Goal: Task Accomplishment & Management: Manage account settings

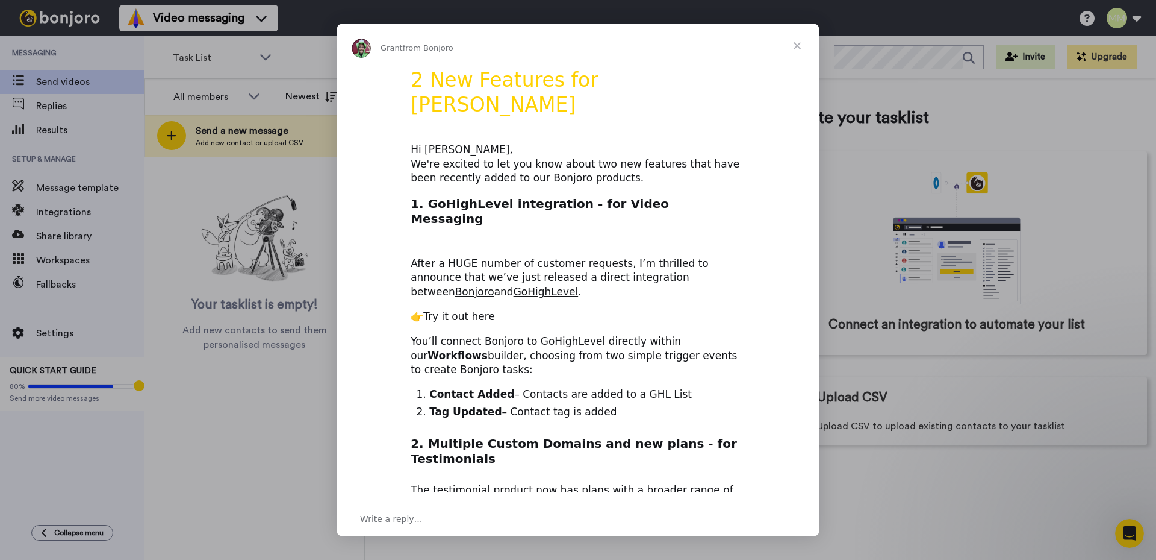
click at [797, 45] on span "Close" at bounding box center [797, 45] width 43 height 43
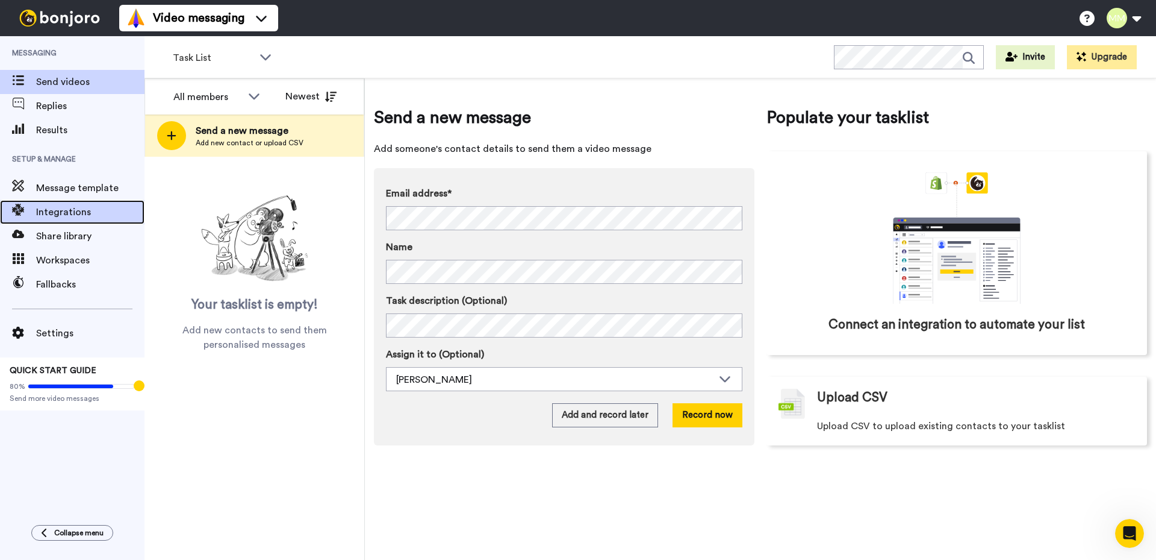
click at [68, 208] on span "Integrations" at bounding box center [90, 212] width 108 height 14
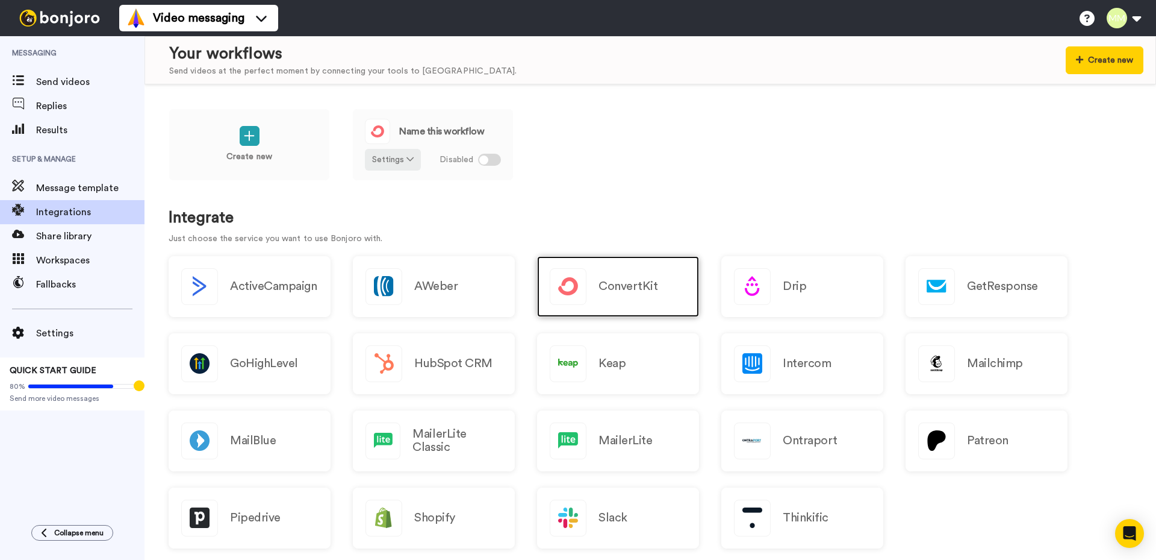
click at [619, 287] on h2 "ConvertKit" at bounding box center [628, 285] width 59 height 13
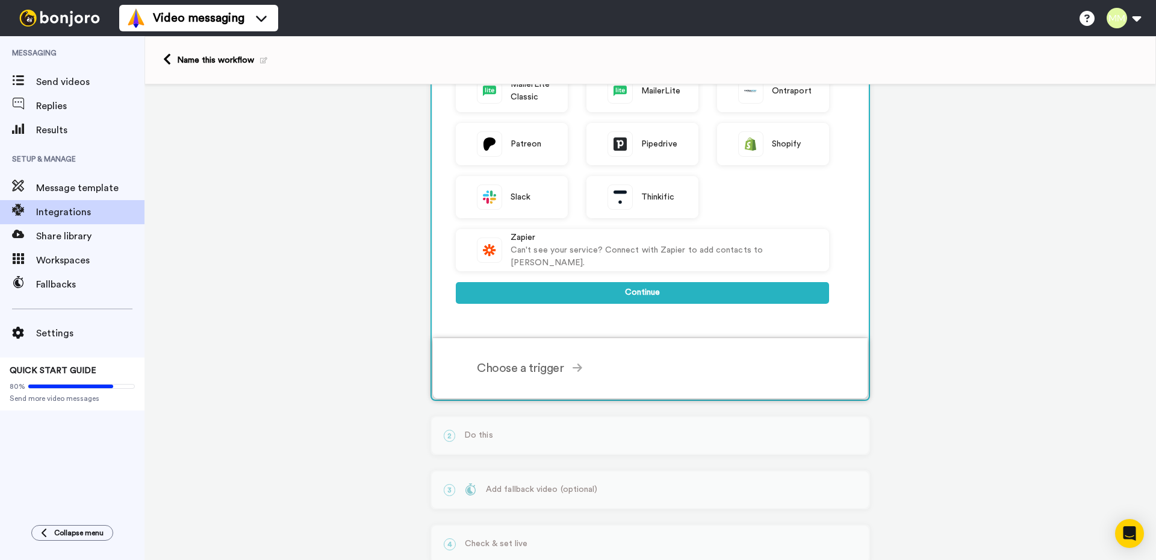
scroll to position [361, 0]
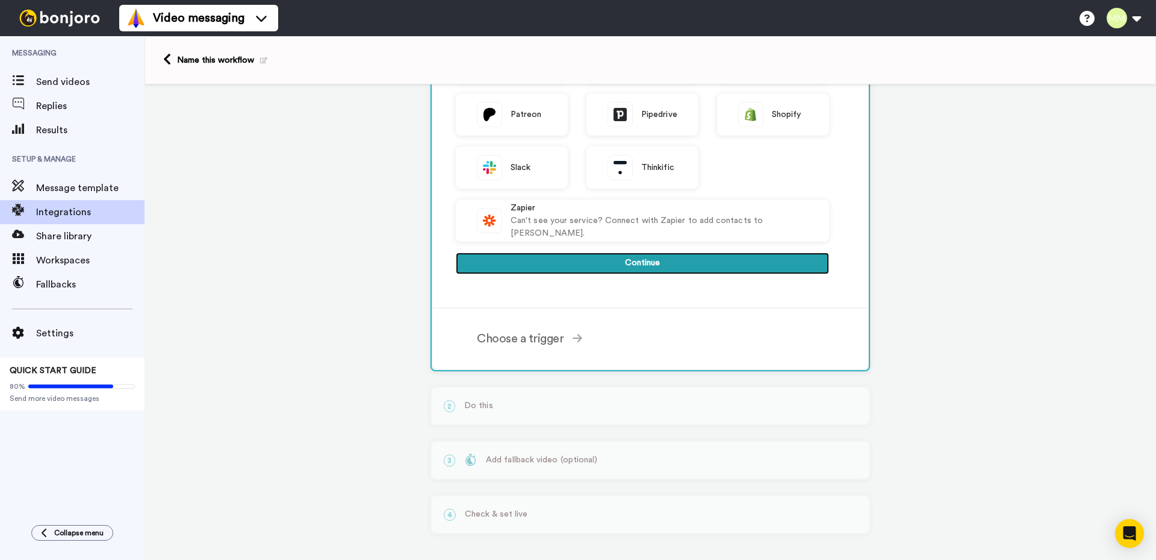
click at [643, 263] on button "Continue" at bounding box center [642, 263] width 373 height 22
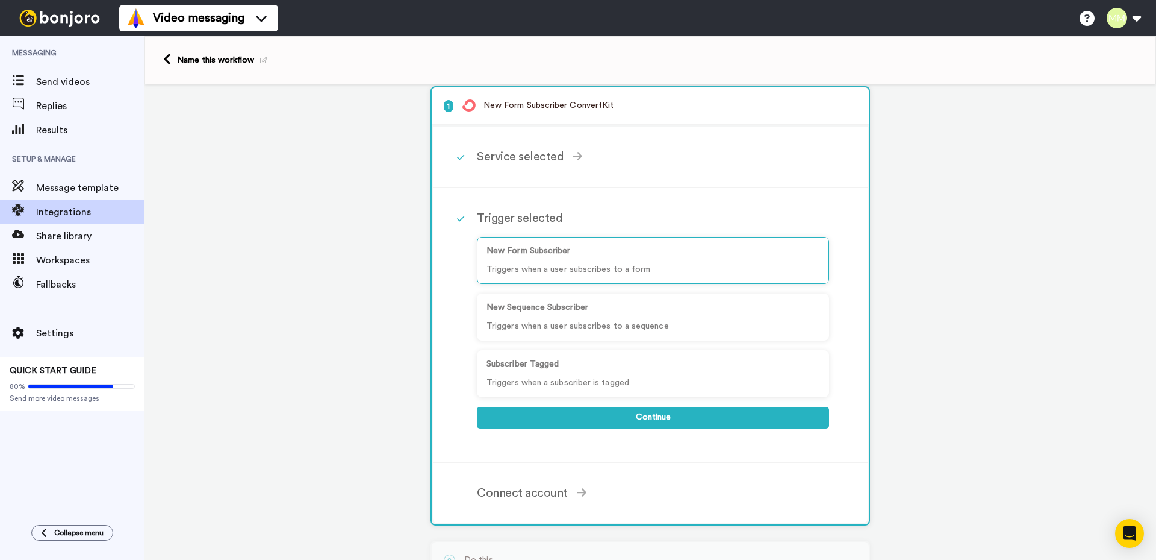
scroll to position [0, 0]
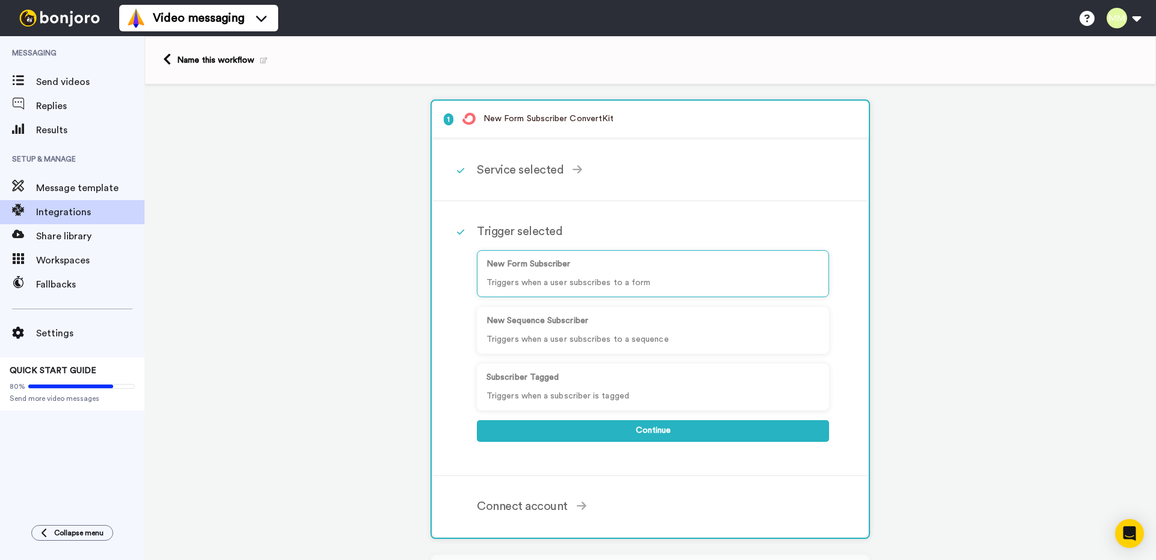
click at [534, 117] on p "1 New Form Subscriber ConvertKit" at bounding box center [650, 119] width 413 height 13
click at [516, 168] on div "Service selected" at bounding box center [653, 170] width 352 height 18
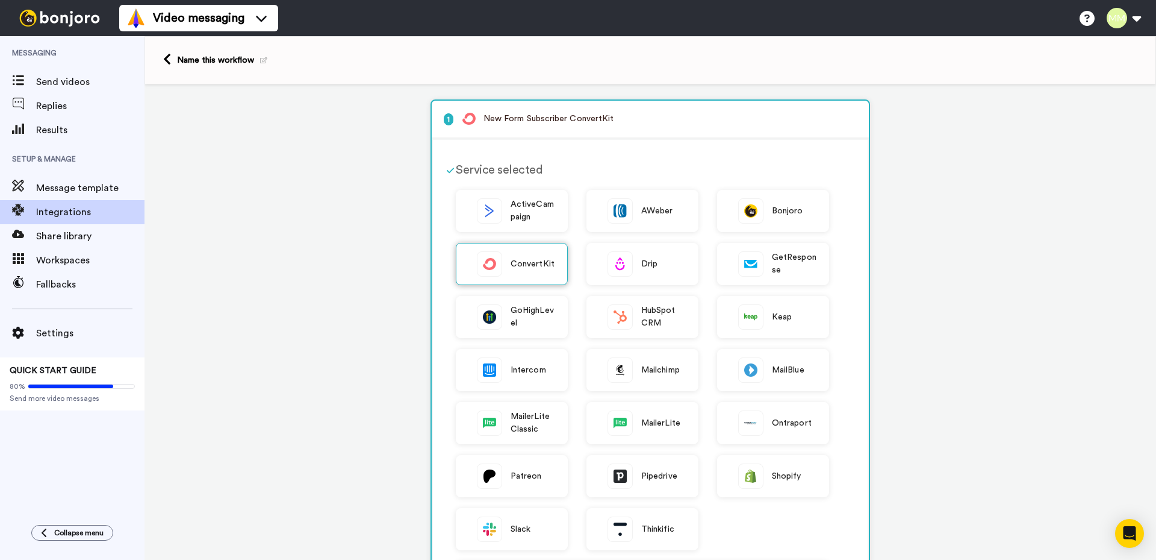
click at [515, 262] on span "ConvertKit" at bounding box center [533, 264] width 44 height 13
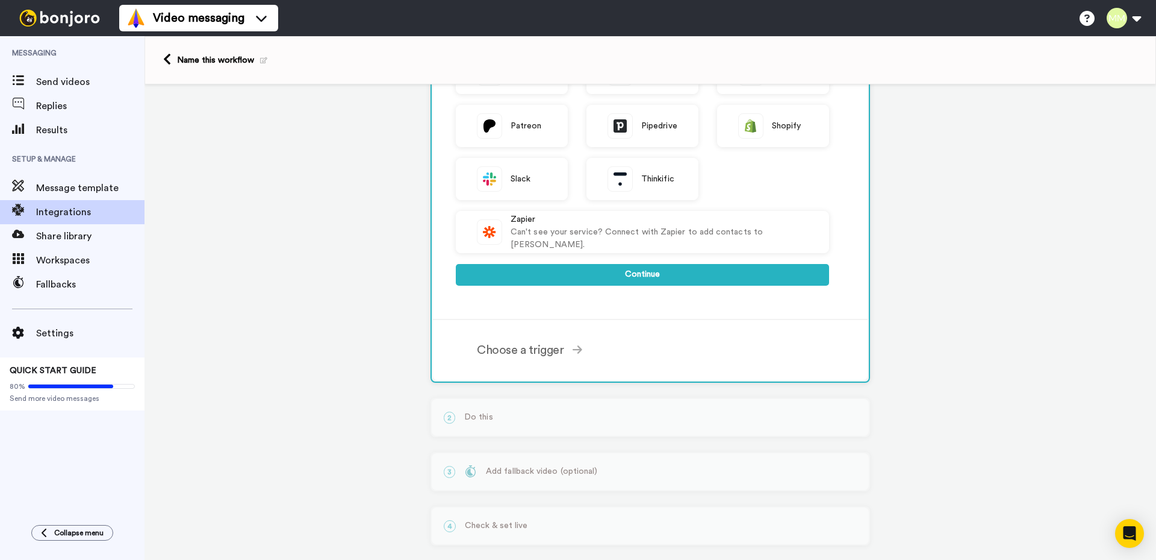
scroll to position [361, 0]
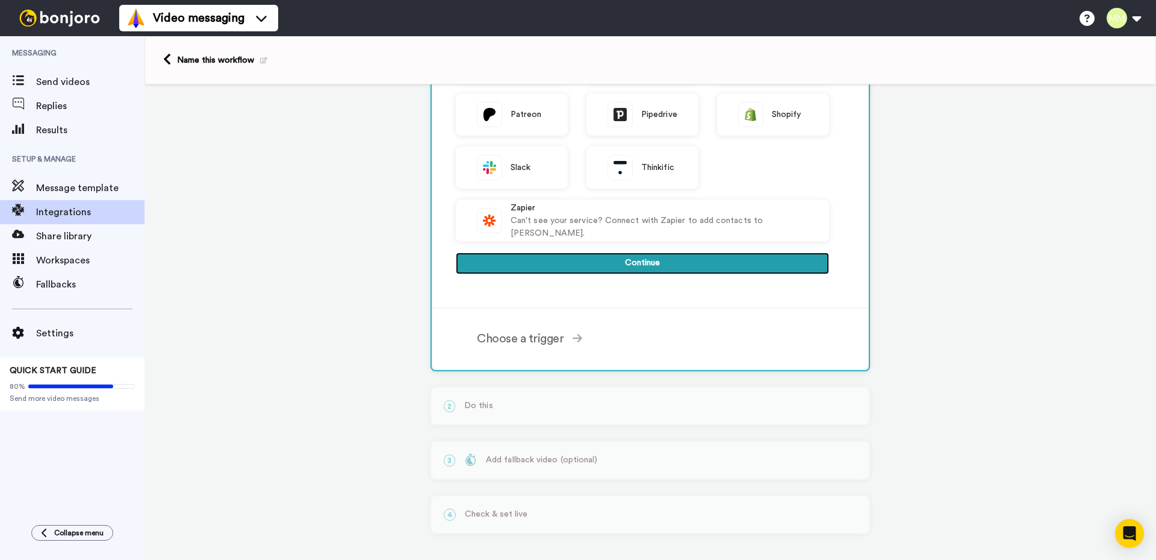
click at [644, 257] on button "Continue" at bounding box center [642, 263] width 373 height 22
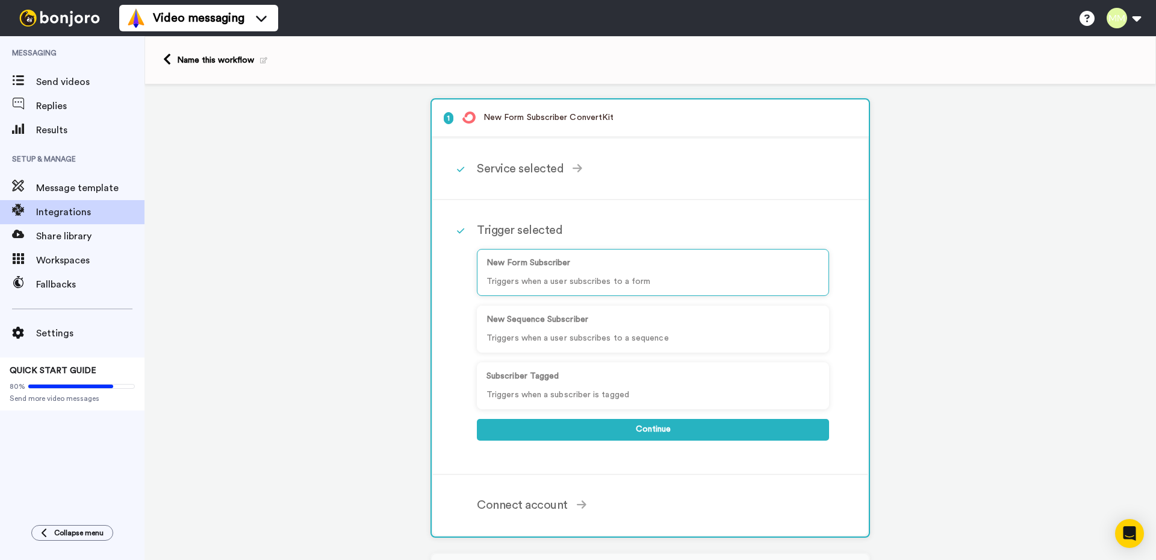
scroll to position [0, 0]
click at [541, 386] on div "Subscriber Tagged Triggers when a subscriber is tagged" at bounding box center [653, 386] width 352 height 47
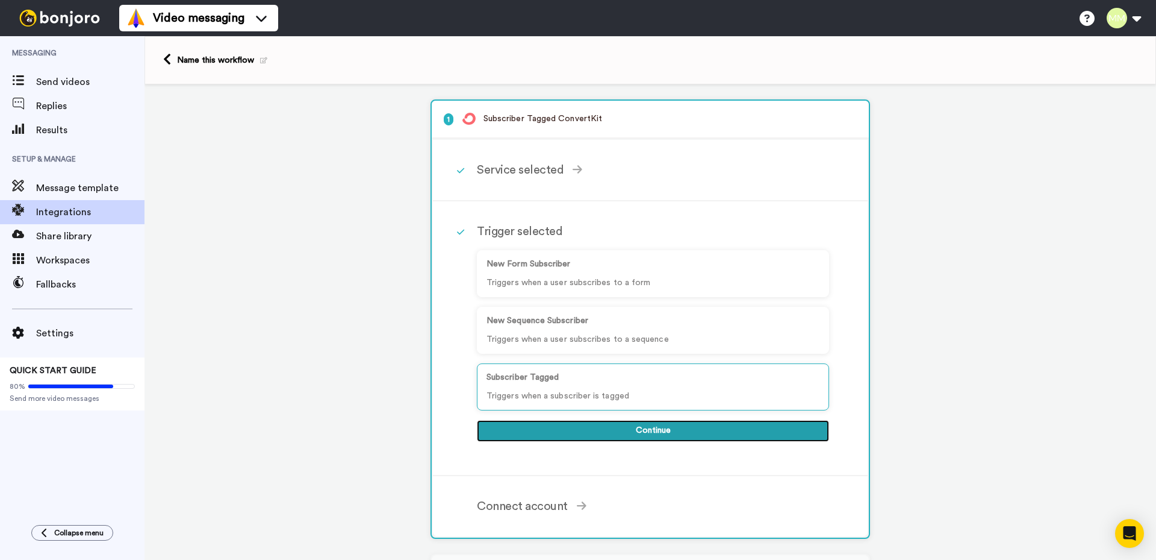
click at [649, 432] on button "Continue" at bounding box center [653, 431] width 352 height 22
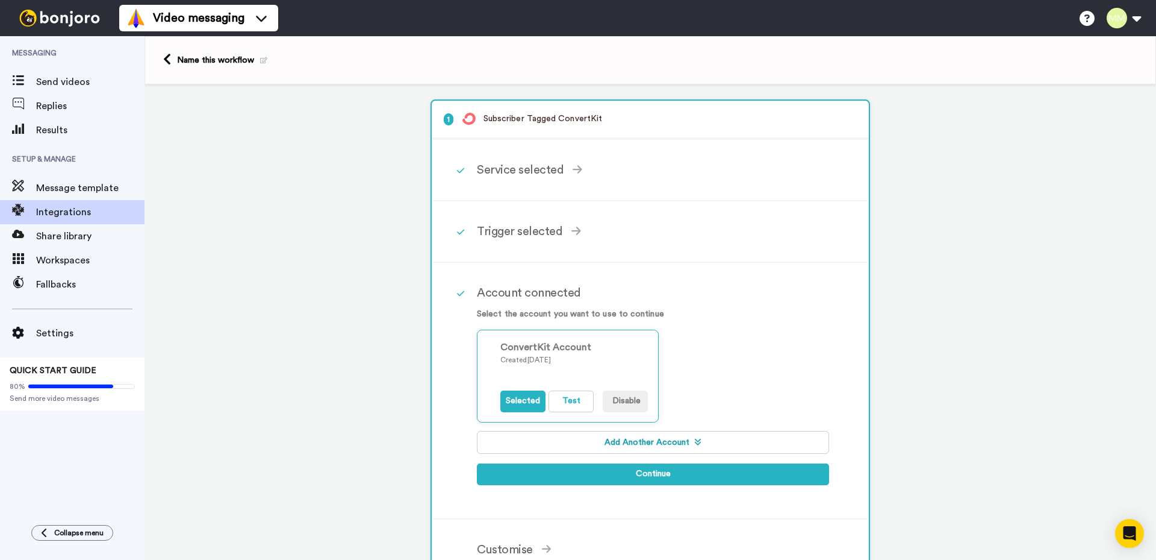
click at [644, 440] on button "Add Another Account" at bounding box center [653, 442] width 352 height 23
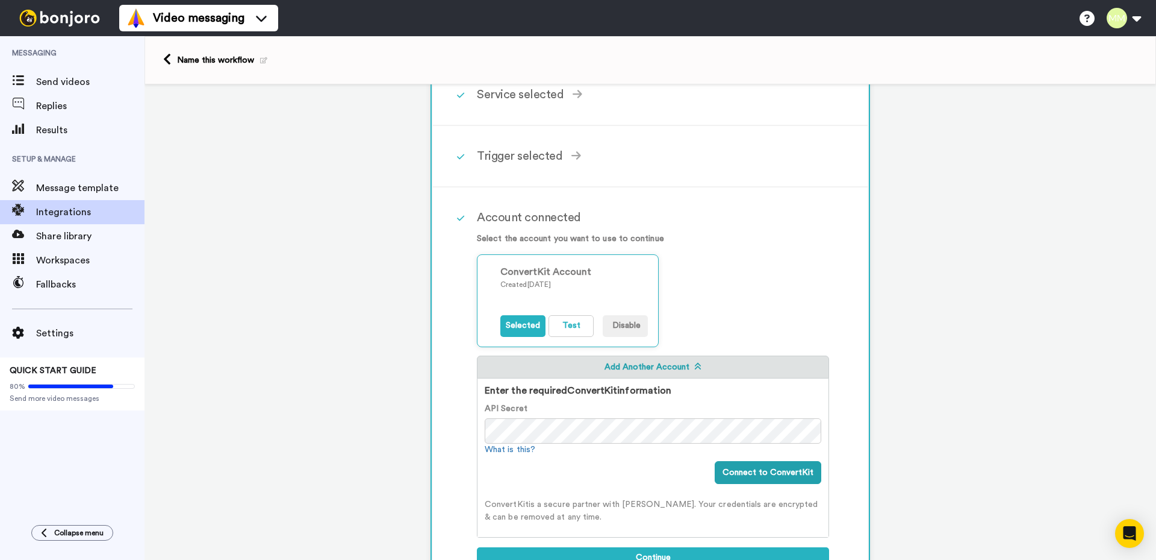
scroll to position [120, 0]
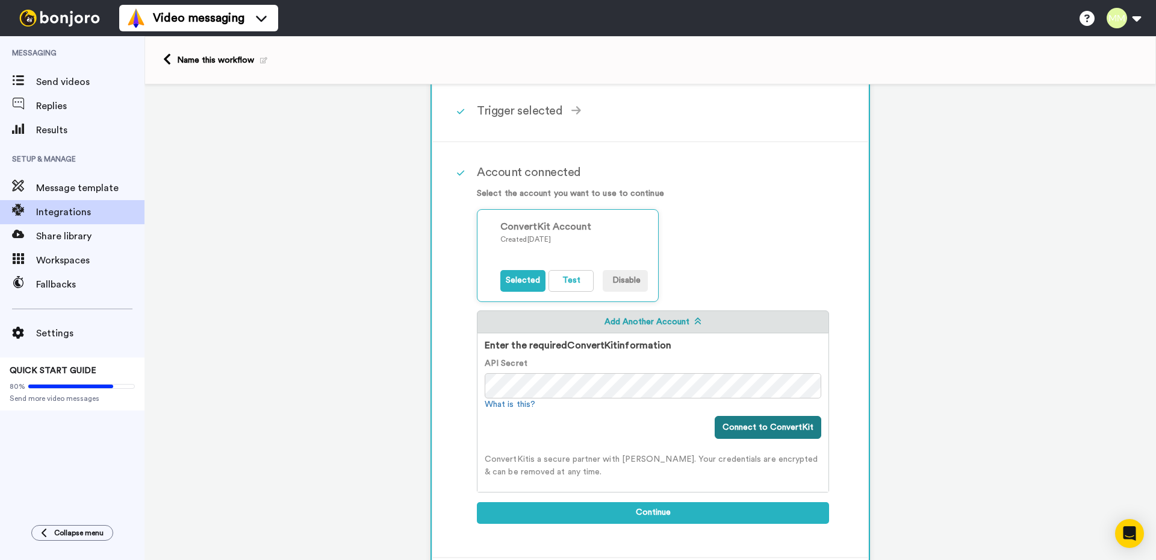
click at [757, 425] on button "Connect to ConvertKit" at bounding box center [768, 427] width 107 height 23
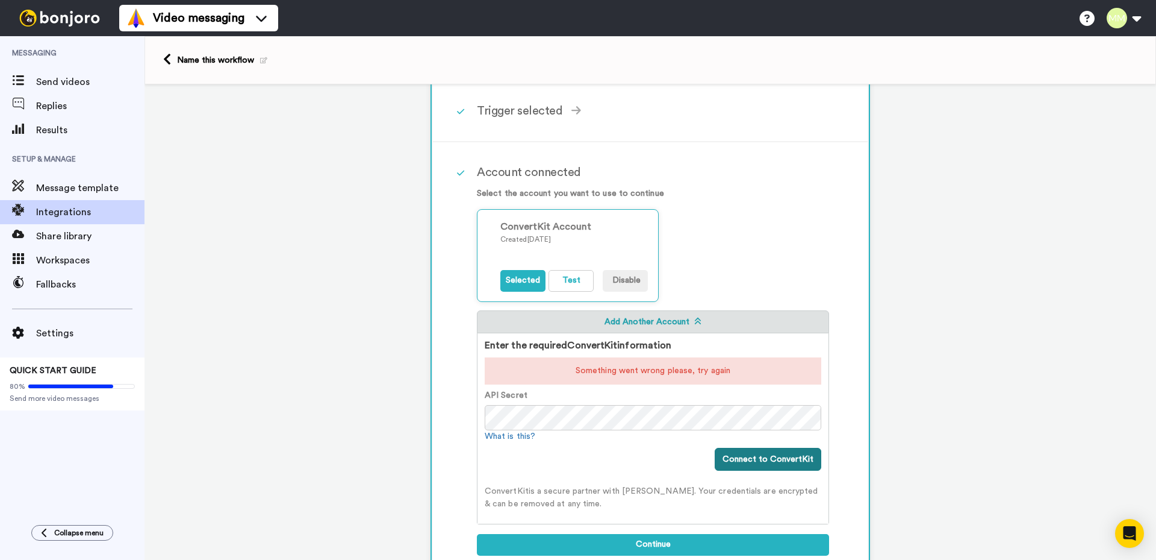
click at [756, 458] on button "Connect to ConvertKit" at bounding box center [768, 458] width 107 height 23
click at [537, 228] on div "ConvertKit Account" at bounding box center [574, 226] width 148 height 14
click at [540, 230] on div "ConvertKit Account" at bounding box center [574, 226] width 148 height 14
click at [570, 282] on button "Test" at bounding box center [571, 281] width 45 height 22
click at [516, 278] on button "Selected" at bounding box center [522, 281] width 45 height 22
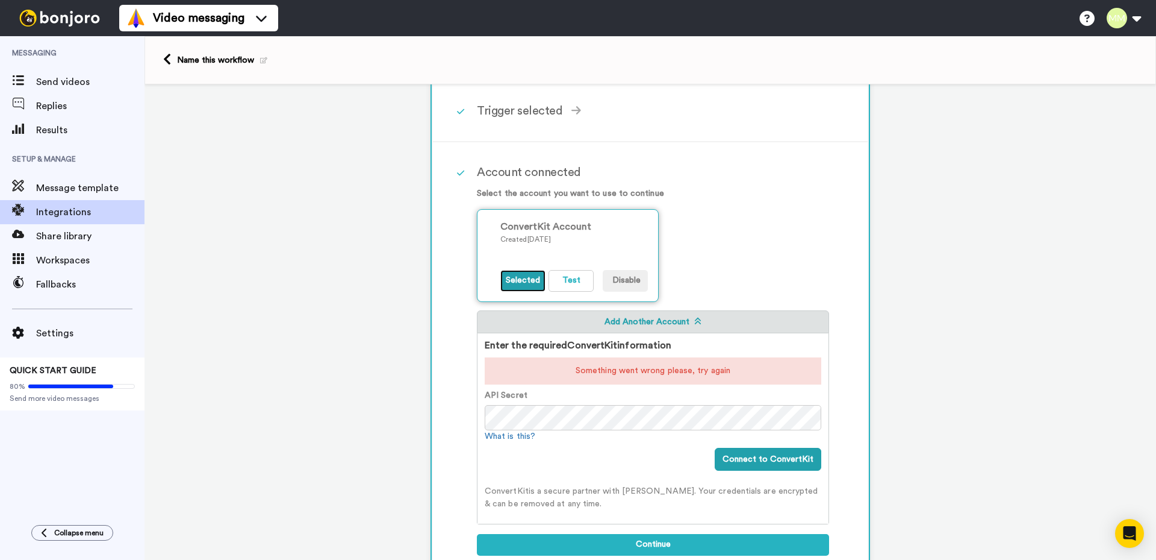
click at [526, 278] on button "Selected" at bounding box center [522, 281] width 45 height 22
click at [564, 278] on button "Test" at bounding box center [571, 281] width 45 height 22
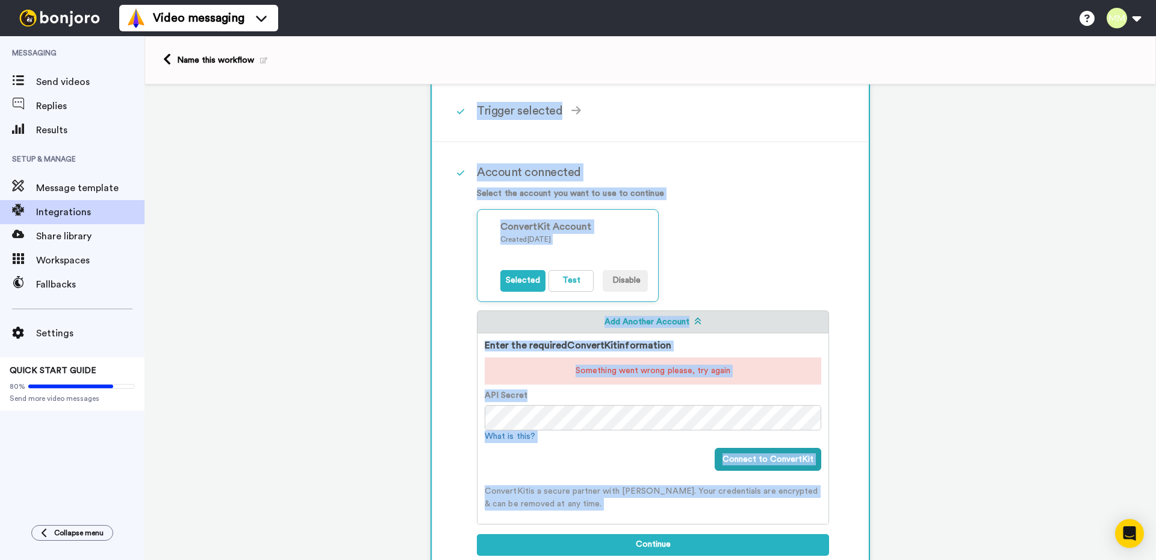
drag, startPoint x: 1077, startPoint y: 40, endPoint x: 942, endPoint y: 48, distance: 135.1
click at [349, 260] on div "1 Subscriber Tagged ConvertKit Service selected ActiveCampaign AWeber Bonjoro C…" at bounding box center [651, 431] width 1012 height 935
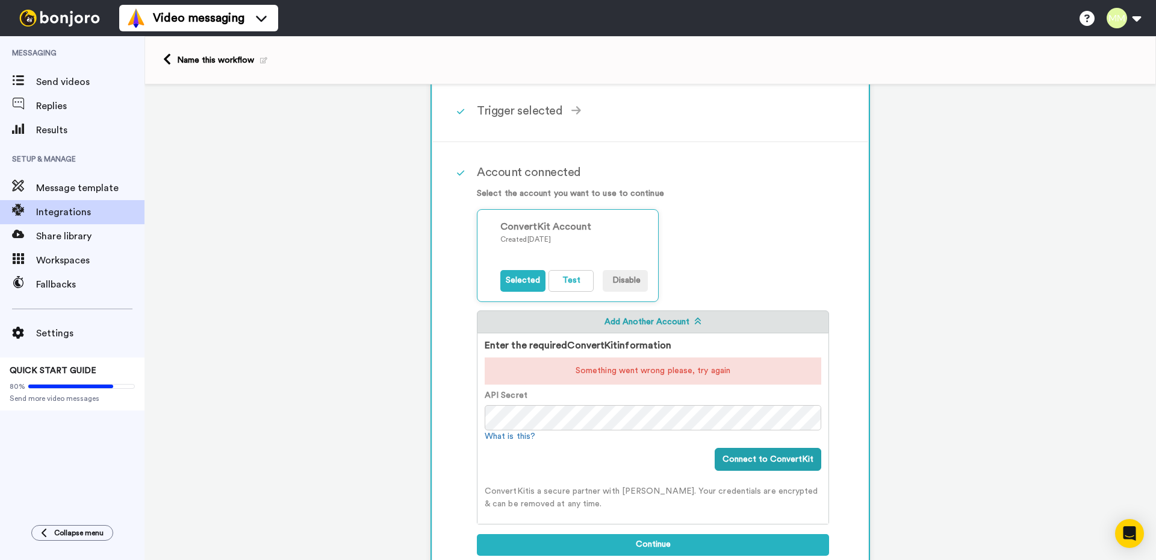
scroll to position [361, 0]
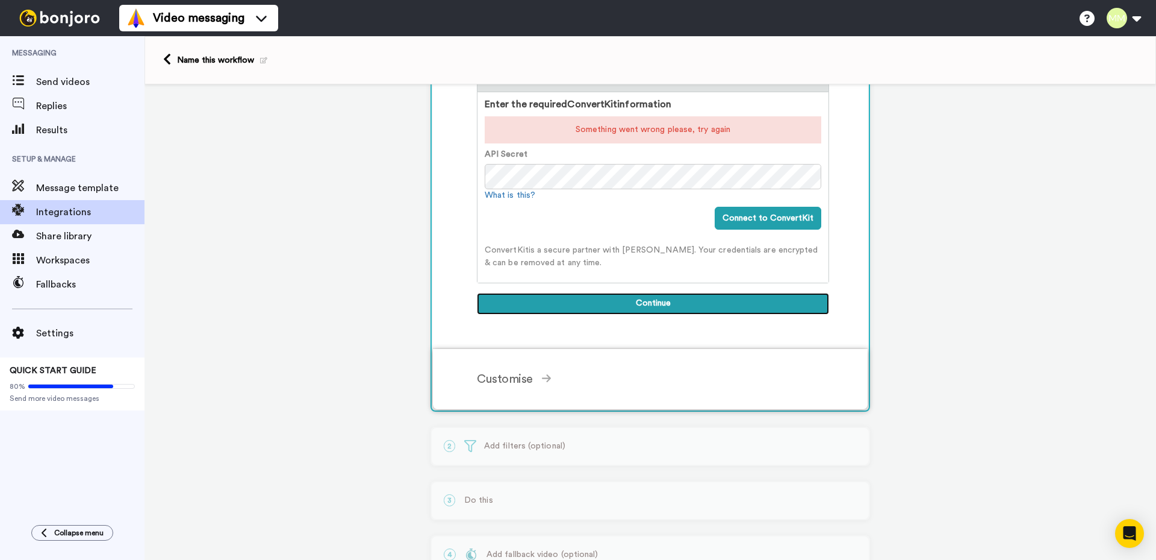
click at [664, 299] on button "Continue" at bounding box center [653, 304] width 352 height 22
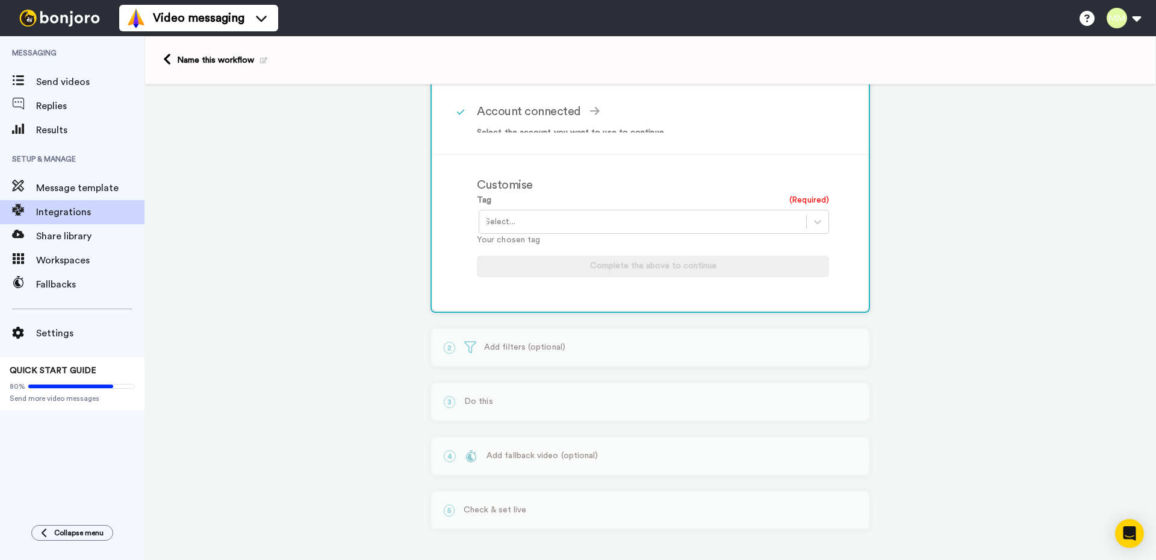
scroll to position [169, 0]
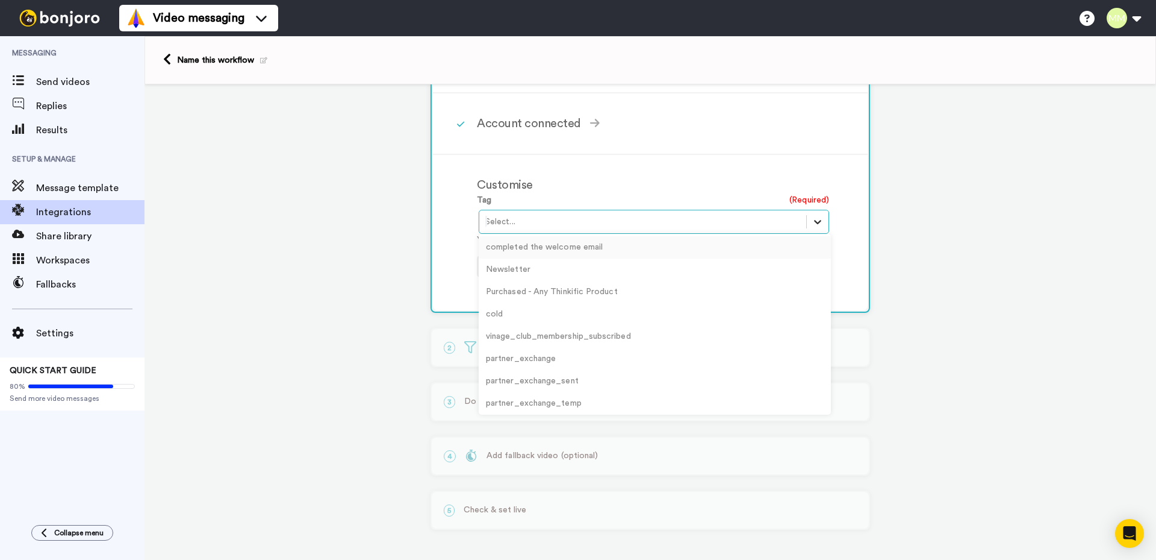
click at [812, 220] on icon at bounding box center [818, 222] width 12 height 12
click at [357, 288] on div "1 Subscriber Tagged ConvertKit Service selected ActiveCampaign AWeber Bonjoro C…" at bounding box center [651, 237] width 1012 height 644
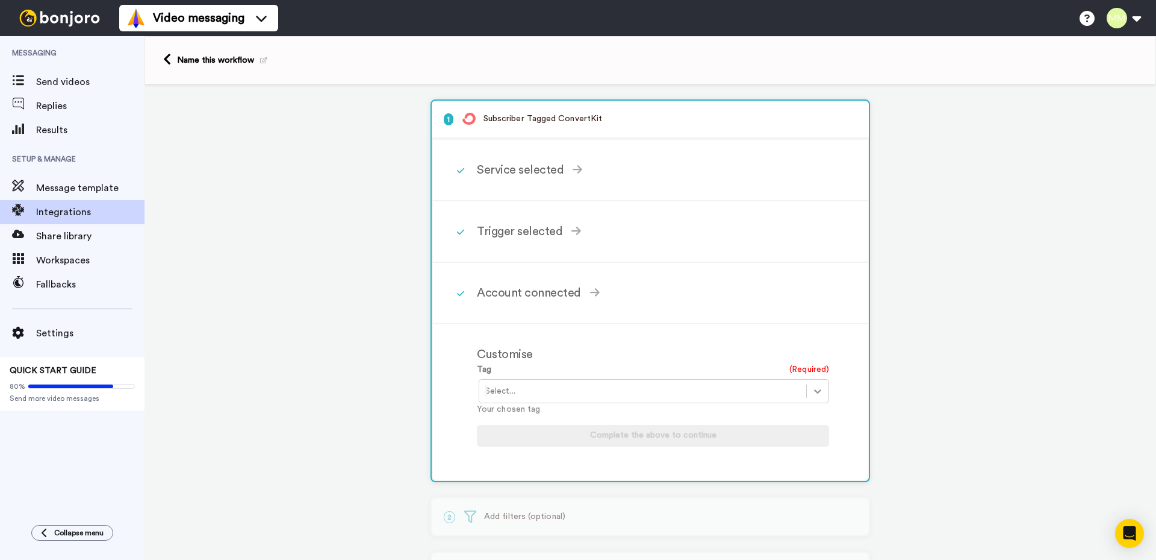
click at [814, 391] on icon at bounding box center [817, 391] width 7 height 4
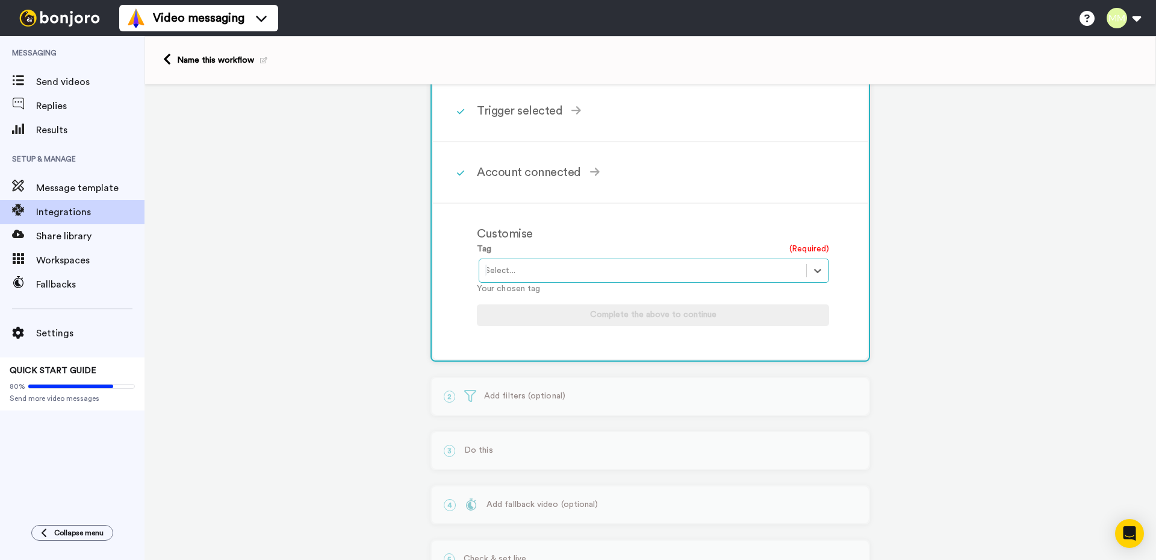
click at [542, 270] on div at bounding box center [642, 270] width 315 height 14
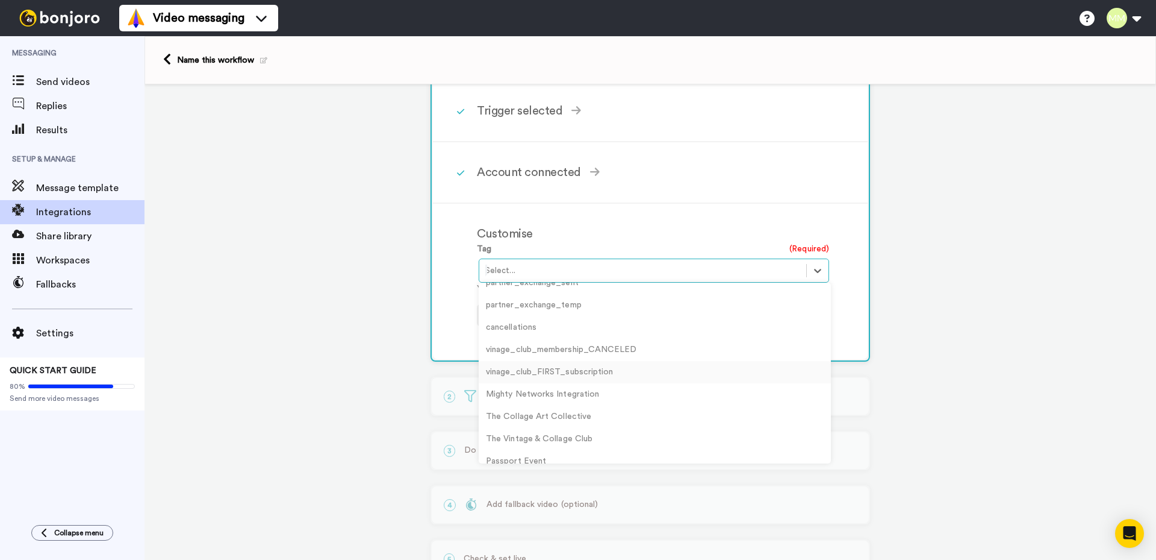
scroll to position [120, 0]
click at [567, 396] on div "vinage_club_FIRST_subscription" at bounding box center [655, 398] width 352 height 22
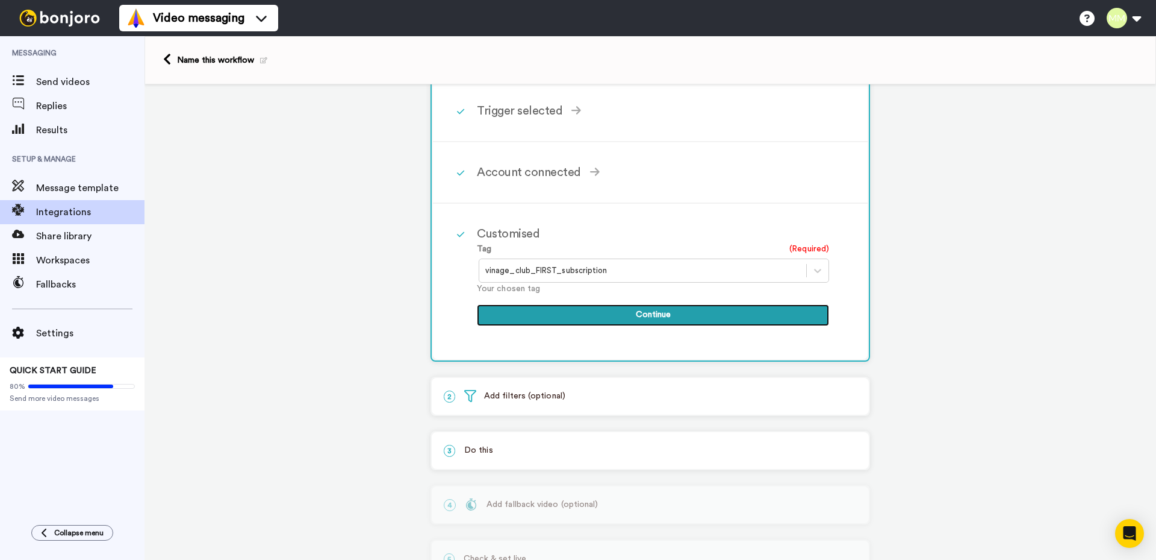
click at [670, 316] on button "Continue" at bounding box center [653, 315] width 352 height 22
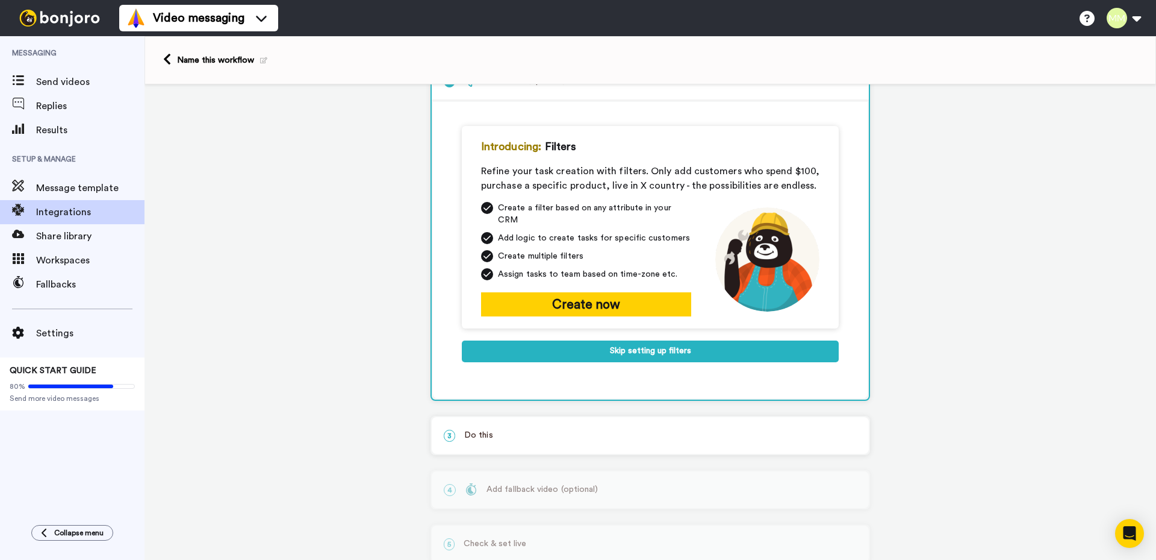
scroll to position [0, 0]
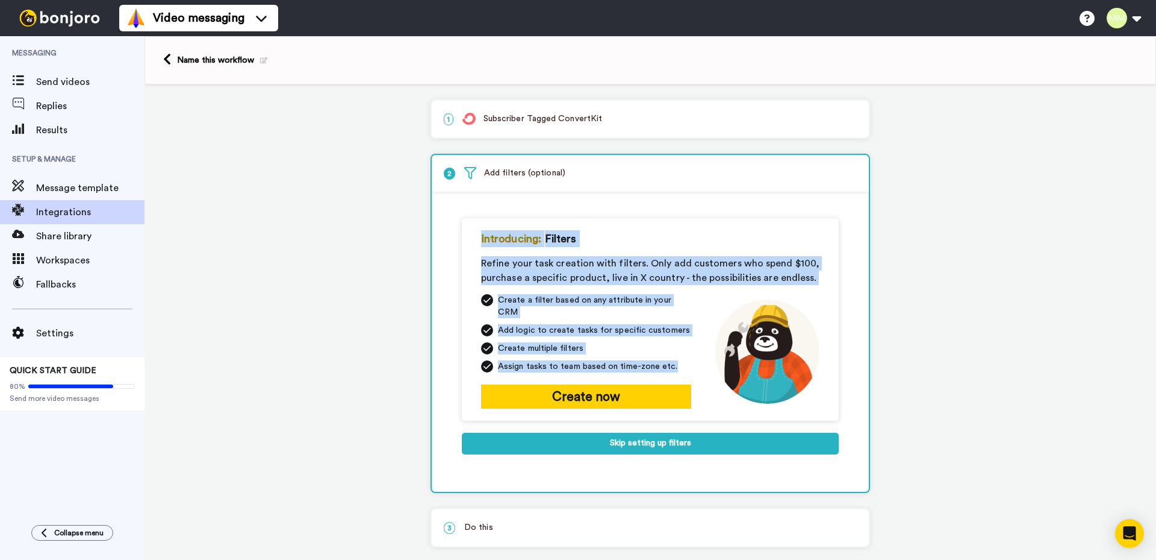
drag, startPoint x: 476, startPoint y: 240, endPoint x: 680, endPoint y: 356, distance: 234.1
click at [680, 356] on div "Introducing: Filters Refine your task creation with filters. Only add customers…" at bounding box center [650, 319] width 377 height 202
click at [402, 354] on div "1 Subscriber Tagged ConvertKit Service selected ActiveCampaign AWeber Bonjoro C…" at bounding box center [651, 384] width 1012 height 601
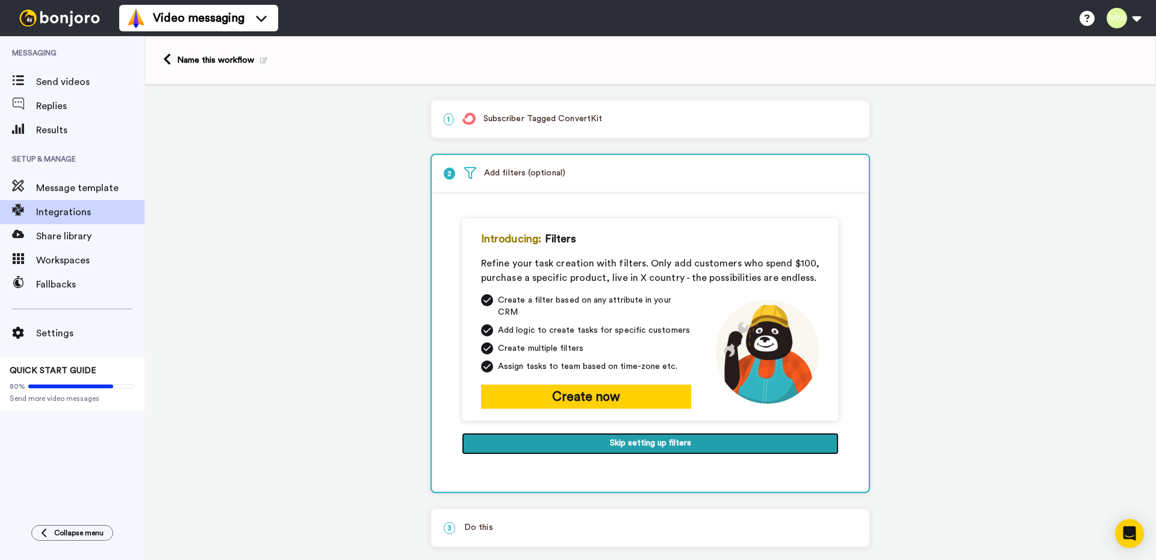
click at [652, 434] on button "Skip setting up filters" at bounding box center [650, 443] width 377 height 22
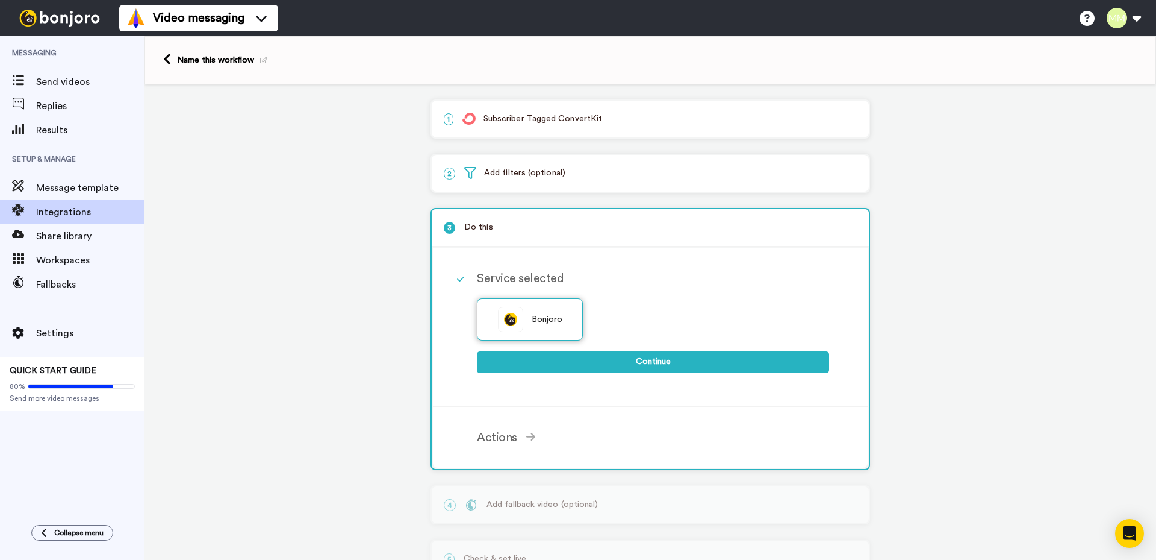
click at [536, 317] on span "Bonjoro" at bounding box center [547, 319] width 31 height 13
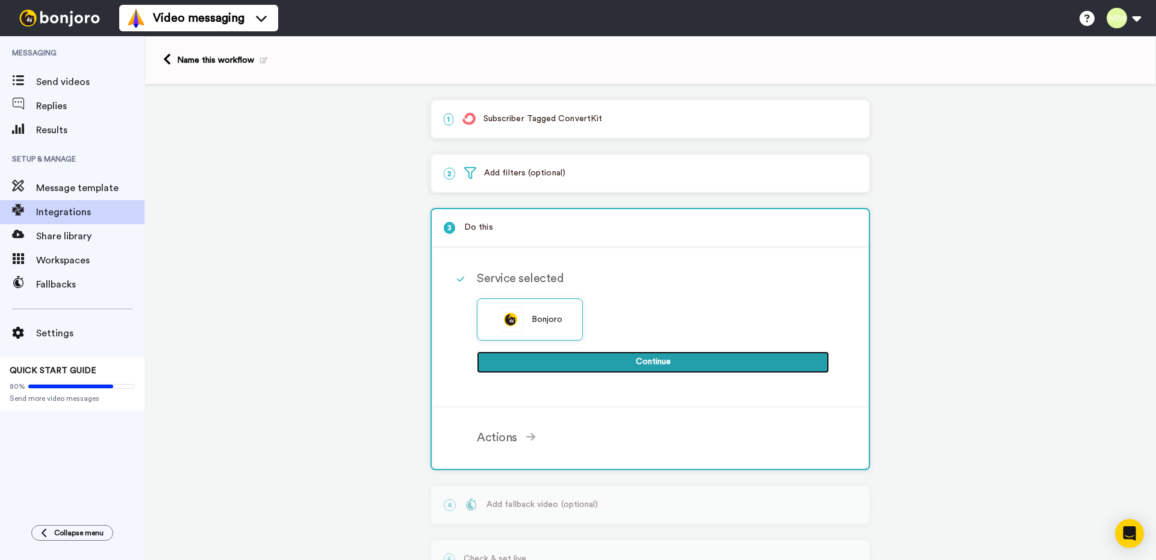
click at [652, 361] on button "Continue" at bounding box center [653, 362] width 352 height 22
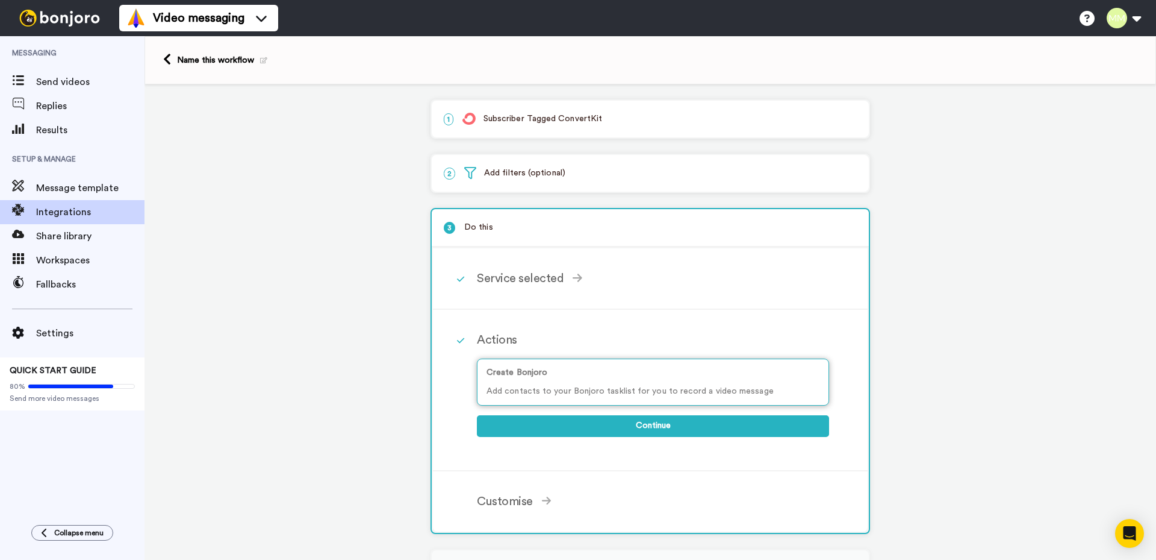
click at [643, 382] on div "Create Bonjoro Add contacts to your Bonjoro tasklist for you to record a video …" at bounding box center [653, 381] width 352 height 47
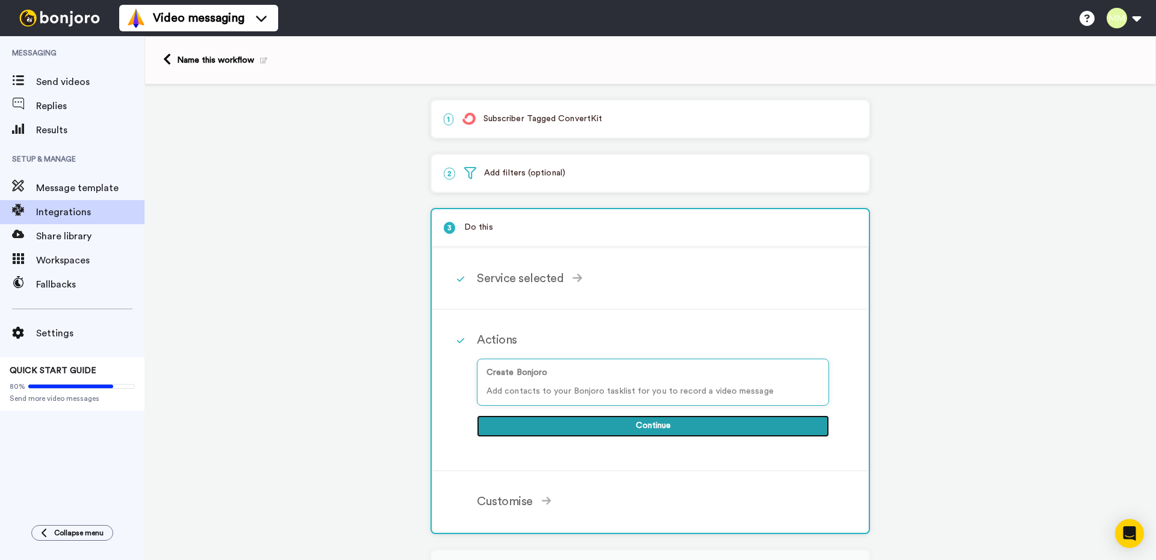
click at [643, 425] on button "Continue" at bounding box center [653, 426] width 352 height 22
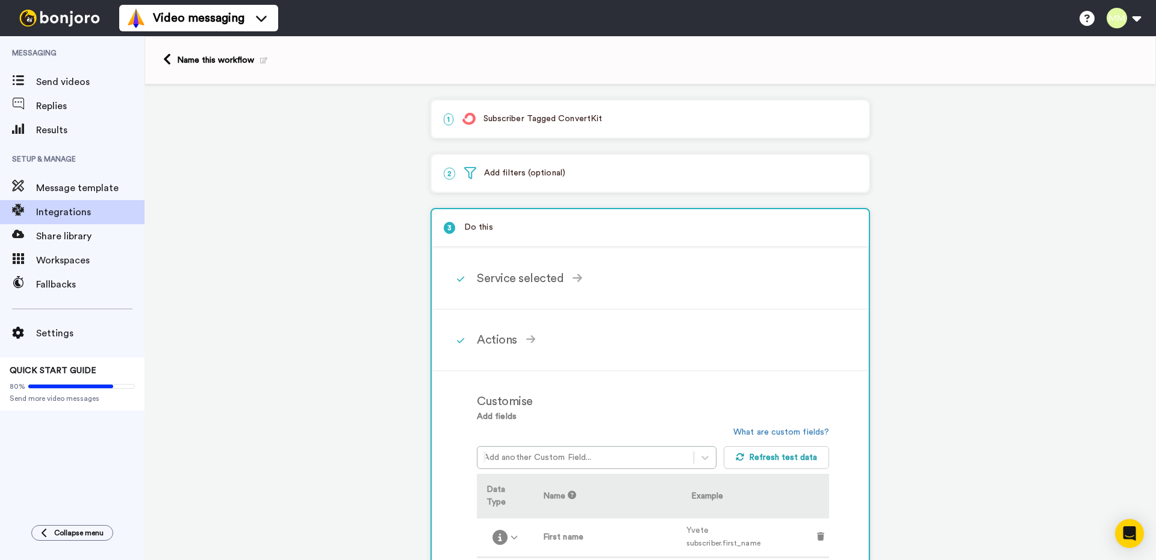
scroll to position [120, 0]
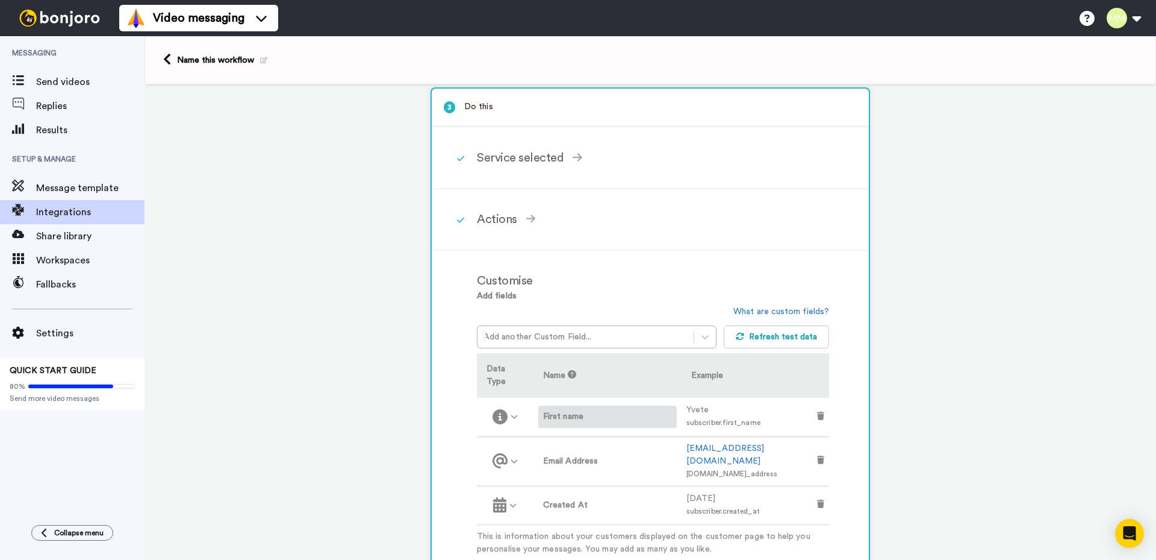
click at [555, 410] on label "First name" at bounding box center [607, 416] width 129 height 13
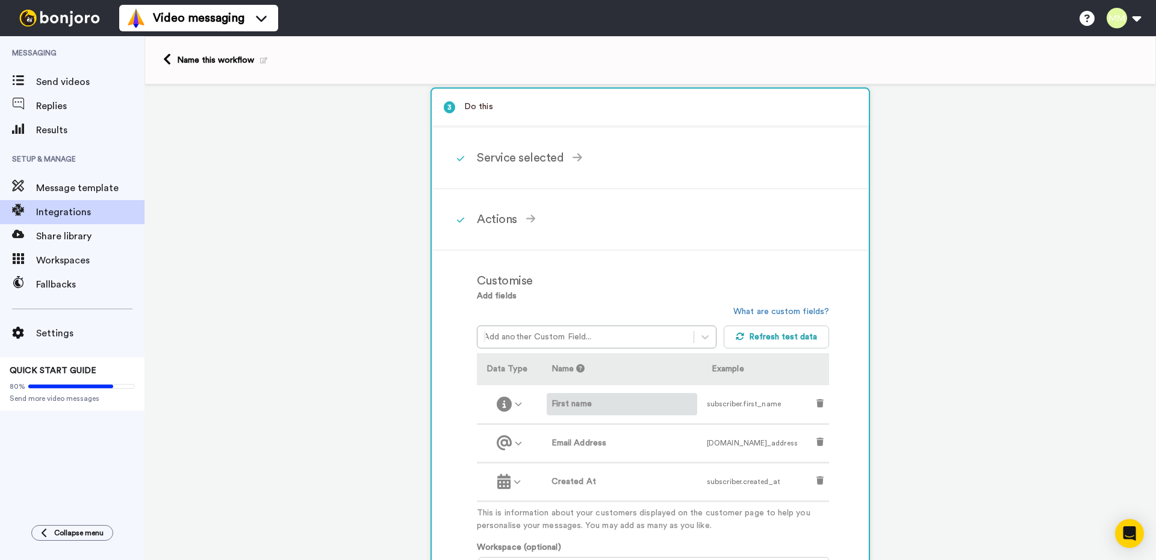
click at [573, 402] on label "First name" at bounding box center [622, 404] width 141 height 13
click at [504, 402] on icon at bounding box center [504, 403] width 15 height 15
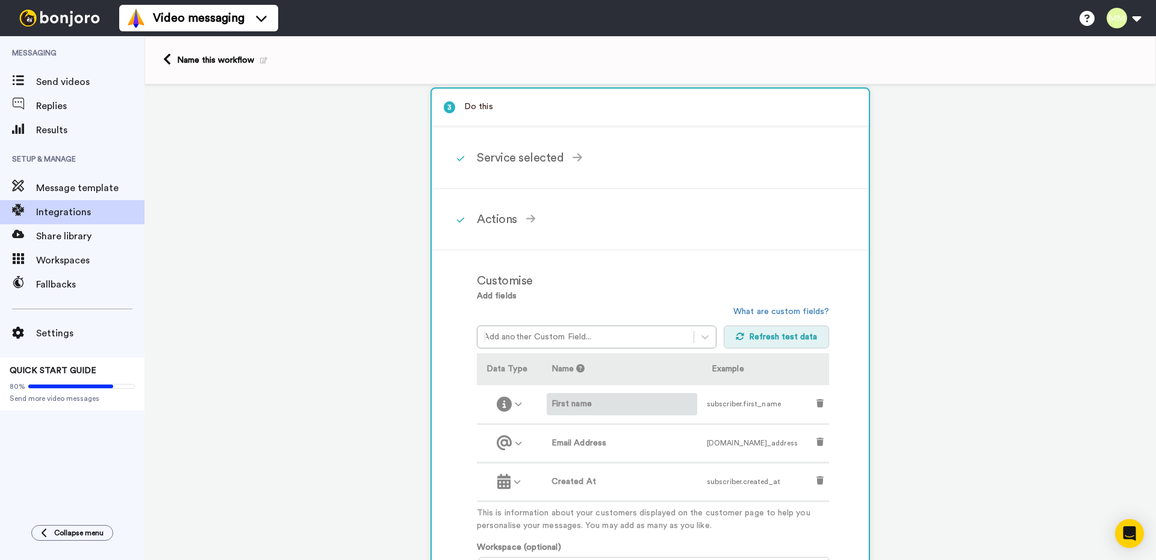
click at [761, 338] on button "Refresh test data" at bounding box center [777, 336] width 106 height 23
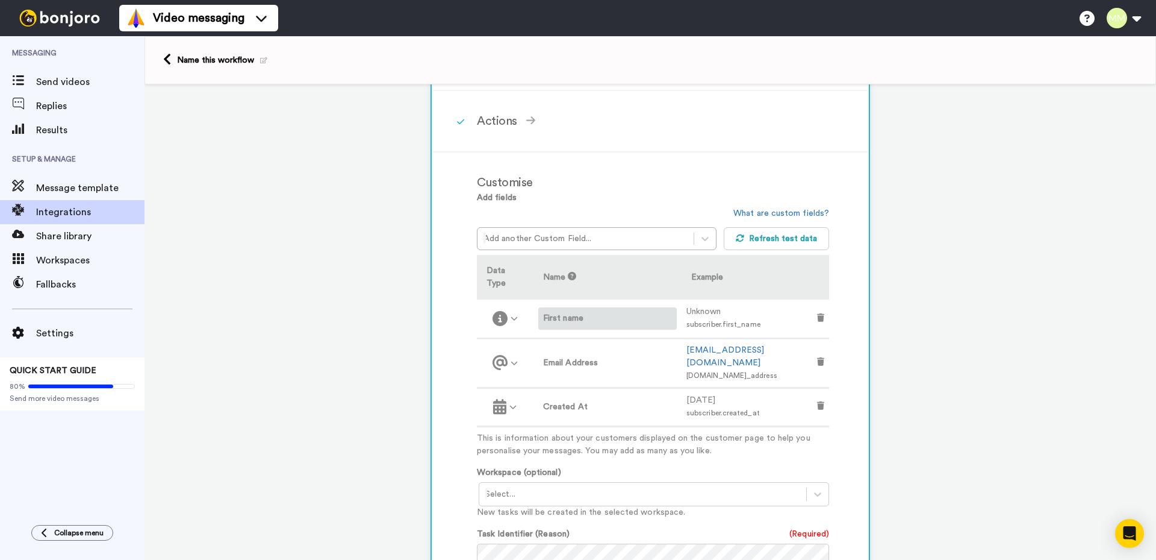
scroll to position [241, 0]
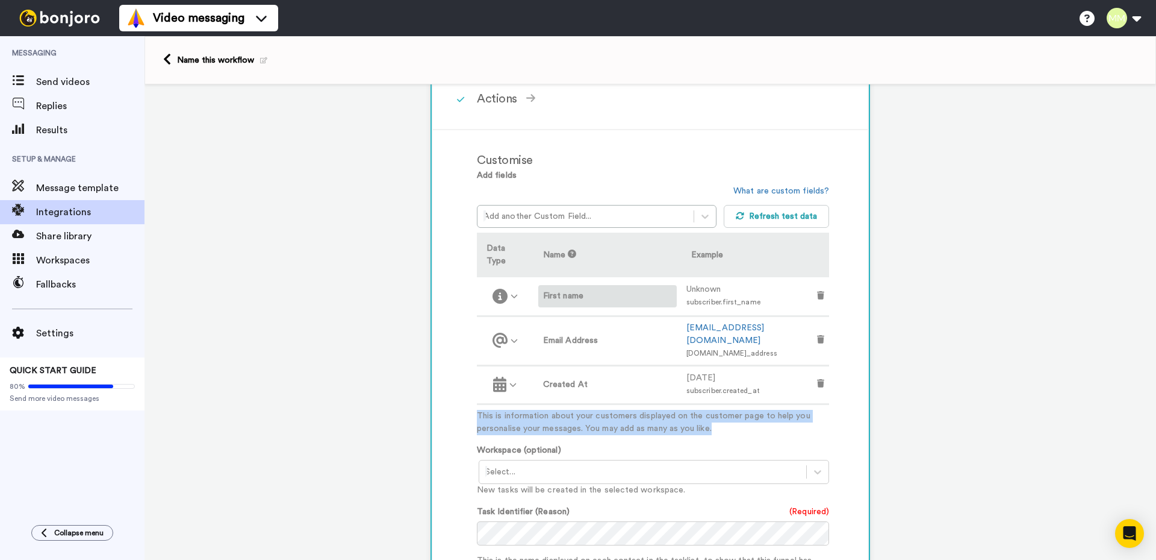
drag, startPoint x: 706, startPoint y: 405, endPoint x: 471, endPoint y: 390, distance: 235.3
click at [471, 390] on div "Customise Add fields Add another Custom Field... What are custom fields? Refres…" at bounding box center [650, 463] width 435 height 666
click at [463, 371] on div at bounding box center [463, 371] width 0 height 0
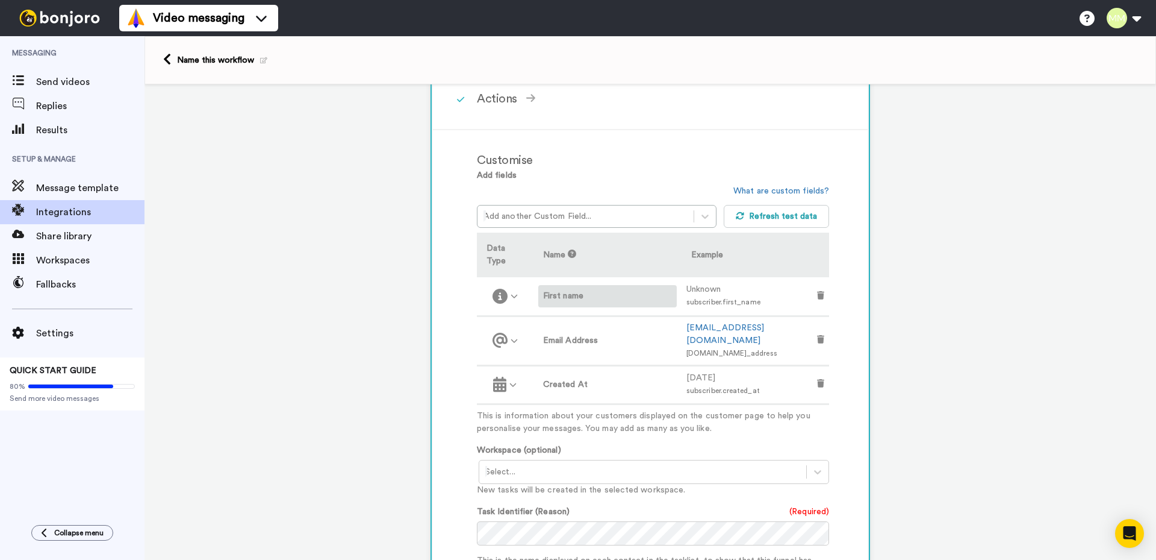
click at [452, 446] on div "Customise Add fields Add another Custom Field... What are custom fields? Refres…" at bounding box center [650, 463] width 435 height 666
click at [812, 466] on icon at bounding box center [818, 472] width 12 height 12
click at [455, 473] on div "Customise Add fields Add another Custom Field... What are custom fields? Refres…" at bounding box center [650, 463] width 435 height 666
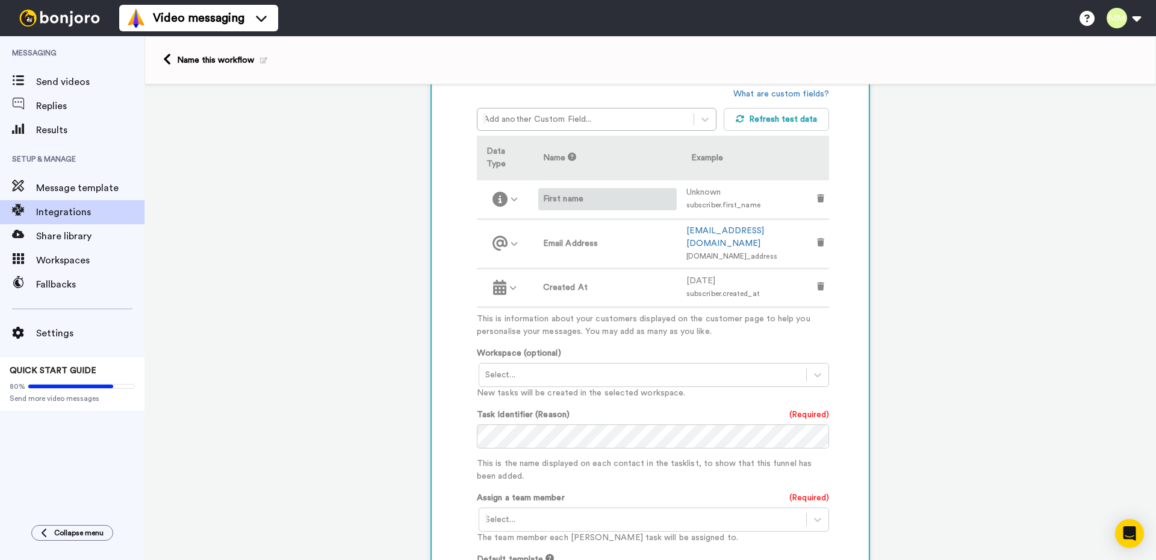
scroll to position [361, 0]
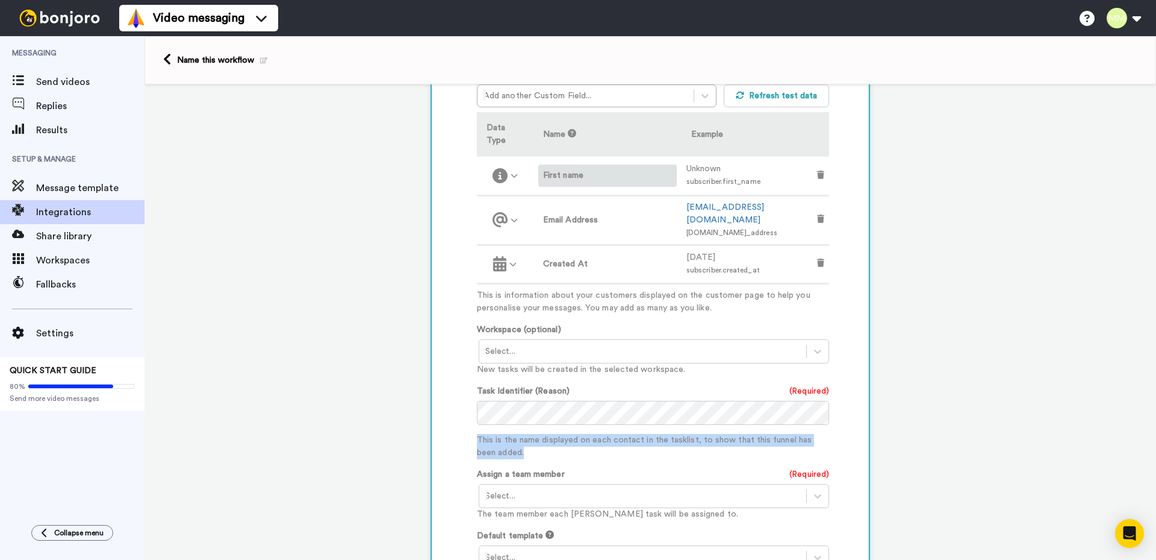
drag, startPoint x: 501, startPoint y: 429, endPoint x: 473, endPoint y: 417, distance: 30.2
click at [477, 434] on p "This is the name displayed on each contact in the tasklist, to show that this f…" at bounding box center [653, 446] width 352 height 25
click at [466, 395] on div at bounding box center [466, 395] width 0 height 0
click at [448, 407] on div "Customise Add fields Add another Custom Field... What are custom fields? Refres…" at bounding box center [650, 343] width 435 height 666
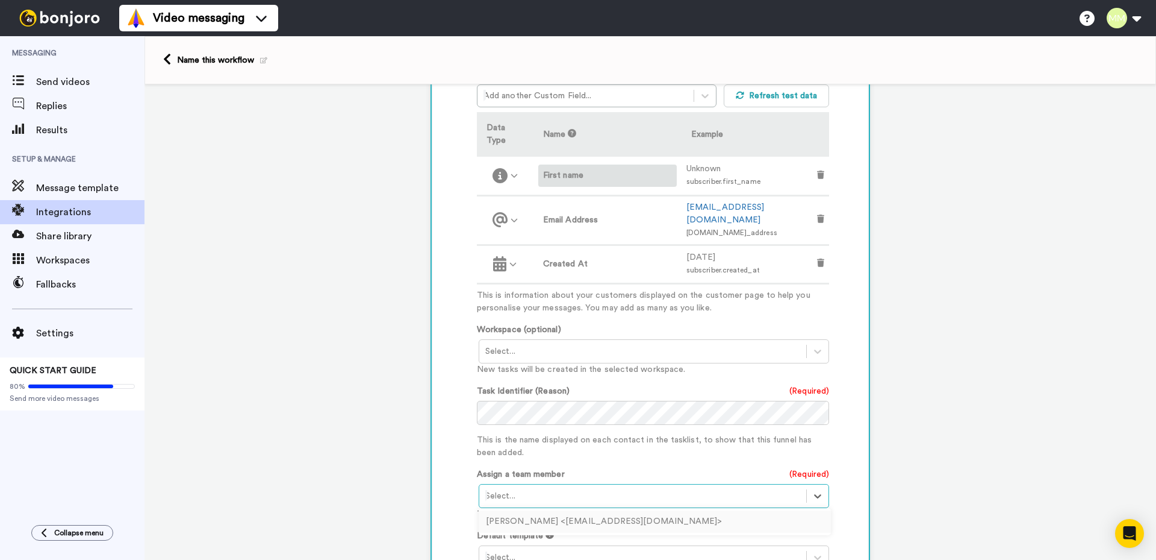
click at [542, 488] on div at bounding box center [642, 495] width 315 height 14
click at [526, 510] on div "[PERSON_NAME] <[EMAIL_ADDRESS][DOMAIN_NAME]>" at bounding box center [655, 521] width 352 height 22
click at [461, 430] on div "Customised Add fields Add another Custom Field... What are custom fields? Refre…" at bounding box center [650, 343] width 435 height 666
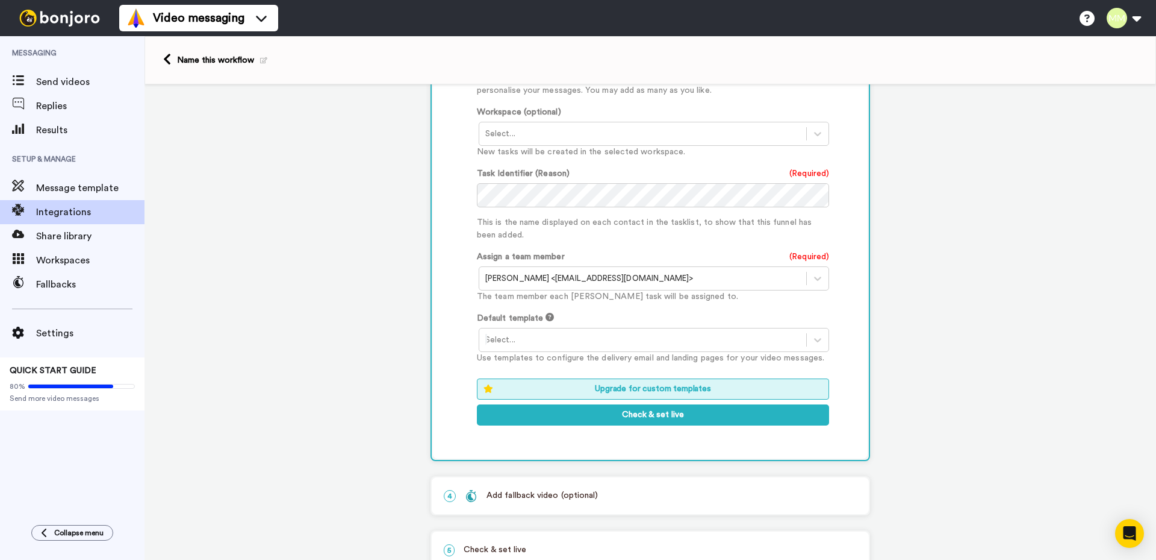
scroll to position [595, 0]
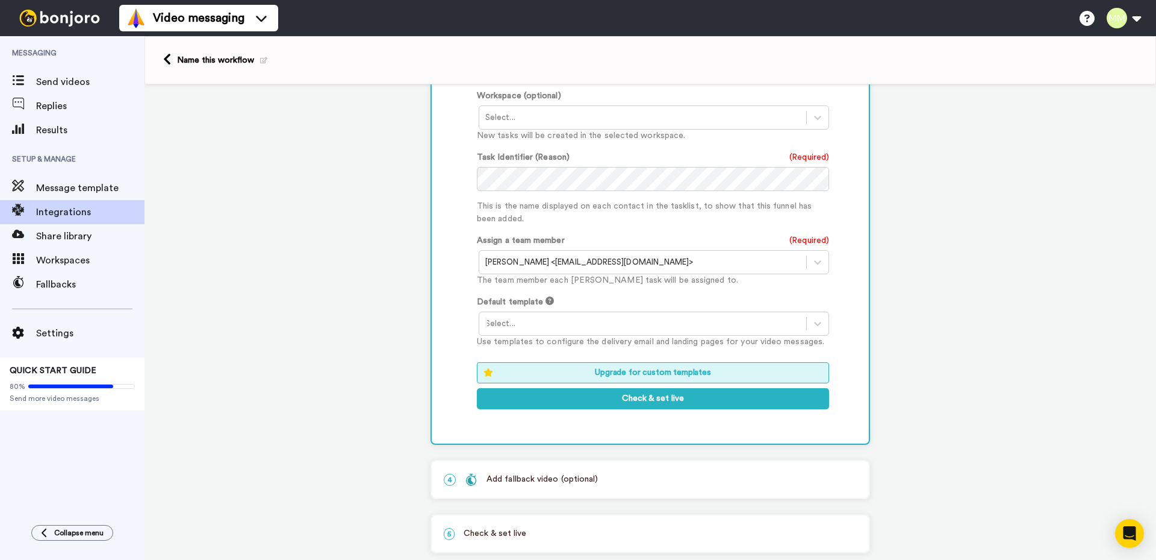
click at [515, 316] on div at bounding box center [642, 323] width 315 height 14
click at [510, 338] on div "Template 1" at bounding box center [655, 349] width 352 height 22
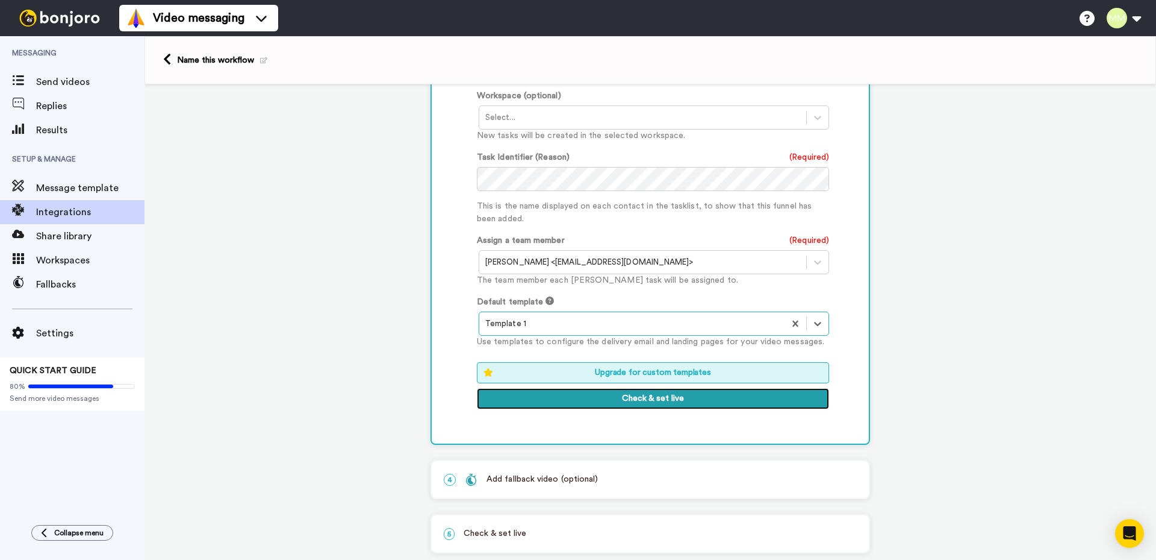
click at [635, 388] on button "Check & set live" at bounding box center [653, 399] width 352 height 22
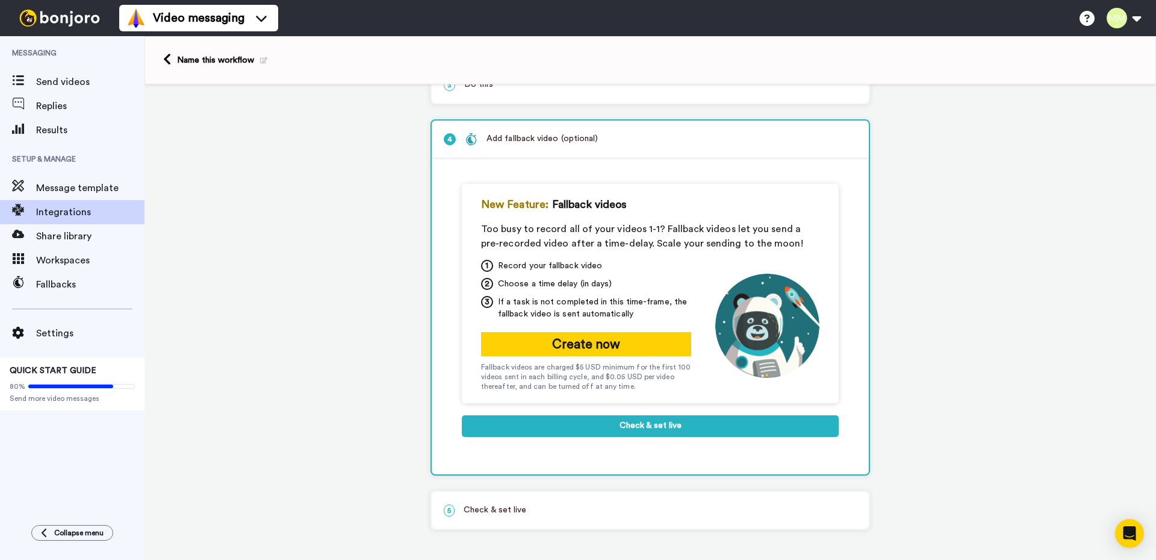
scroll to position [143, 0]
click at [641, 418] on button "Check & set live" at bounding box center [650, 426] width 377 height 22
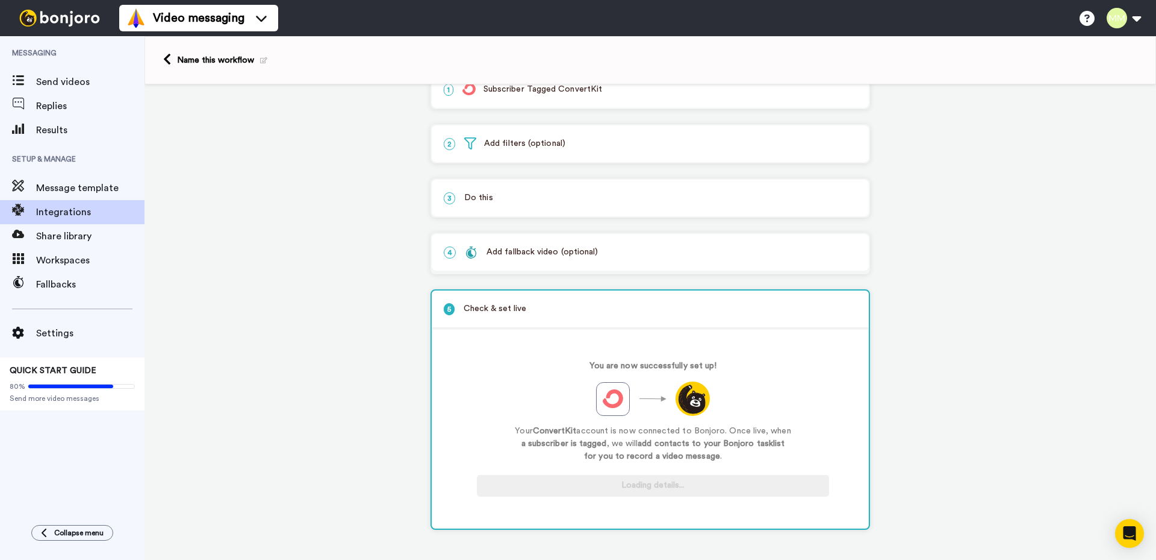
scroll to position [30, 0]
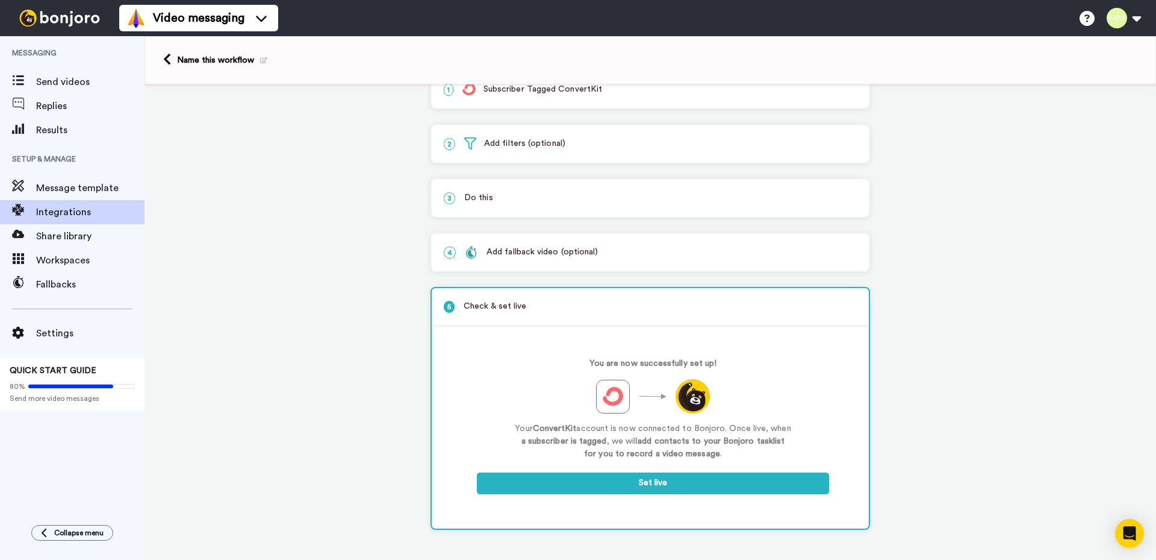
click at [538, 251] on div "Add fallback video (optional)" at bounding box center [531, 252] width 133 height 13
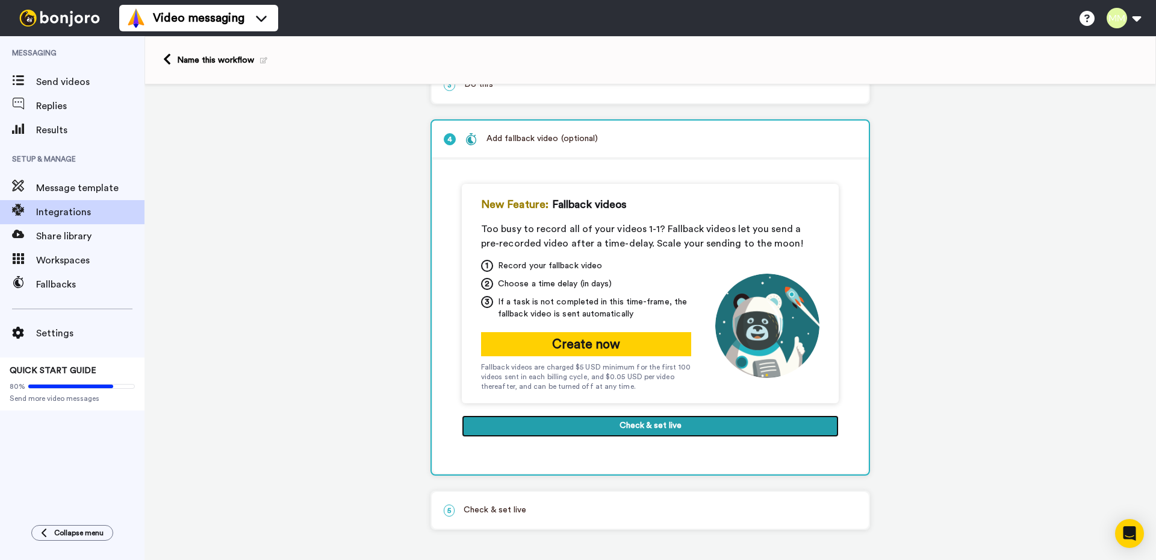
click at [641, 430] on button "Check & set live" at bounding box center [650, 426] width 377 height 22
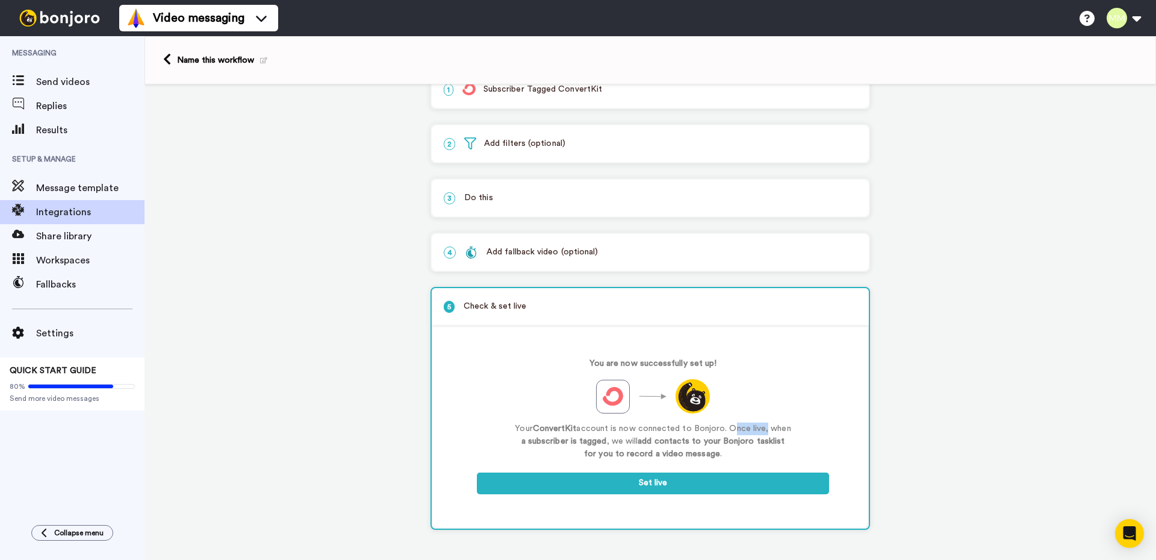
drag, startPoint x: 724, startPoint y: 427, endPoint x: 759, endPoint y: 427, distance: 34.9
click at [759, 427] on p "Your ConvertKit account is now connected to Bonjoro. Once live, when a subscrib…" at bounding box center [653, 441] width 277 height 38
click at [751, 407] on div at bounding box center [751, 407] width 0 height 0
click at [793, 433] on div "You are now successfully set up! Your ConvertKit account is now connected to Bo…" at bounding box center [653, 410] width 352 height 124
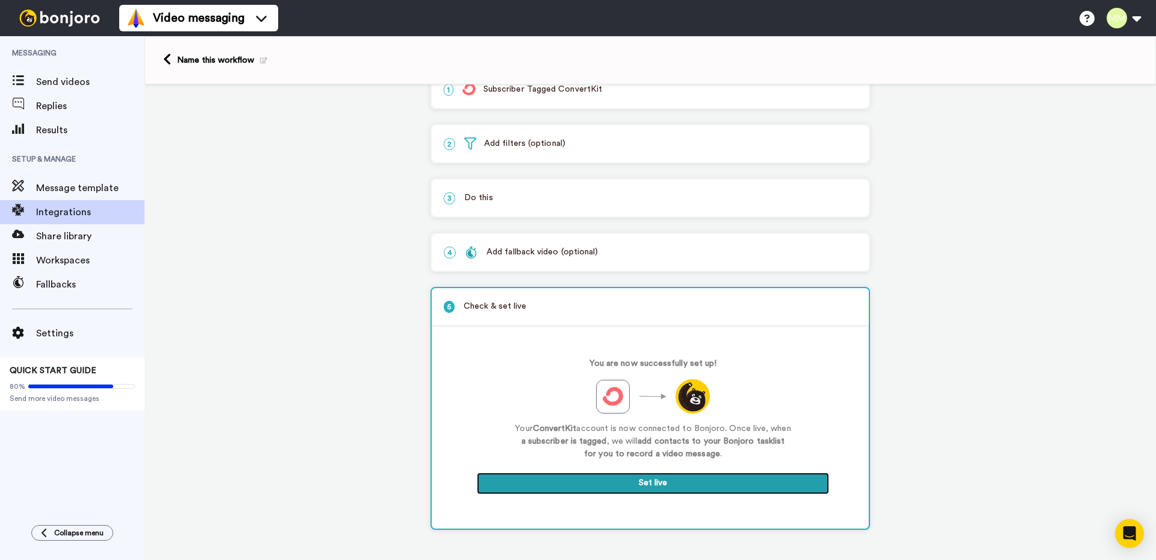
click at [652, 482] on button "Set live" at bounding box center [653, 483] width 352 height 22
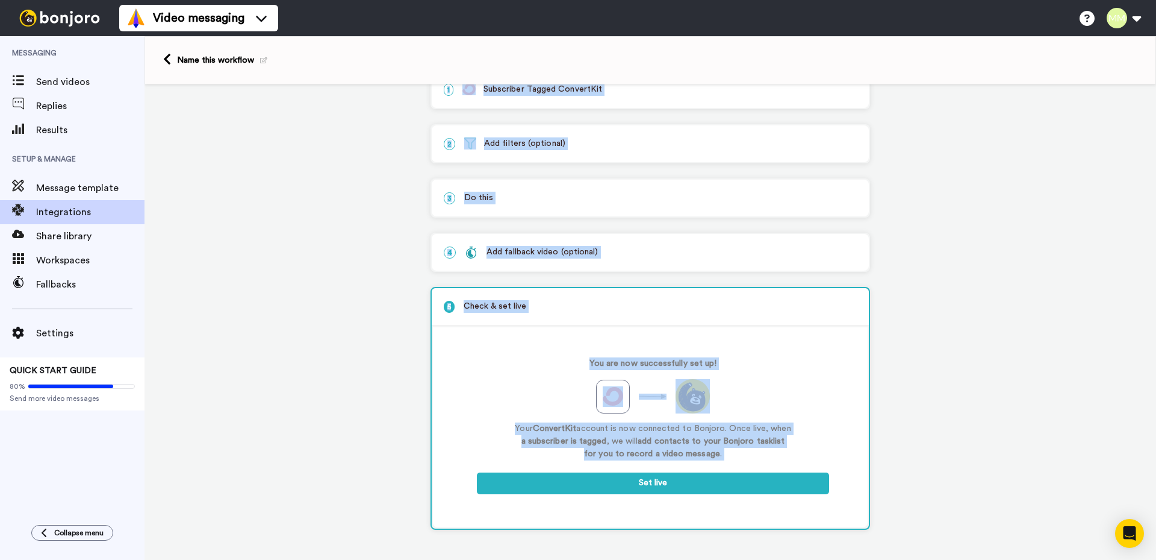
drag, startPoint x: 997, startPoint y: 54, endPoint x: 978, endPoint y: 51, distance: 18.9
click at [962, 316] on div "1 Subscriber Tagged ConvertKit Service selected ActiveCampaign AWeber Bonjoro C…" at bounding box center [651, 307] width 1012 height 505
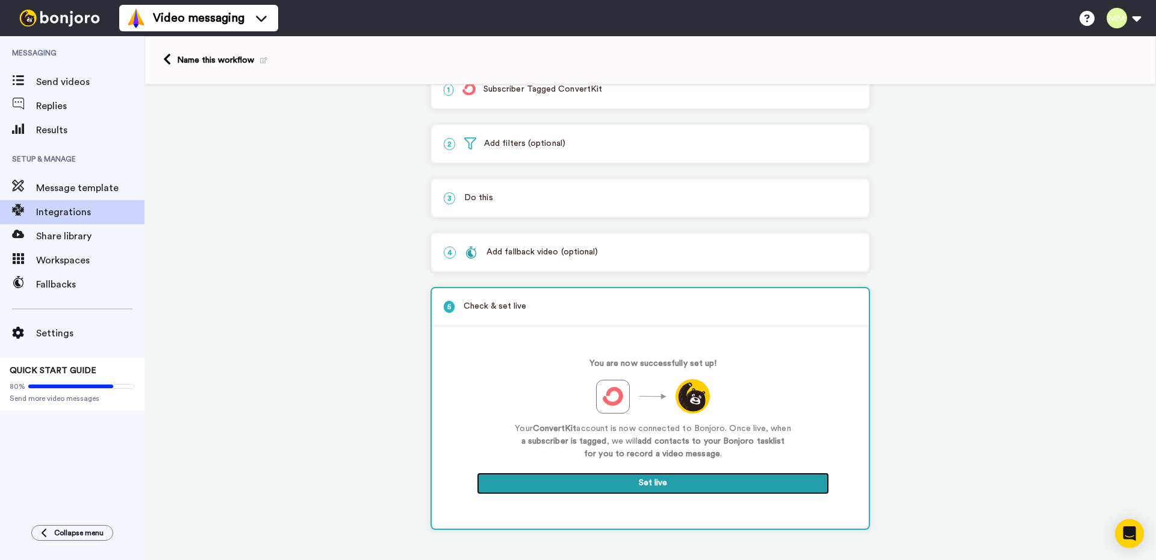
click at [661, 479] on button "Set live" at bounding box center [653, 483] width 352 height 22
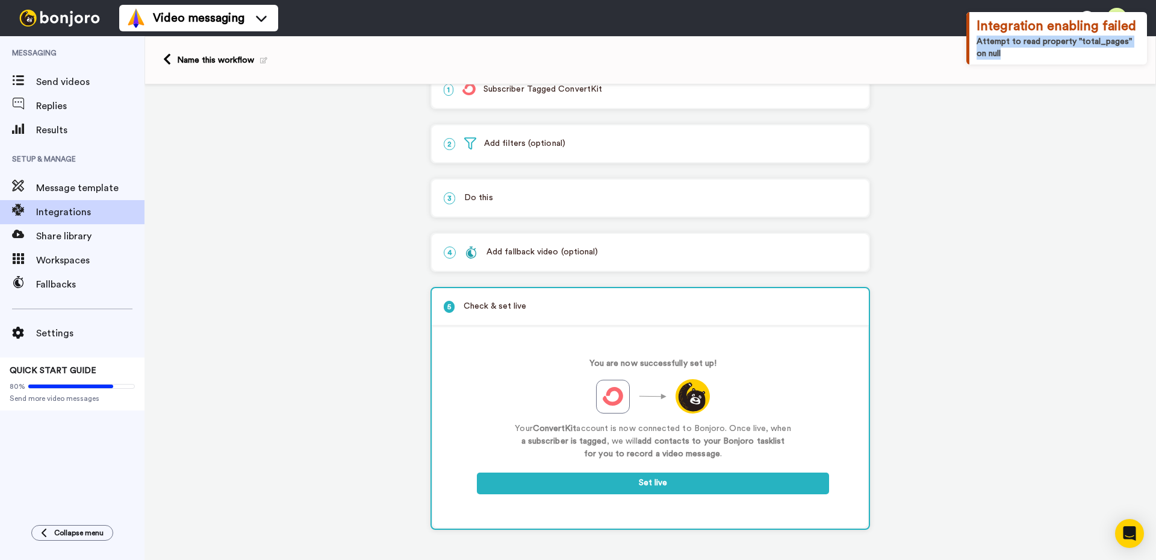
drag, startPoint x: 993, startPoint y: 52, endPoint x: 978, endPoint y: 42, distance: 17.9
click at [978, 42] on div "Attempt to read property "total_pages" on null" at bounding box center [1058, 48] width 163 height 24
click at [970, 20] on div at bounding box center [970, 20] width 0 height 0
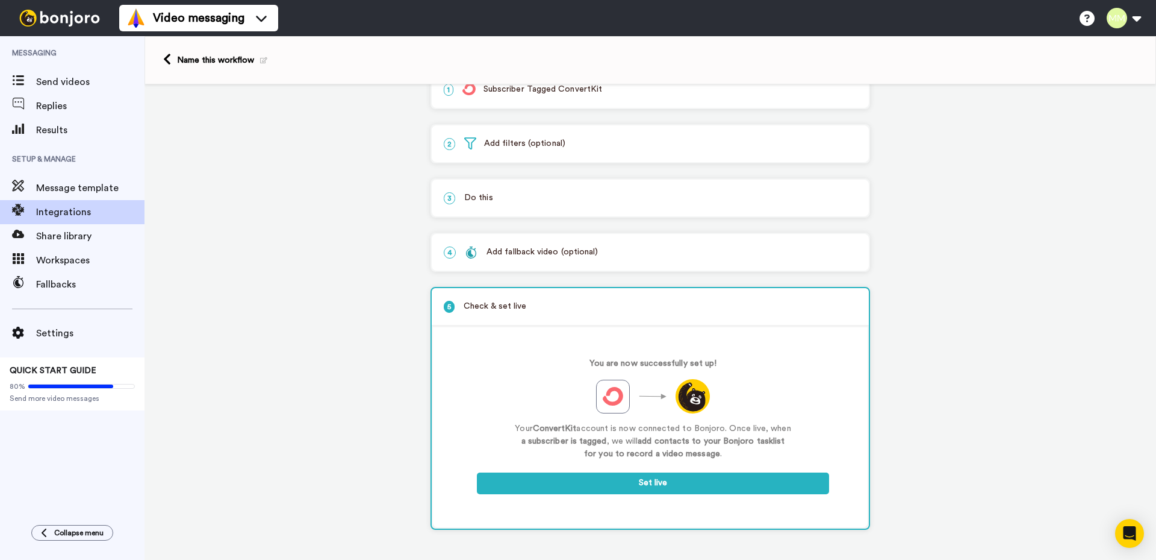
click at [990, 399] on div "1 Subscriber Tagged ConvertKit Service selected ActiveCampaign AWeber Bonjoro C…" at bounding box center [651, 307] width 1012 height 505
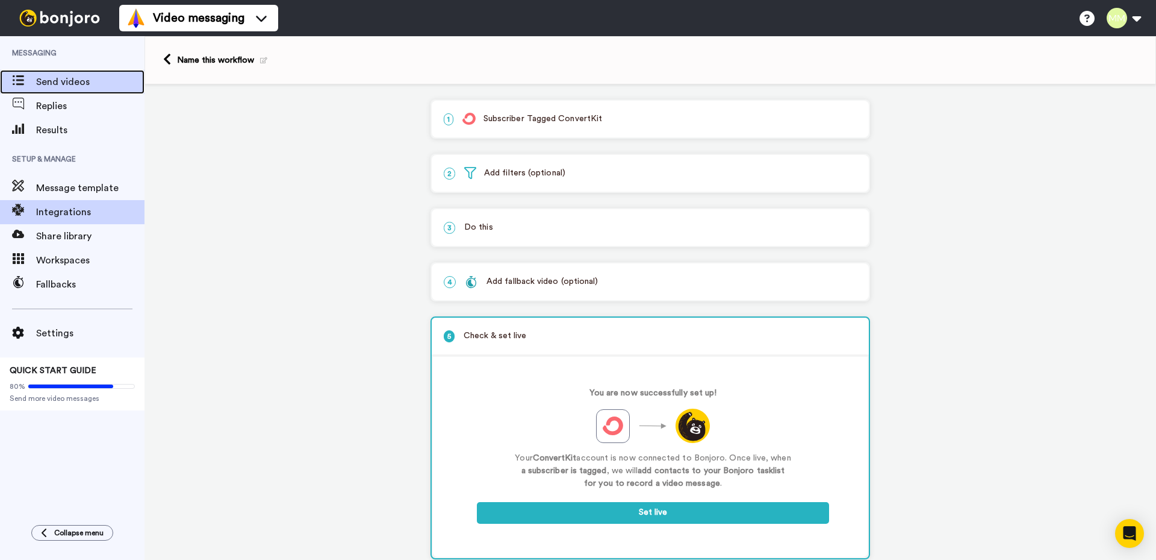
click at [54, 83] on span "Send videos" at bounding box center [90, 82] width 108 height 14
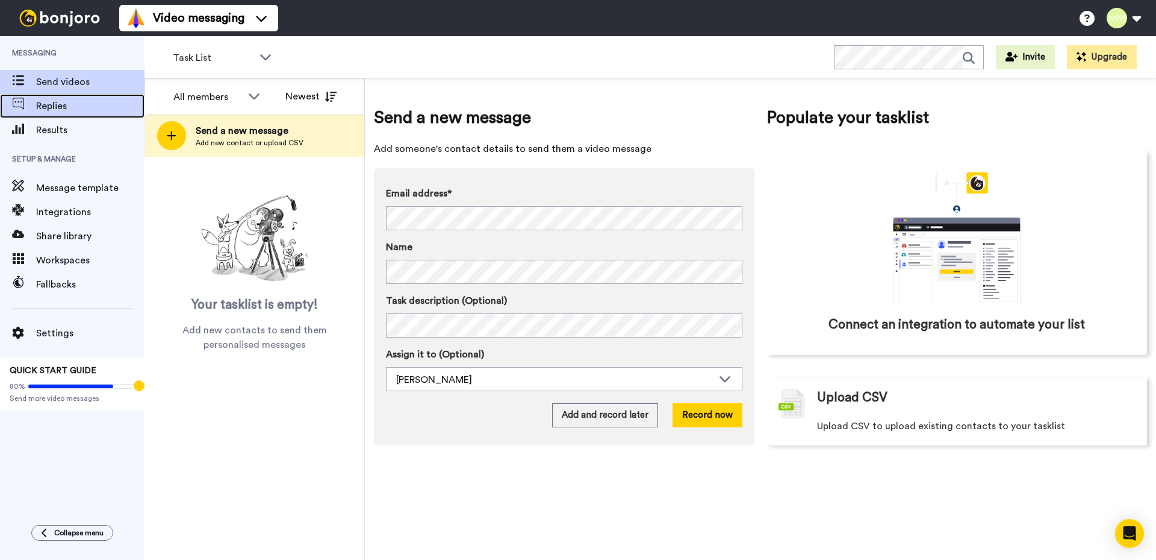
click at [54, 107] on span "Replies" at bounding box center [90, 106] width 108 height 14
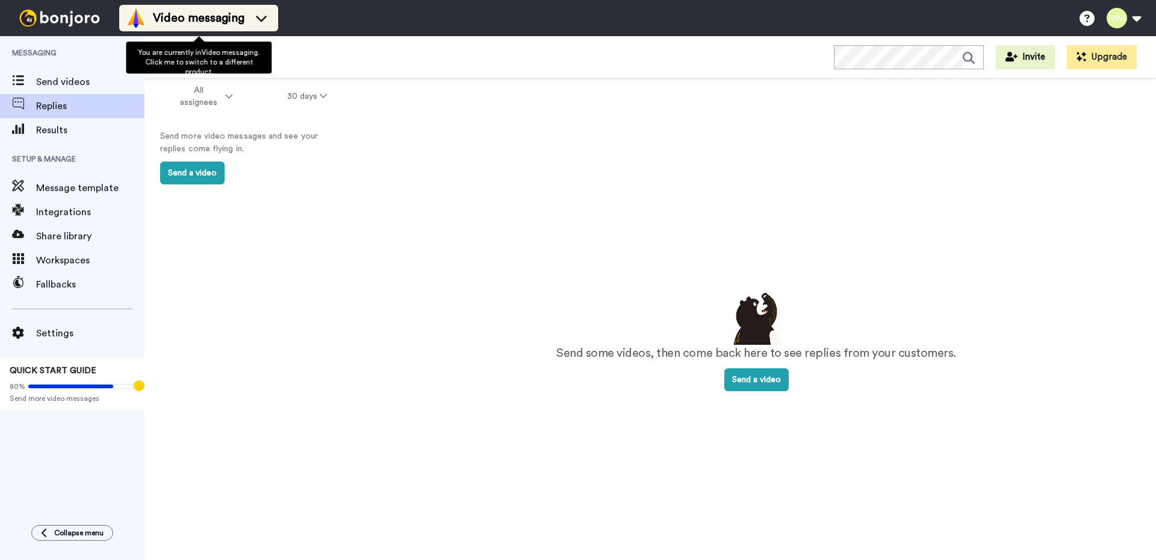
click at [262, 22] on icon at bounding box center [261, 18] width 19 height 12
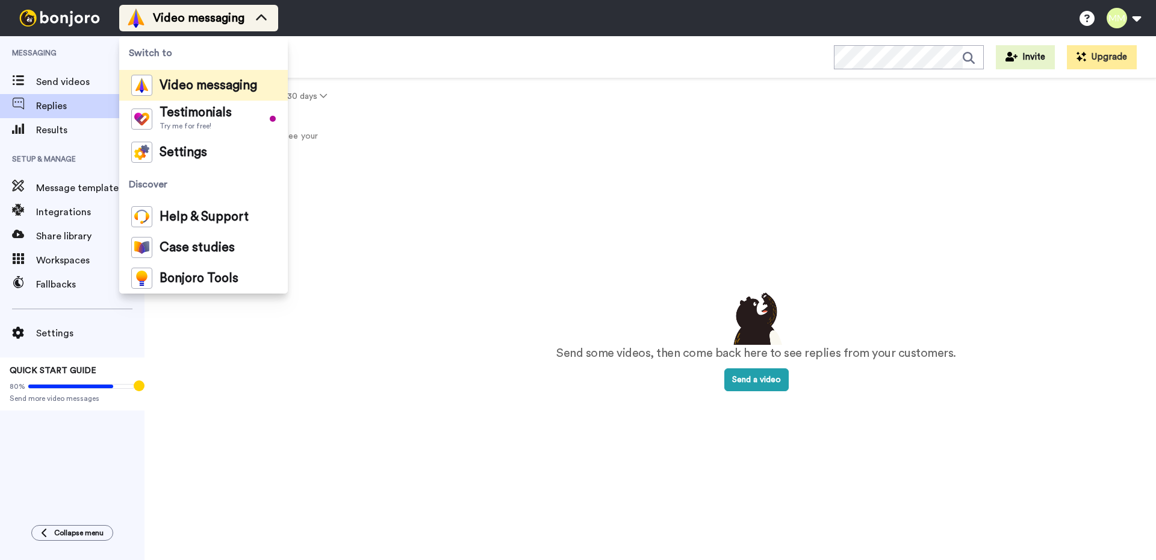
click at [261, 22] on icon at bounding box center [261, 18] width 19 height 12
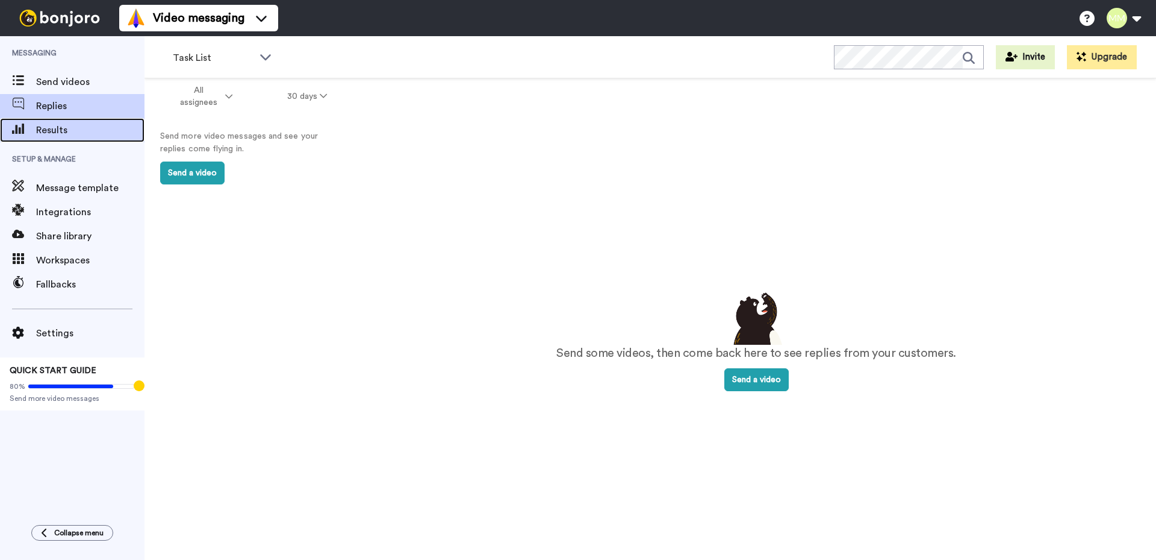
click at [55, 131] on span "Results" at bounding box center [90, 130] width 108 height 14
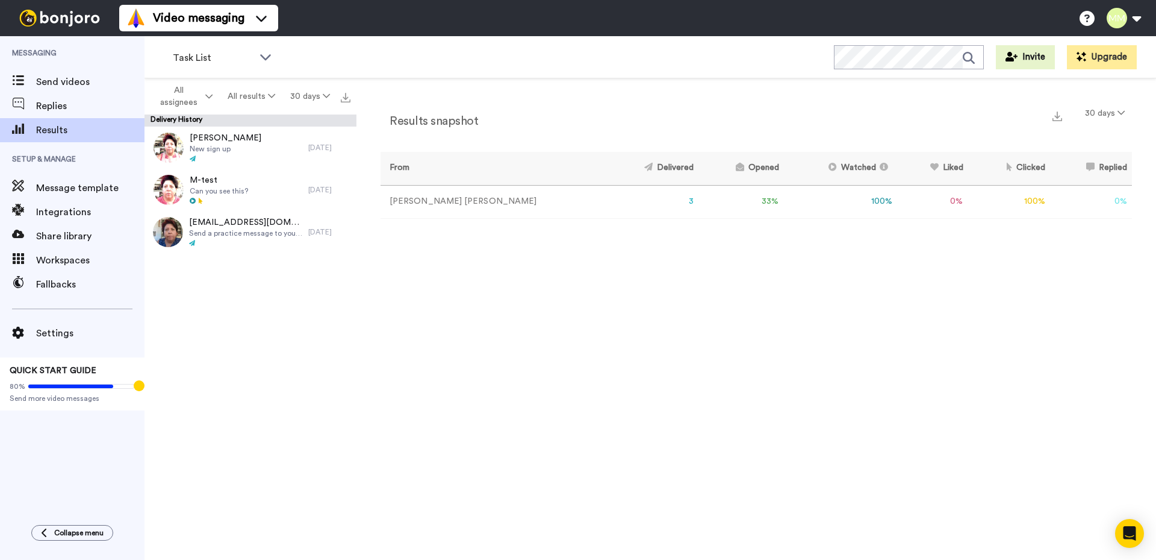
click at [428, 201] on td "[PERSON_NAME]" at bounding box center [493, 201] width 225 height 33
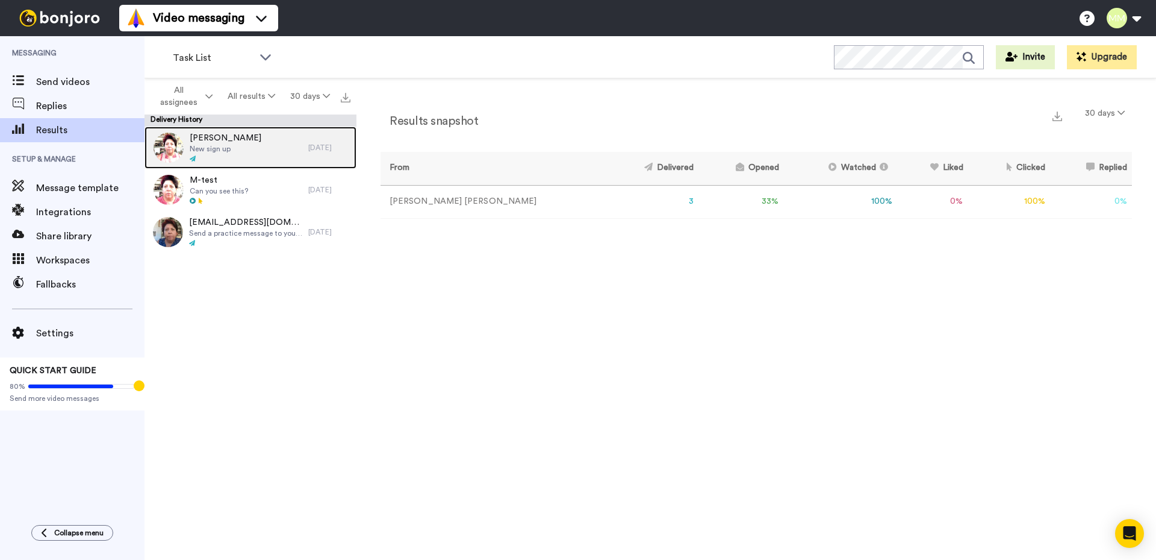
click at [219, 145] on span "New sign up" at bounding box center [226, 149] width 72 height 10
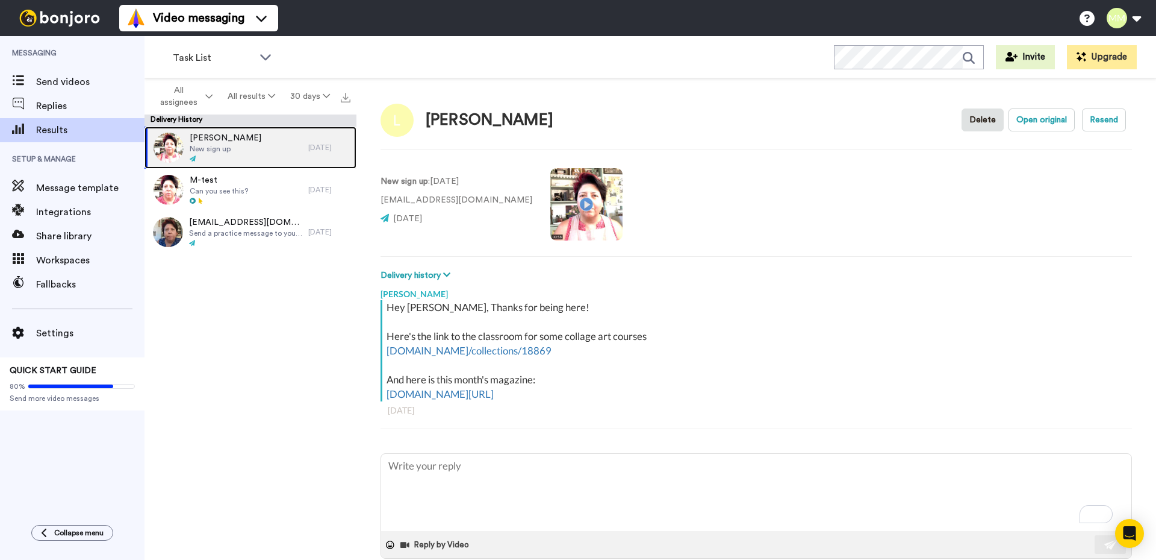
click at [226, 147] on span "New sign up" at bounding box center [226, 149] width 72 height 10
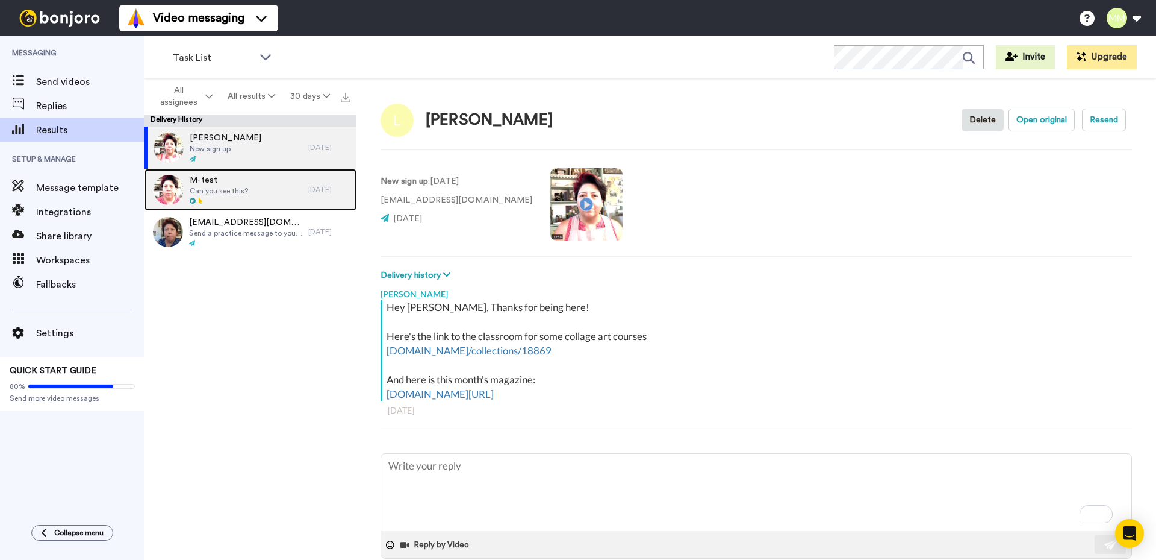
click at [220, 182] on span "M-test" at bounding box center [219, 180] width 58 height 12
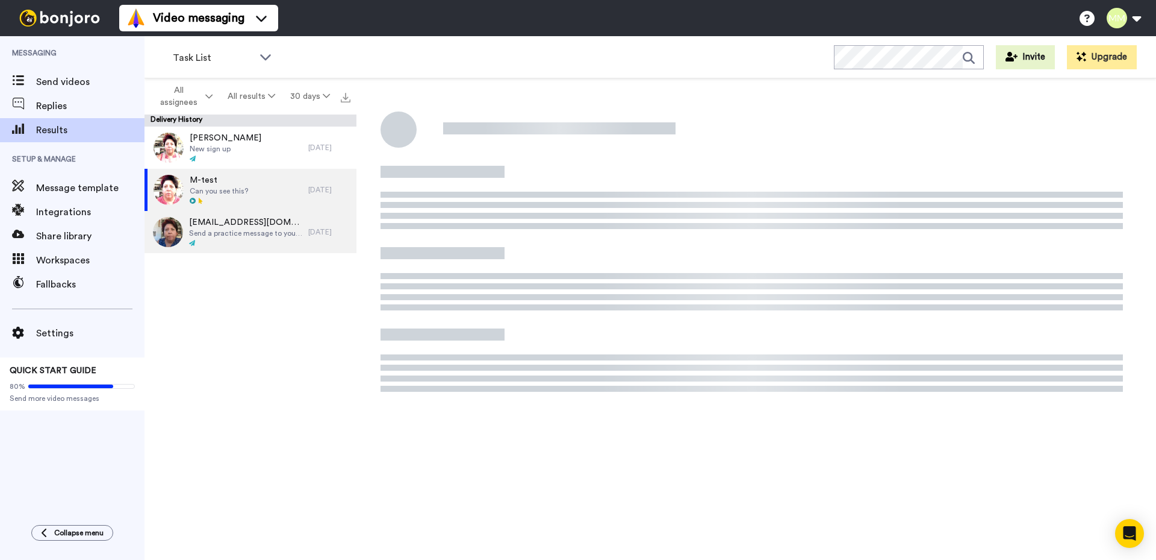
type textarea "x"
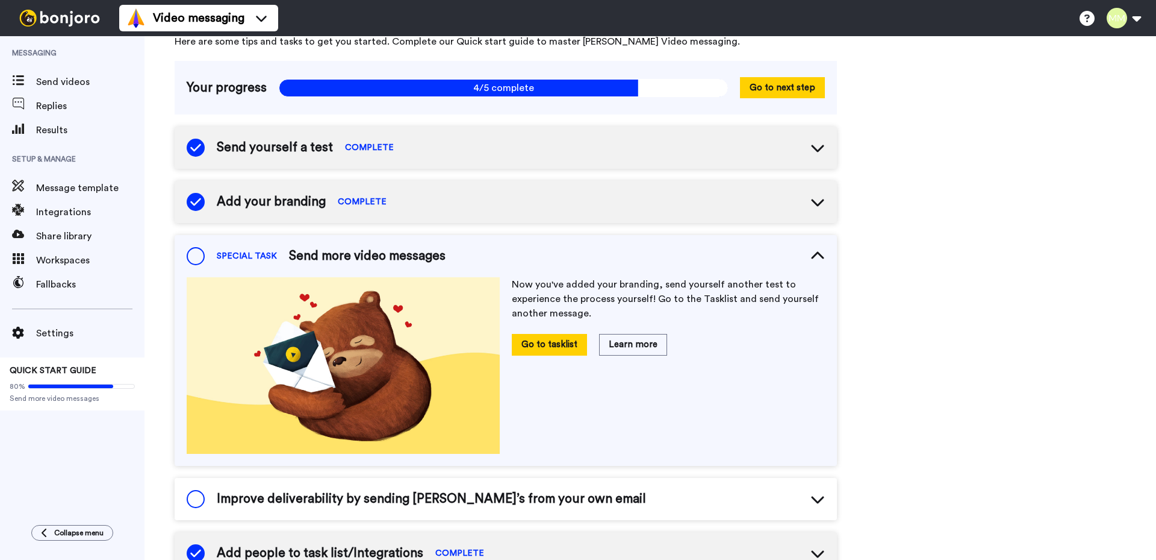
scroll to position [57, 0]
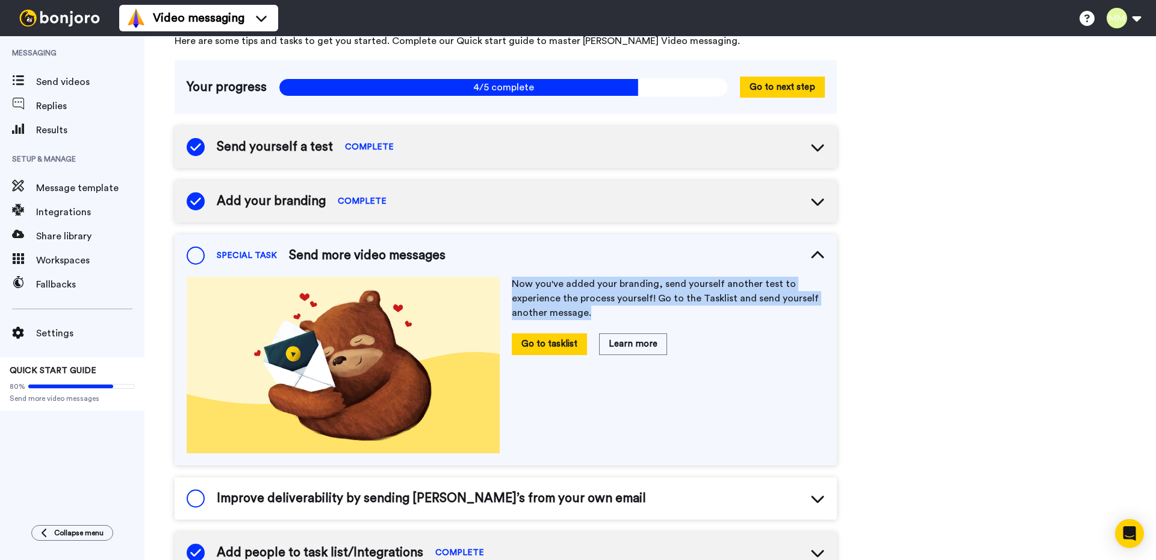
drag, startPoint x: 588, startPoint y: 313, endPoint x: 514, endPoint y: 284, distance: 79.9
click at [514, 284] on p "Now you've added your branding, send yourself another test to experience the pr…" at bounding box center [668, 297] width 313 height 43
click at [506, 262] on div at bounding box center [506, 262] width 0 height 0
click at [909, 308] on div "Quick start guide Here are some tips and tasks to get you started. Complete our…" at bounding box center [651, 482] width 1012 height 1005
click at [819, 150] on icon at bounding box center [817, 148] width 13 height 7
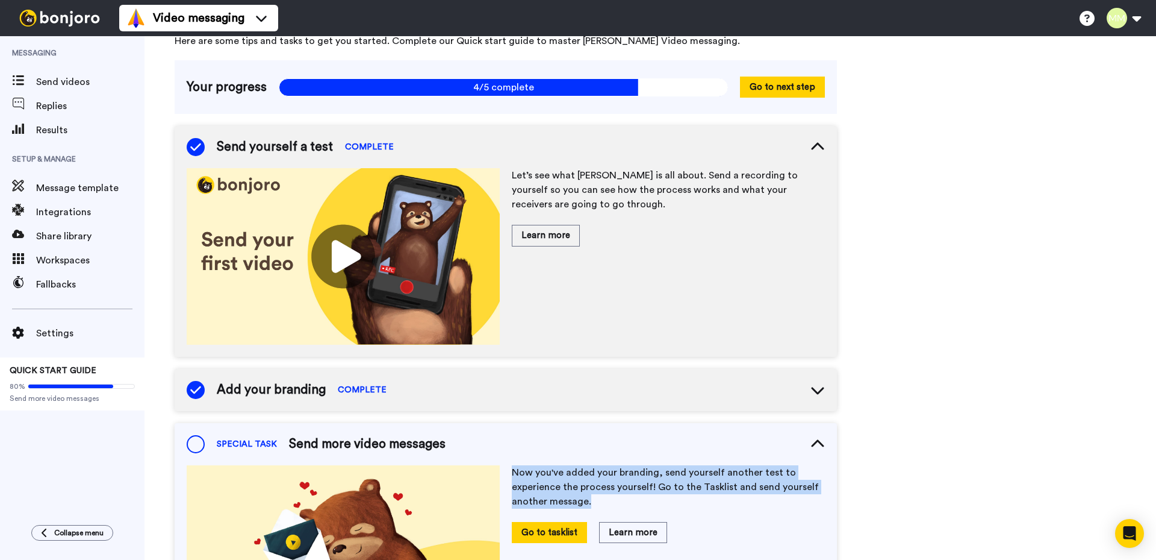
click at [342, 252] on img at bounding box center [343, 256] width 313 height 176
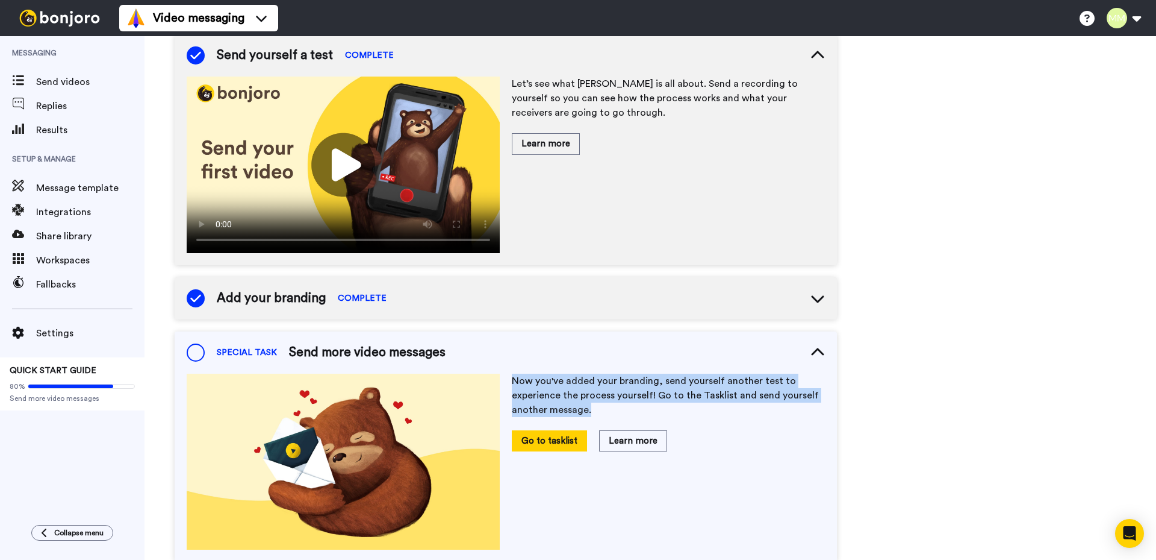
scroll to position [177, 0]
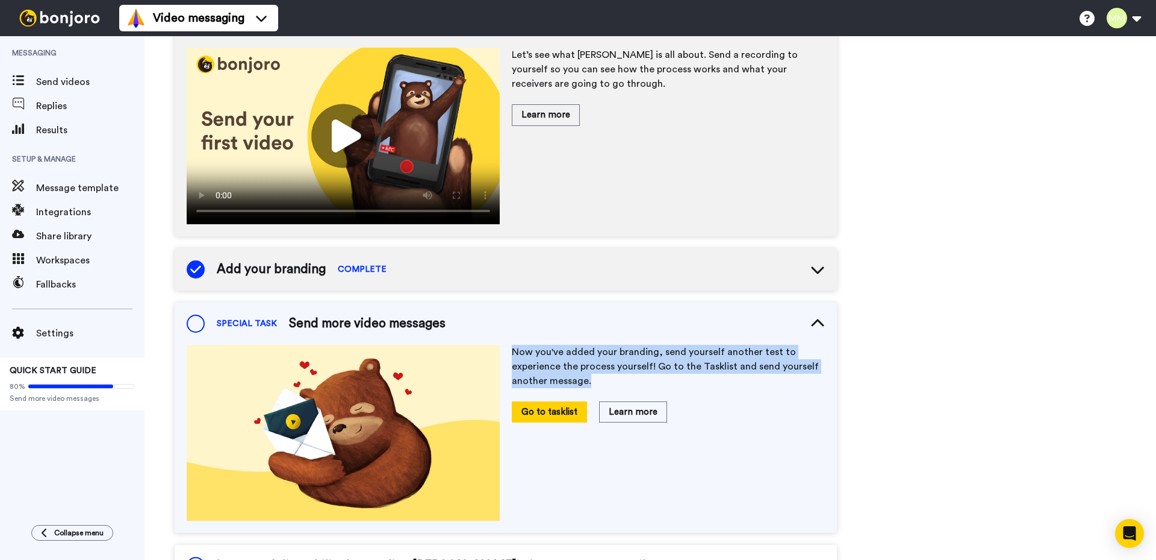
click at [819, 269] on icon at bounding box center [818, 269] width 14 height 14
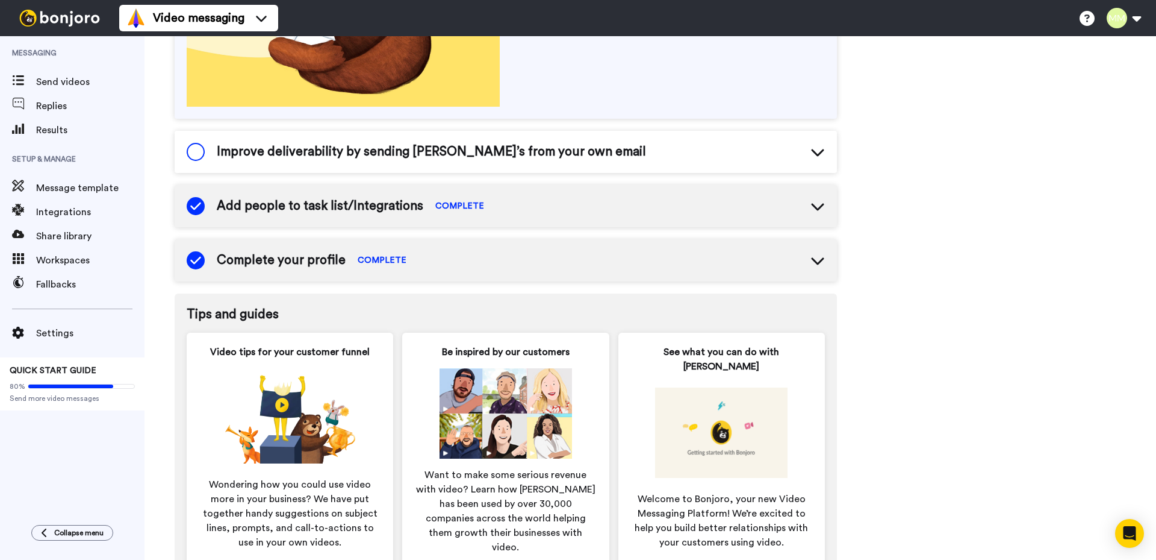
scroll to position [844, 0]
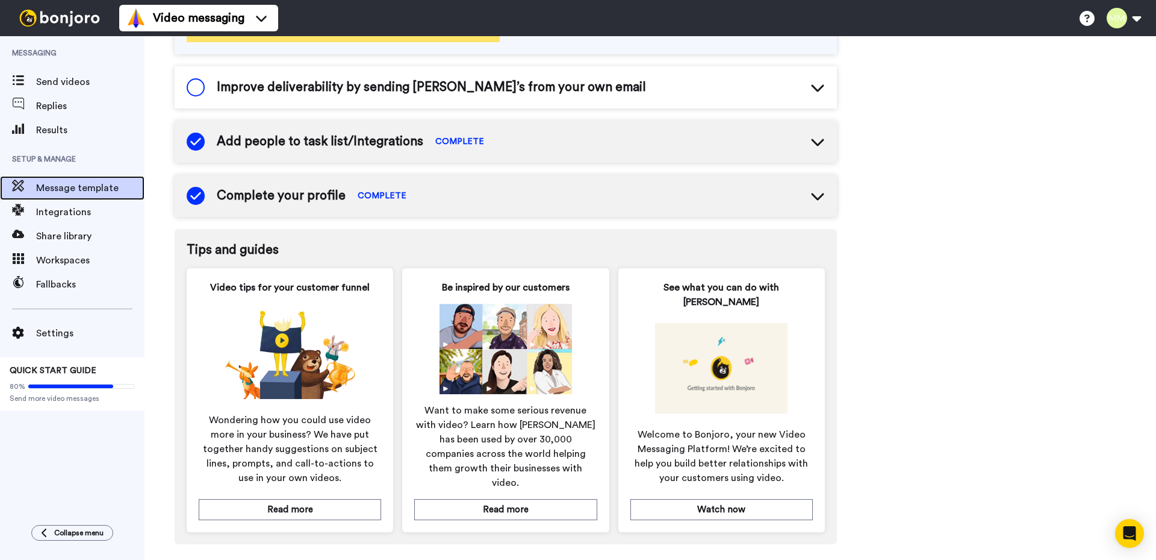
click at [64, 184] on span "Message template" at bounding box center [90, 188] width 108 height 14
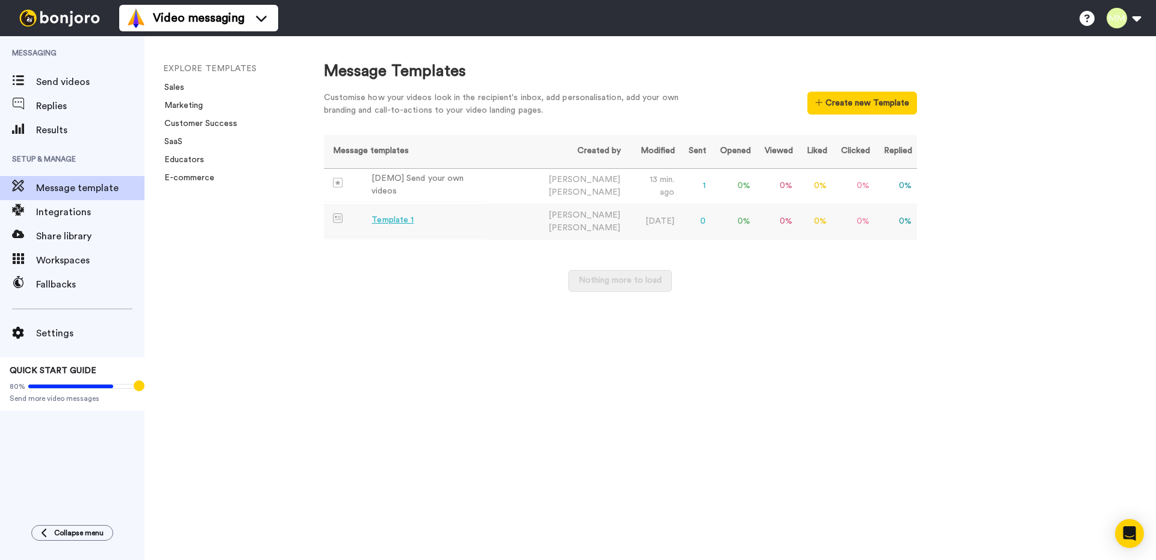
click at [387, 216] on div "Template 1" at bounding box center [393, 220] width 42 height 13
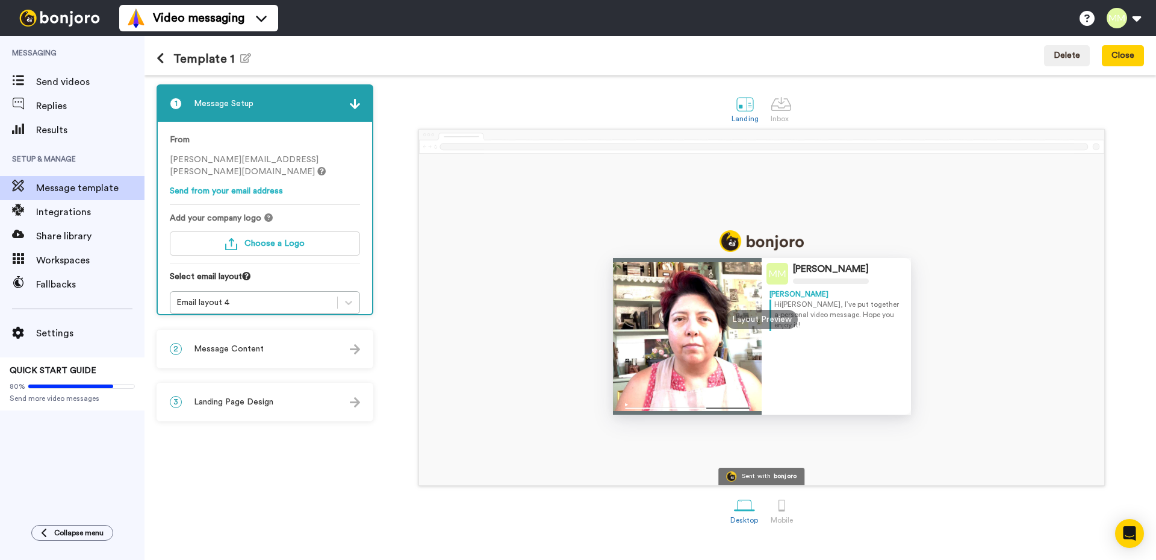
click at [704, 345] on div at bounding box center [687, 336] width 149 height 157
click at [757, 320] on div "Layout Preview" at bounding box center [762, 319] width 72 height 19
drag, startPoint x: 685, startPoint y: 332, endPoint x: 690, endPoint y: 362, distance: 29.9
click at [685, 333] on div at bounding box center [687, 336] width 149 height 157
drag, startPoint x: 697, startPoint y: 379, endPoint x: 769, endPoint y: 364, distance: 73.2
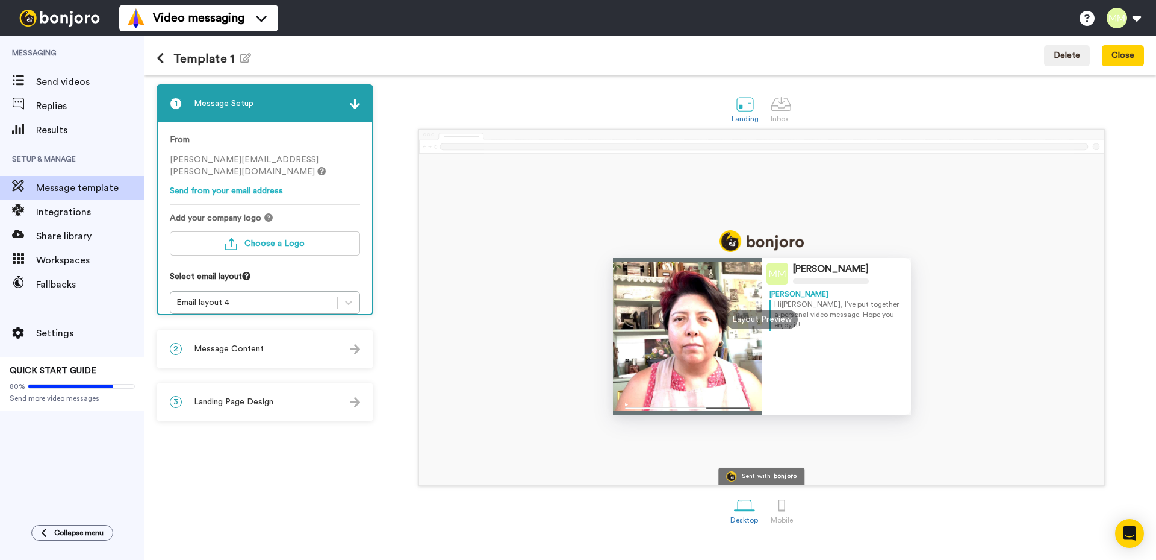
click at [705, 379] on div at bounding box center [687, 336] width 149 height 157
click at [770, 360] on div "[PERSON_NAME] Hi [PERSON_NAME] , I’ve put together a personal video message. Ho…" at bounding box center [837, 351] width 134 height 125
click at [705, 313] on div at bounding box center [687, 336] width 149 height 157
click at [781, 507] on div at bounding box center [782, 504] width 21 height 21
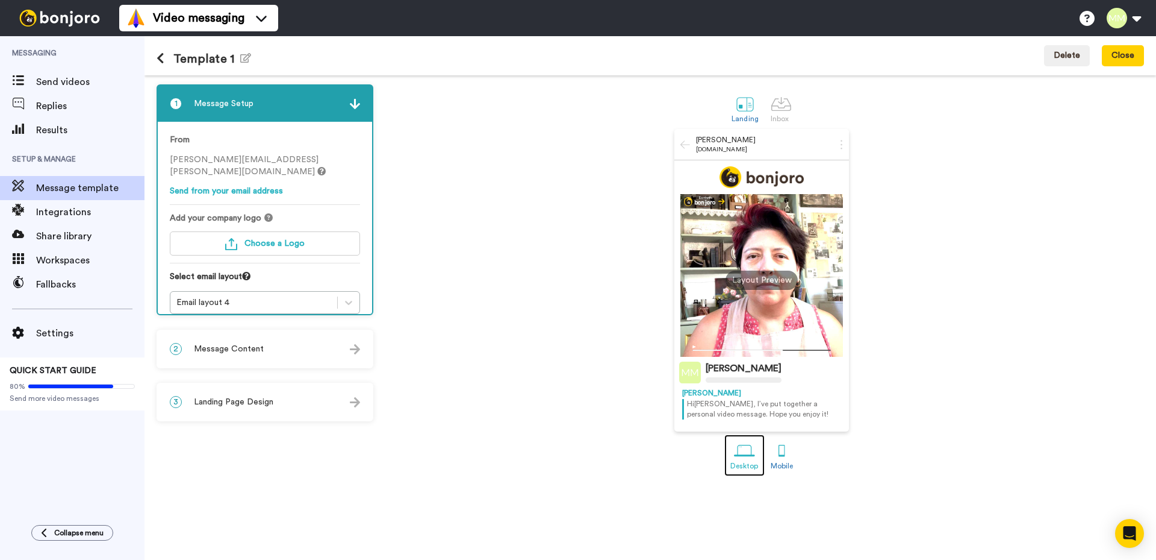
click at [743, 451] on div at bounding box center [744, 450] width 21 height 21
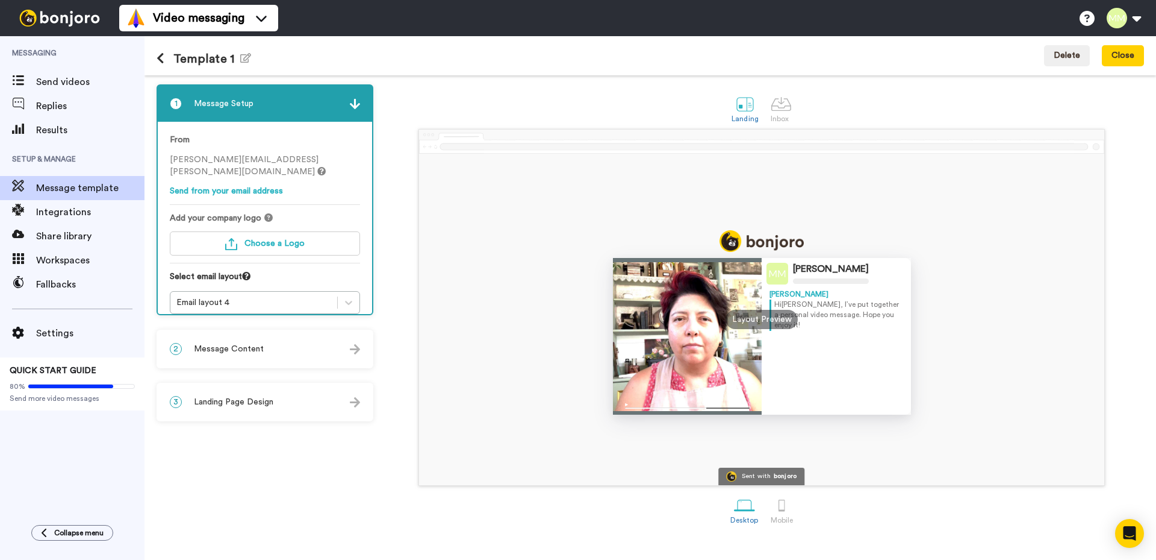
click at [237, 349] on span "Message Content" at bounding box center [229, 349] width 70 height 12
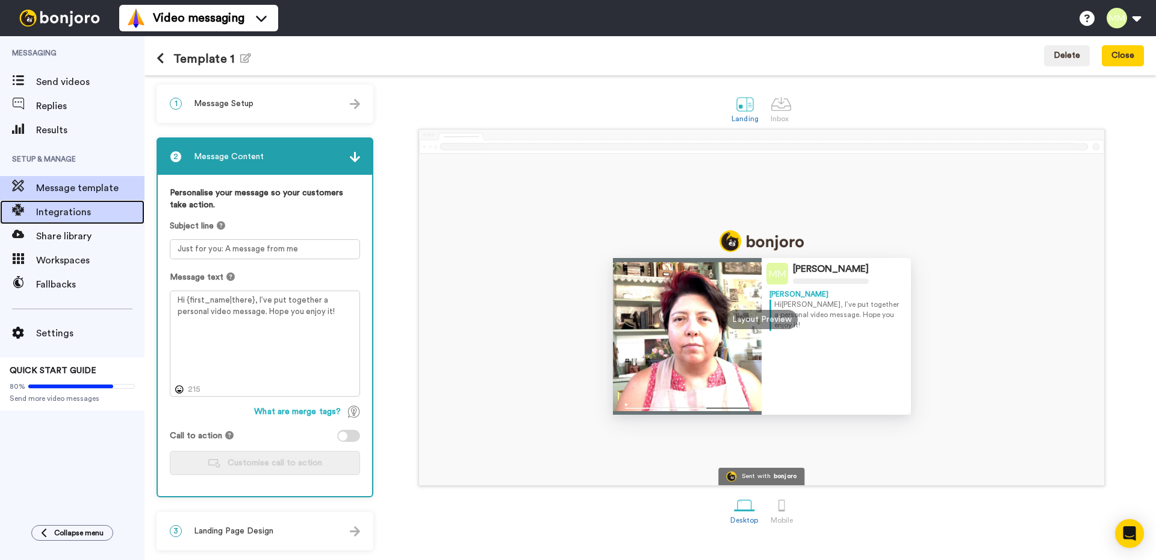
click at [58, 210] on span "Integrations" at bounding box center [90, 212] width 108 height 14
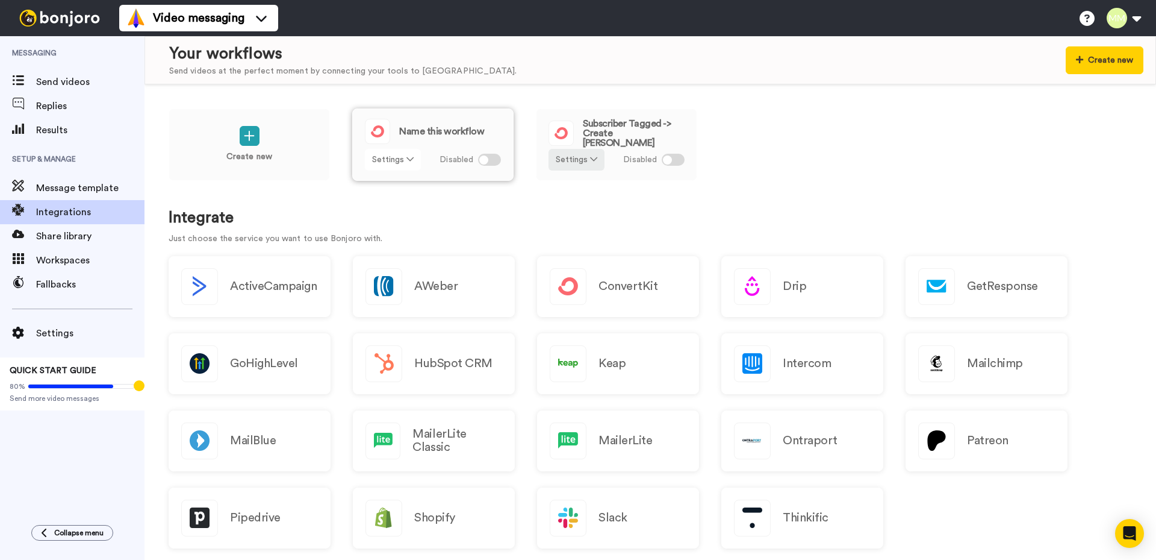
click at [410, 158] on icon at bounding box center [410, 159] width 7 height 8
click at [382, 180] on span "Edit" at bounding box center [384, 183] width 16 height 9
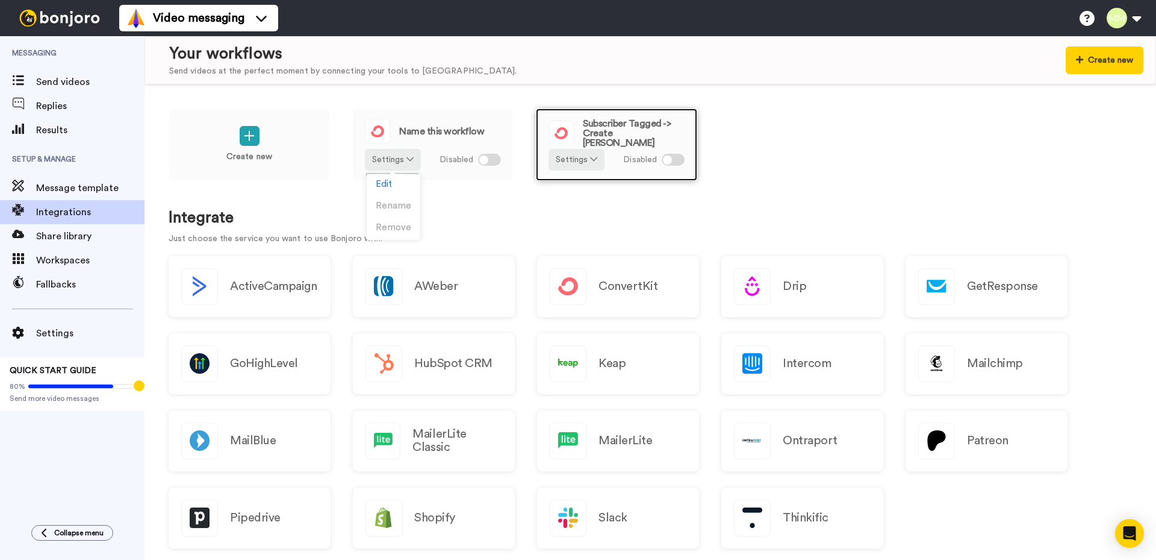
click at [673, 158] on div at bounding box center [673, 160] width 23 height 12
click at [674, 160] on div at bounding box center [673, 160] width 23 height 12
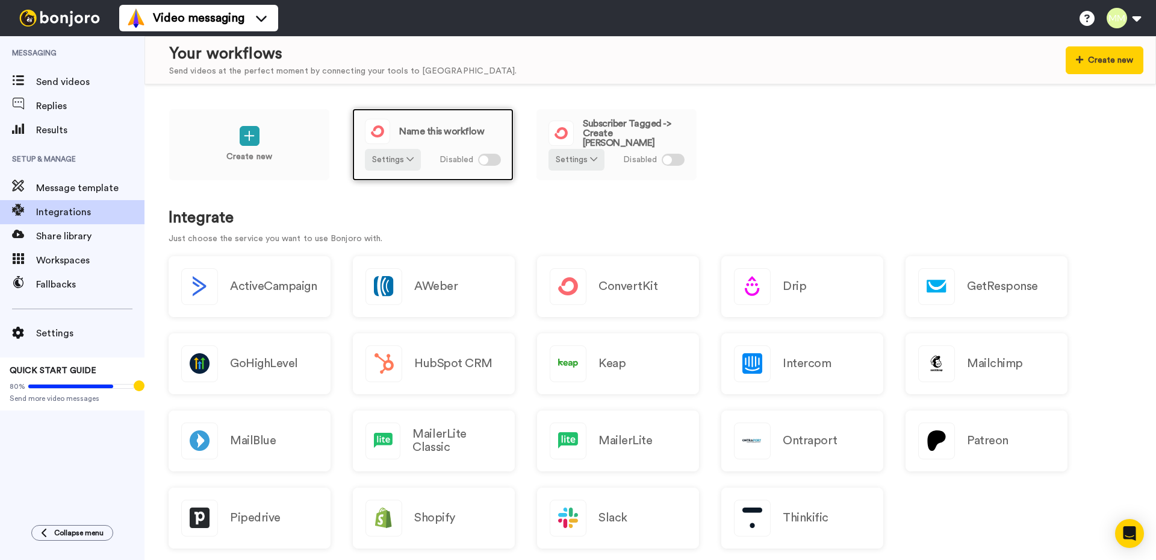
click at [494, 156] on div at bounding box center [489, 160] width 23 height 12
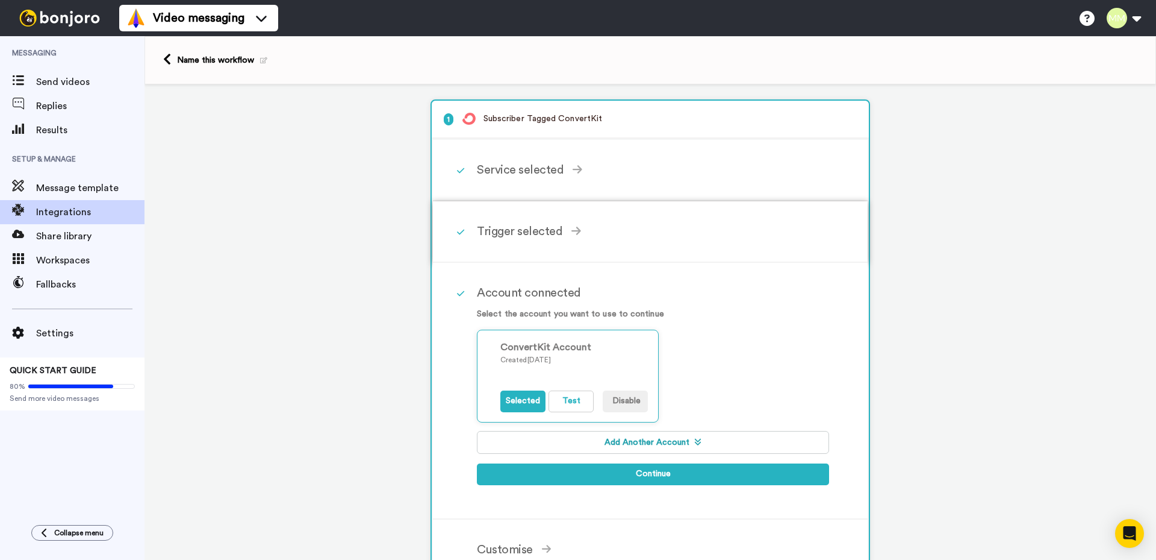
click at [531, 228] on div "Trigger selected" at bounding box center [653, 231] width 352 height 18
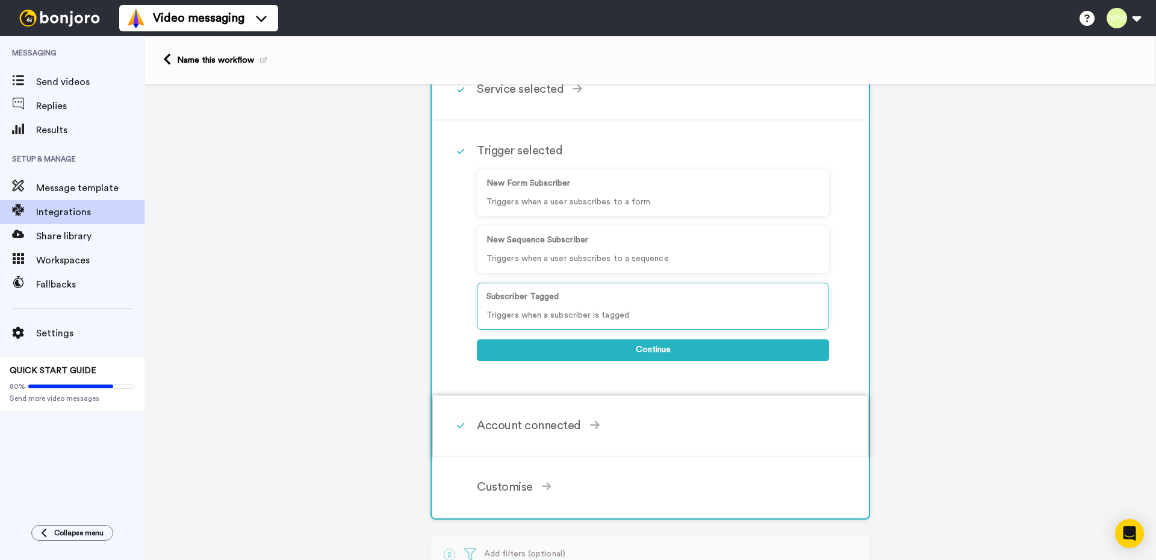
scroll to position [120, 0]
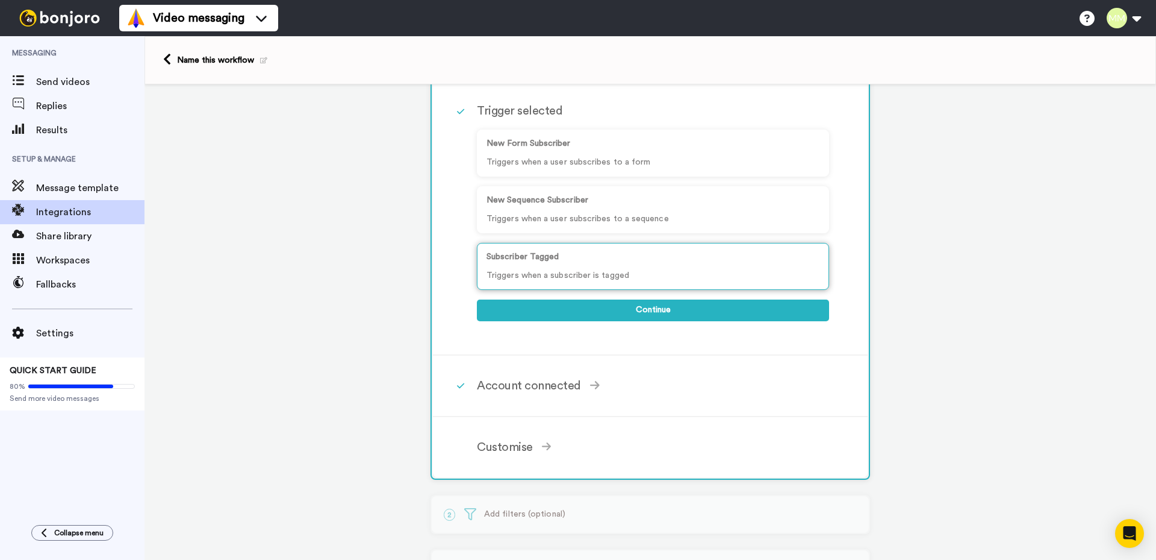
click at [615, 269] on p "Triggers when a subscriber is tagged" at bounding box center [653, 275] width 333 height 13
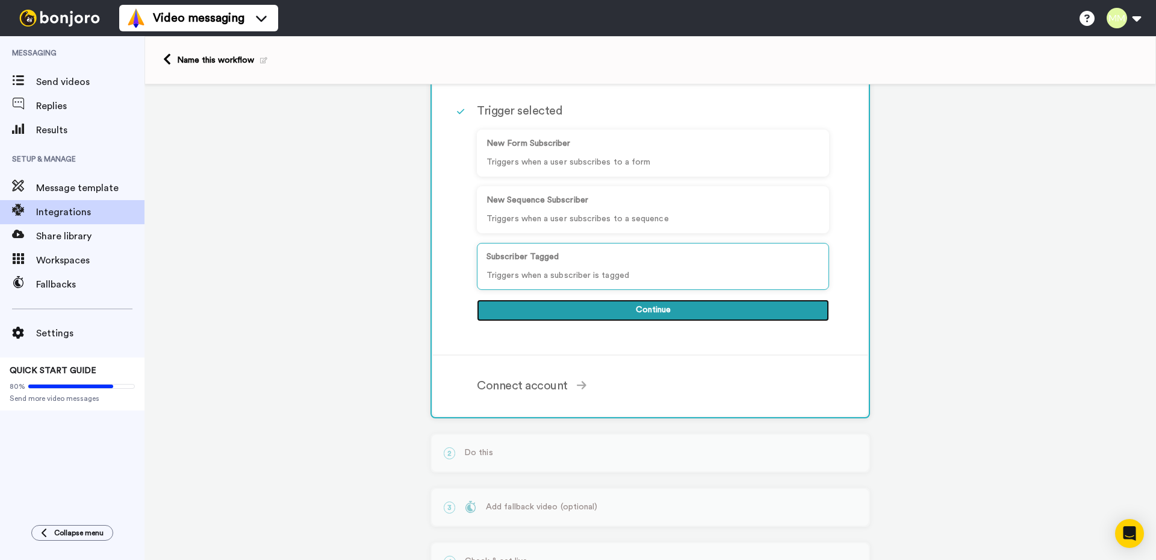
click at [622, 307] on button "Continue" at bounding box center [653, 310] width 352 height 22
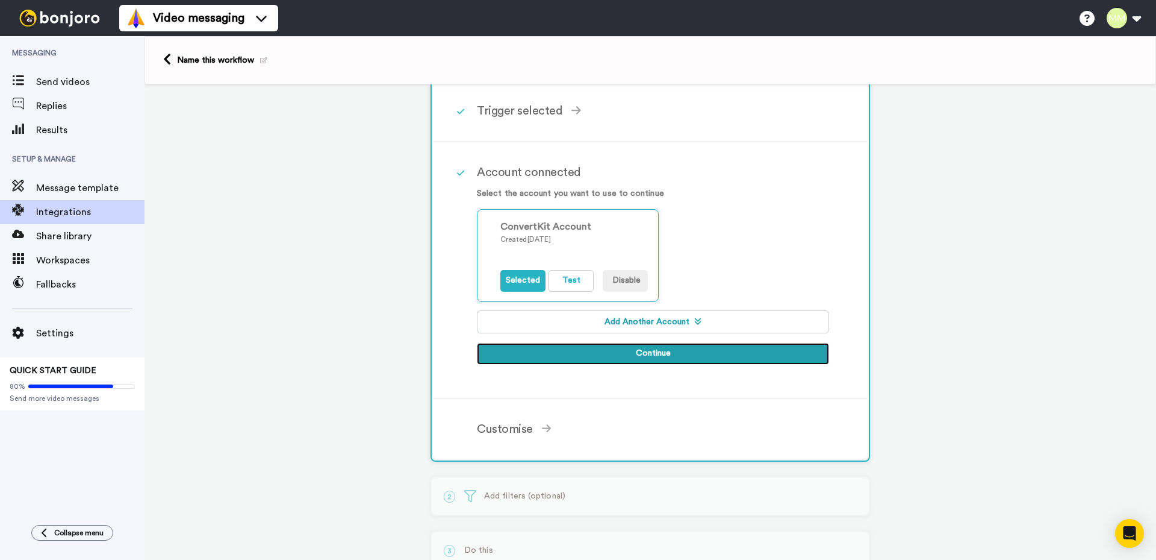
click at [628, 353] on button "Continue" at bounding box center [653, 354] width 352 height 22
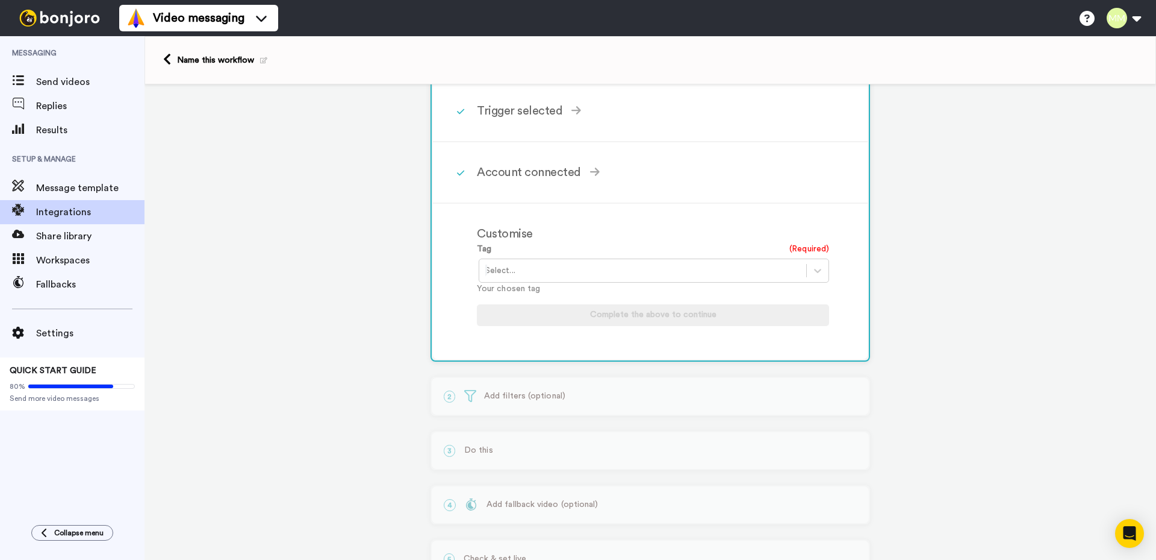
click at [334, 230] on div "1 Subscriber Tagged ConvertKit Service selected ActiveCampaign AWeber Bonjoro C…" at bounding box center [651, 286] width 1012 height 644
click at [163, 58] on div "Name this workflow" at bounding box center [651, 60] width 1012 height 48
click at [169, 61] on icon at bounding box center [167, 59] width 8 height 13
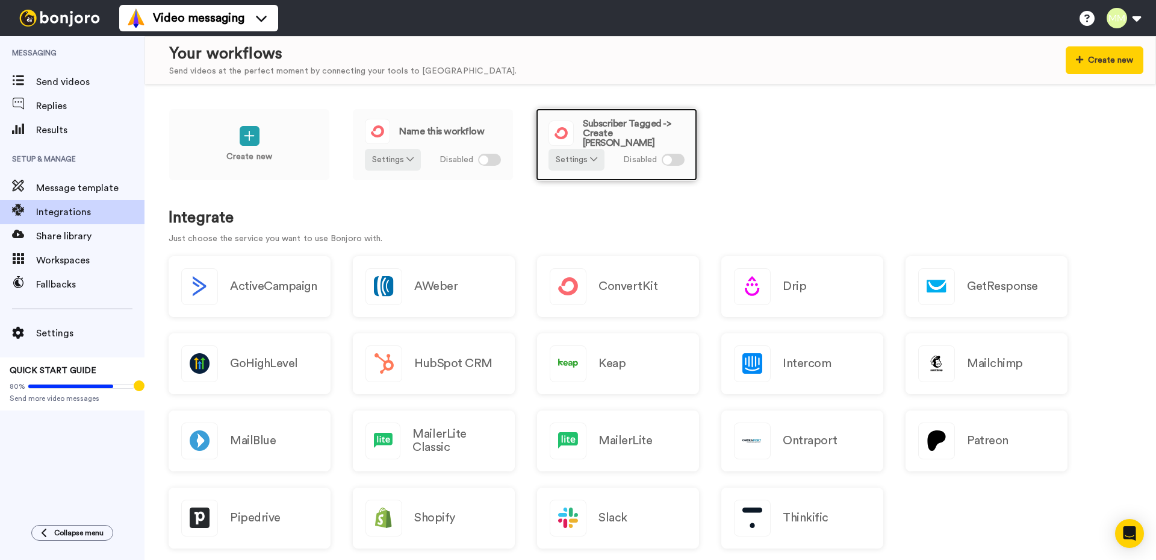
click at [628, 130] on span "Subscriber Tagged -> Create [PERSON_NAME]" at bounding box center [634, 133] width 102 height 29
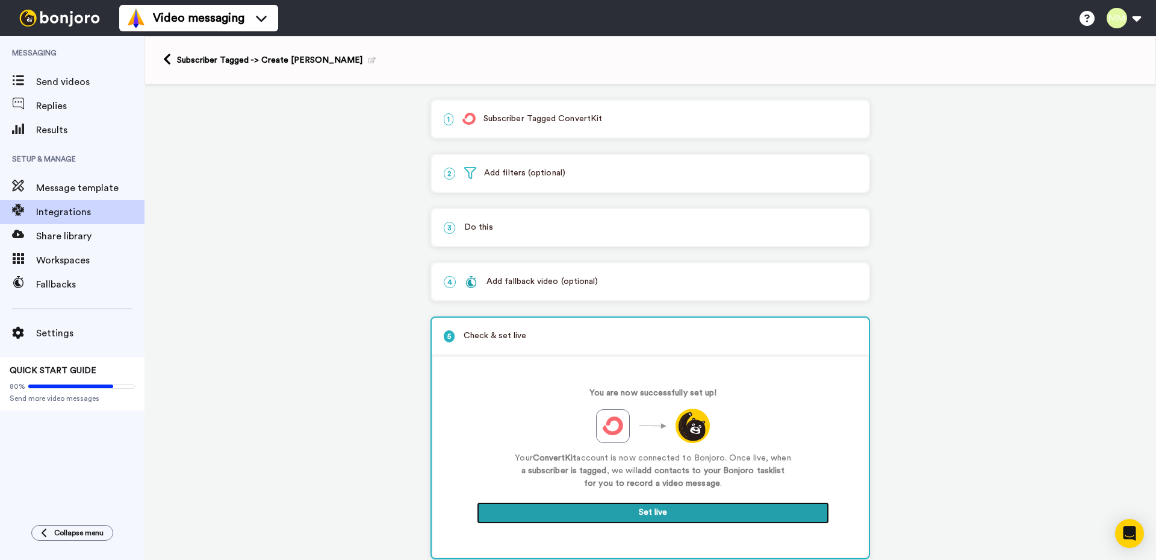
click at [647, 517] on button "Set live" at bounding box center [653, 513] width 352 height 22
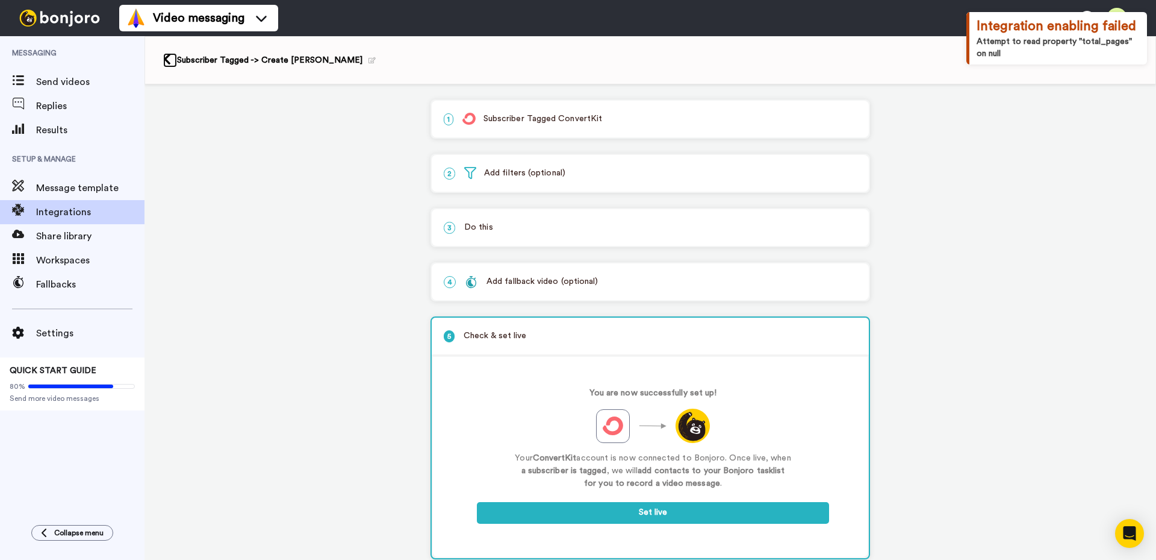
click at [168, 58] on icon at bounding box center [167, 59] width 8 height 13
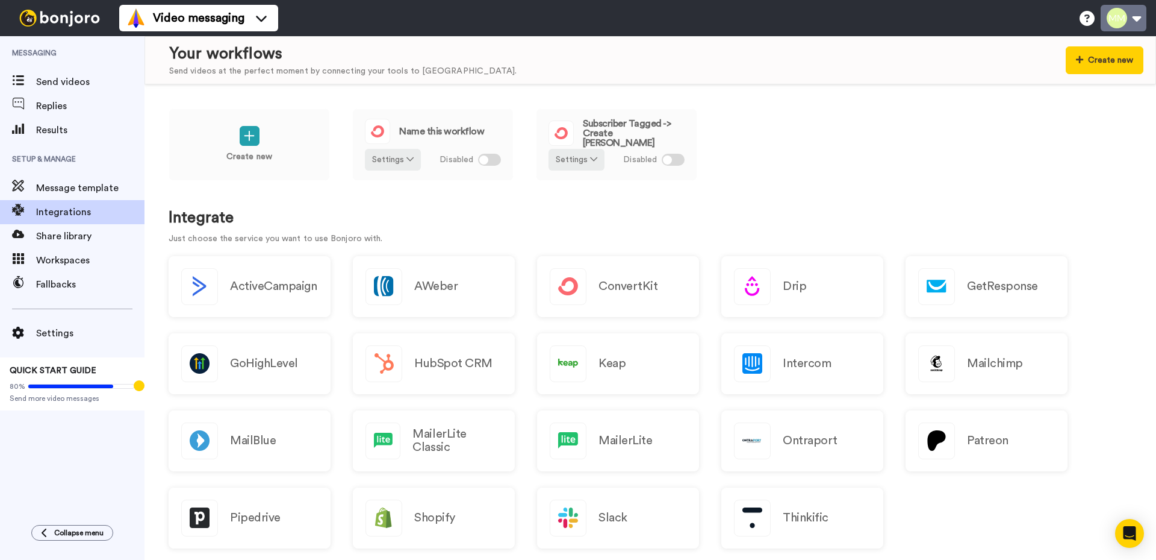
click at [1136, 17] on button at bounding box center [1124, 18] width 46 height 27
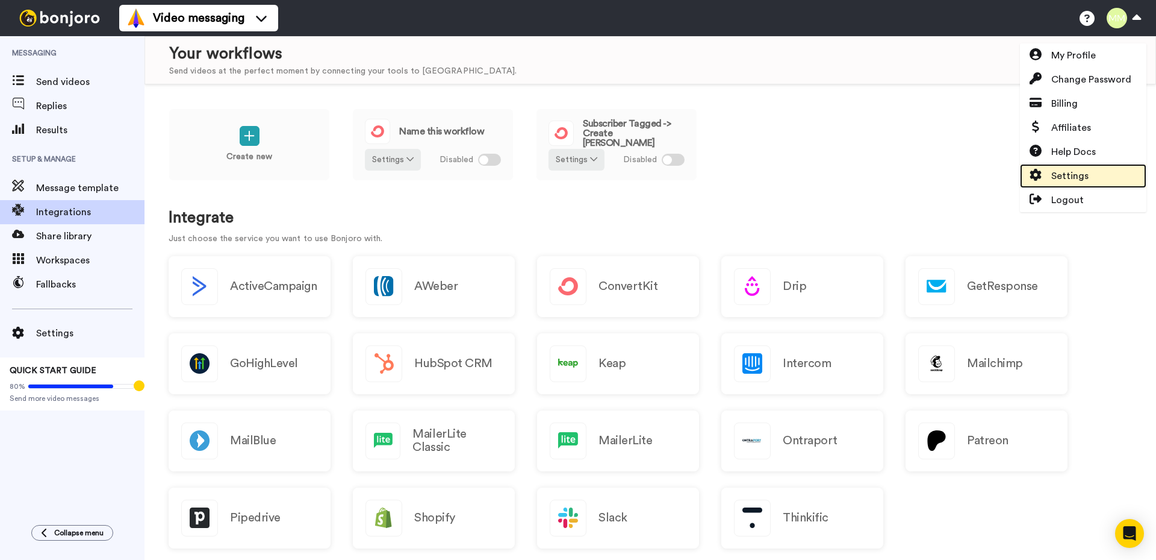
click at [1068, 175] on span "Settings" at bounding box center [1070, 176] width 37 height 14
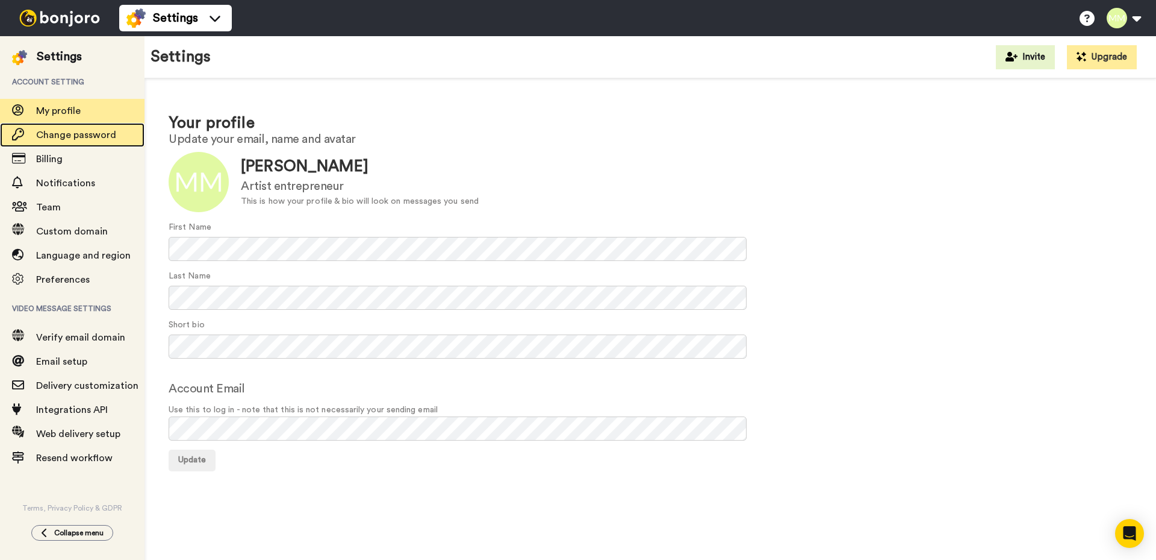
click at [78, 134] on span "Change password" at bounding box center [76, 135] width 80 height 10
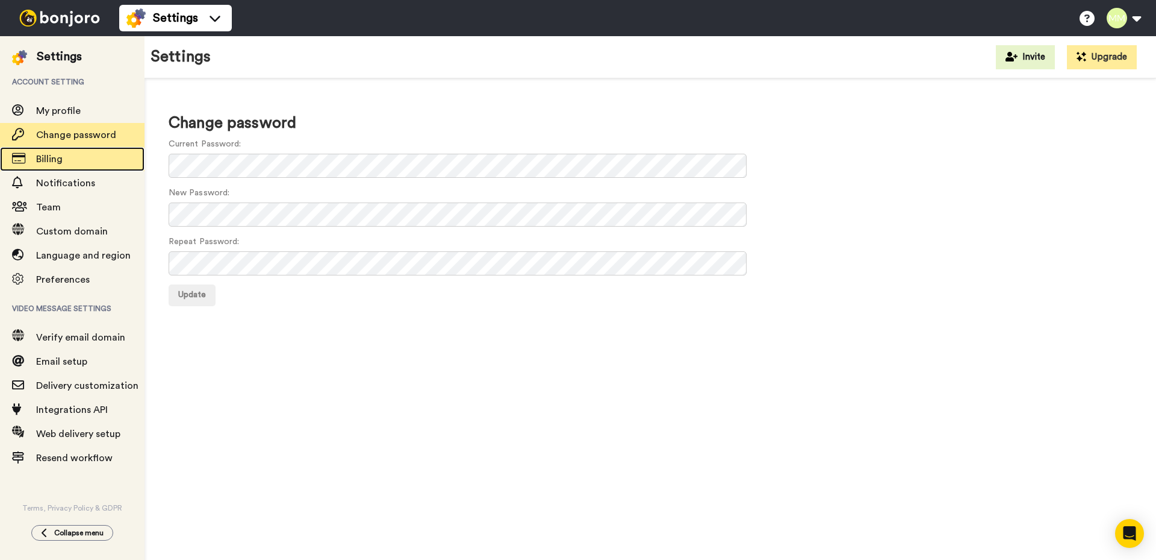
click at [52, 161] on span "Billing" at bounding box center [49, 159] width 27 height 10
click at [49, 158] on span "Billing" at bounding box center [49, 159] width 27 height 10
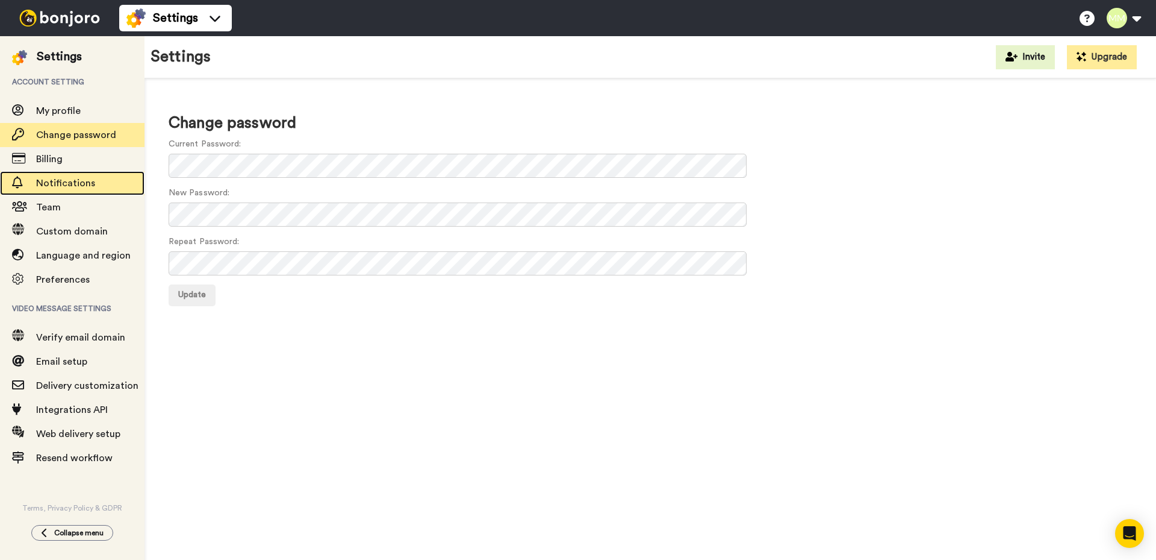
click at [52, 184] on span "Notifications" at bounding box center [65, 183] width 59 height 10
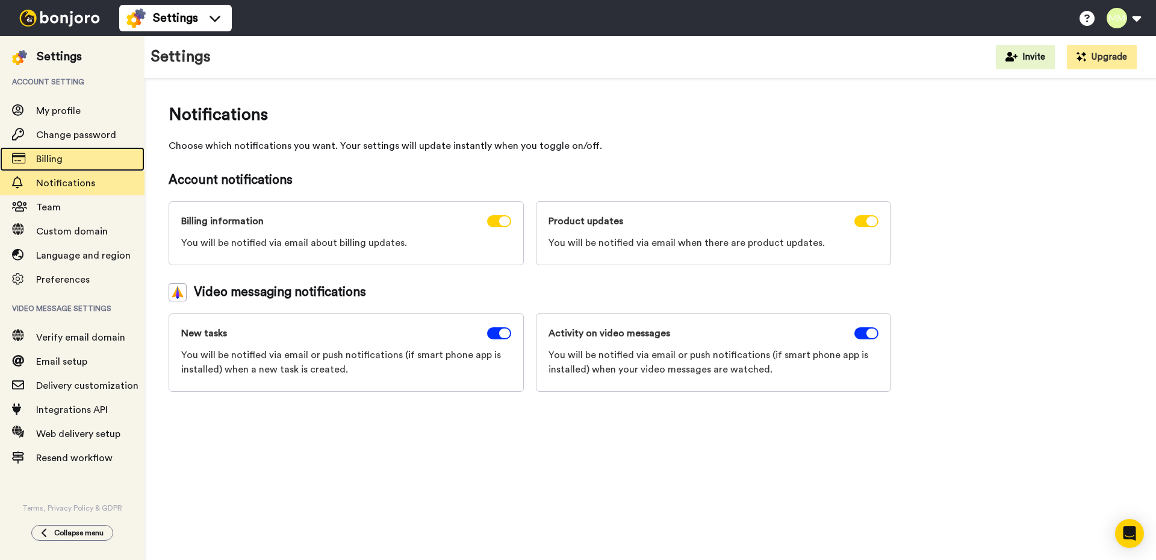
click at [48, 160] on span "Billing" at bounding box center [49, 159] width 27 height 10
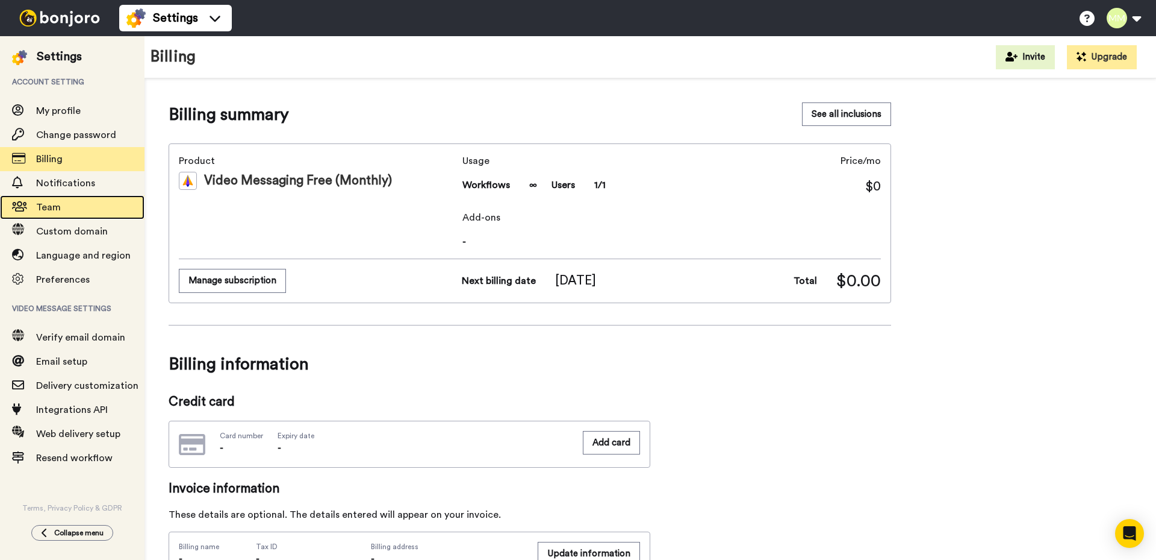
click at [46, 208] on span "Team" at bounding box center [48, 207] width 25 height 10
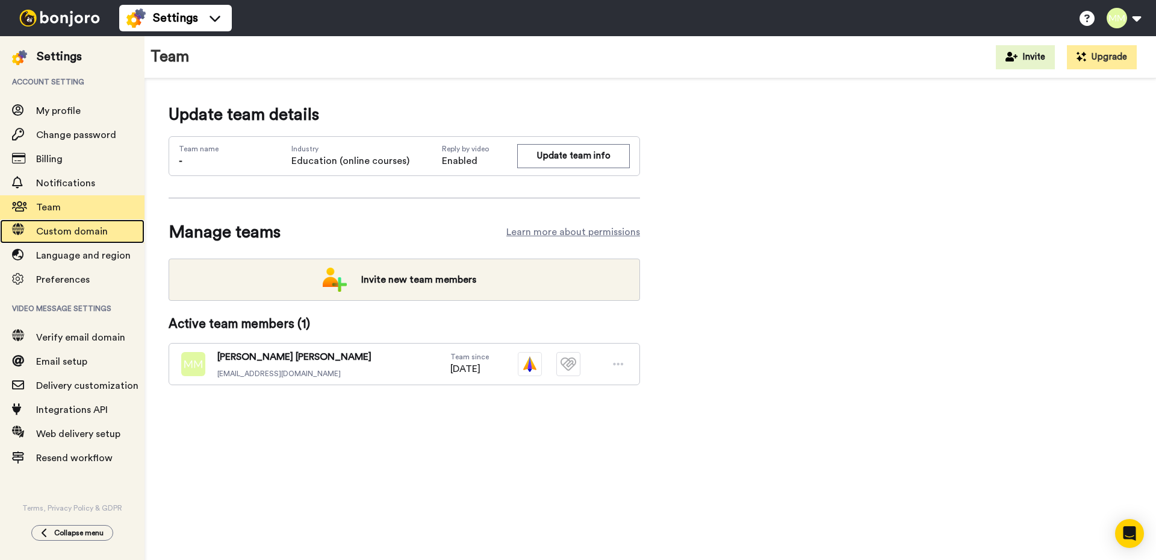
click at [64, 233] on span "Custom domain" at bounding box center [72, 231] width 72 height 10
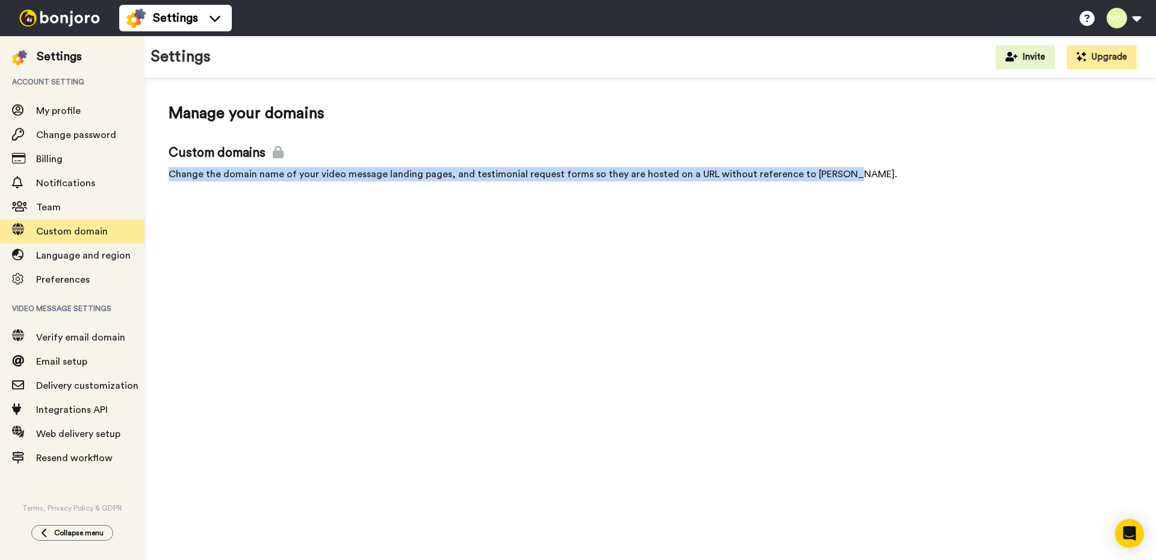
drag, startPoint x: 168, startPoint y: 172, endPoint x: 845, endPoint y: 178, distance: 677.0
click at [845, 178] on div "Manage your domains Custom domains Change the domain name of your video message…" at bounding box center [651, 144] width 1012 height 133
click at [837, 179] on div at bounding box center [837, 179] width 0 height 0
click at [234, 360] on div "Manage your domains Custom domains Change the domain name of your video message…" at bounding box center [651, 322] width 1012 height 488
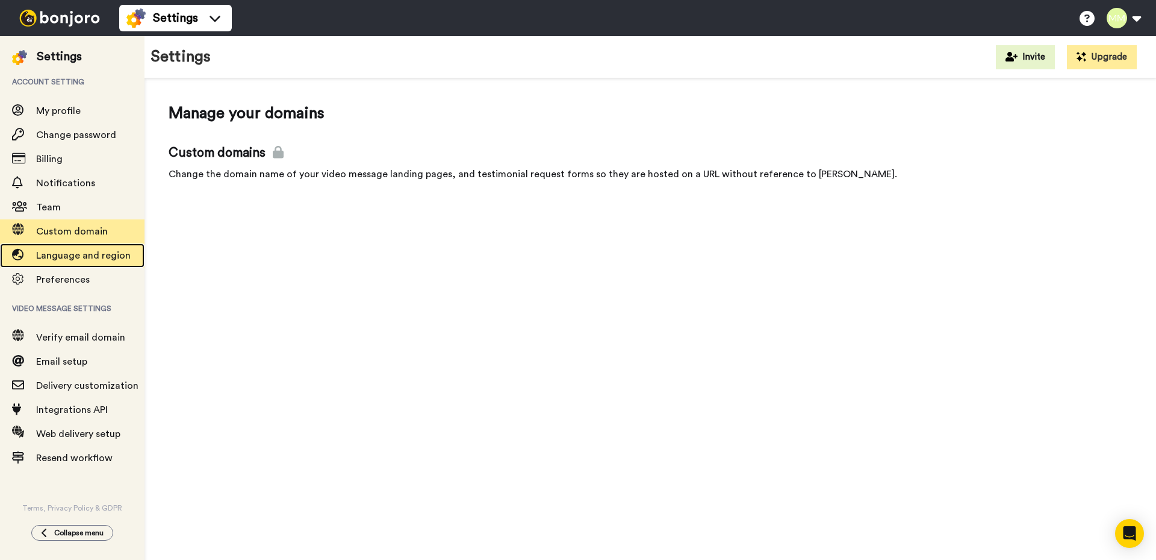
click at [73, 256] on span "Language and region" at bounding box center [83, 256] width 95 height 10
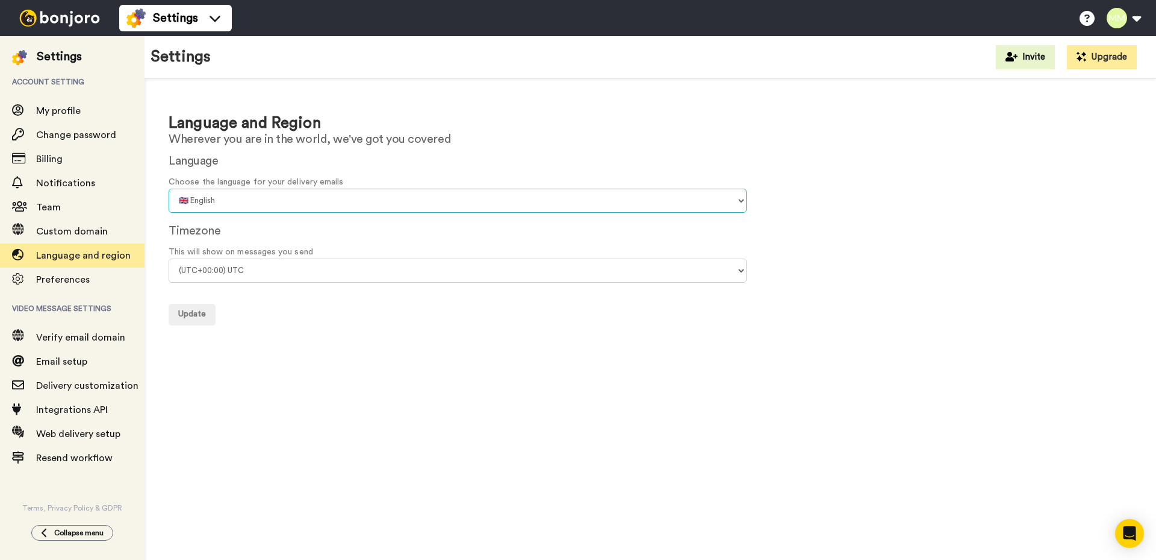
click at [325, 198] on select "🇨🇳 Chinese 🇨🇿 Czech 🇩🇰 Danish 🇳🇱 Dutch 🇬🇧 English 🇫🇮 Finnish 🇫🇷 French 🇩🇪 Germa…" at bounding box center [458, 201] width 578 height 24
click at [506, 154] on div "Language Choose the language for your delivery emails 🇨🇳 Chinese 🇨🇿 Czech 🇩🇰 Da…" at bounding box center [651, 182] width 964 height 61
click at [71, 281] on span "Preferences" at bounding box center [63, 280] width 54 height 10
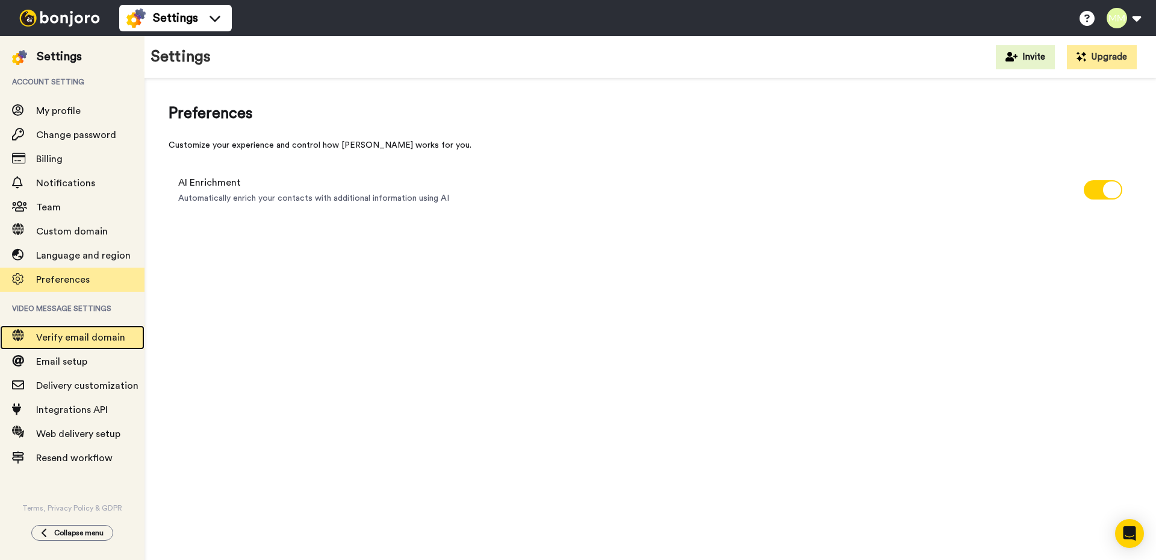
click at [74, 338] on span "Verify email domain" at bounding box center [80, 337] width 89 height 10
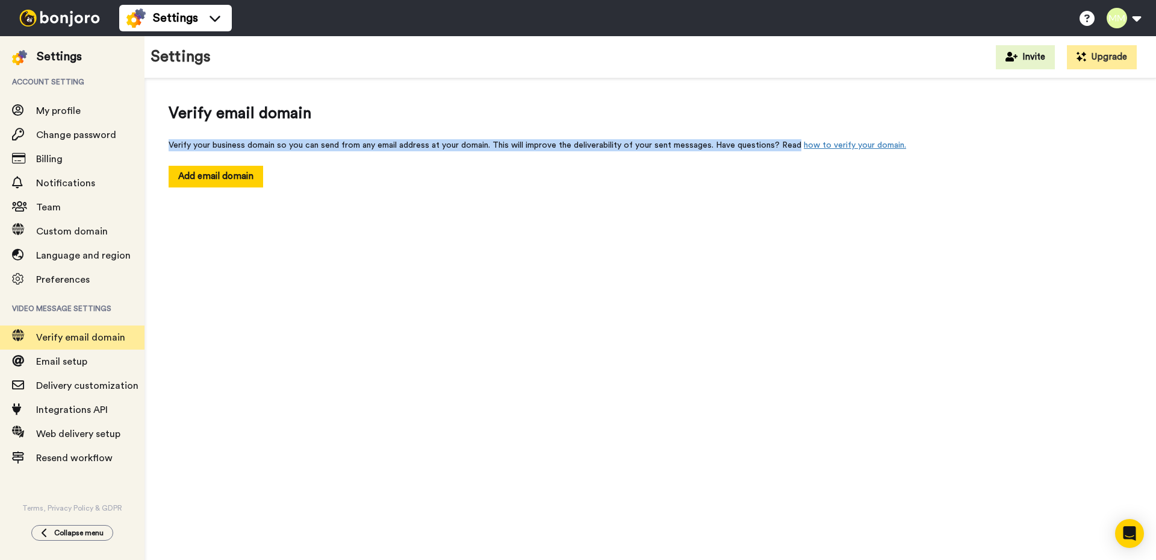
drag, startPoint x: 163, startPoint y: 145, endPoint x: 794, endPoint y: 145, distance: 631.2
click at [794, 145] on div "Verify email domain Verify your business domain so you can send from any email …" at bounding box center [651, 144] width 1012 height 133
click at [787, 124] on div at bounding box center [787, 124] width 0 height 0
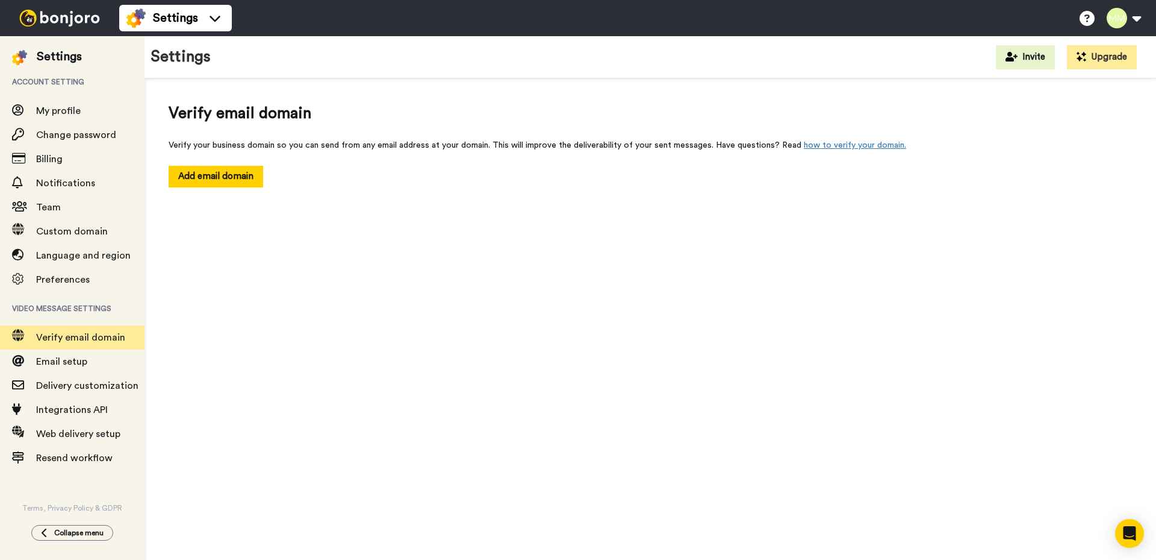
drag, startPoint x: 790, startPoint y: 407, endPoint x: 782, endPoint y: 395, distance: 14.4
click at [791, 407] on div "Verify email domain Verify your business domain so you can send from any email …" at bounding box center [651, 322] width 1012 height 488
click at [62, 363] on span "Email setup" at bounding box center [61, 362] width 51 height 10
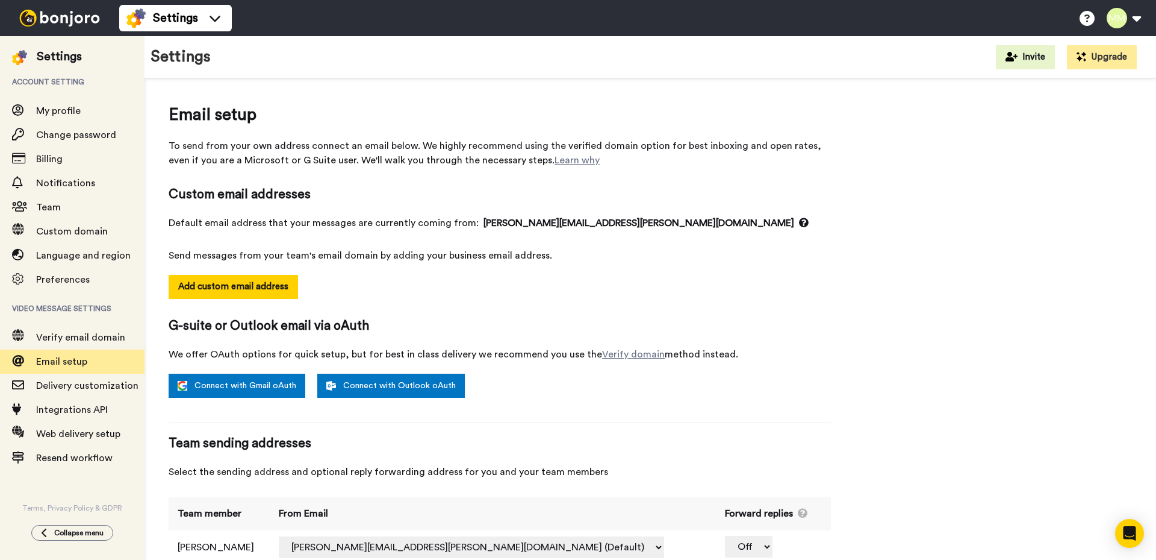
scroll to position [33, 0]
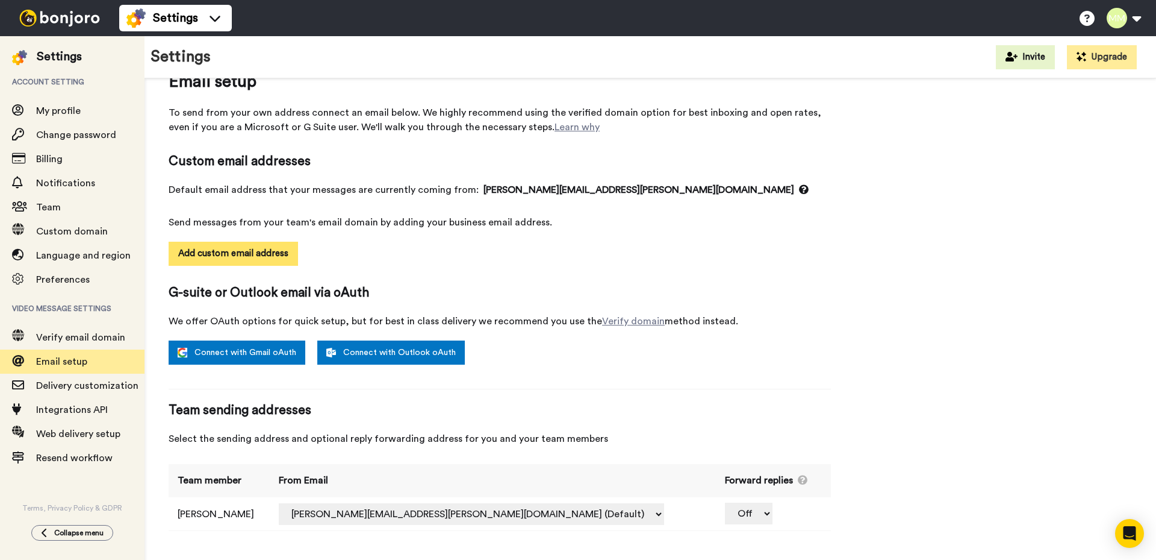
click at [263, 257] on button "Add custom email address" at bounding box center [233, 254] width 129 height 24
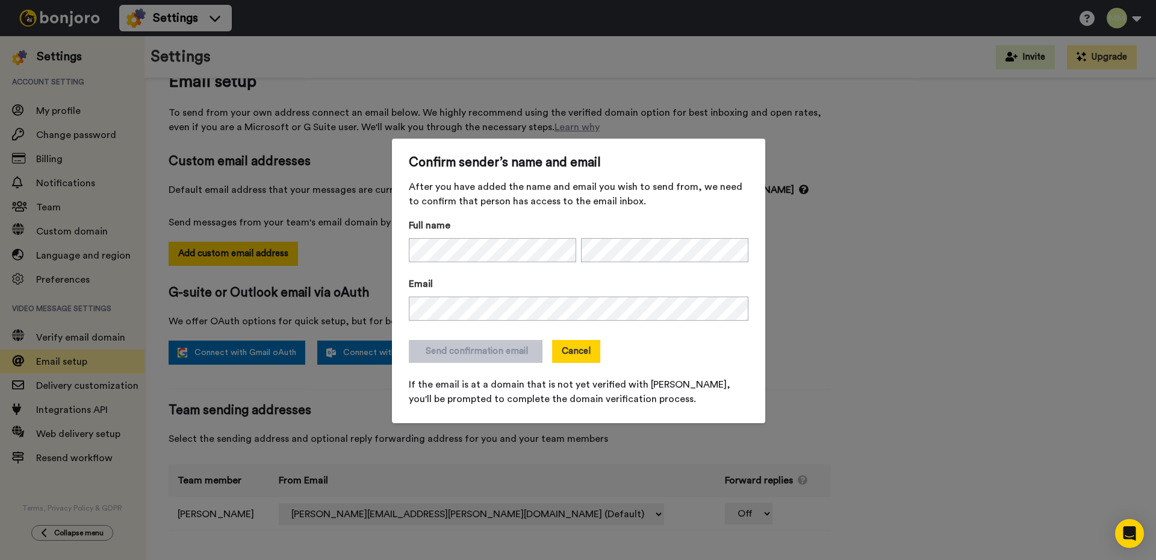
click at [581, 354] on button "Cancel" at bounding box center [576, 351] width 48 height 23
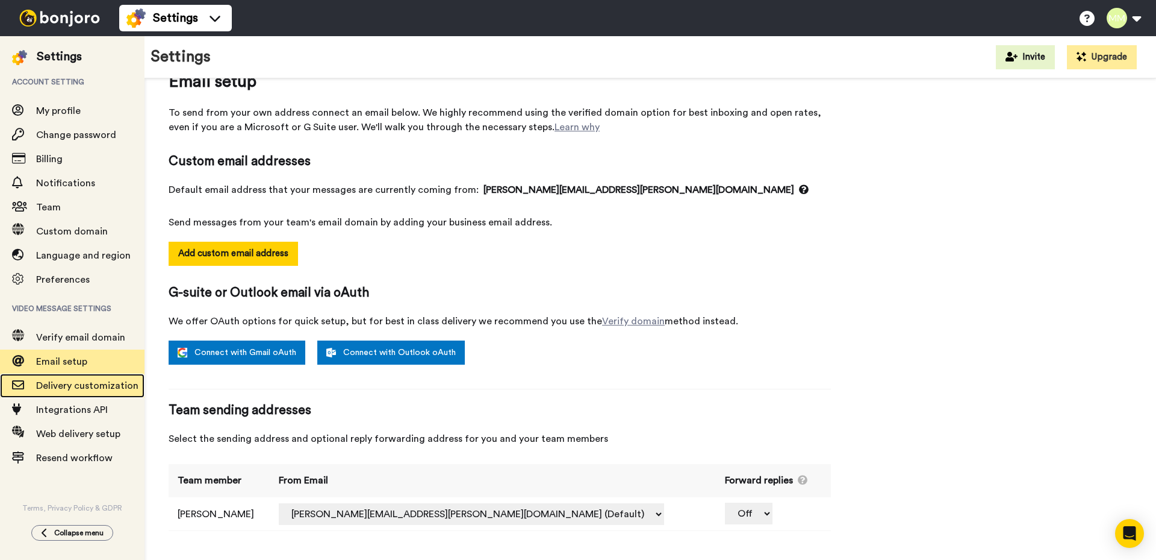
click at [96, 387] on span "Delivery customization" at bounding box center [87, 386] width 102 height 10
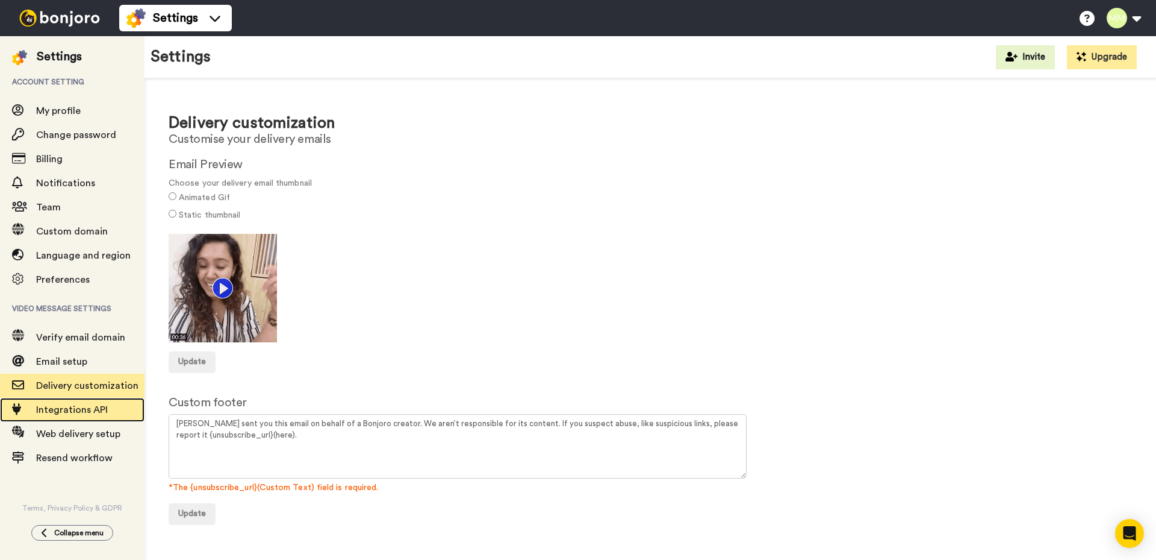
click at [64, 407] on span "Integrations API" at bounding box center [72, 410] width 72 height 10
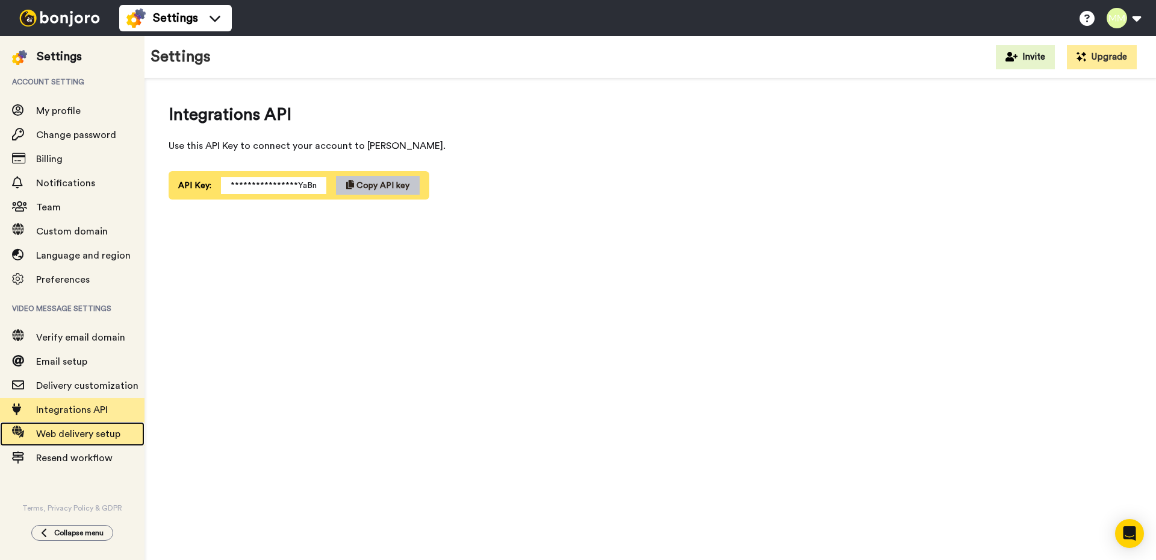
click at [76, 433] on span "Web delivery setup" at bounding box center [78, 434] width 84 height 10
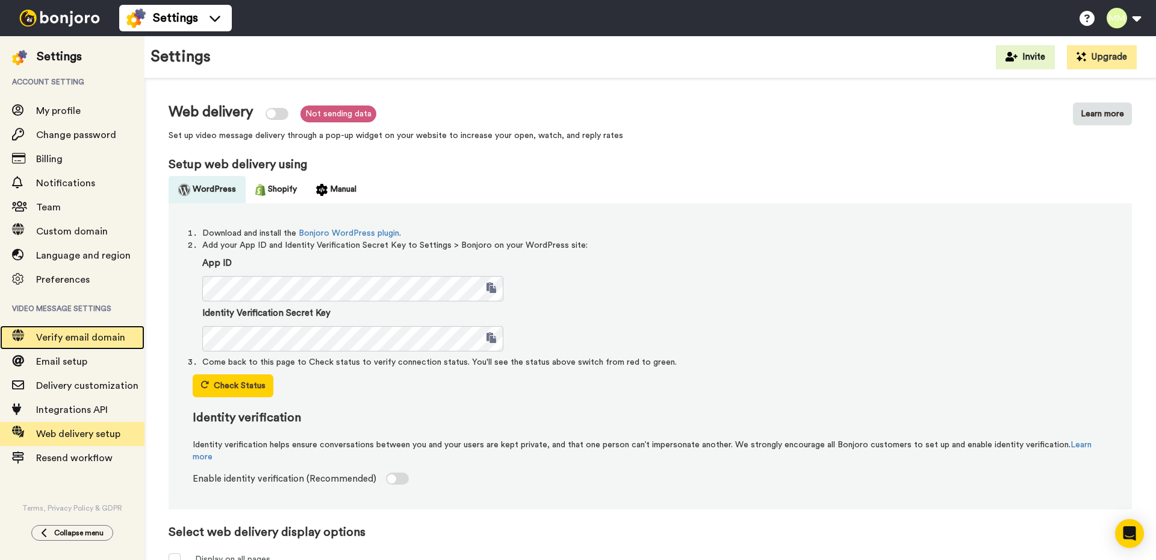
click at [81, 340] on span "Verify email domain" at bounding box center [80, 337] width 89 height 10
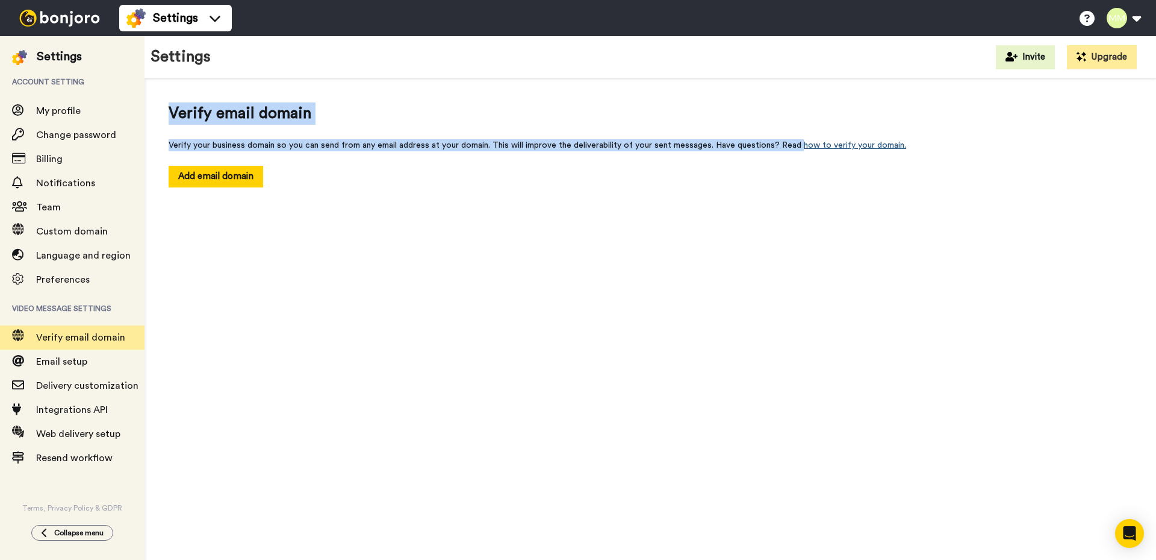
drag, startPoint x: 189, startPoint y: 112, endPoint x: 798, endPoint y: 144, distance: 609.7
click at [798, 144] on div "Verify email domain Verify your business domain so you can send from any email …" at bounding box center [651, 144] width 1012 height 133
click at [790, 150] on div at bounding box center [790, 150] width 0 height 0
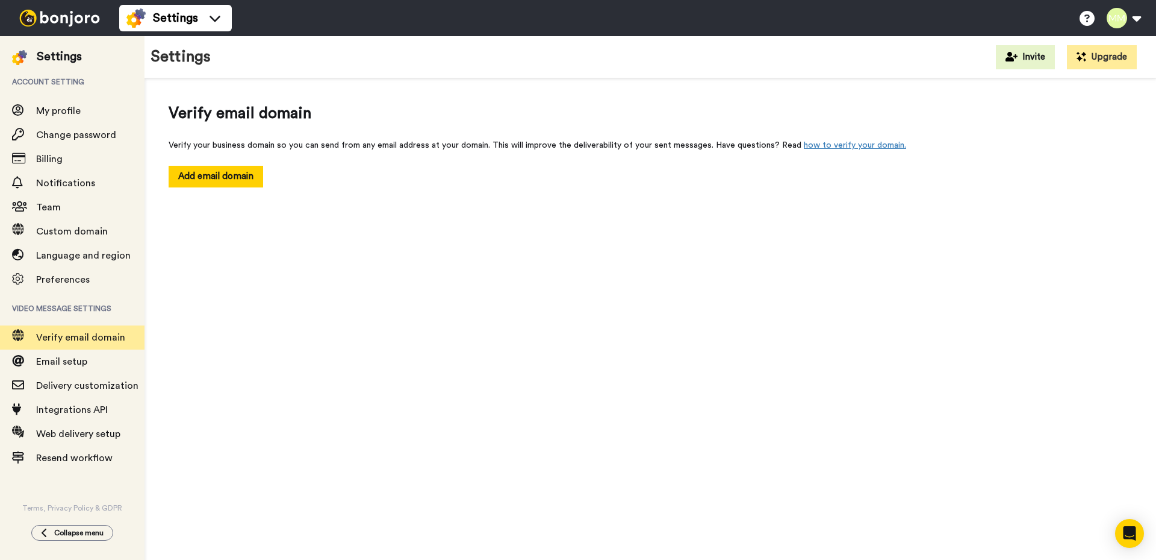
click at [269, 285] on div "Verify email domain Verify your business domain so you can send from any email …" at bounding box center [651, 322] width 1012 height 488
click at [847, 145] on link "how to verify your domain." at bounding box center [855, 145] width 102 height 8
click at [64, 10] on div at bounding box center [59, 18] width 119 height 36
click at [43, 18] on img at bounding box center [59, 18] width 90 height 17
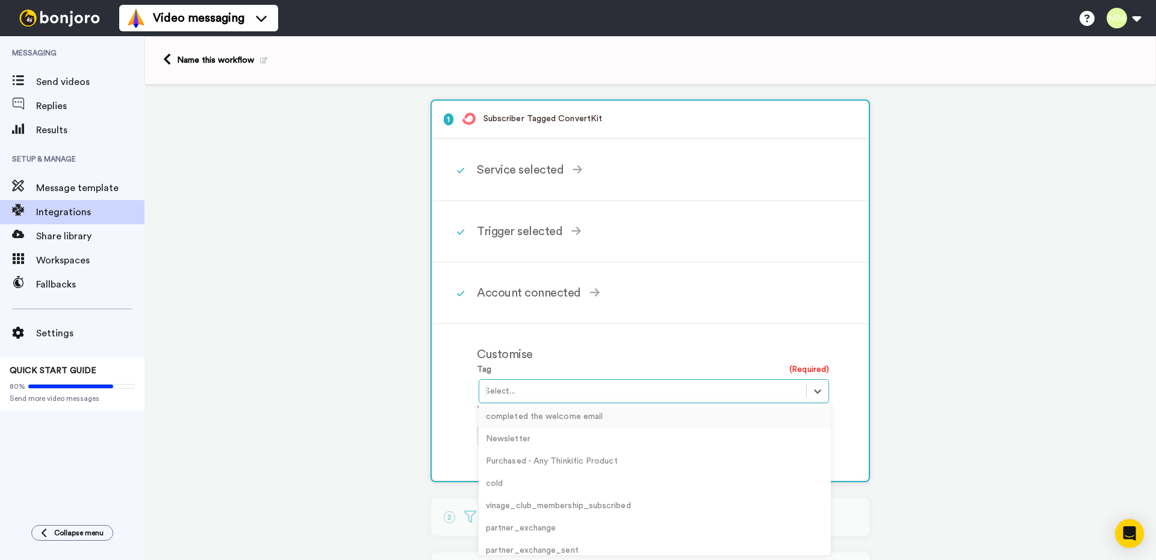
click at [725, 394] on div at bounding box center [642, 391] width 315 height 14
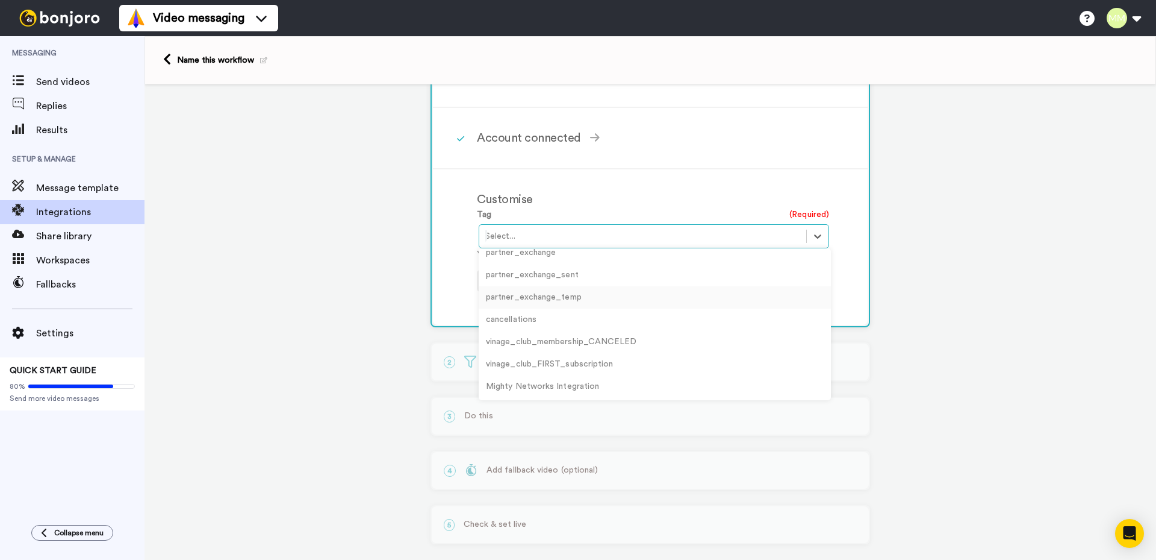
scroll to position [169, 0]
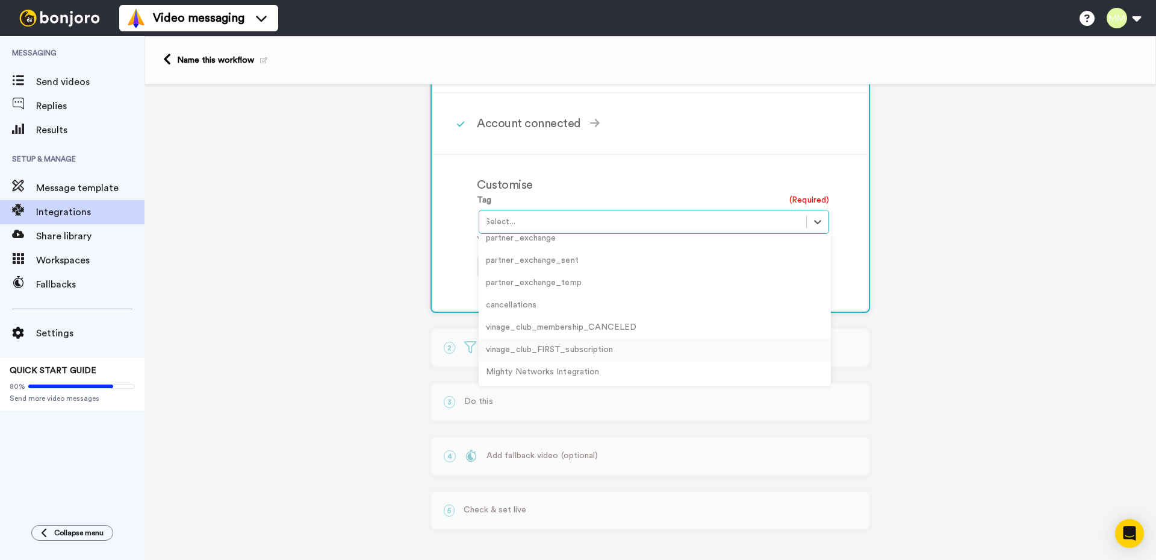
click at [566, 350] on div "vinage_club_FIRST_subscription" at bounding box center [655, 349] width 352 height 22
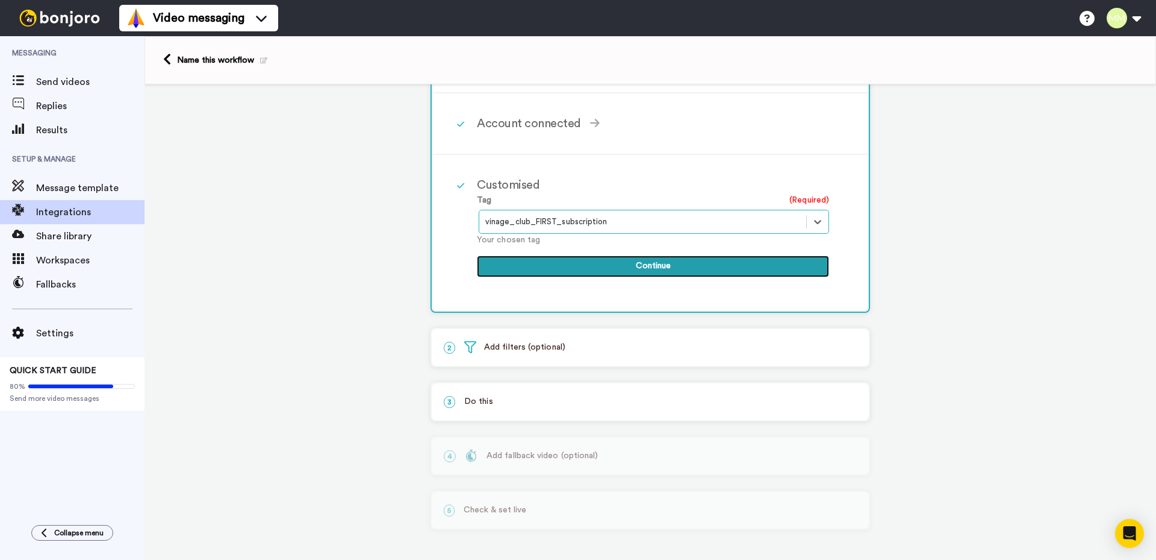
click at [641, 267] on button "Continue" at bounding box center [653, 266] width 352 height 22
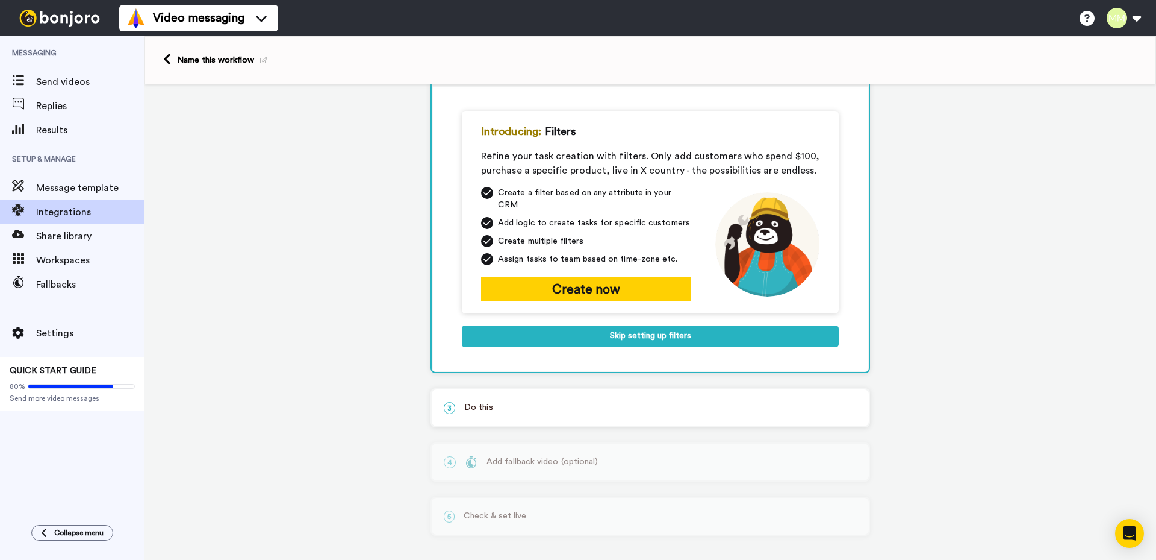
scroll to position [63, 0]
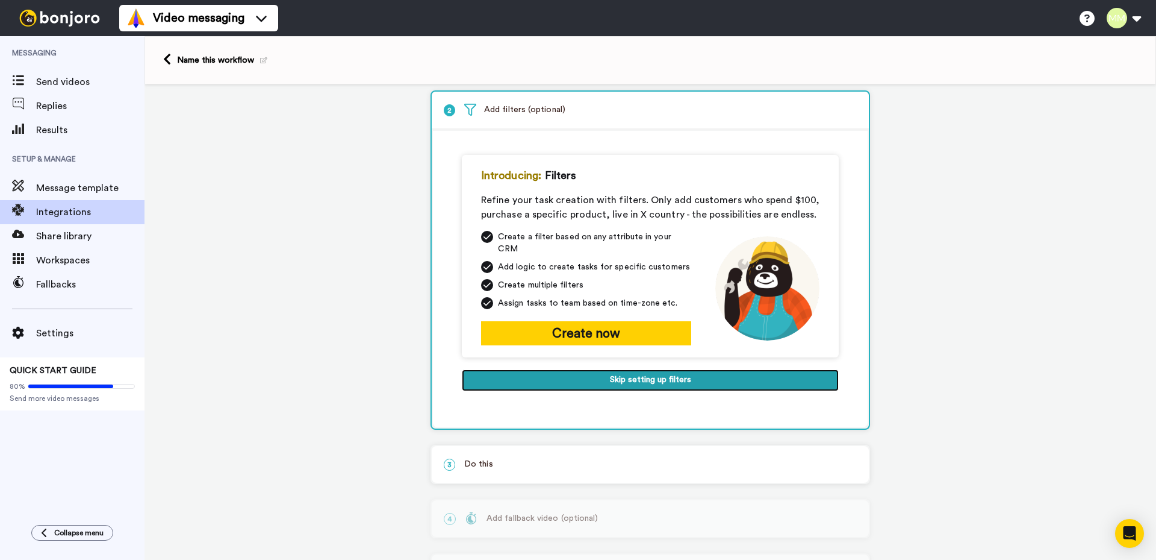
click at [636, 371] on button "Skip setting up filters" at bounding box center [650, 380] width 377 height 22
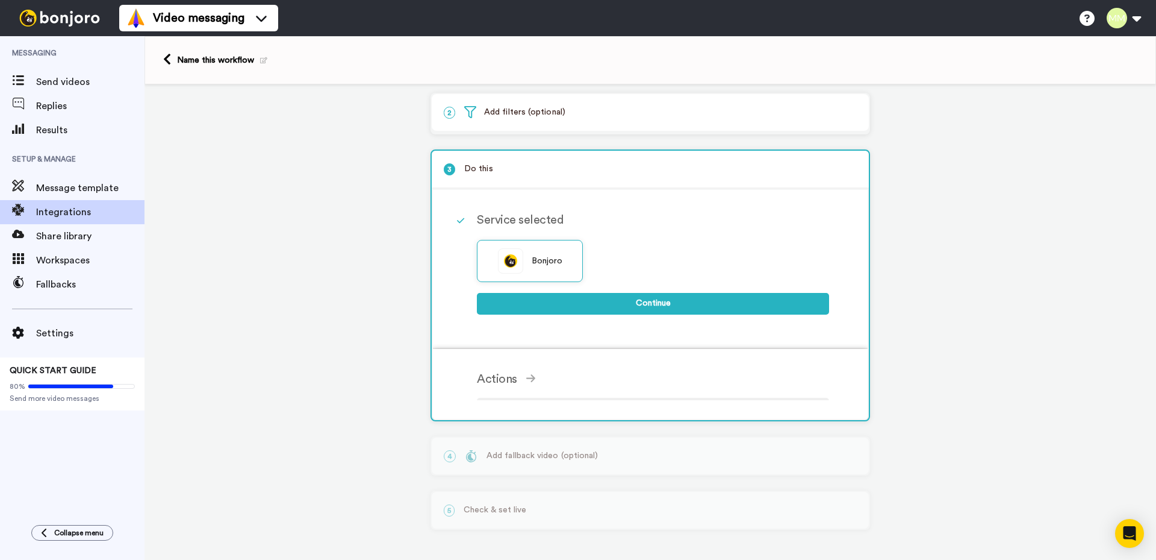
scroll to position [49, 0]
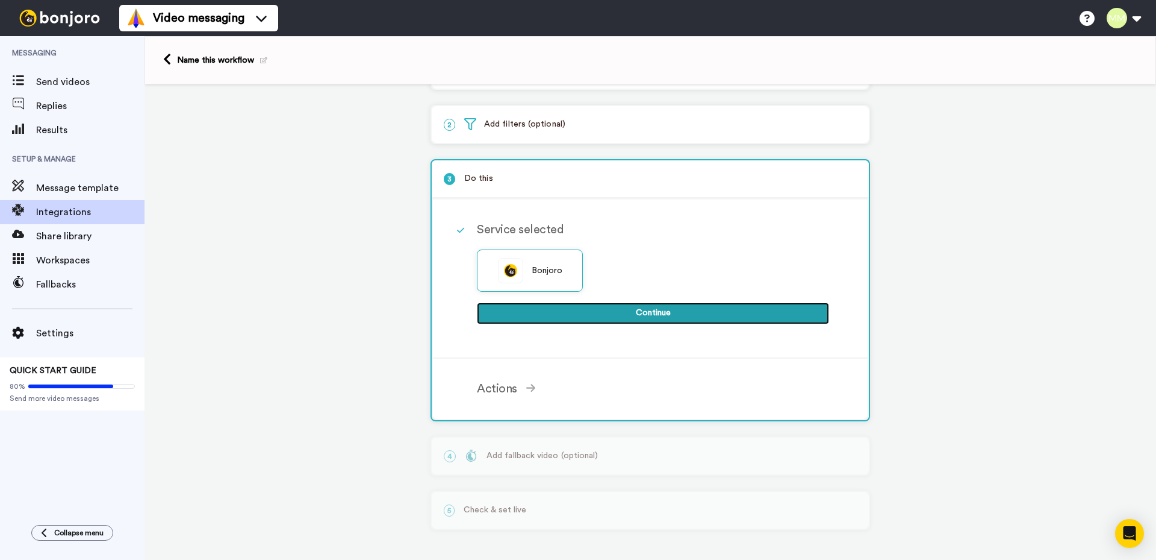
click at [630, 310] on button "Continue" at bounding box center [653, 313] width 352 height 22
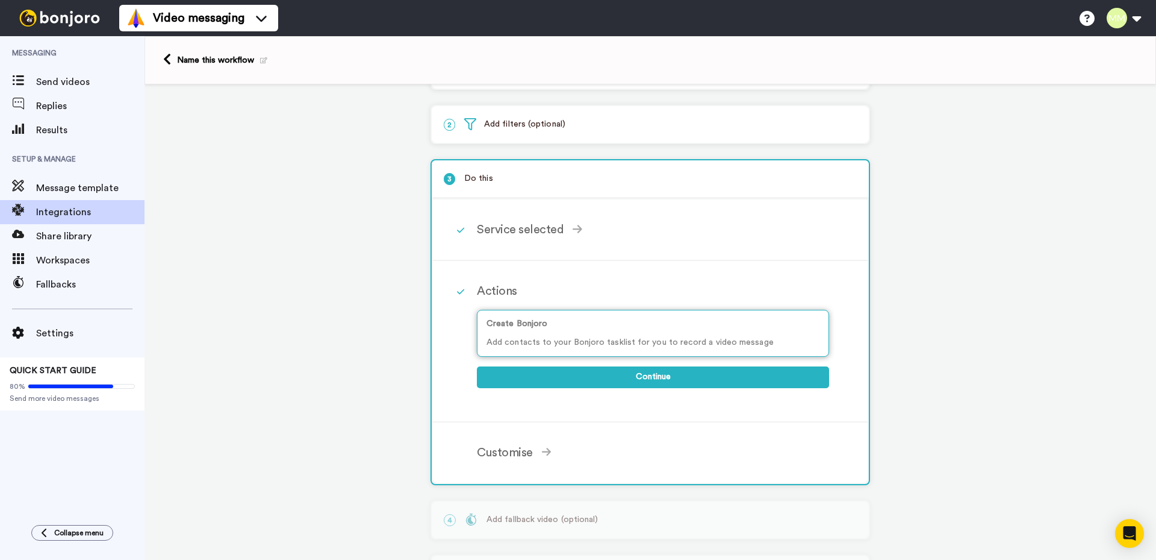
click at [610, 337] on p "Add contacts to your Bonjoro tasklist for you to record a video message" at bounding box center [653, 342] width 333 height 13
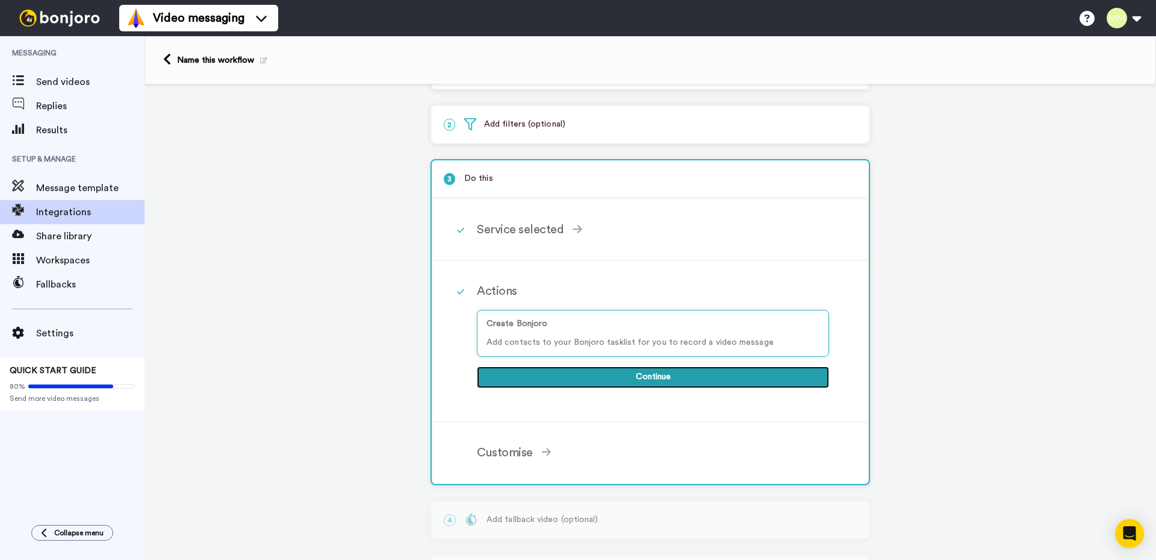
click at [623, 375] on button "Continue" at bounding box center [653, 377] width 352 height 22
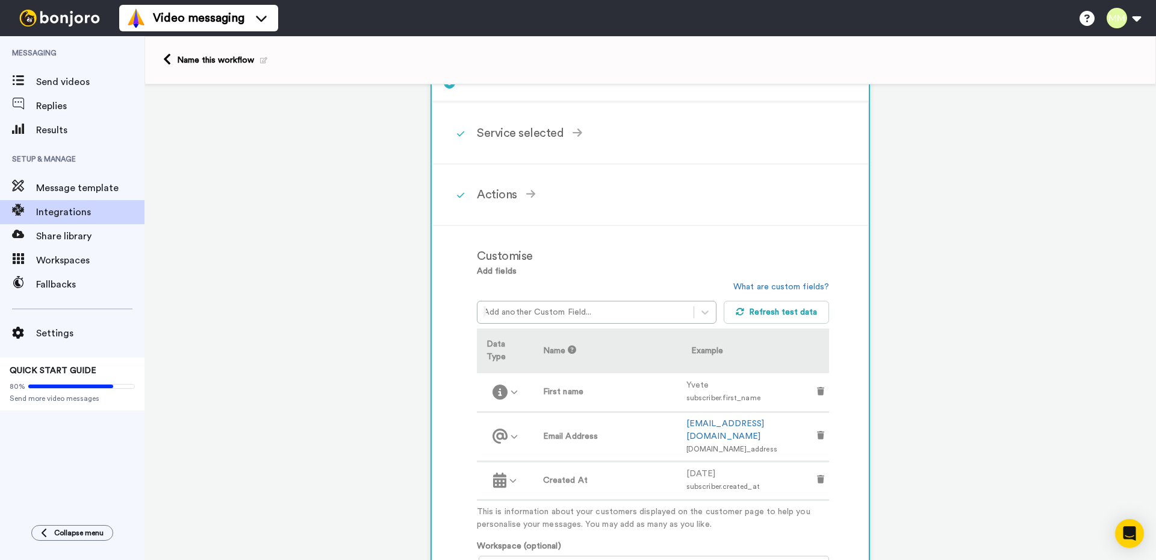
scroll to position [169, 0]
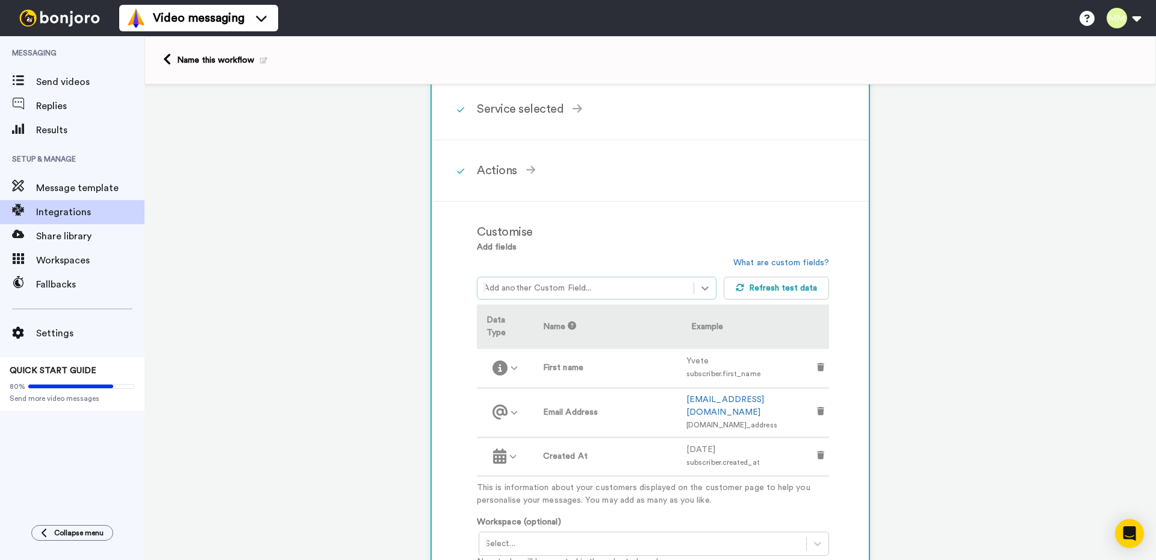
click at [703, 286] on icon at bounding box center [705, 288] width 12 height 12
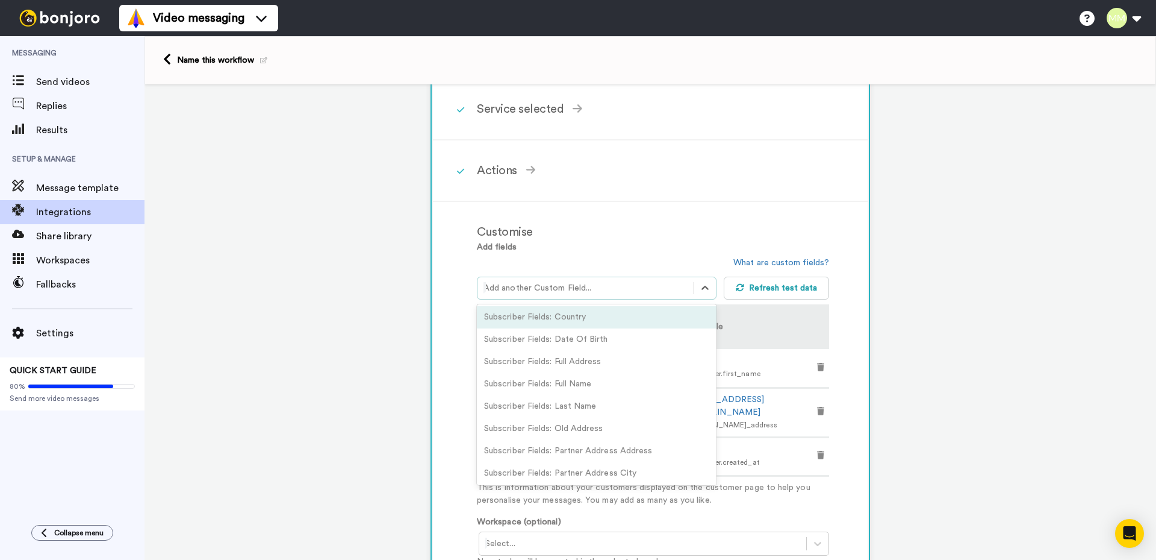
scroll to position [69, 0]
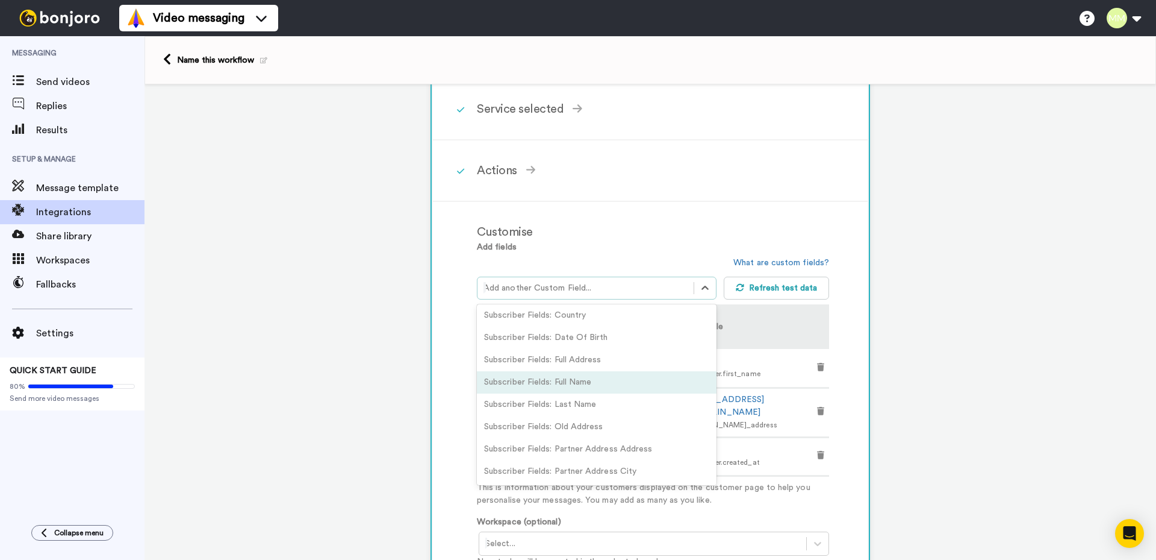
click at [564, 383] on div "Subscriber Fields: Full Name" at bounding box center [597, 382] width 240 height 22
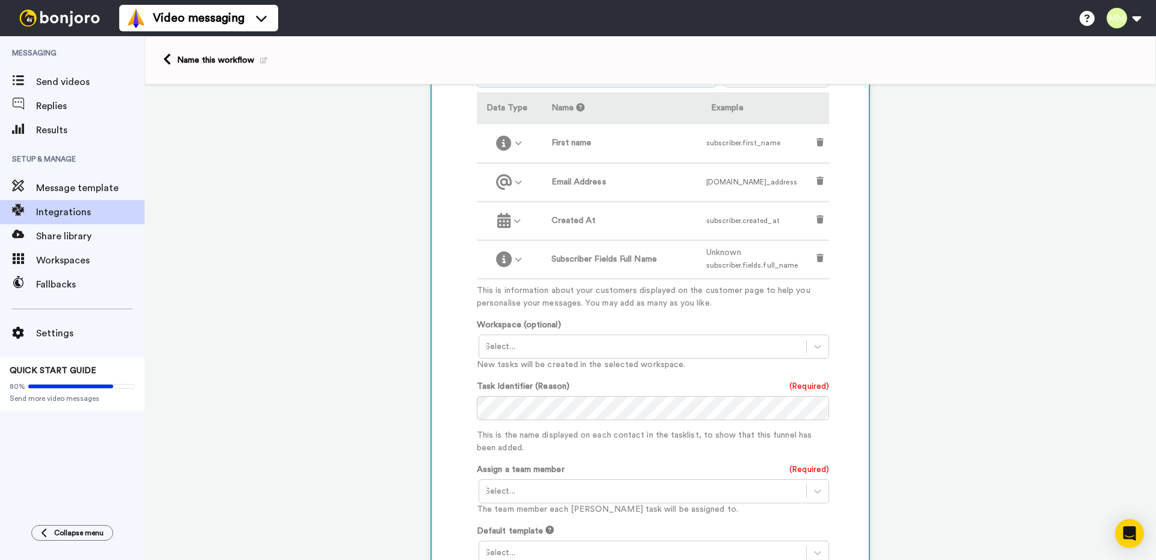
scroll to position [410, 0]
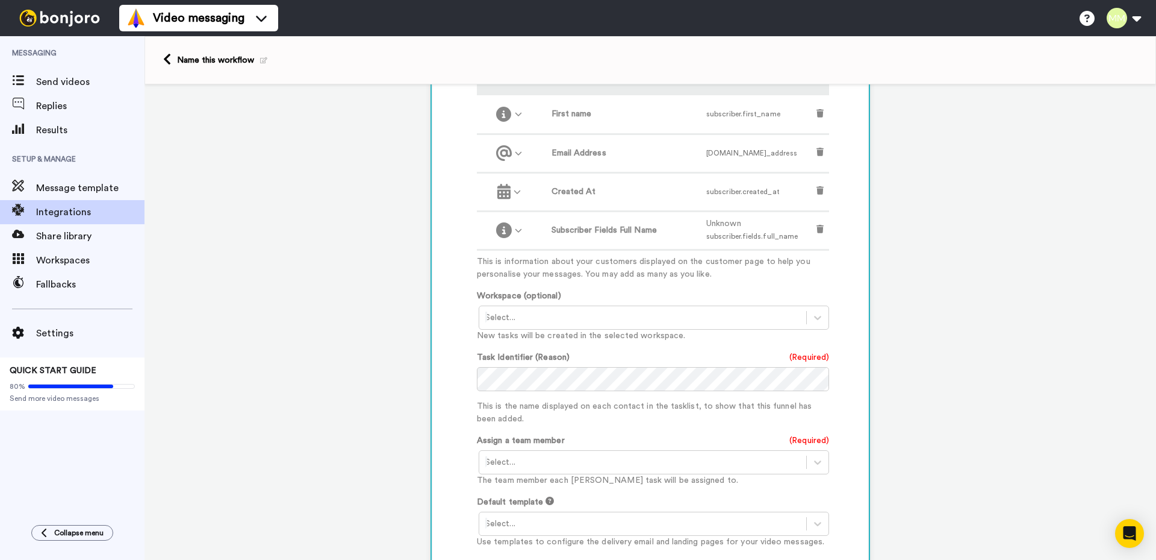
click at [588, 460] on div at bounding box center [642, 462] width 315 height 14
click at [577, 488] on div "Margarete Miller <mellowmiller101@gmail.com>" at bounding box center [655, 487] width 352 height 22
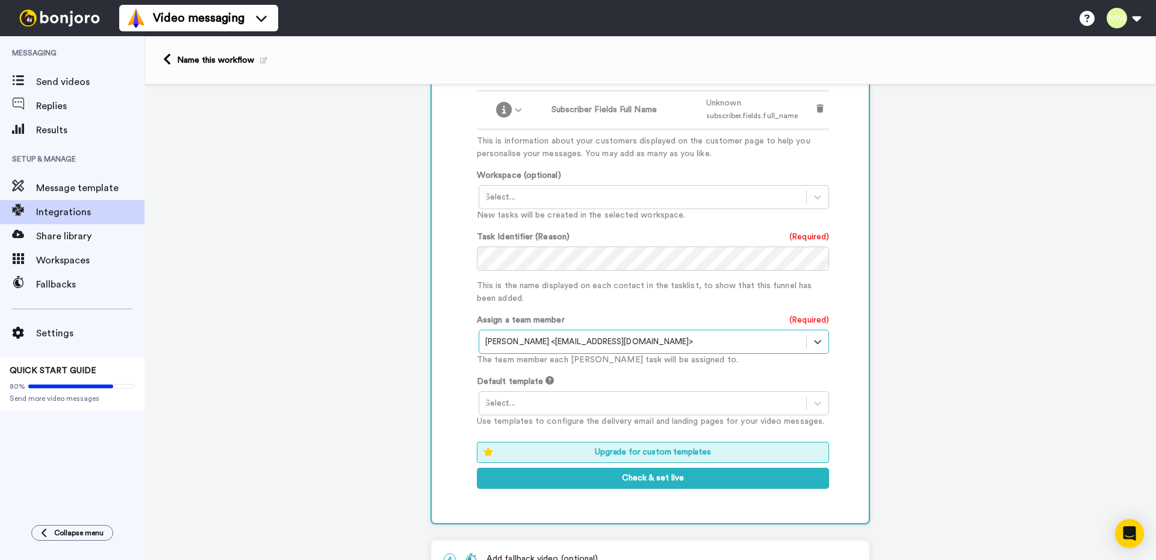
click at [586, 402] on div at bounding box center [642, 403] width 315 height 14
click at [557, 428] on div "Template 1" at bounding box center [655, 428] width 352 height 22
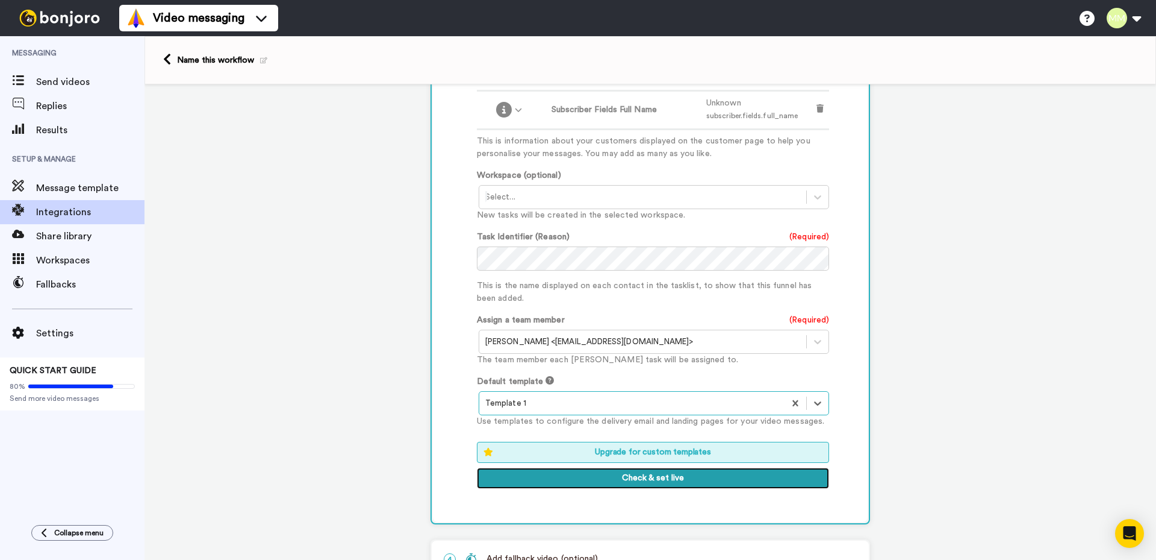
click at [648, 477] on button "Check & set live" at bounding box center [653, 478] width 352 height 22
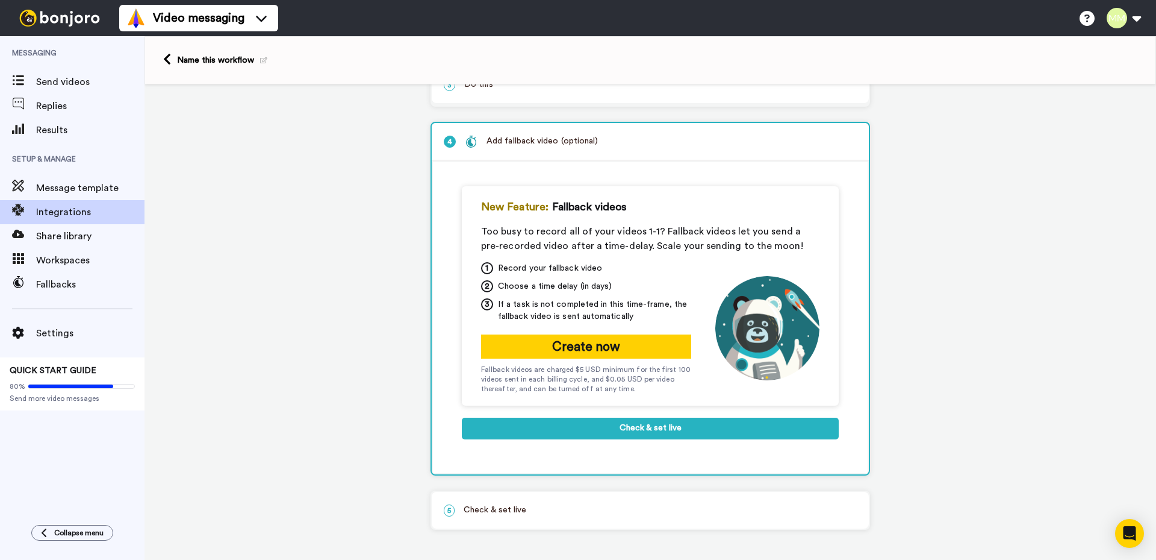
scroll to position [143, 0]
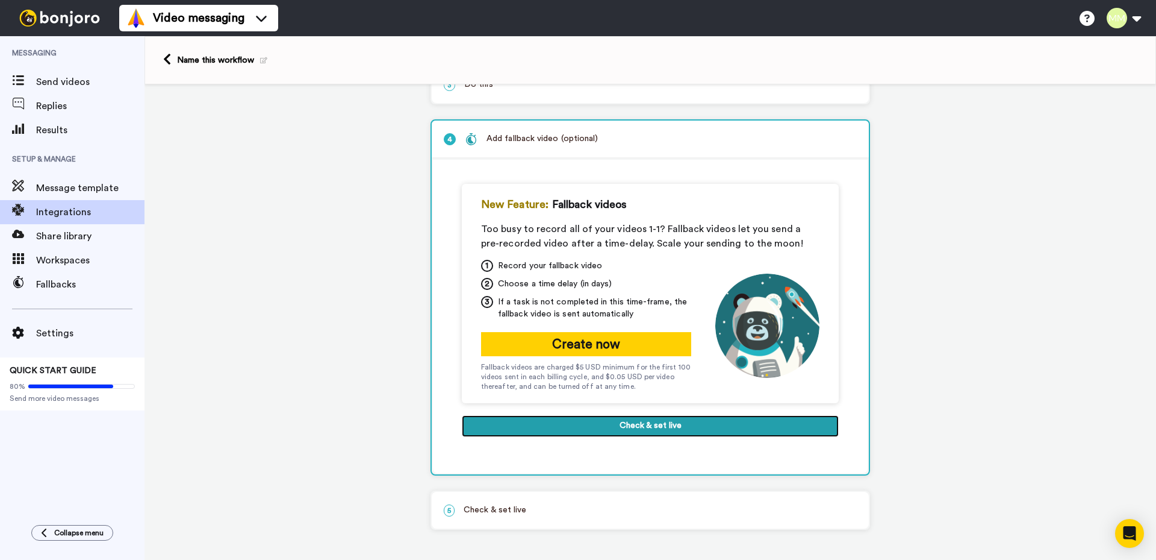
click at [630, 423] on button "Check & set live" at bounding box center [650, 426] width 377 height 22
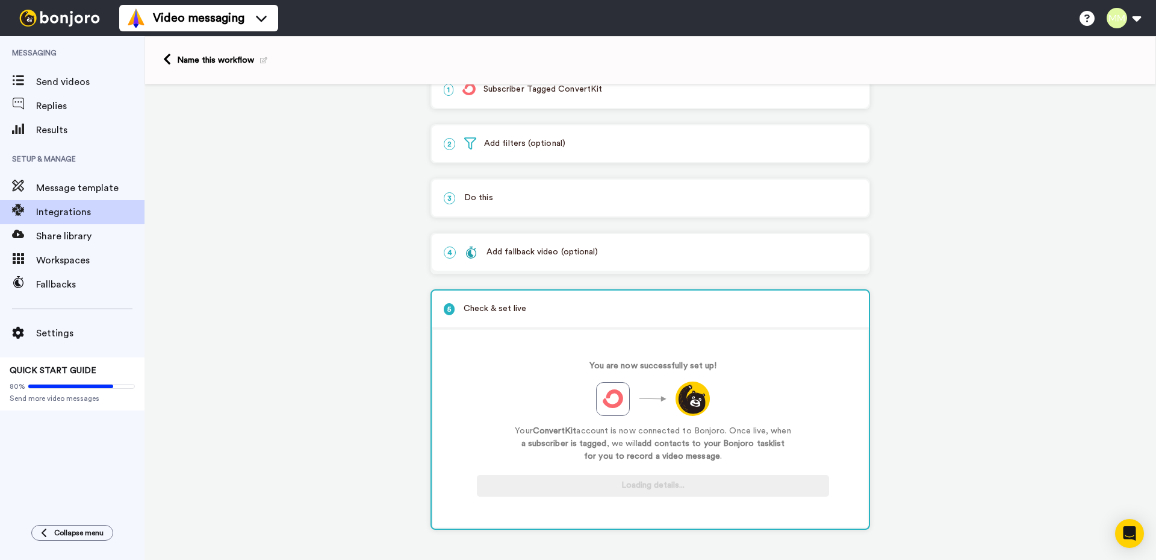
scroll to position [30, 0]
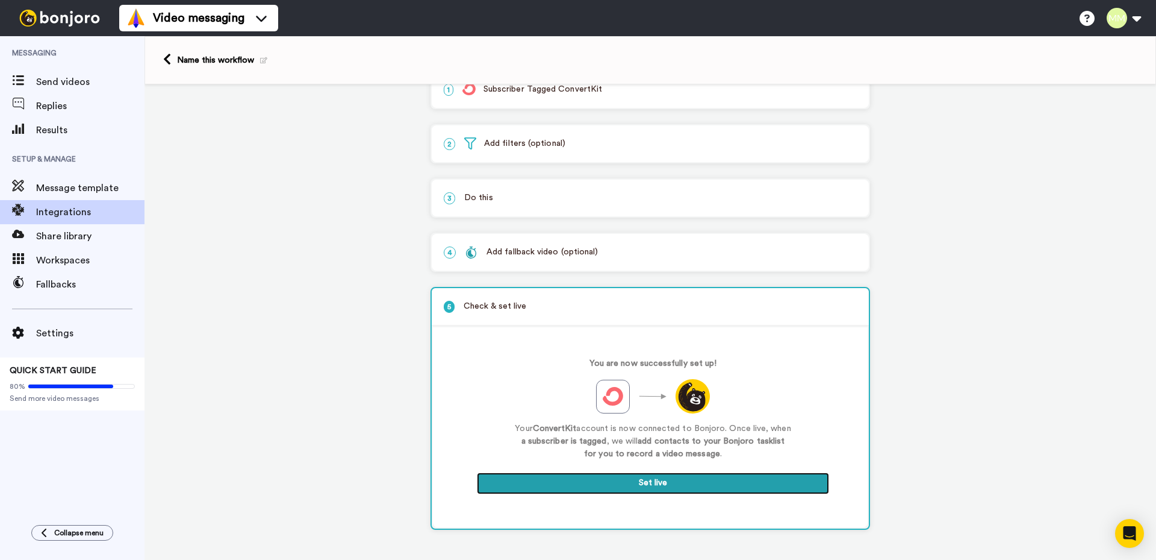
click at [650, 483] on button "Set live" at bounding box center [653, 483] width 352 height 22
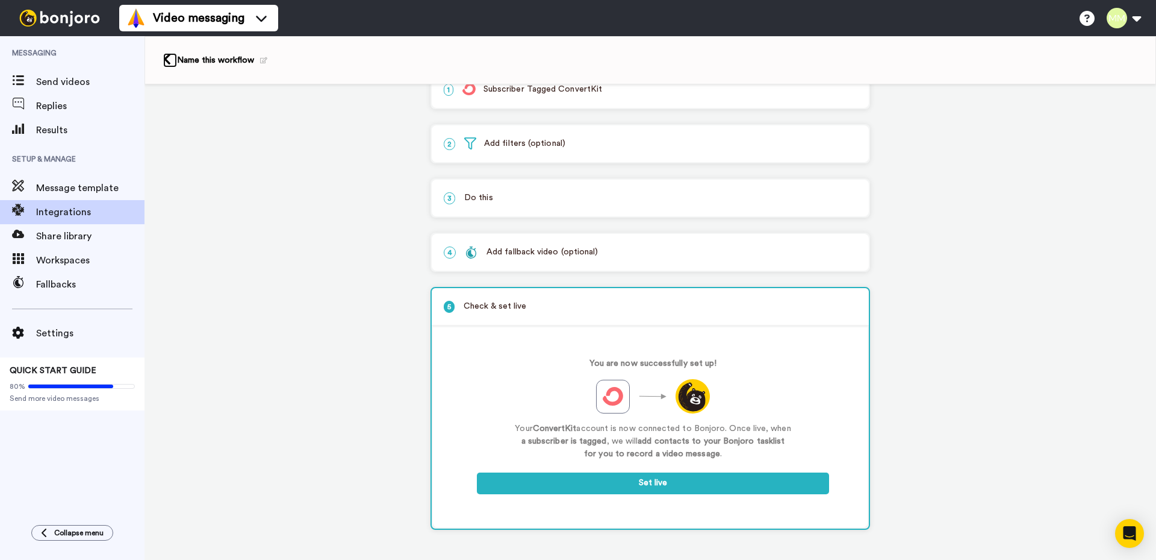
click at [170, 58] on icon at bounding box center [167, 59] width 8 height 13
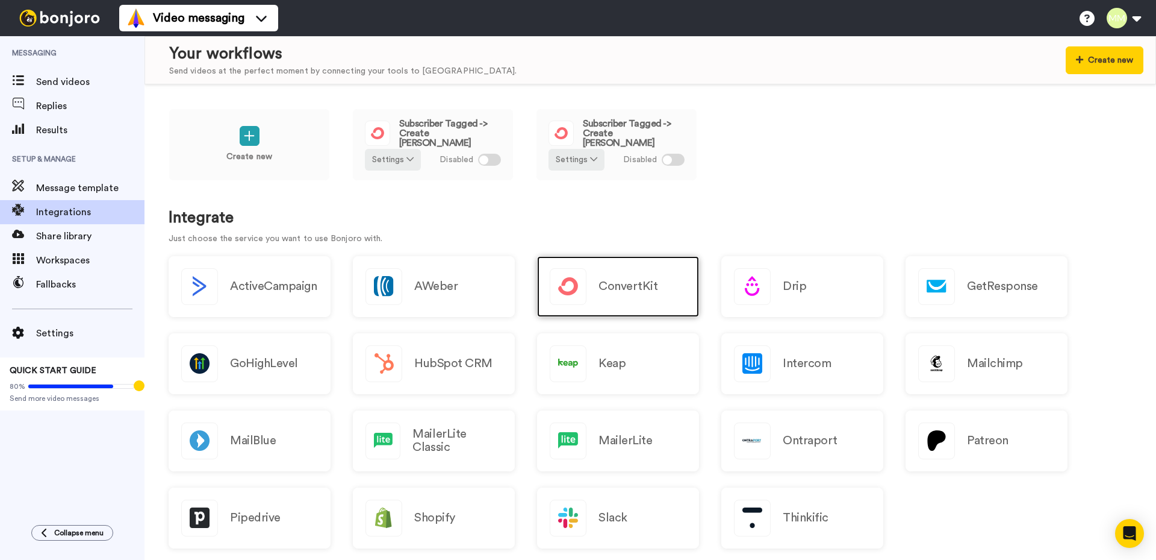
click at [640, 289] on h2 "ConvertKit" at bounding box center [628, 285] width 59 height 13
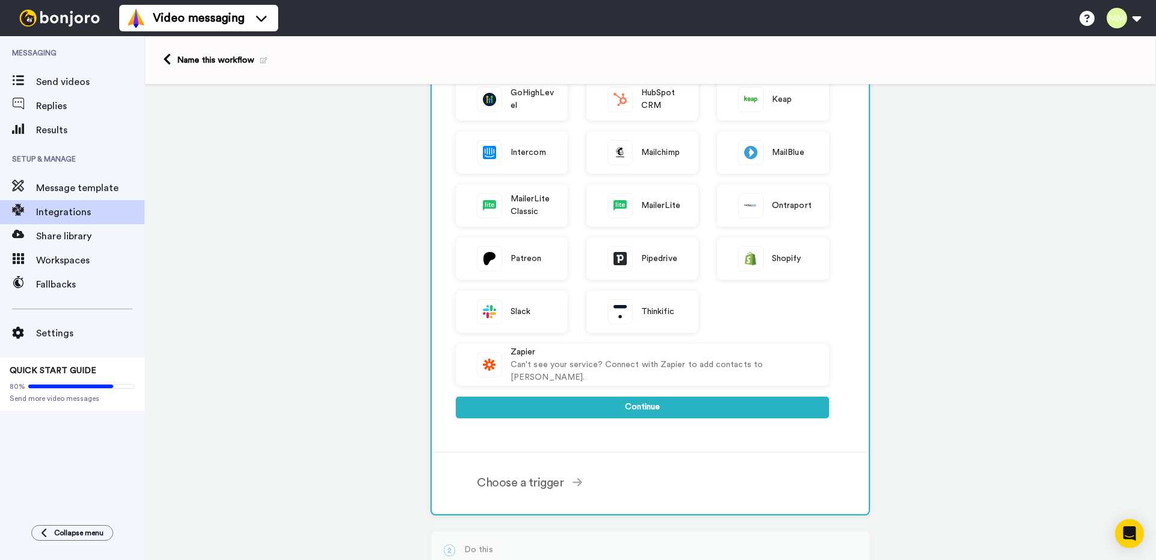
scroll to position [241, 0]
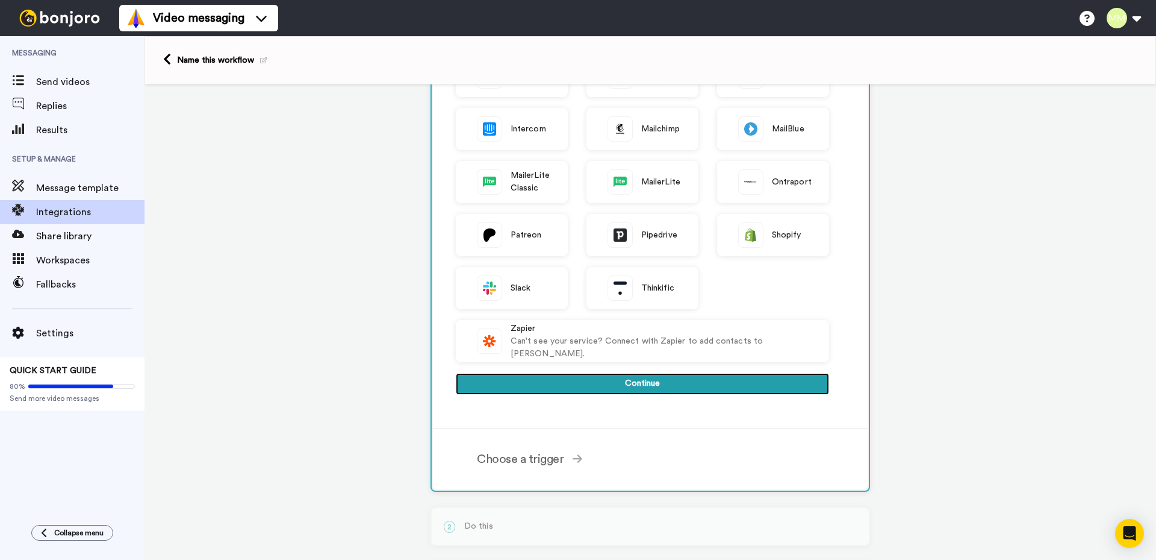
click at [649, 378] on button "Continue" at bounding box center [642, 384] width 373 height 22
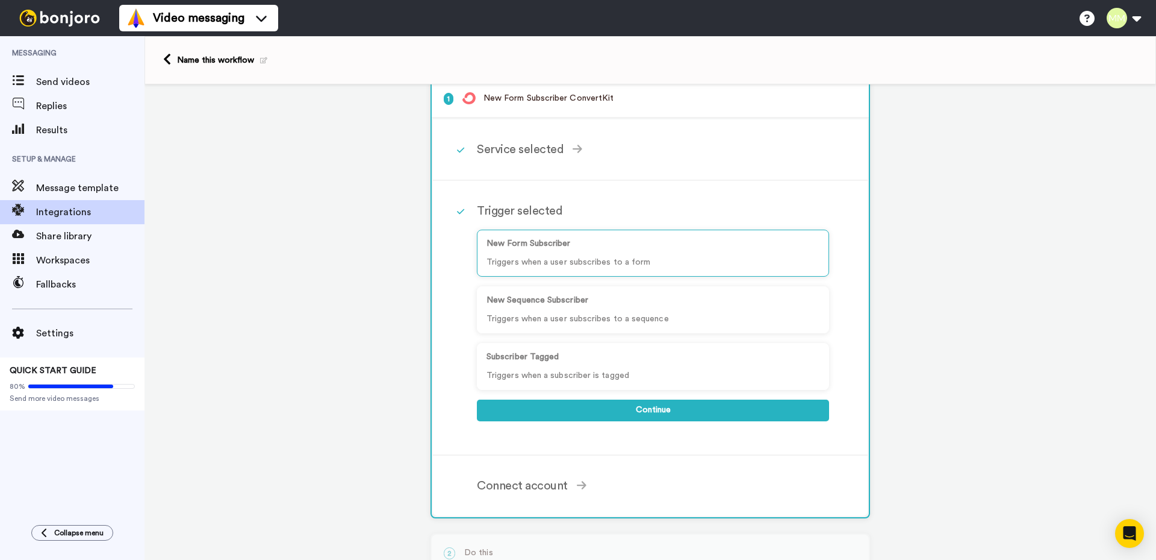
scroll to position [0, 0]
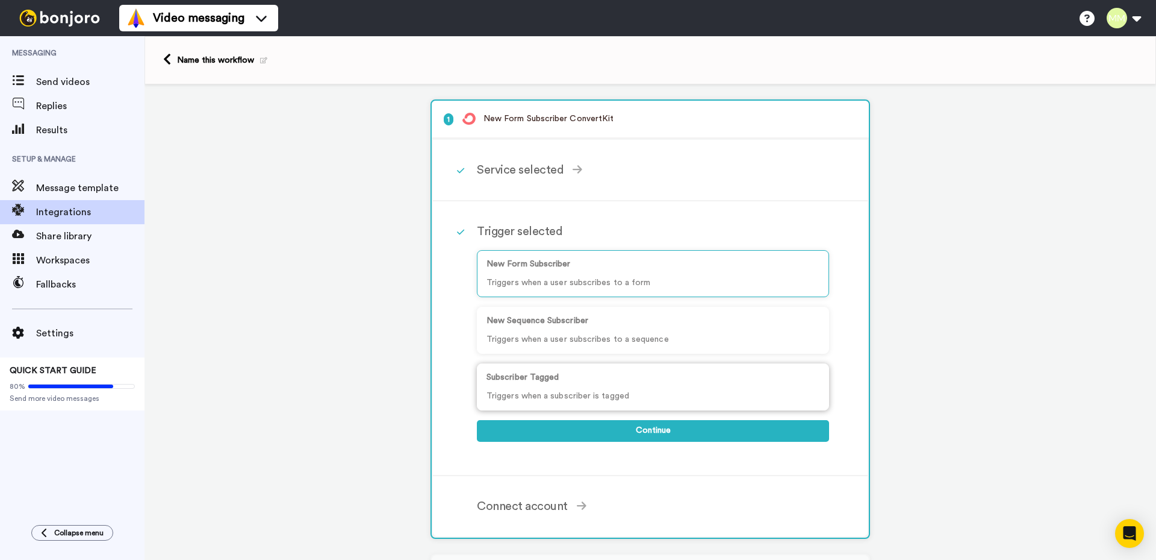
click at [572, 391] on p "Triggers when a subscriber is tagged" at bounding box center [653, 396] width 333 height 13
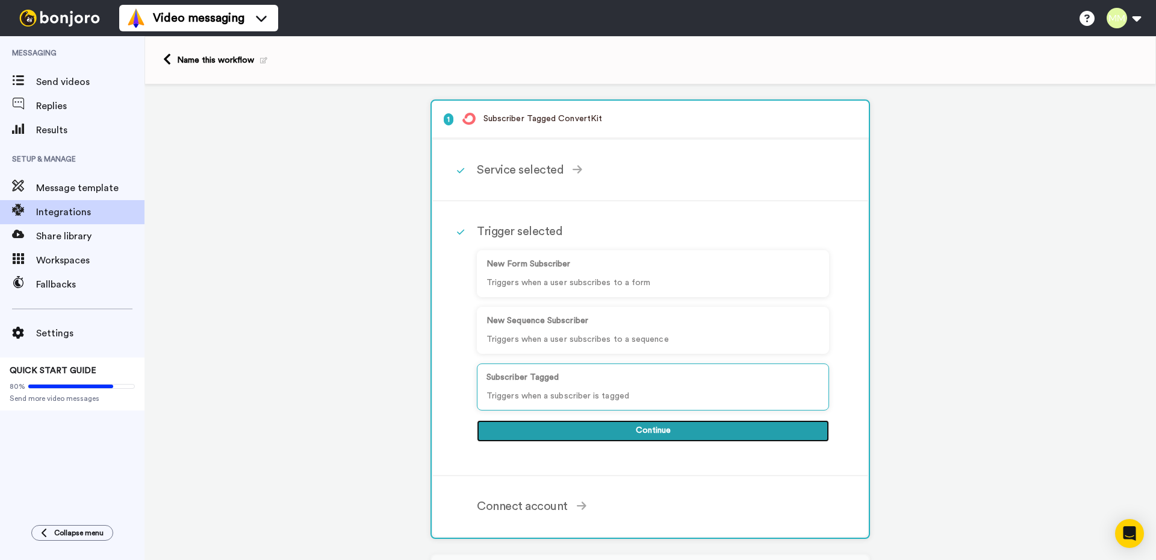
click at [650, 429] on button "Continue" at bounding box center [653, 431] width 352 height 22
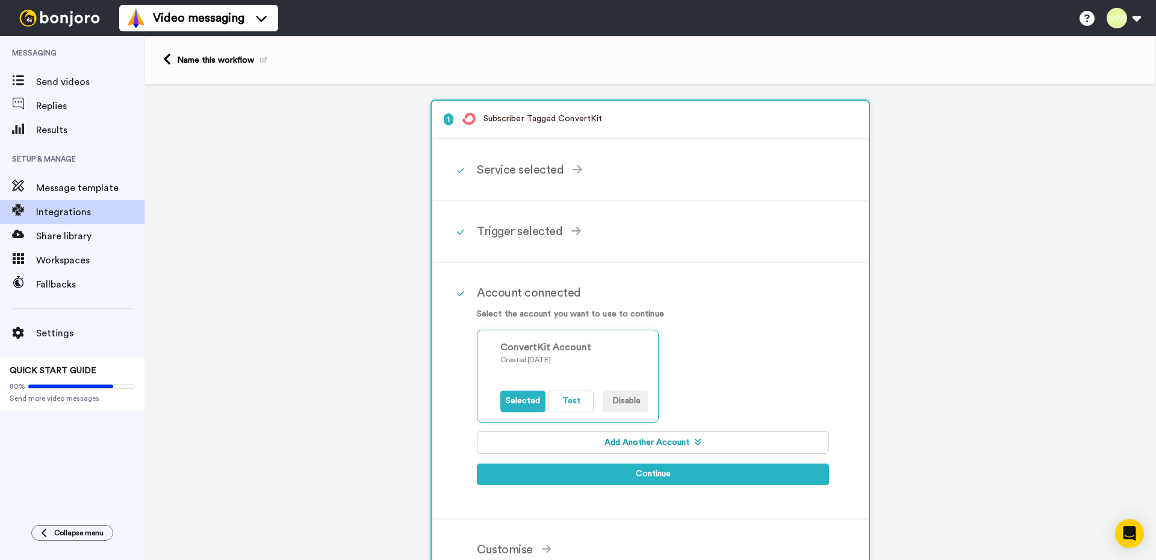
click at [640, 444] on button "Add Another Account" at bounding box center [653, 442] width 352 height 23
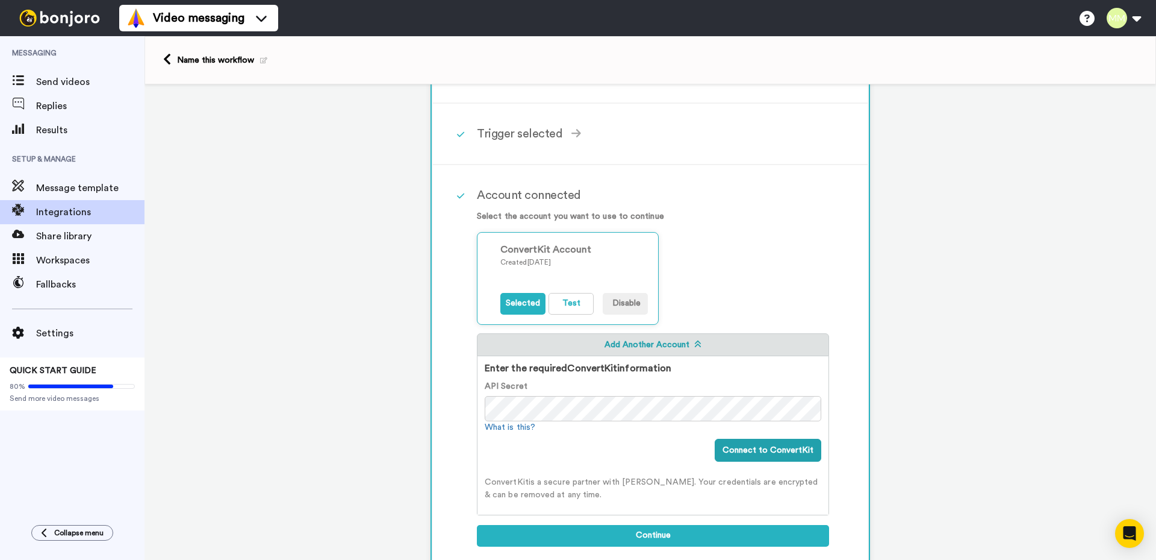
scroll to position [241, 0]
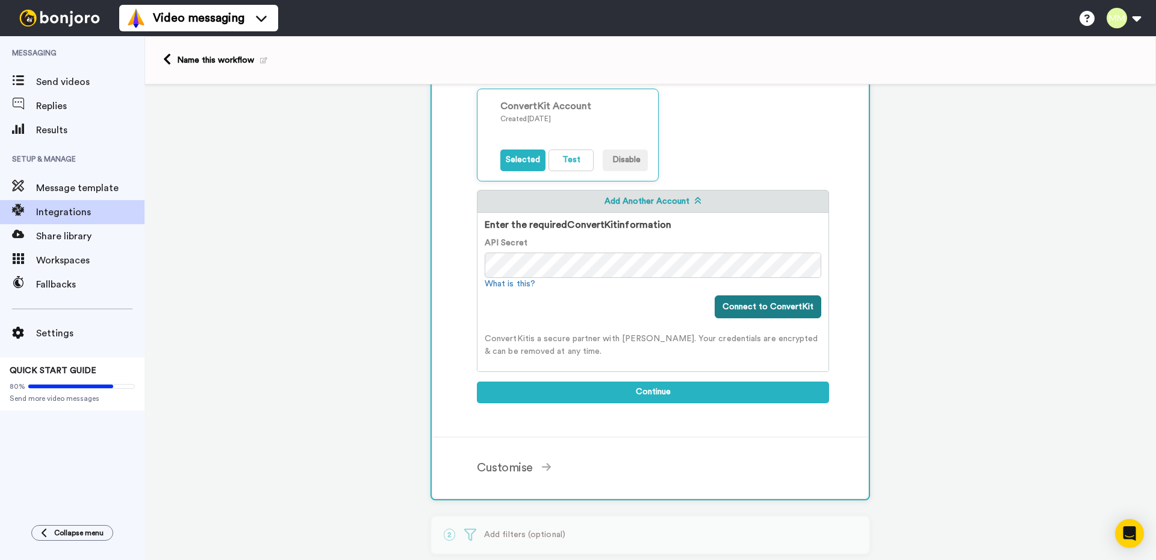
click at [757, 307] on button "Connect to ConvertKit" at bounding box center [768, 306] width 107 height 23
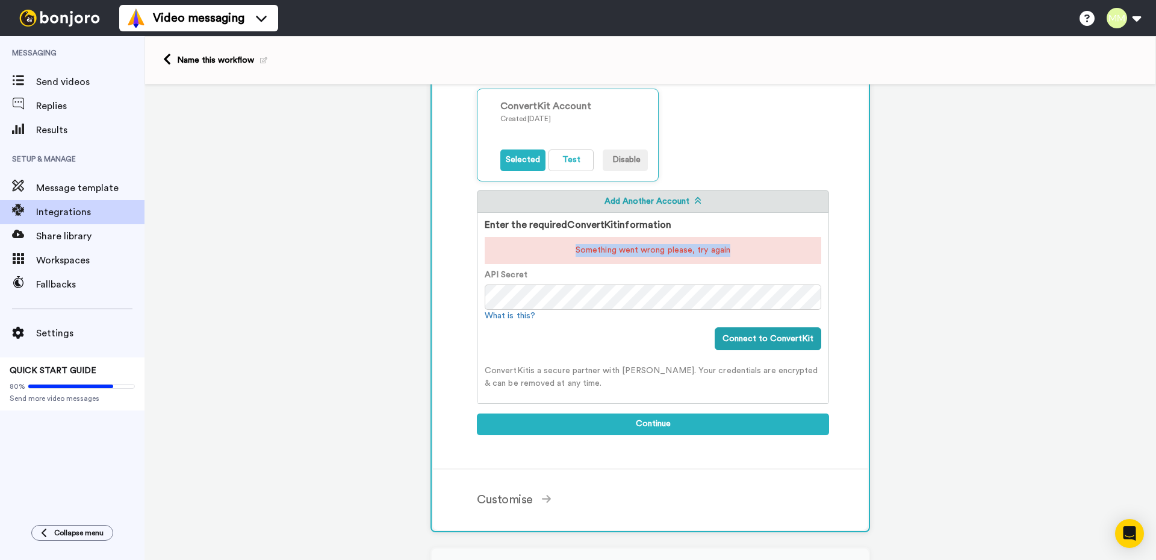
drag, startPoint x: 729, startPoint y: 252, endPoint x: 534, endPoint y: 252, distance: 195.1
click at [534, 252] on div "Something went wrong please, try again" at bounding box center [653, 250] width 337 height 27
click at [526, 255] on div at bounding box center [526, 255] width 0 height 0
click at [802, 249] on div "Something went wrong please, try again" at bounding box center [653, 250] width 337 height 27
click at [477, 297] on div "Enter the required ConvertKit information Something went wrong please, try agai…" at bounding box center [653, 308] width 352 height 191
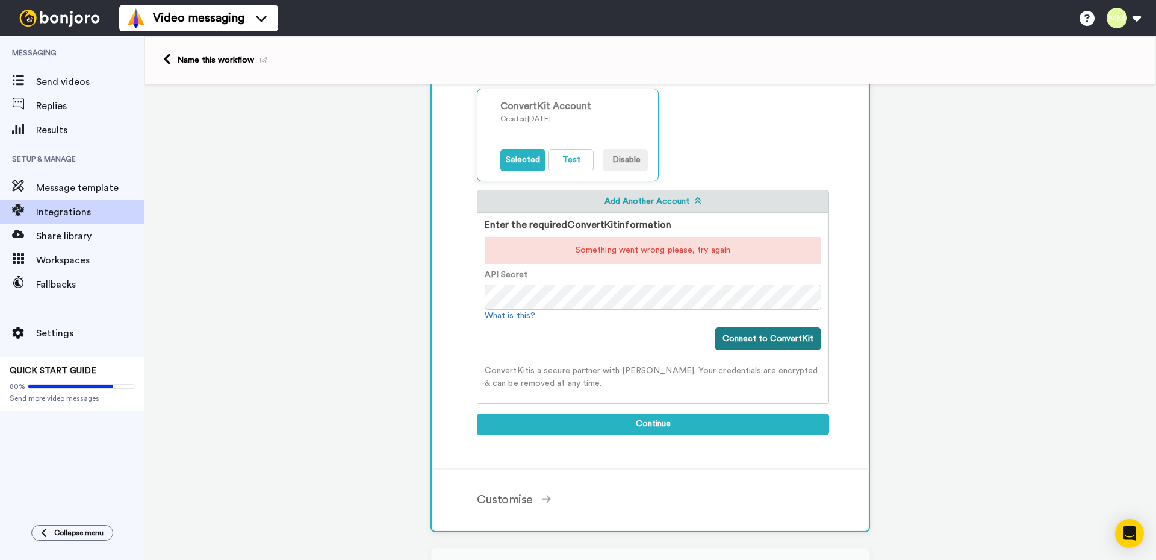
click at [779, 337] on button "Connect to ConvertKit" at bounding box center [768, 338] width 107 height 23
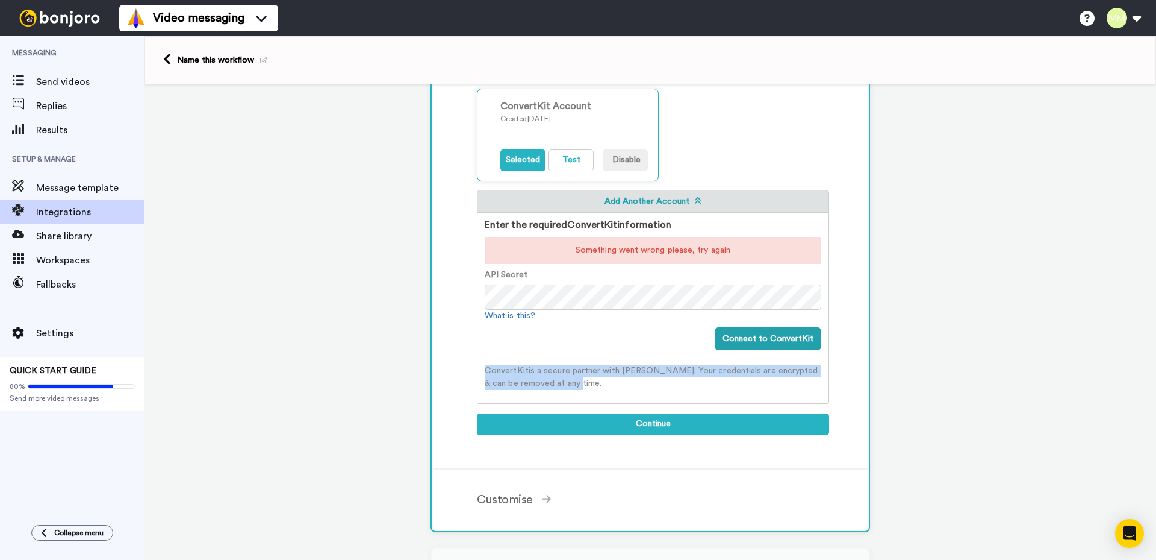
drag, startPoint x: 555, startPoint y: 382, endPoint x: 482, endPoint y: 370, distance: 74.0
click at [485, 370] on p "ConvertKit is a secure partner with Bonjoro. Your credentials are encrypted & c…" at bounding box center [653, 376] width 337 height 25
click at [475, 349] on div at bounding box center [475, 349] width 0 height 0
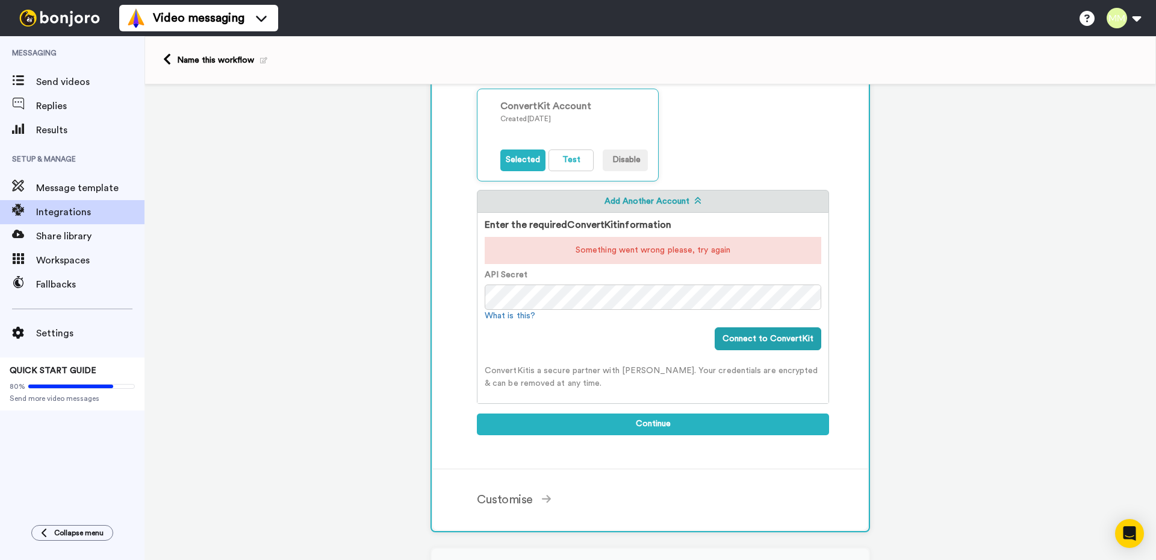
click at [454, 329] on div "Account connected Select the account you want to use to continue ConvertKit Acc…" at bounding box center [650, 245] width 435 height 447
click at [745, 340] on button "Connect to ConvertKit" at bounding box center [768, 338] width 107 height 23
click at [579, 155] on button "Test" at bounding box center [571, 160] width 45 height 22
click at [413, 312] on div "1 Subscriber Tagged ConvertKit Service selected ActiveCampaign AWeber Bonjoro C…" at bounding box center [651, 310] width 1012 height 935
click at [791, 346] on button "Connect to ConvertKit" at bounding box center [768, 338] width 107 height 23
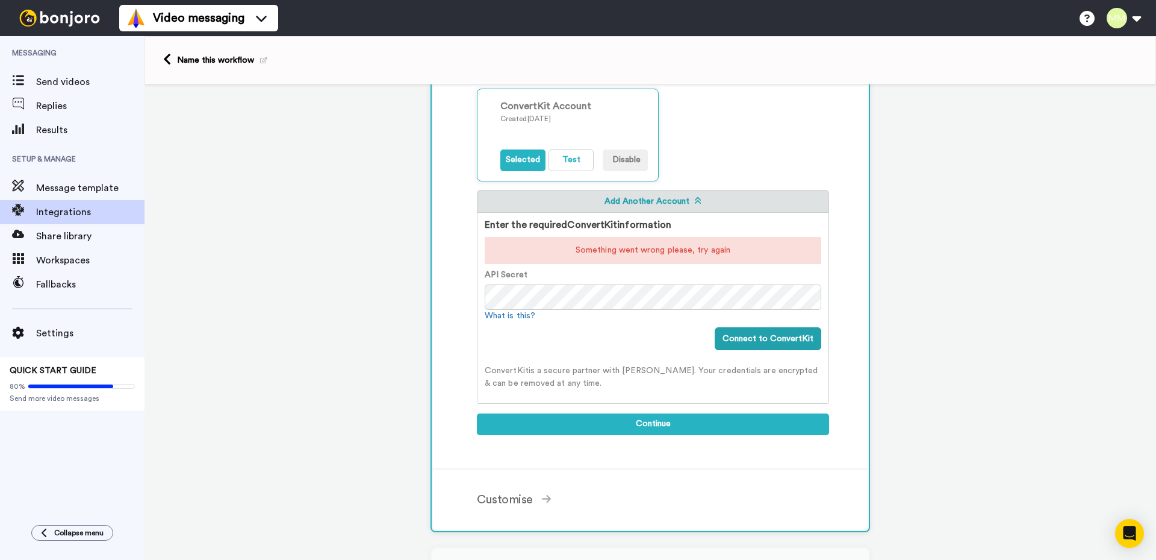
click at [764, 336] on button "Connect to ConvertKit" at bounding box center [768, 338] width 107 height 23
click at [478, 297] on div "Enter the required ConvertKit information Something went wrong please, try agai…" at bounding box center [653, 308] width 352 height 191
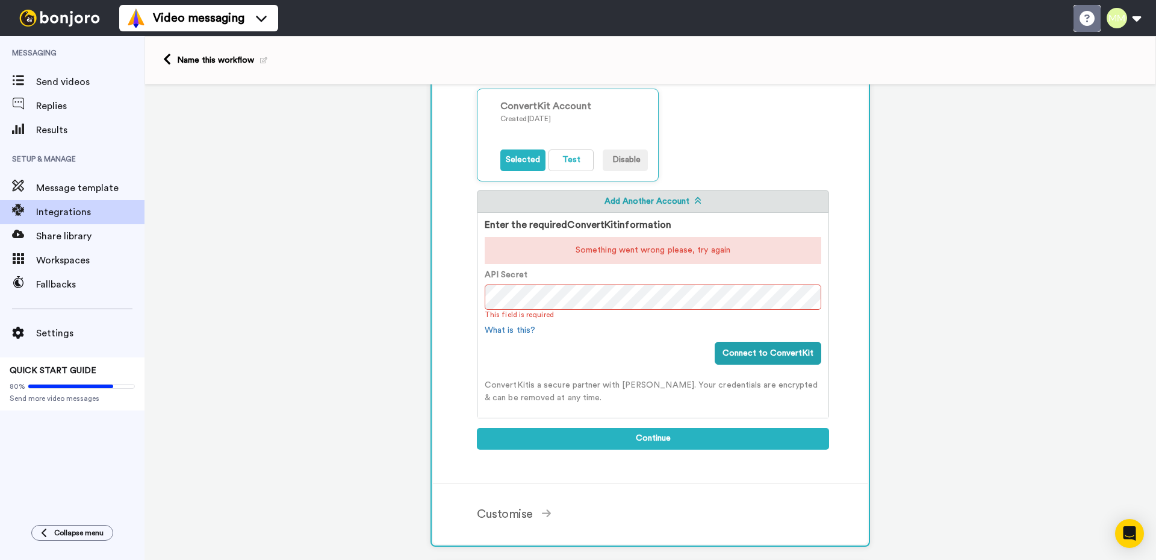
click at [1091, 20] on icon at bounding box center [1087, 18] width 15 height 15
click at [1135, 17] on button at bounding box center [1124, 18] width 46 height 27
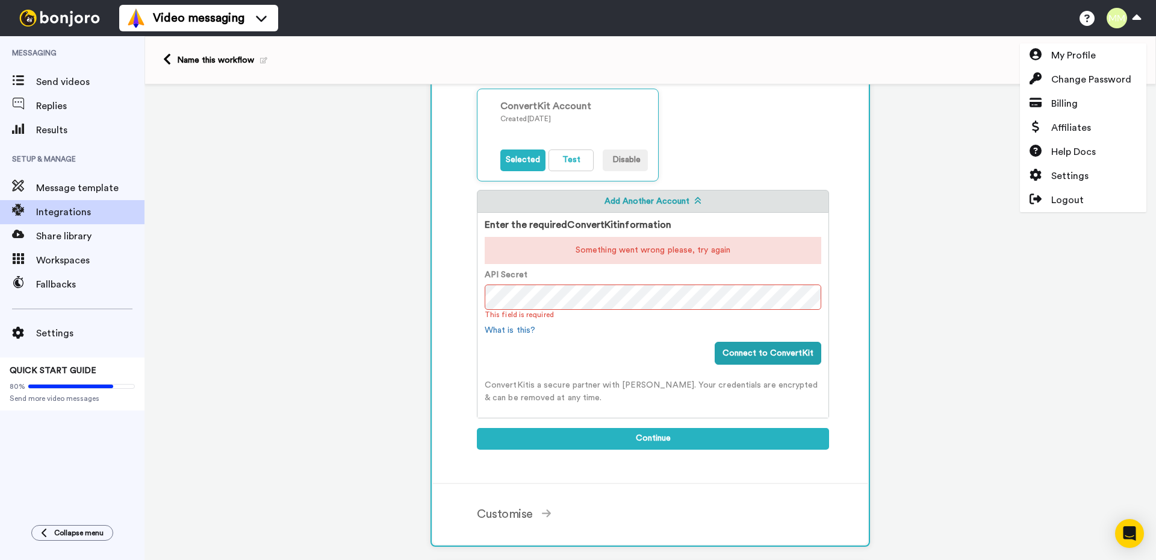
click at [311, 328] on div "1 Subscriber Tagged ConvertKit Service selected ActiveCampaign AWeber Bonjoro C…" at bounding box center [651, 318] width 1012 height 950
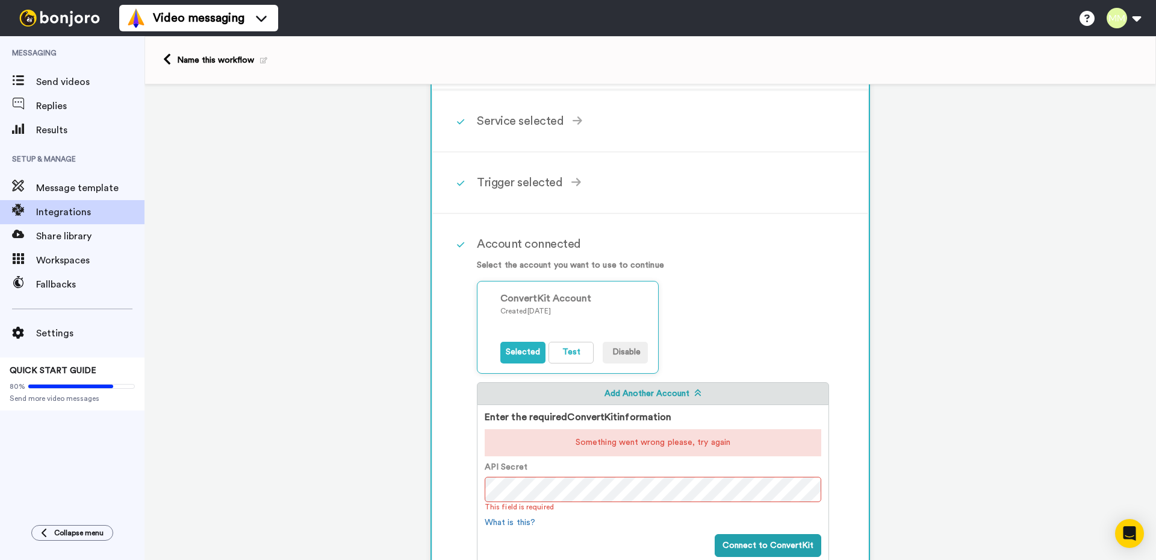
scroll to position [0, 0]
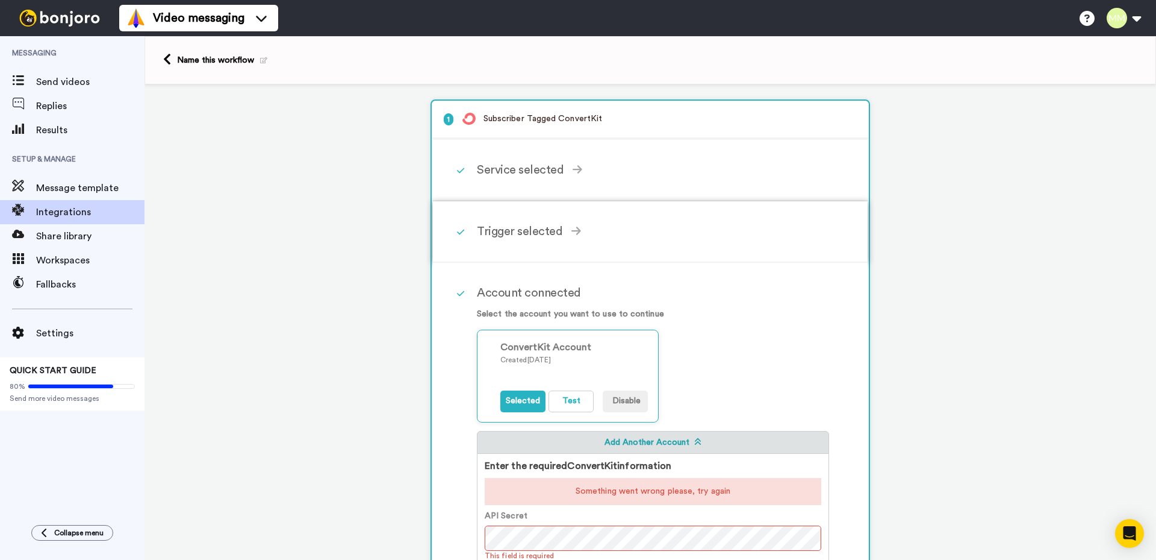
click at [535, 231] on div "Trigger selected" at bounding box center [653, 231] width 352 height 18
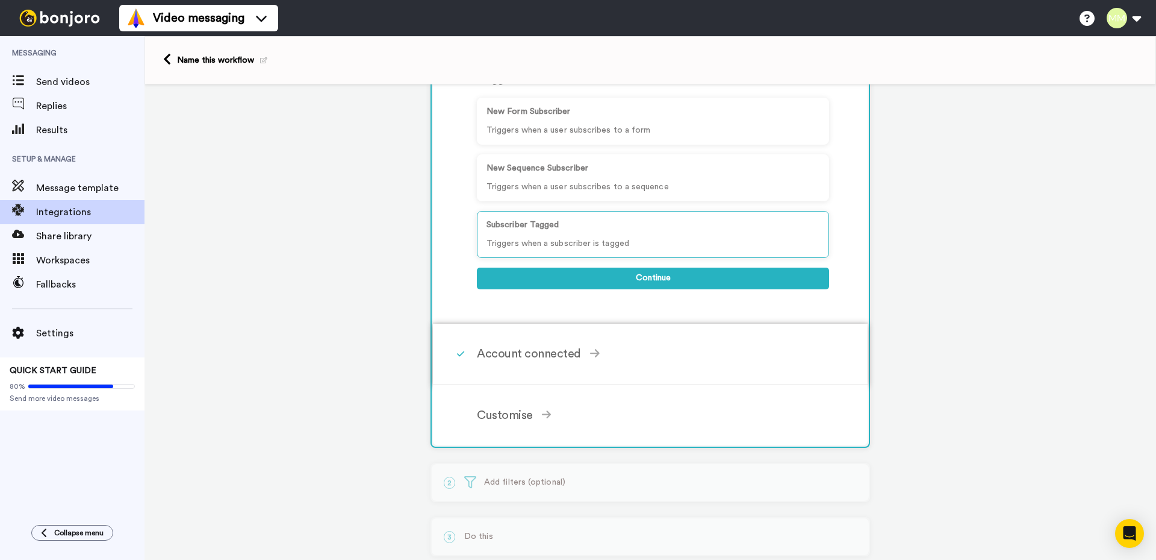
scroll to position [241, 0]
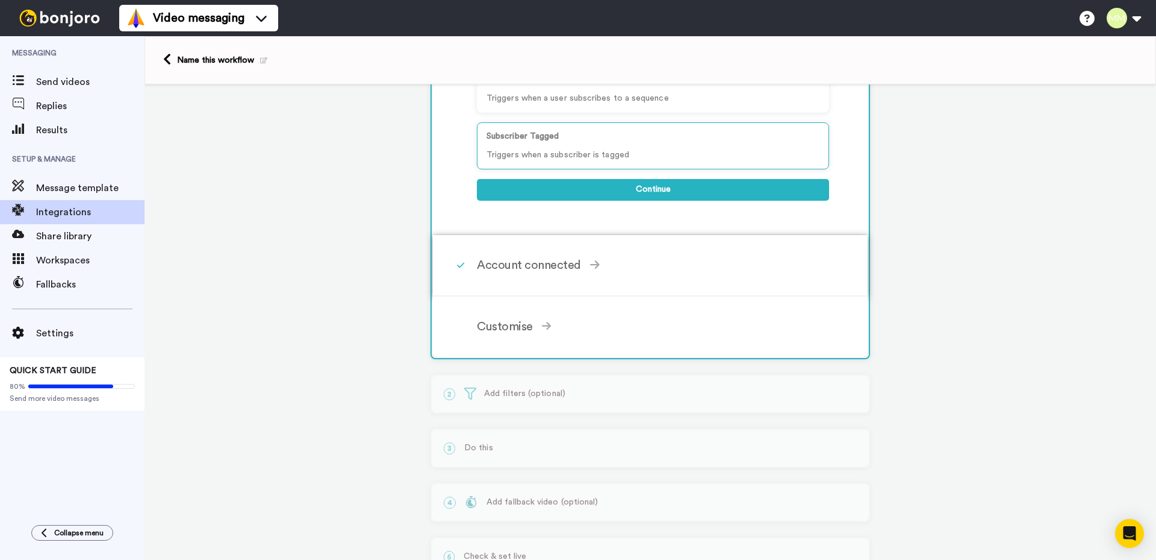
click at [534, 262] on div "Account connected" at bounding box center [653, 265] width 352 height 18
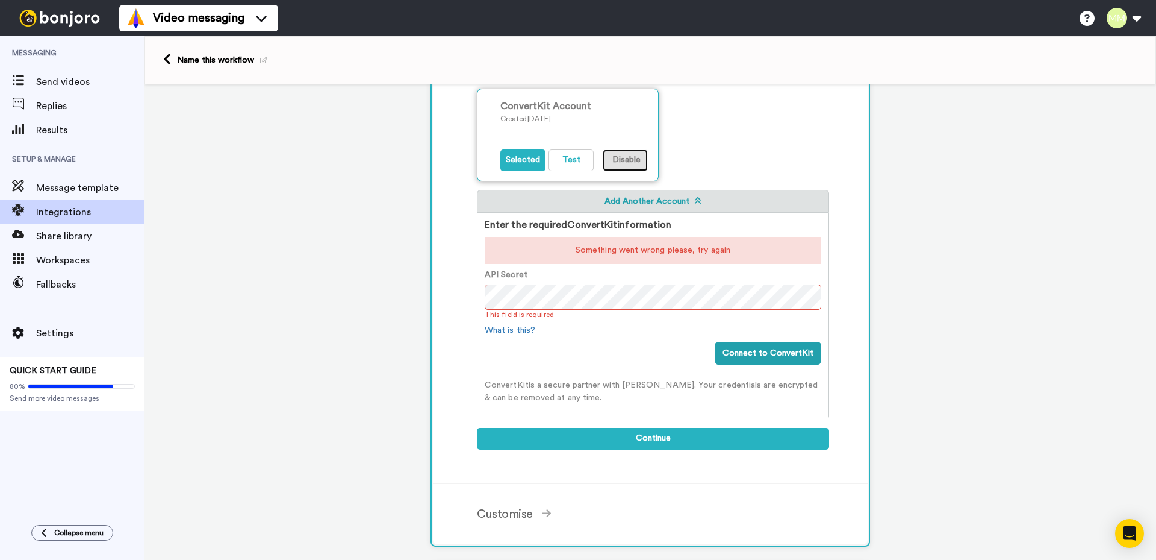
click at [620, 156] on button "Disable" at bounding box center [625, 160] width 45 height 22
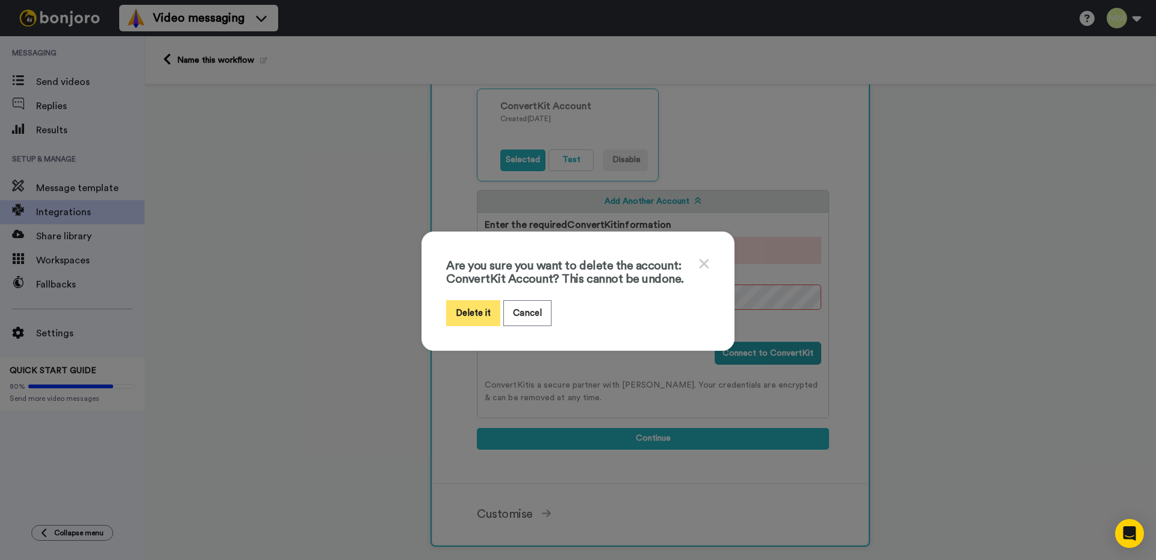
click at [473, 313] on button "Delete it" at bounding box center [473, 313] width 54 height 26
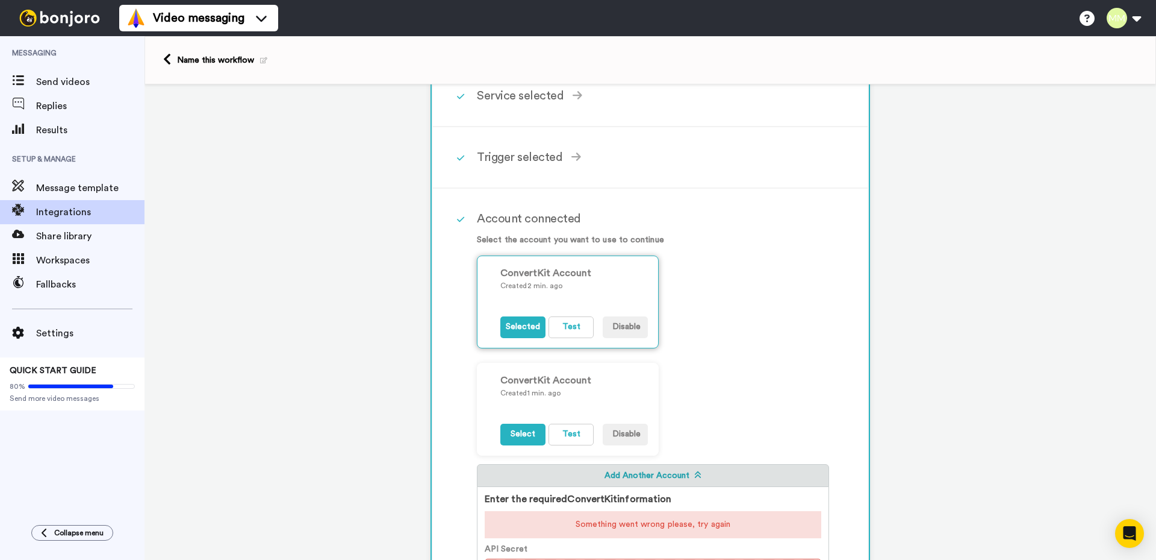
scroll to position [120, 0]
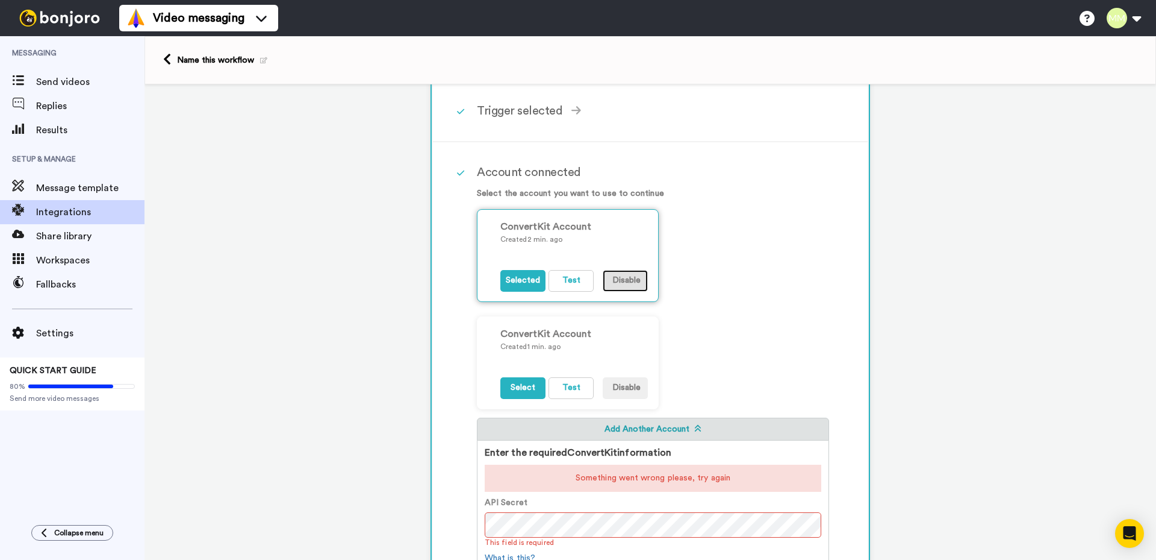
click at [631, 280] on button "Disable" at bounding box center [625, 281] width 45 height 22
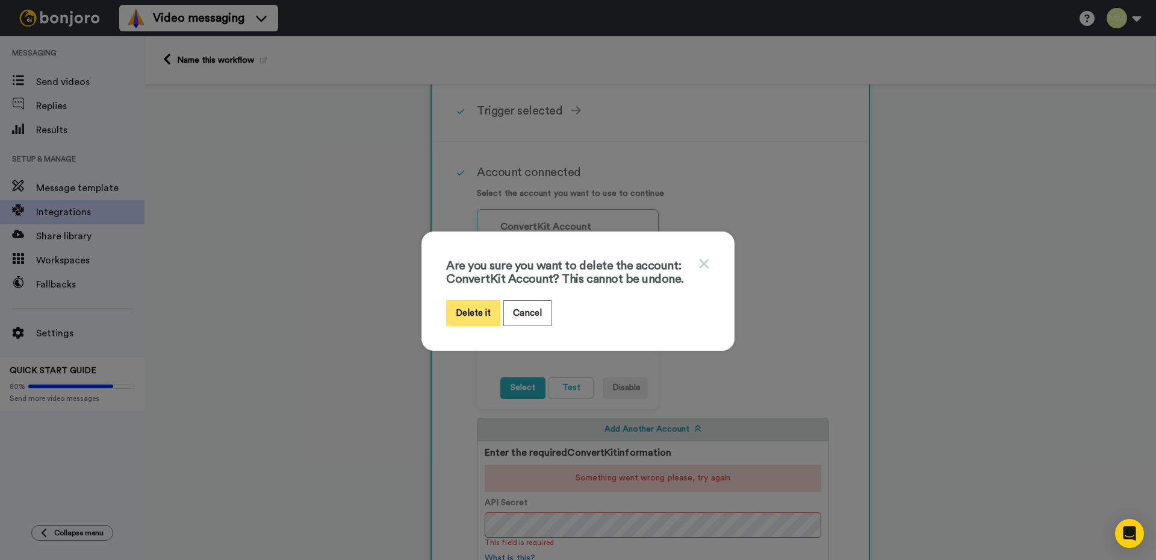
click at [467, 314] on button "Delete it" at bounding box center [473, 313] width 54 height 26
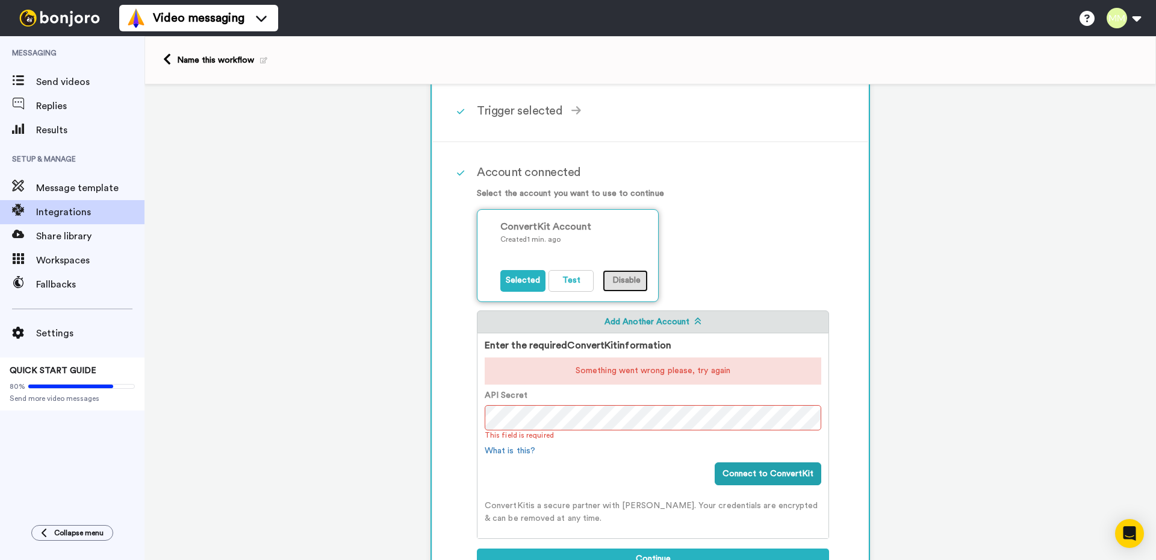
click at [626, 282] on button "Disable" at bounding box center [625, 281] width 45 height 22
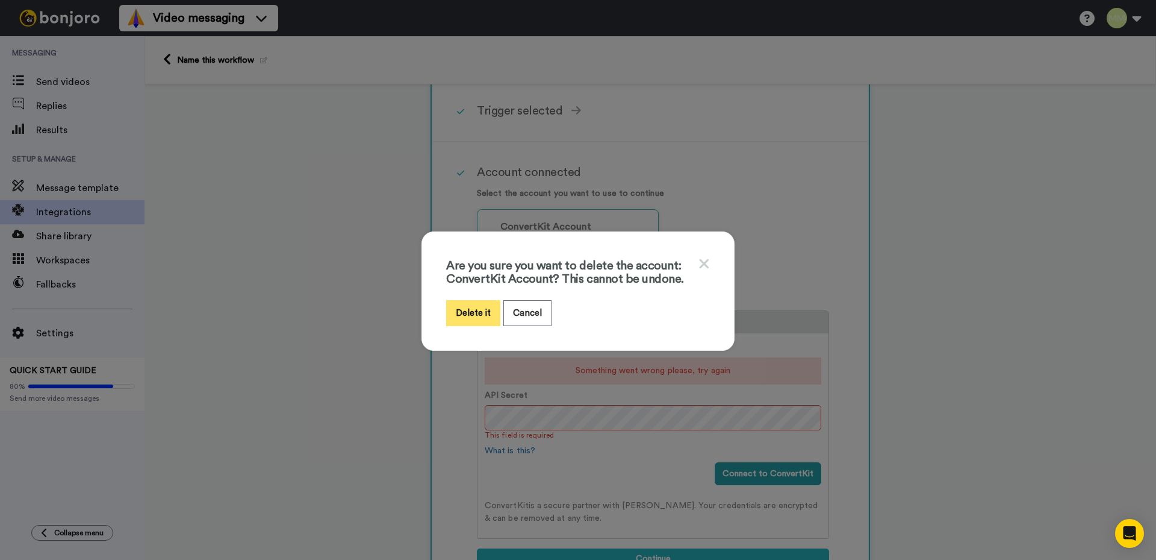
click at [471, 308] on button "Delete it" at bounding box center [473, 313] width 54 height 26
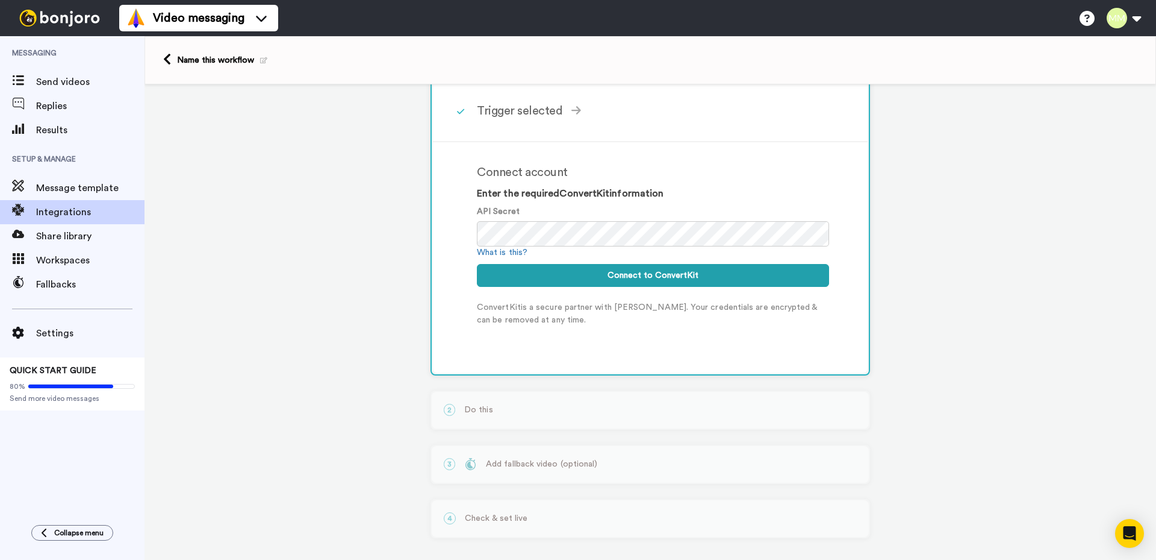
drag, startPoint x: 235, startPoint y: 139, endPoint x: 225, endPoint y: 125, distance: 17.1
click at [235, 139] on div "1 Subscriber Tagged ConvertKit Service selected ActiveCampaign AWeber Bonjoro C…" at bounding box center [651, 266] width 1012 height 604
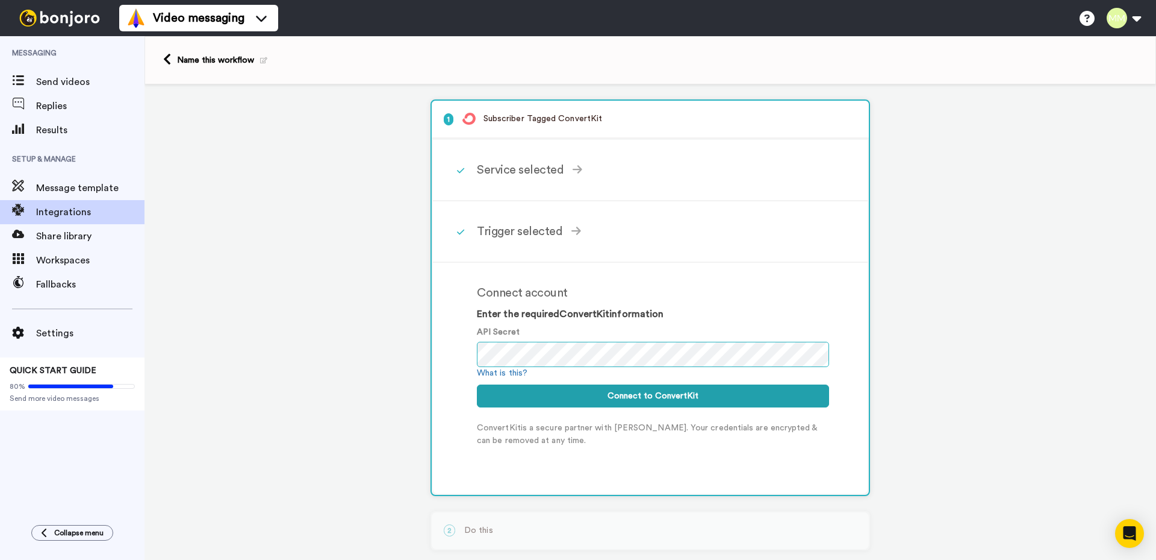
click at [461, 355] on div "Connect account Enter the required ConvertKit information API Secret What is th…" at bounding box center [650, 378] width 435 height 231
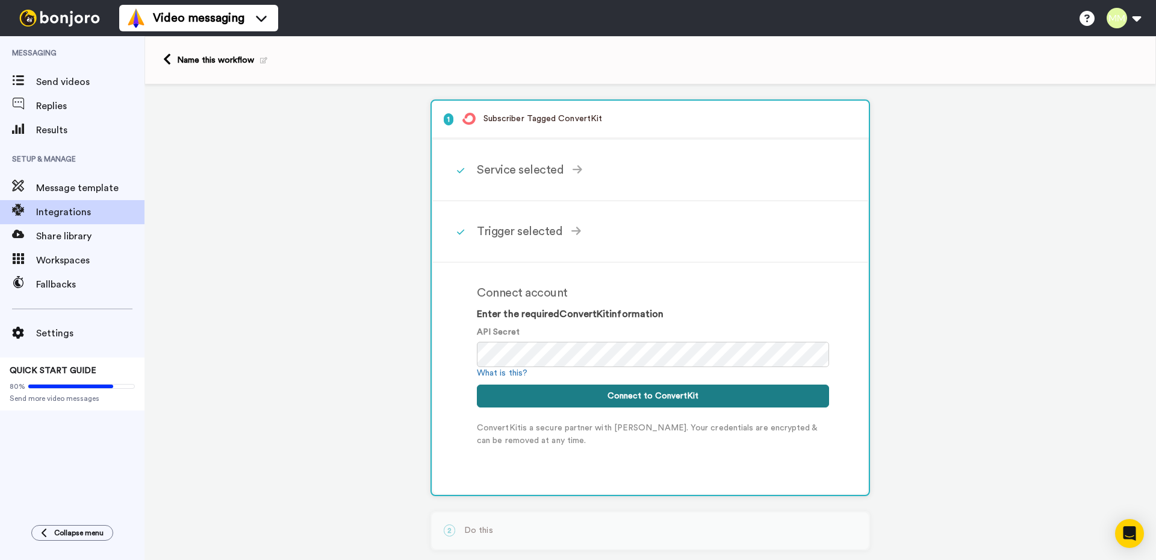
click at [658, 391] on button "Connect to ConvertKit" at bounding box center [653, 395] width 352 height 23
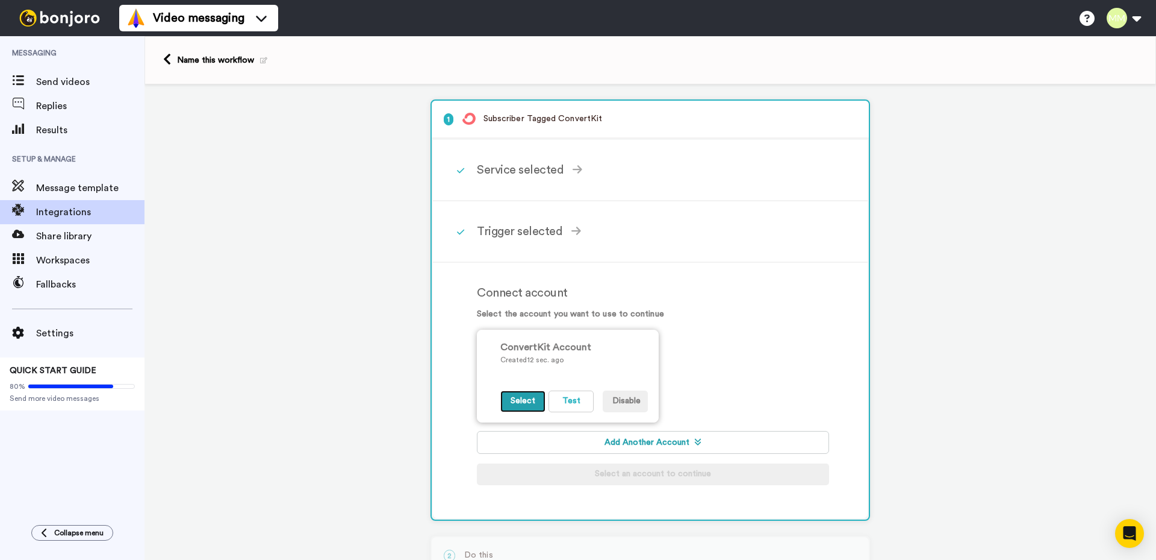
click at [523, 401] on button "Select" at bounding box center [522, 401] width 45 height 22
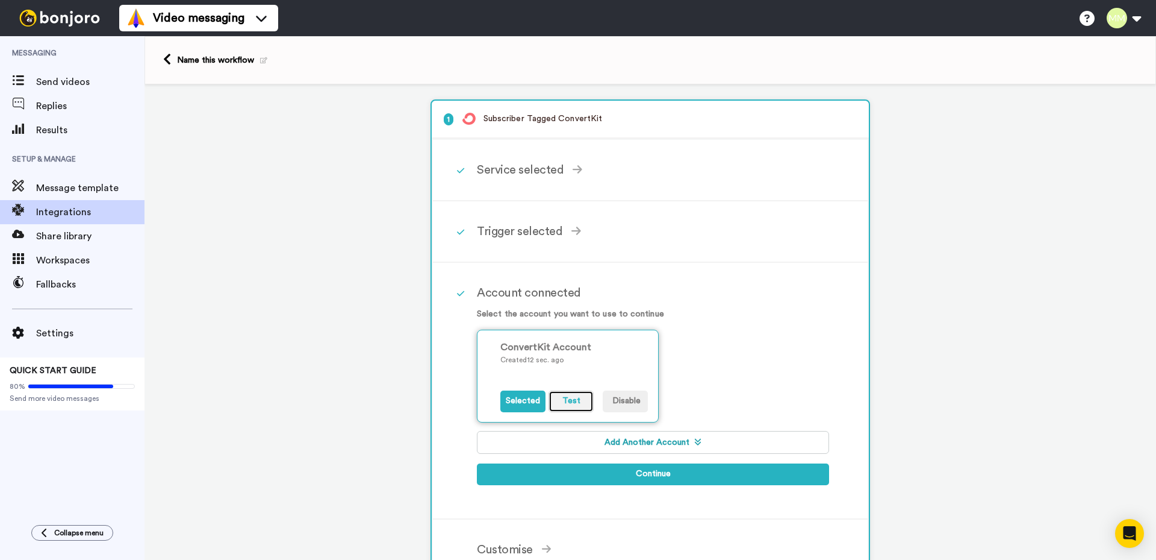
click at [567, 399] on button "Test" at bounding box center [571, 401] width 45 height 22
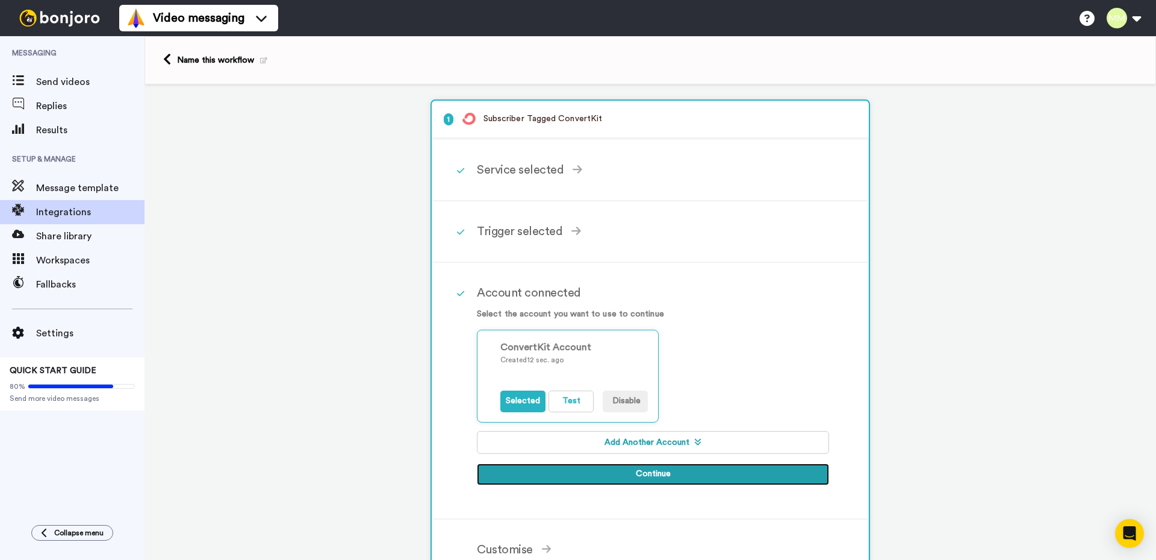
click at [652, 472] on button "Continue" at bounding box center [653, 474] width 352 height 22
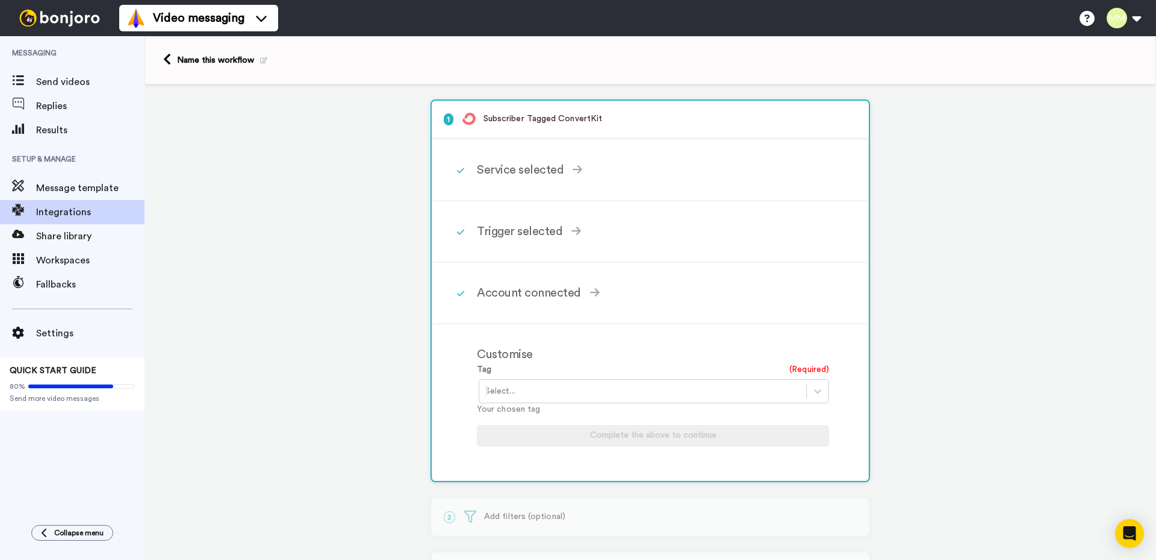
click at [550, 390] on div at bounding box center [642, 391] width 315 height 14
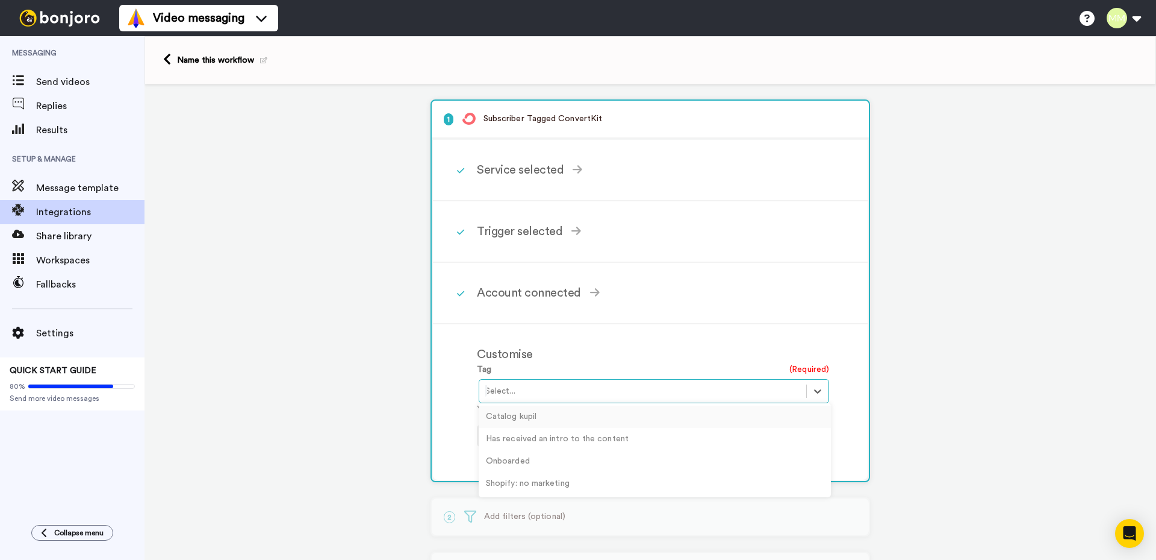
click at [520, 416] on div "Catalog kupil" at bounding box center [655, 416] width 352 height 22
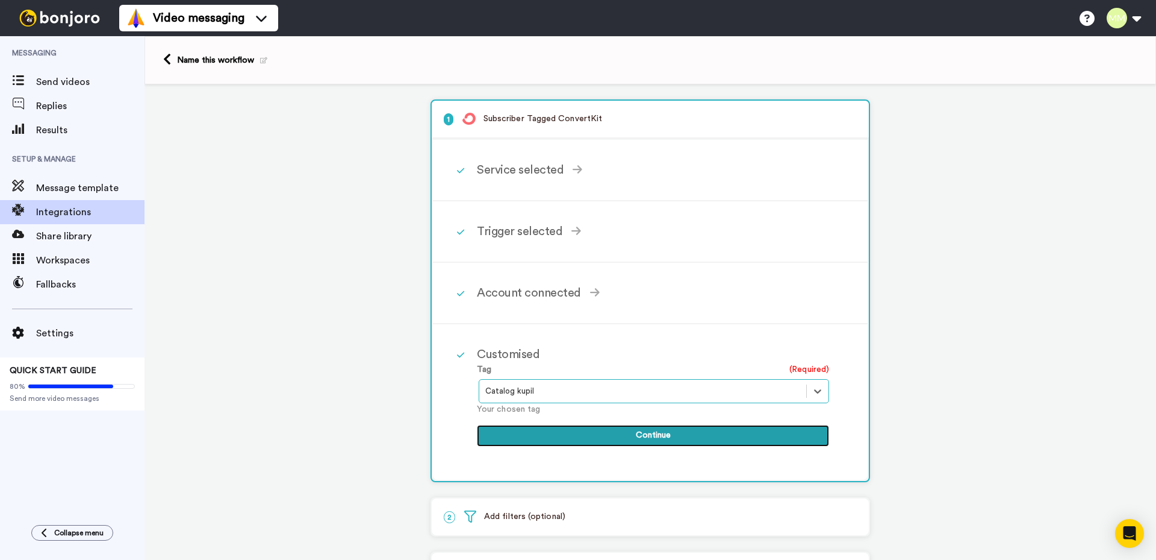
click at [668, 437] on button "Continue" at bounding box center [653, 436] width 352 height 22
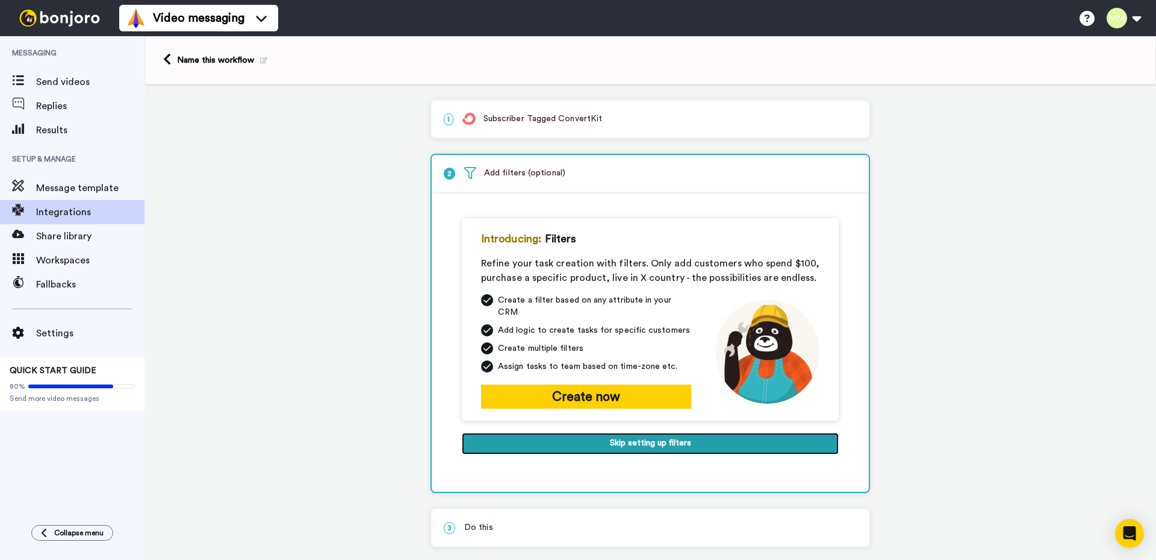
click at [647, 433] on button "Skip setting up filters" at bounding box center [650, 443] width 377 height 22
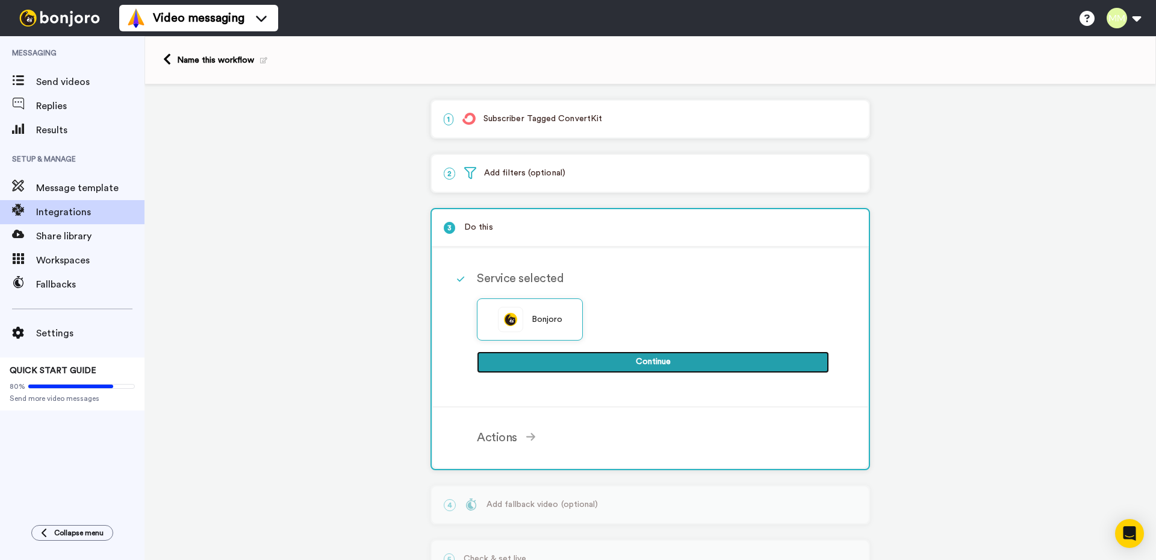
click at [636, 362] on button "Continue" at bounding box center [653, 362] width 352 height 22
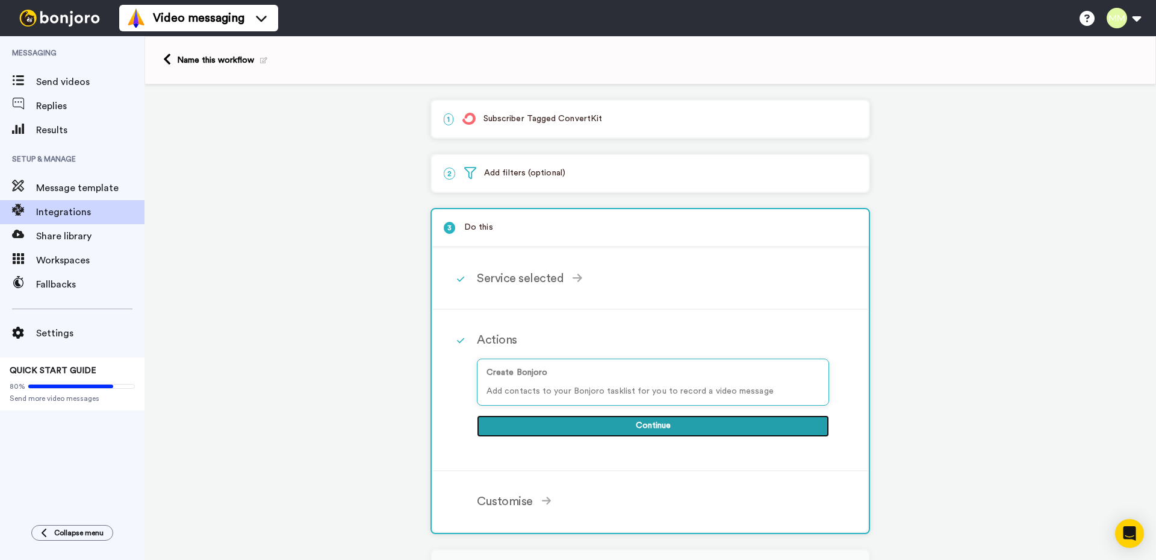
click at [649, 426] on button "Continue" at bounding box center [653, 426] width 352 height 22
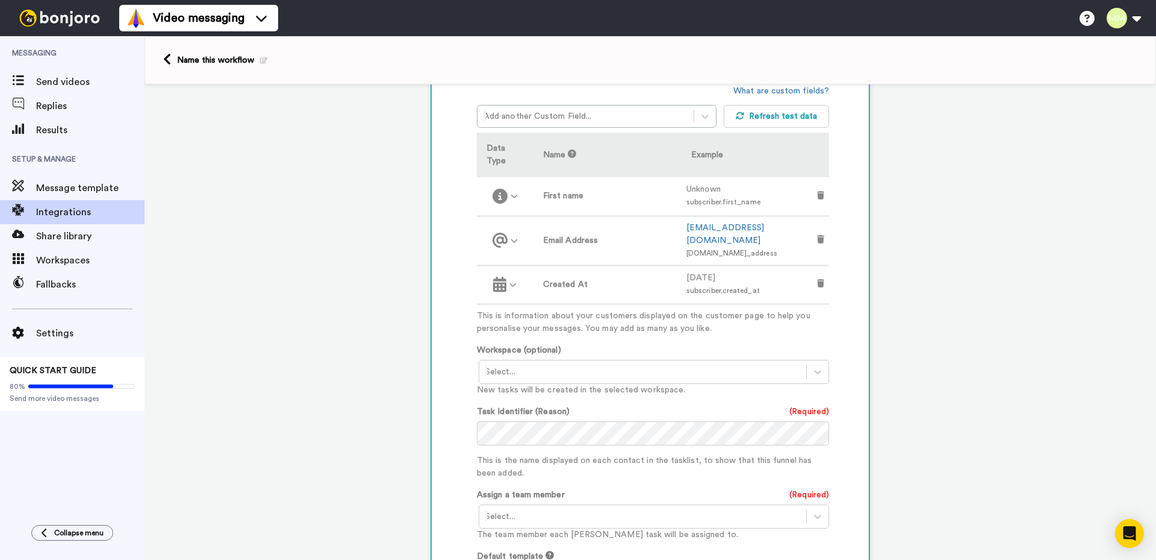
scroll to position [361, 0]
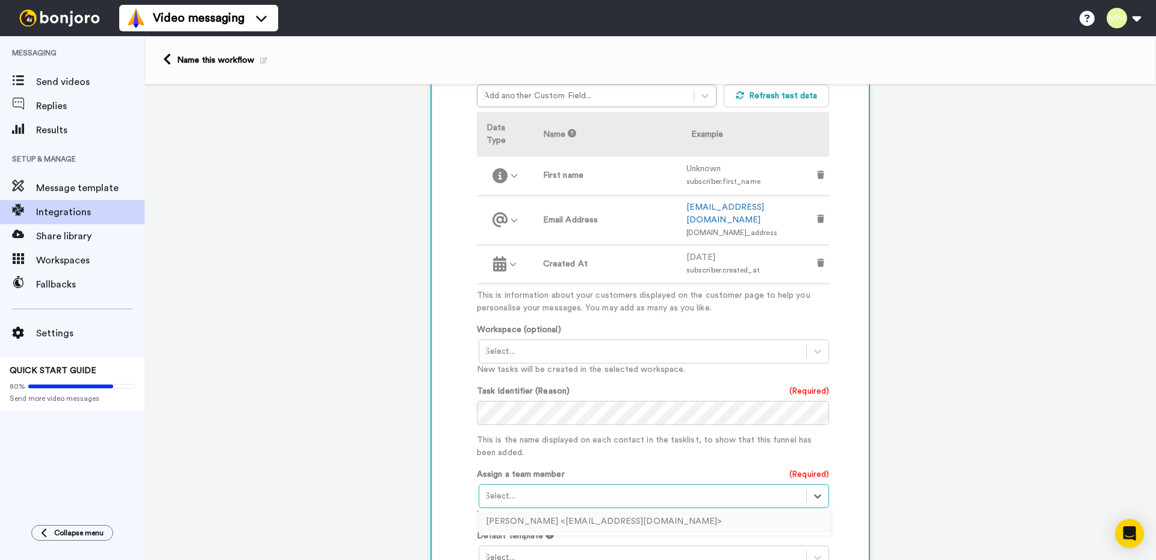
click at [604, 488] on div at bounding box center [642, 495] width 315 height 14
click at [578, 510] on div "[PERSON_NAME] <[EMAIL_ADDRESS][DOMAIN_NAME]>" at bounding box center [655, 521] width 352 height 22
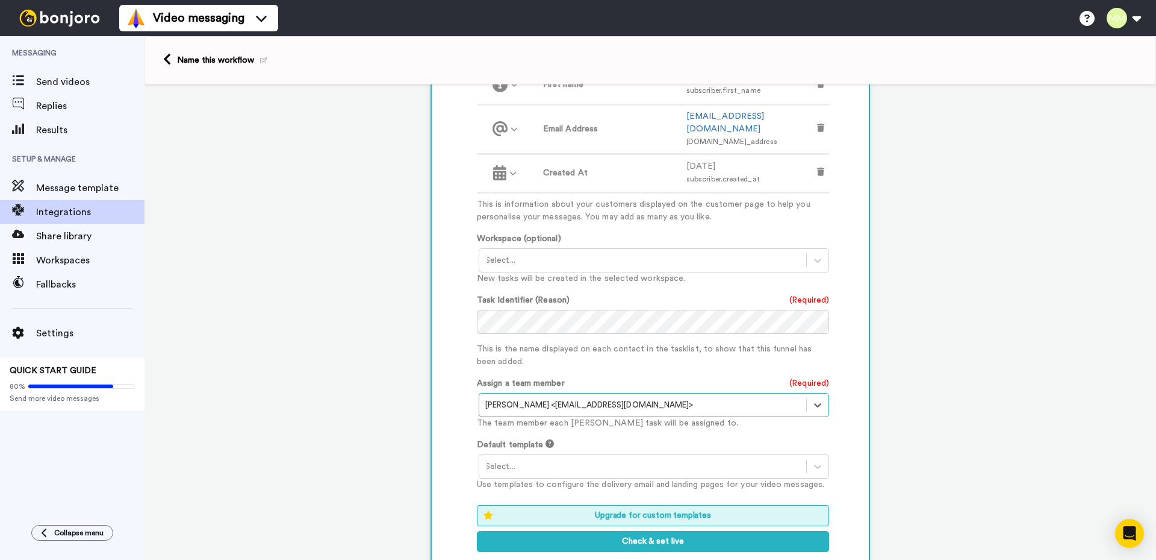
scroll to position [482, 0]
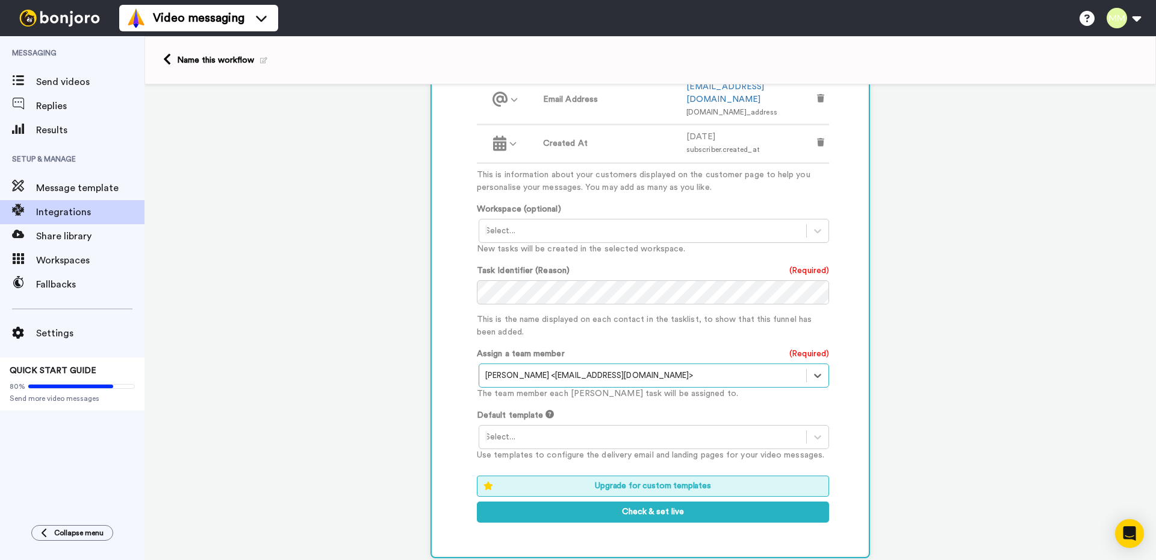
click at [561, 429] on div at bounding box center [642, 436] width 315 height 14
click at [523, 451] on div "Template 1" at bounding box center [655, 462] width 352 height 22
click at [659, 501] on button "Check & set live" at bounding box center [653, 512] width 352 height 22
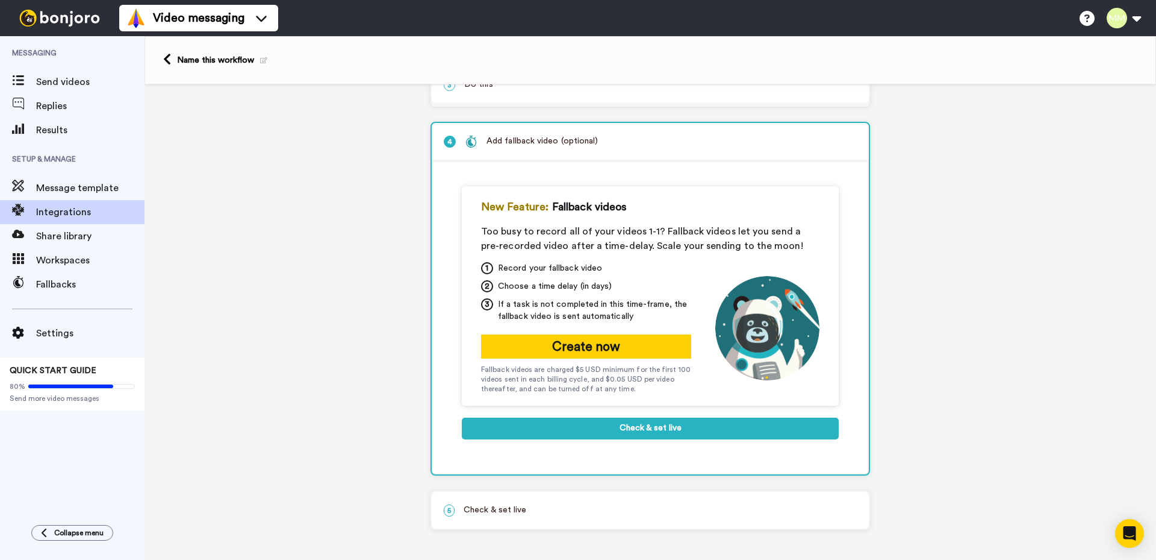
scroll to position [143, 0]
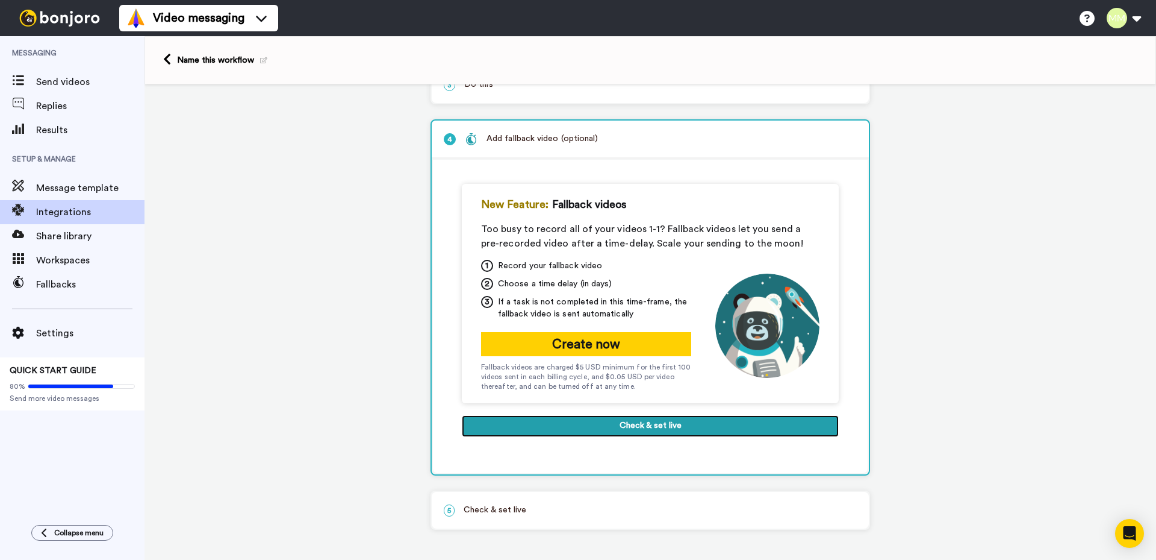
click at [648, 425] on button "Check & set live" at bounding box center [650, 426] width 377 height 22
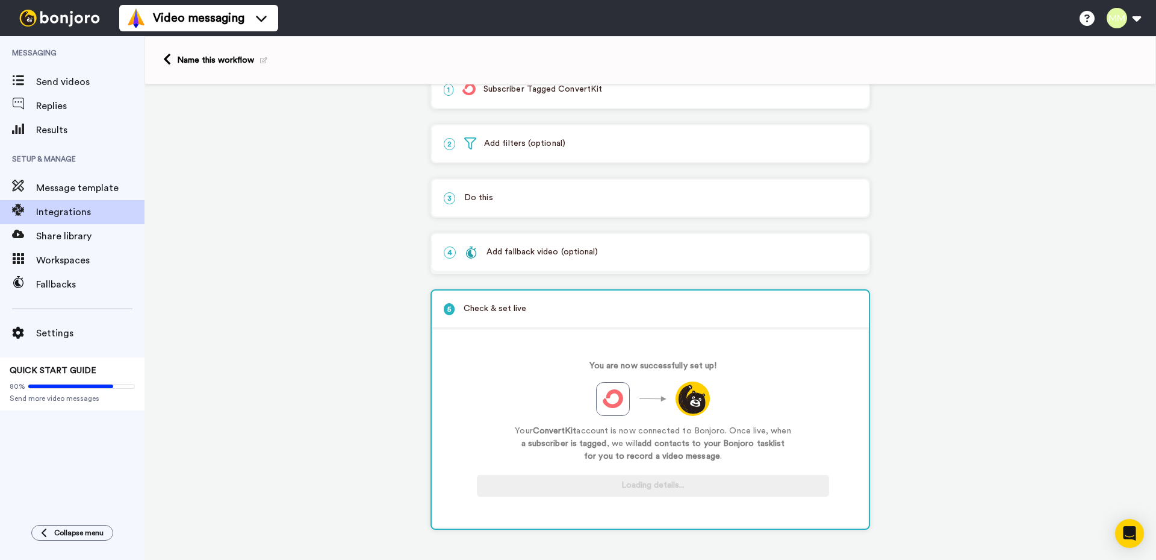
scroll to position [30, 0]
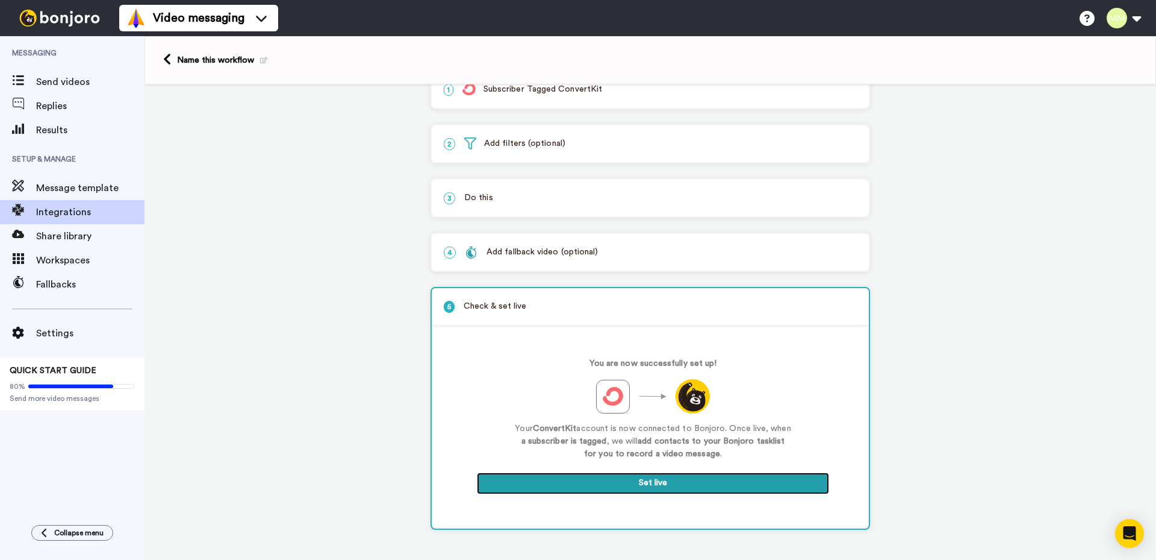
click at [654, 481] on button "Set live" at bounding box center [653, 483] width 352 height 22
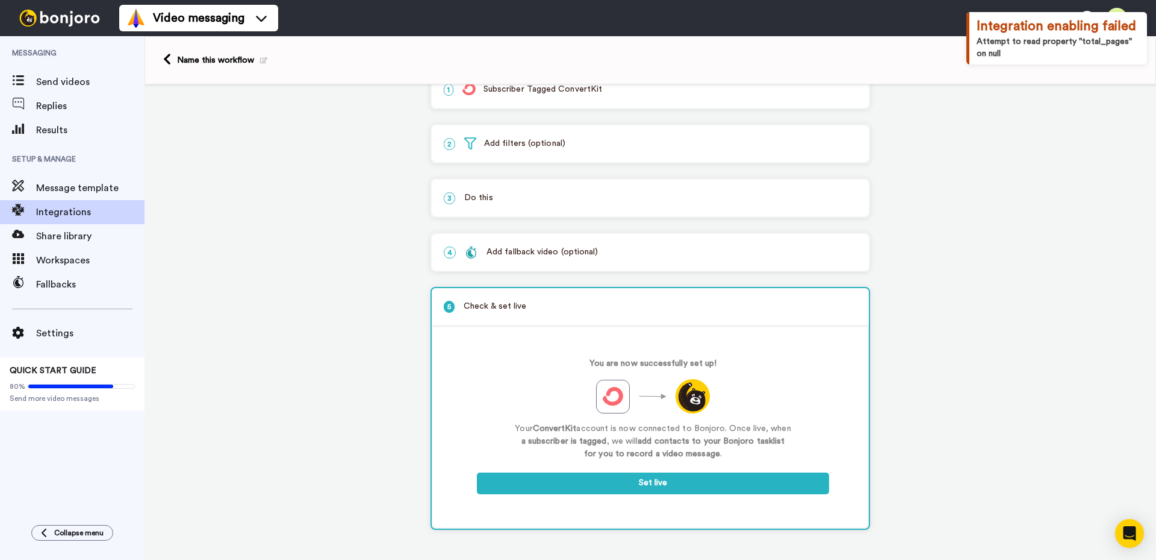
click at [295, 167] on div "1 Subscriber Tagged ConvertKit Service selected ActiveCampaign AWeber Bonjoro C…" at bounding box center [651, 307] width 1012 height 505
click at [165, 58] on icon at bounding box center [167, 59] width 8 height 13
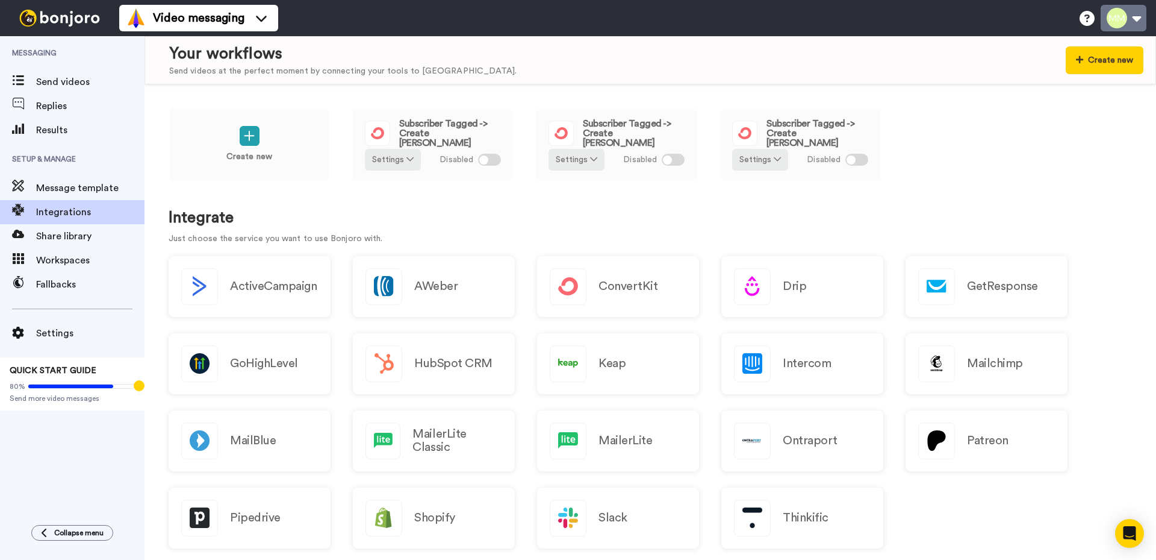
click at [1136, 19] on button at bounding box center [1124, 18] width 46 height 27
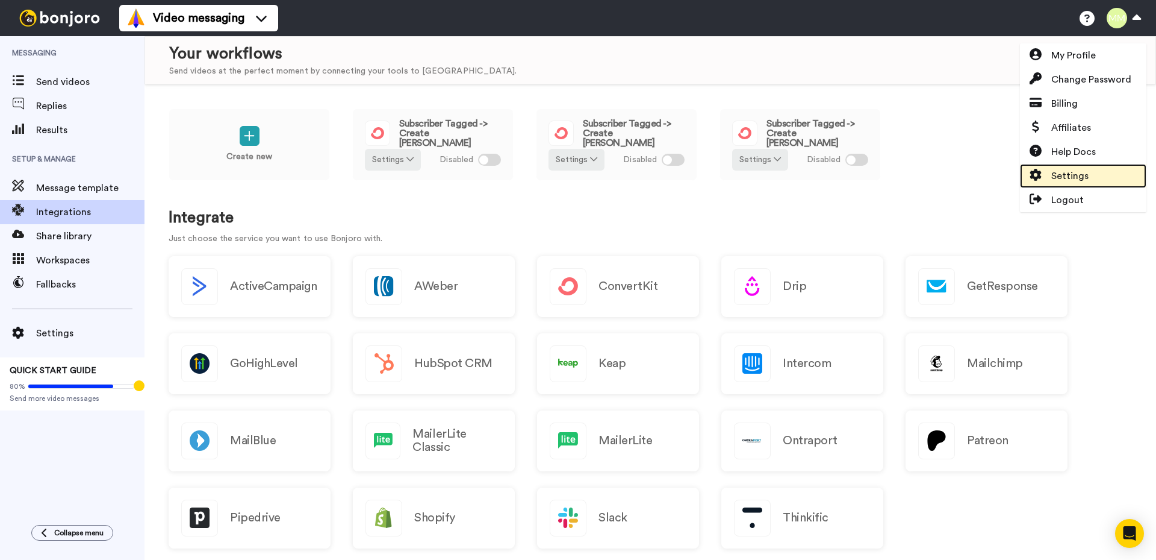
click at [1080, 176] on span "Settings" at bounding box center [1070, 176] width 37 height 14
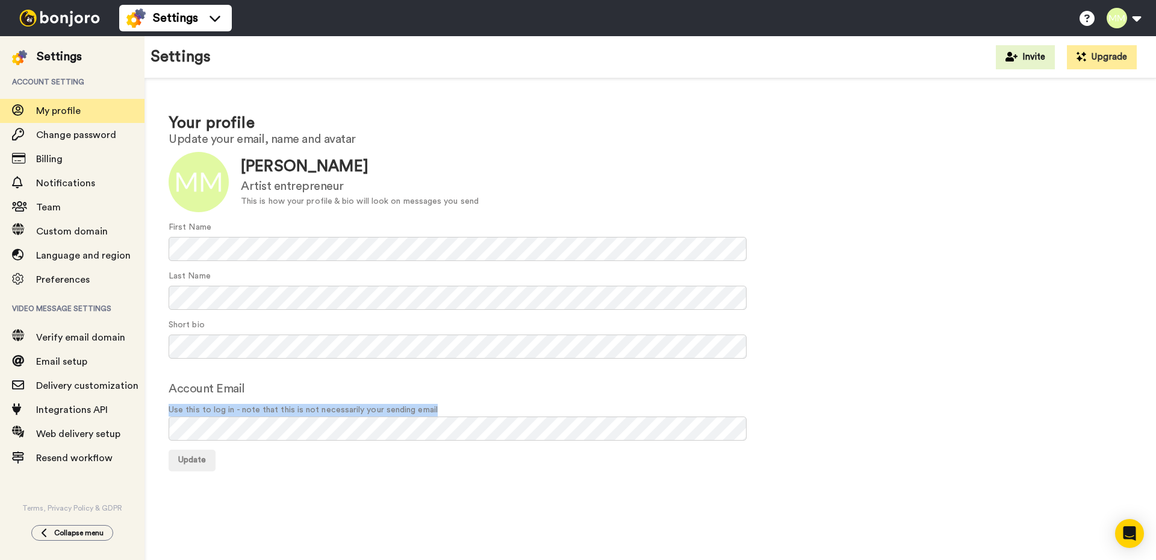
drag, startPoint x: 436, startPoint y: 409, endPoint x: 166, endPoint y: 409, distance: 270.4
click at [166, 409] on div "Your profile Update your email, name and avatar Update [PERSON_NAME] Artist ent…" at bounding box center [651, 291] width 1012 height 426
click at [158, 388] on div at bounding box center [158, 388] width 0 height 0
click at [419, 480] on div "Your profile Update your email, name and avatar Update [PERSON_NAME] Artist ent…" at bounding box center [651, 291] width 1012 height 426
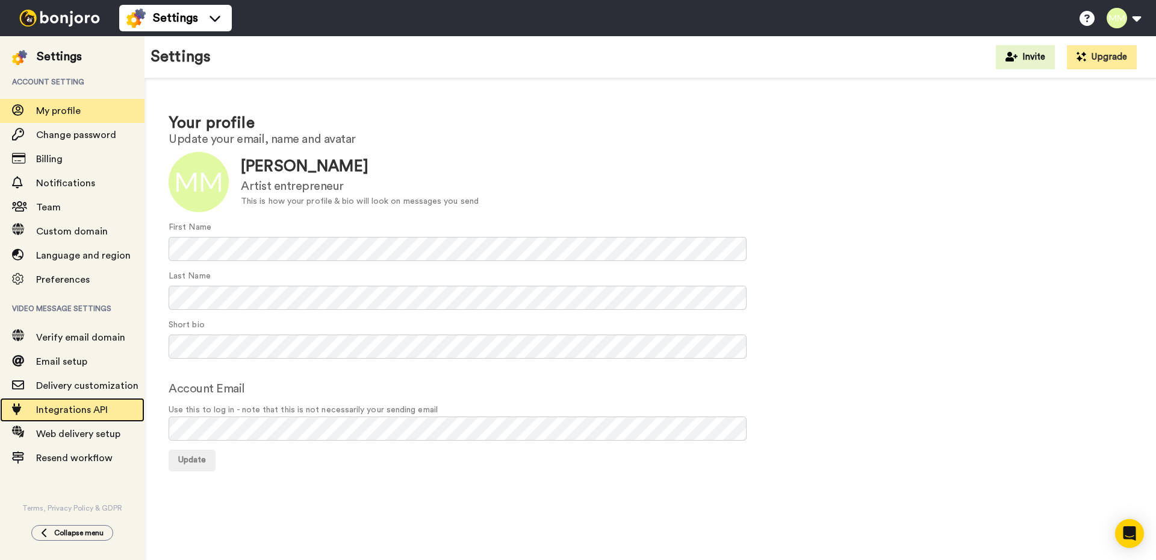
click at [83, 410] on span "Integrations API" at bounding box center [72, 410] width 72 height 10
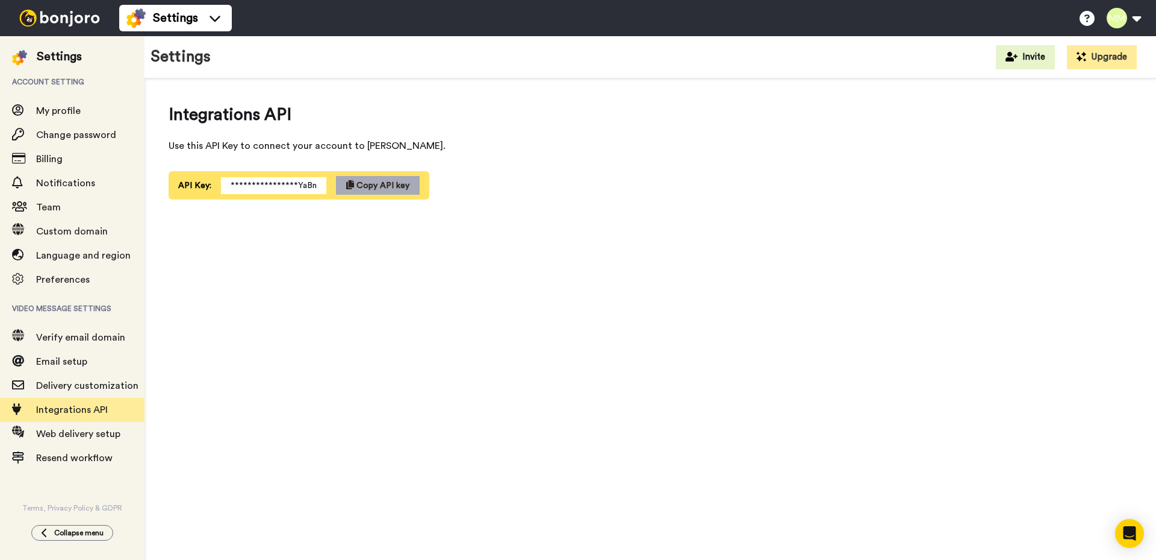
click at [370, 186] on span "Copy API key" at bounding box center [383, 185] width 53 height 8
click at [70, 433] on span "Web delivery setup" at bounding box center [78, 434] width 84 height 10
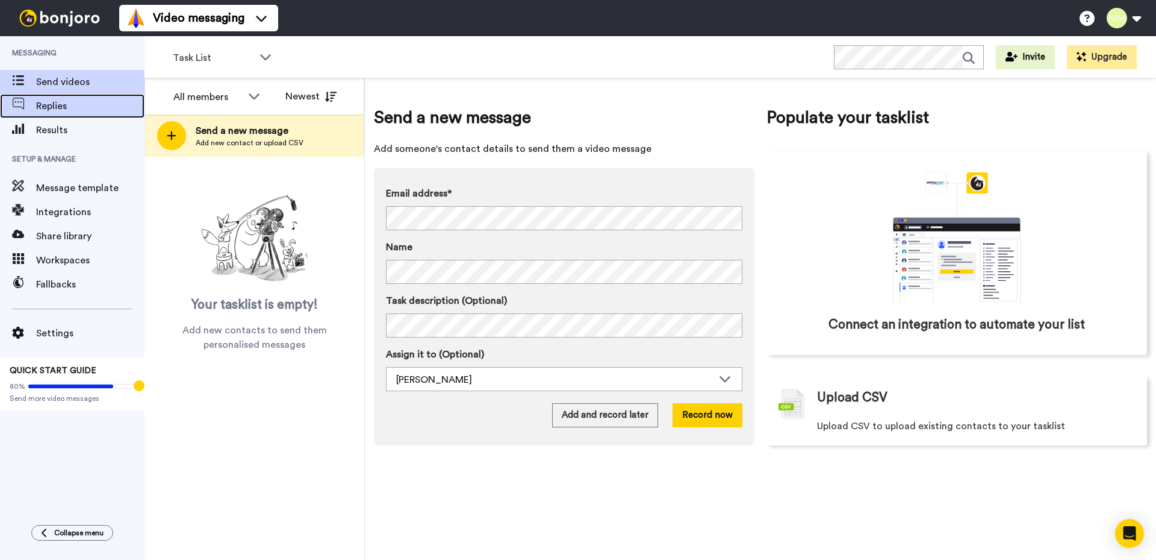
click at [52, 102] on span "Replies" at bounding box center [90, 106] width 108 height 14
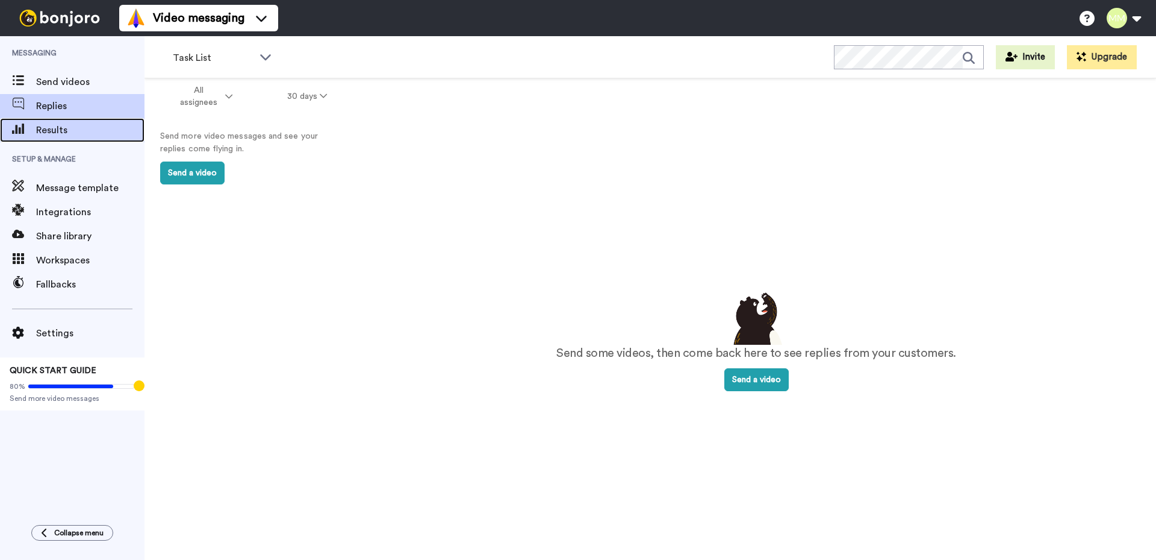
click at [51, 128] on span "Results" at bounding box center [90, 130] width 108 height 14
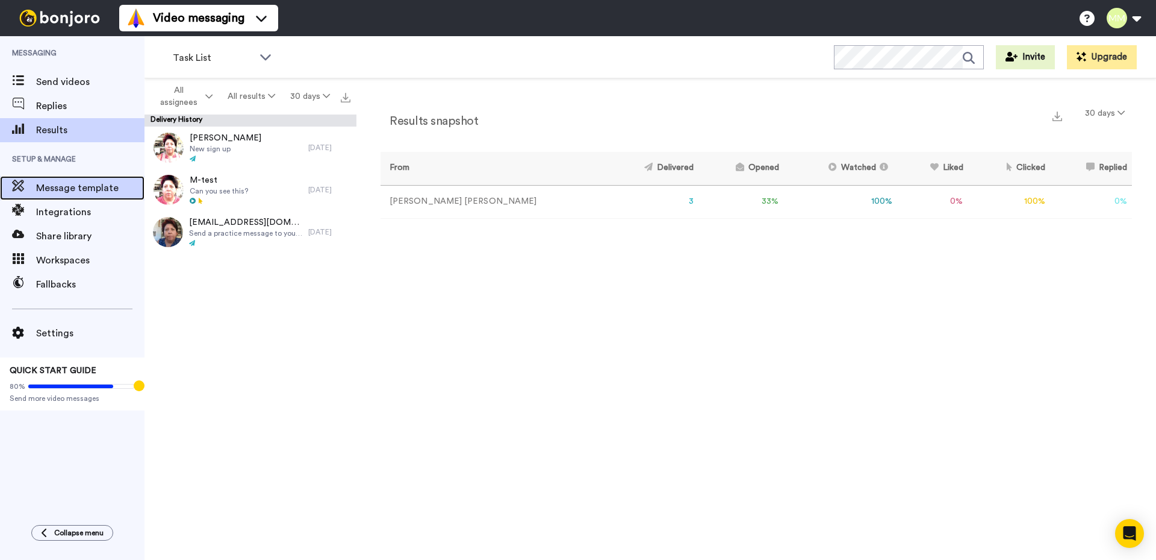
click at [59, 187] on span "Message template" at bounding box center [90, 188] width 108 height 14
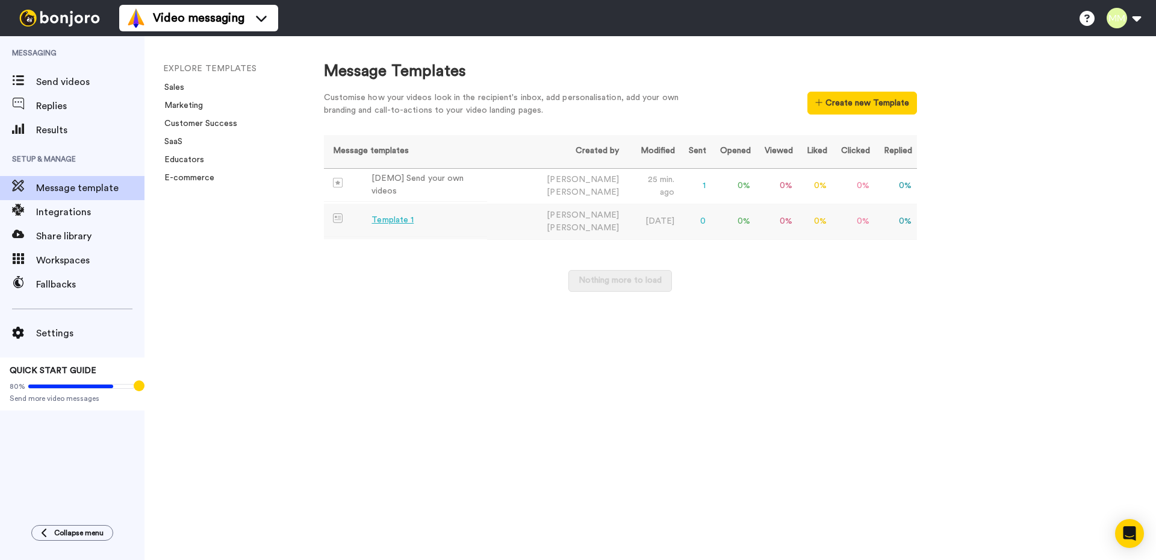
click at [402, 215] on div "Template 1" at bounding box center [393, 220] width 42 height 13
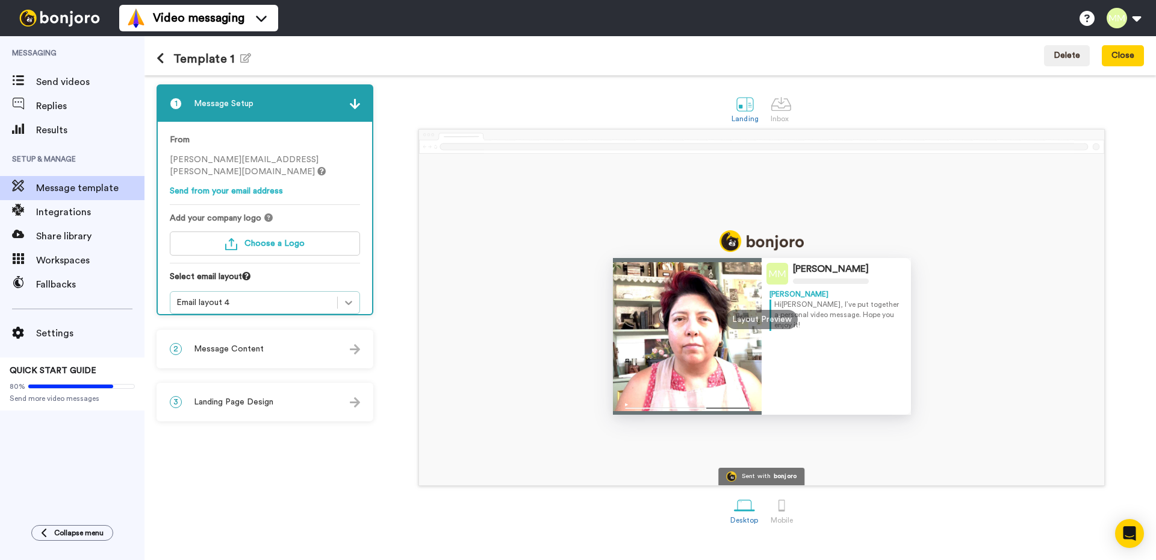
click at [346, 296] on icon at bounding box center [349, 302] width 12 height 12
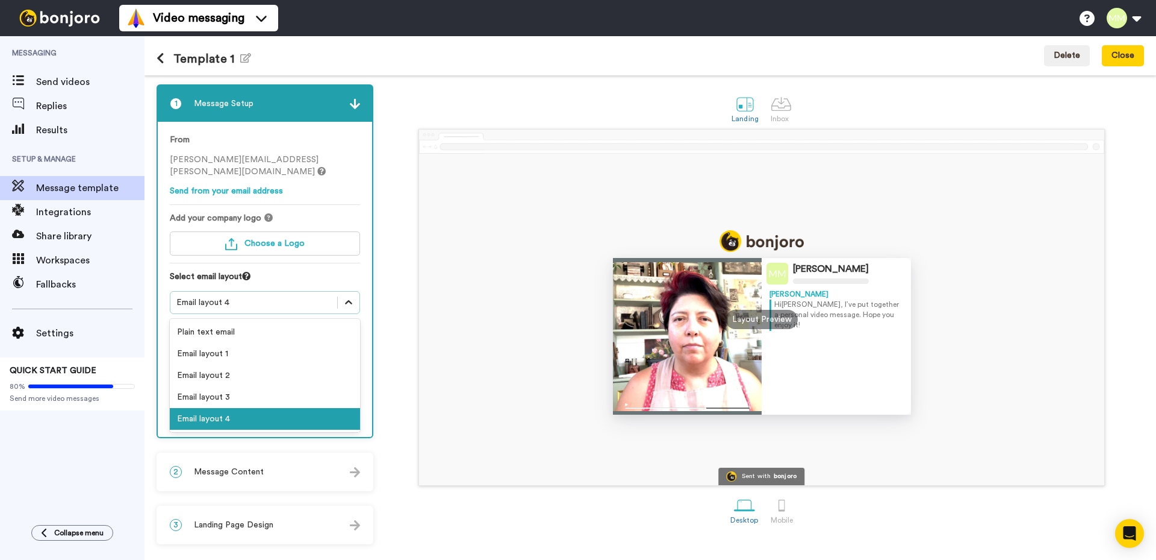
click at [346, 296] on icon at bounding box center [349, 302] width 12 height 12
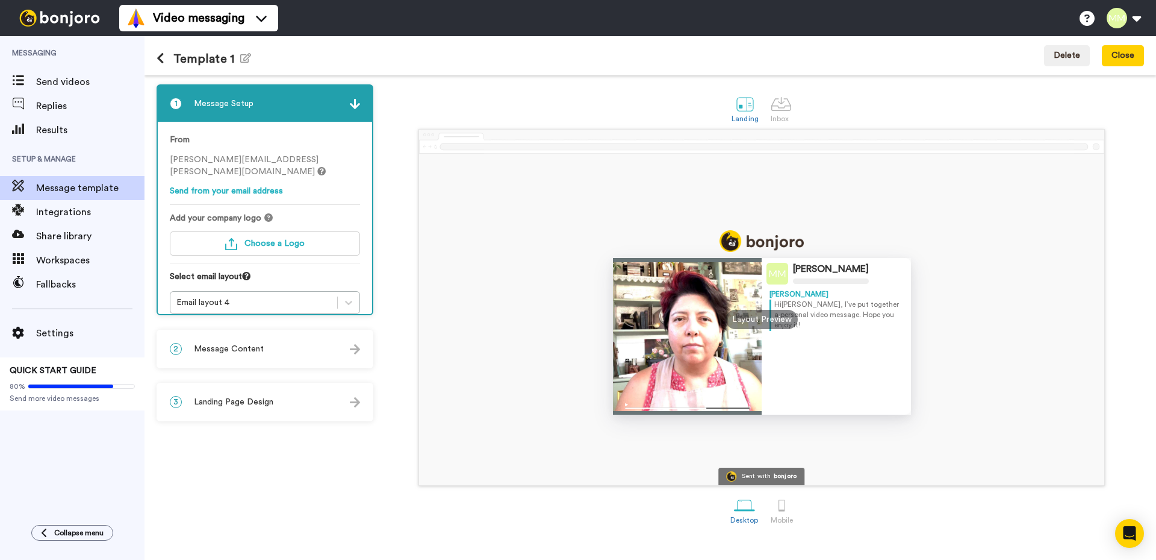
click at [349, 350] on div "2 Message Content" at bounding box center [265, 349] width 214 height 36
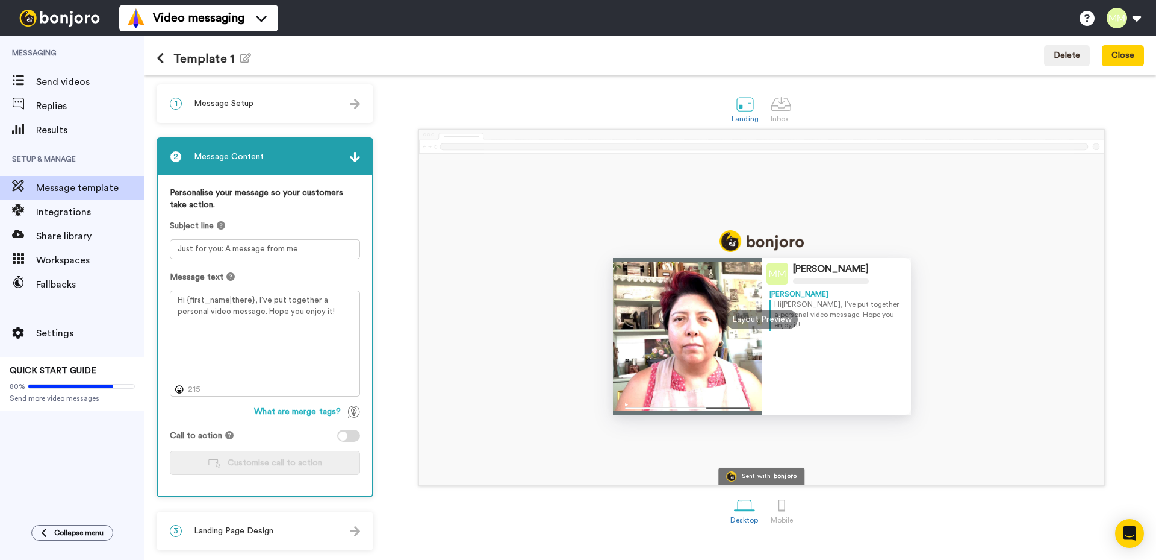
click at [329, 530] on div "3 Landing Page Design" at bounding box center [265, 531] width 214 height 36
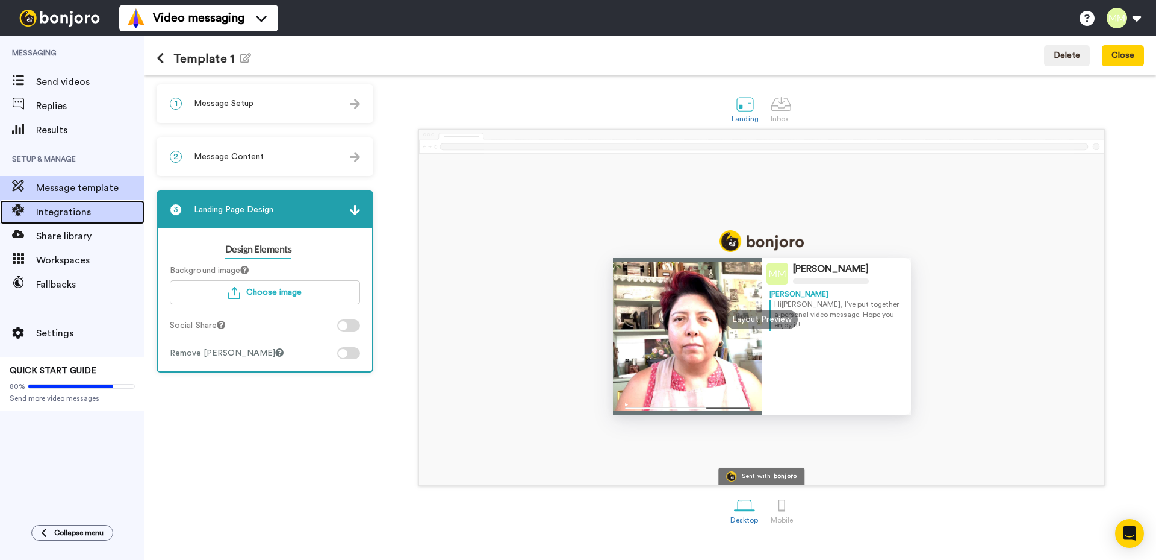
click at [72, 212] on span "Integrations" at bounding box center [90, 212] width 108 height 14
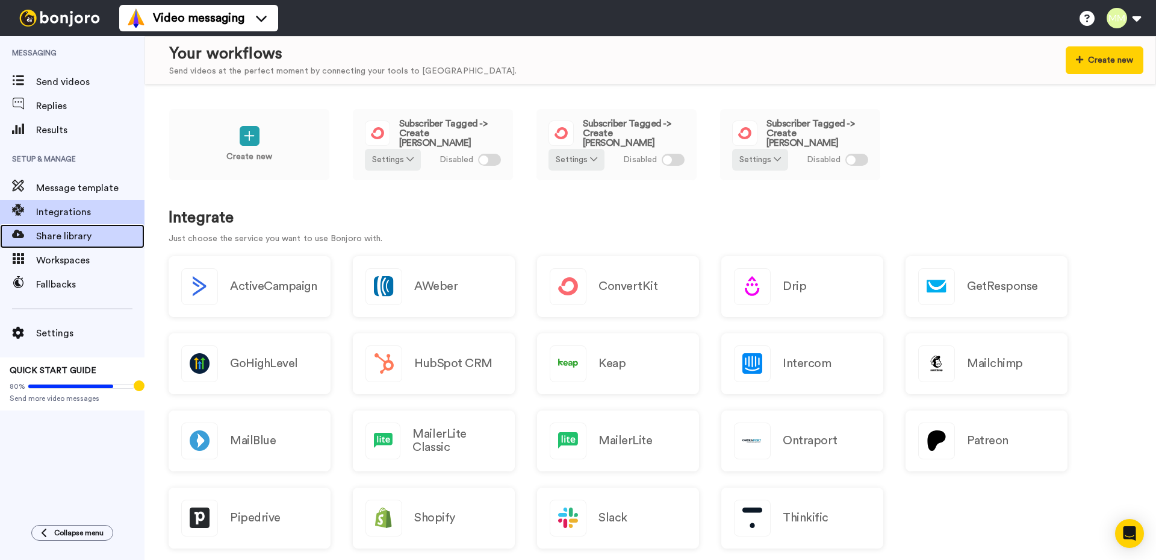
click at [77, 235] on span "Share library" at bounding box center [90, 236] width 108 height 14
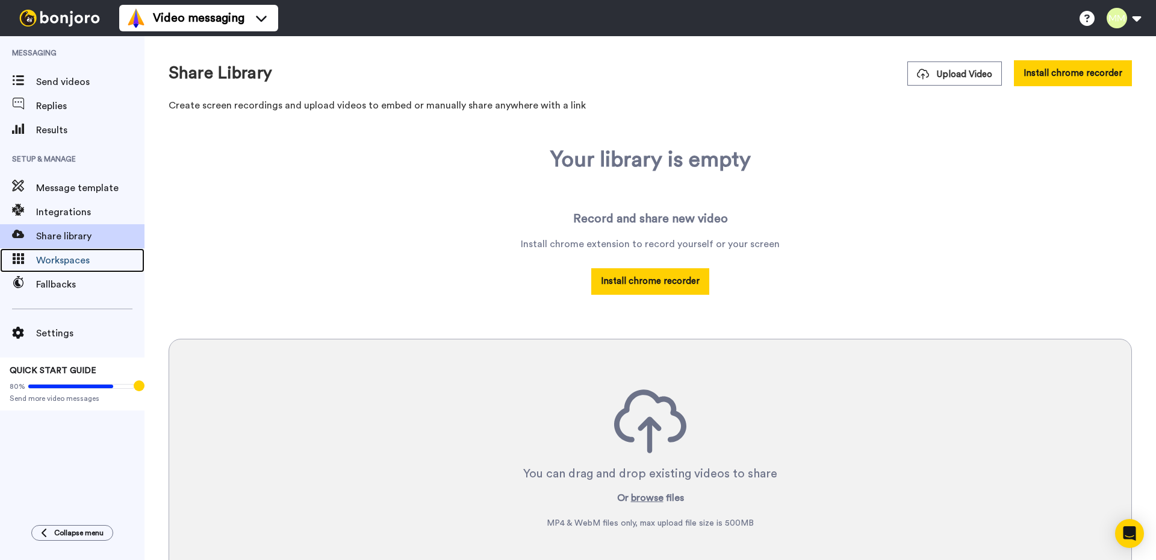
click at [75, 261] on span "Workspaces" at bounding box center [90, 260] width 108 height 14
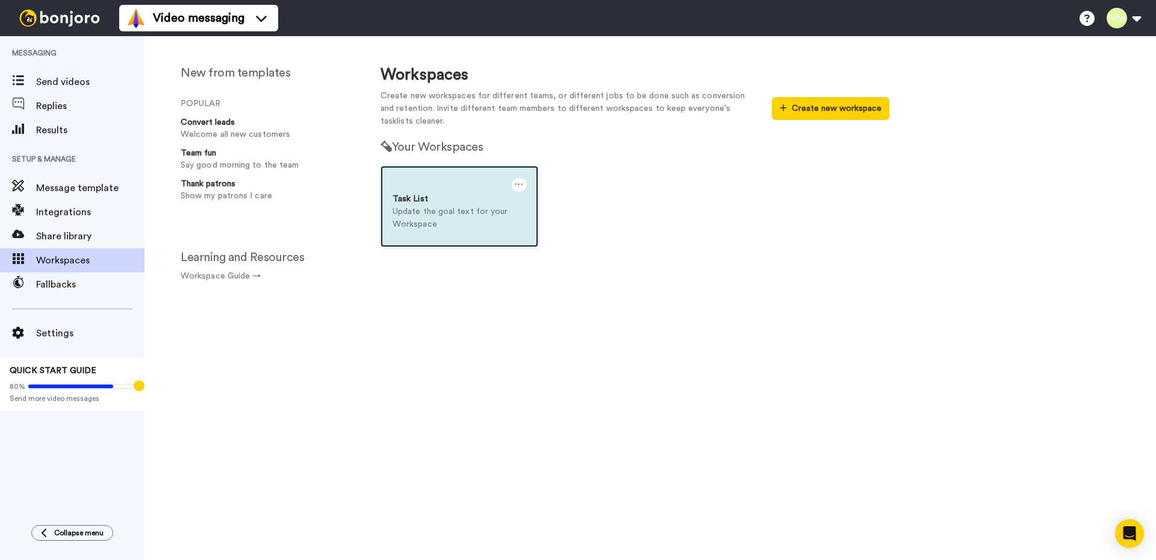
click at [463, 217] on p "Update the goal text for your Workspace" at bounding box center [460, 217] width 134 height 25
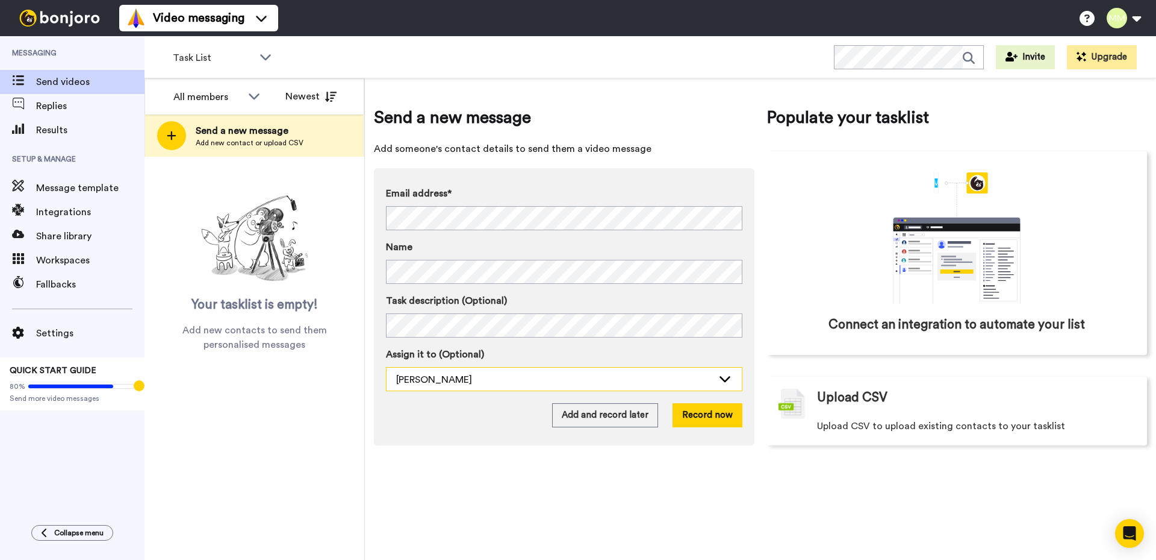
click at [511, 381] on div "[PERSON_NAME]" at bounding box center [554, 379] width 317 height 14
click at [511, 381] on div "Margarete Miller" at bounding box center [554, 379] width 317 height 14
click at [1029, 58] on button "Invite" at bounding box center [1025, 57] width 59 height 24
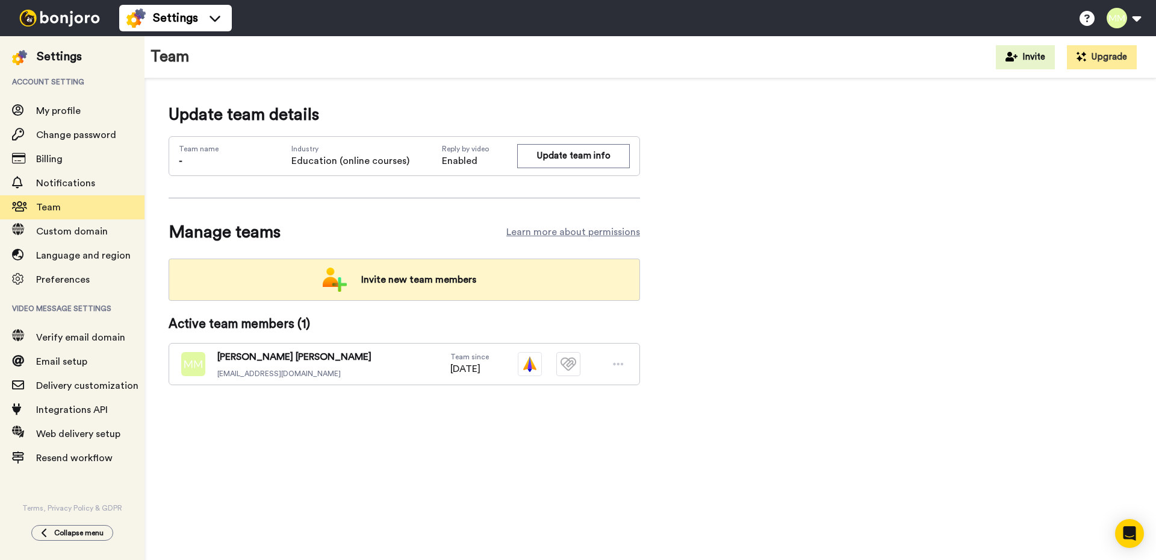
click at [369, 278] on span "Invite new team members" at bounding box center [419, 279] width 134 height 24
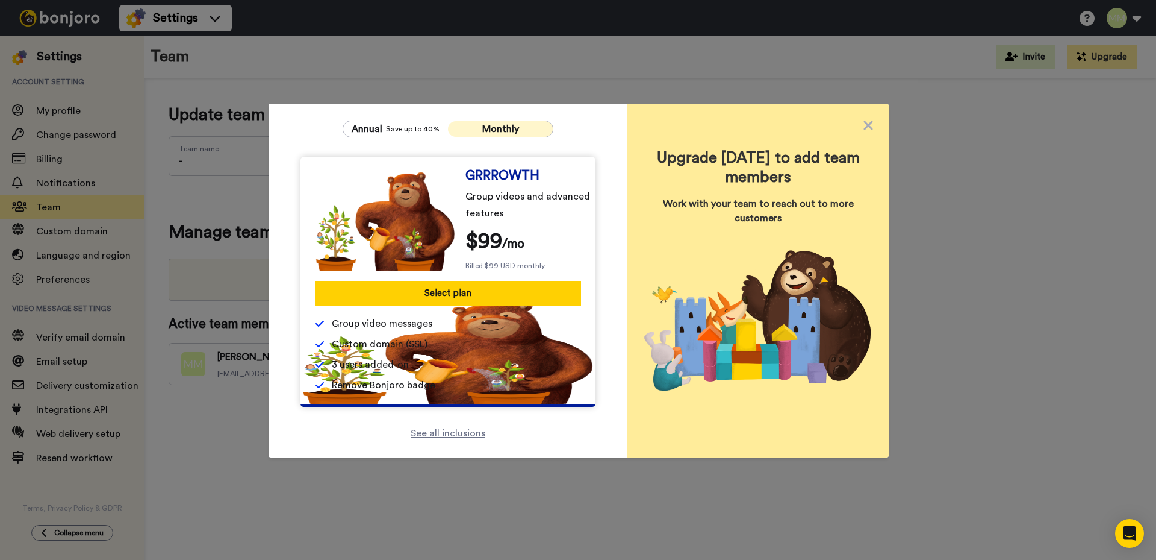
click at [497, 126] on span "Monthly" at bounding box center [500, 129] width 37 height 10
click at [499, 126] on span "Monthly" at bounding box center [500, 129] width 37 height 10
click at [390, 129] on span "Save up to 40%" at bounding box center [413, 129] width 54 height 10
click at [497, 131] on span "Monthly" at bounding box center [500, 129] width 37 height 10
click at [865, 123] on icon at bounding box center [868, 125] width 12 height 14
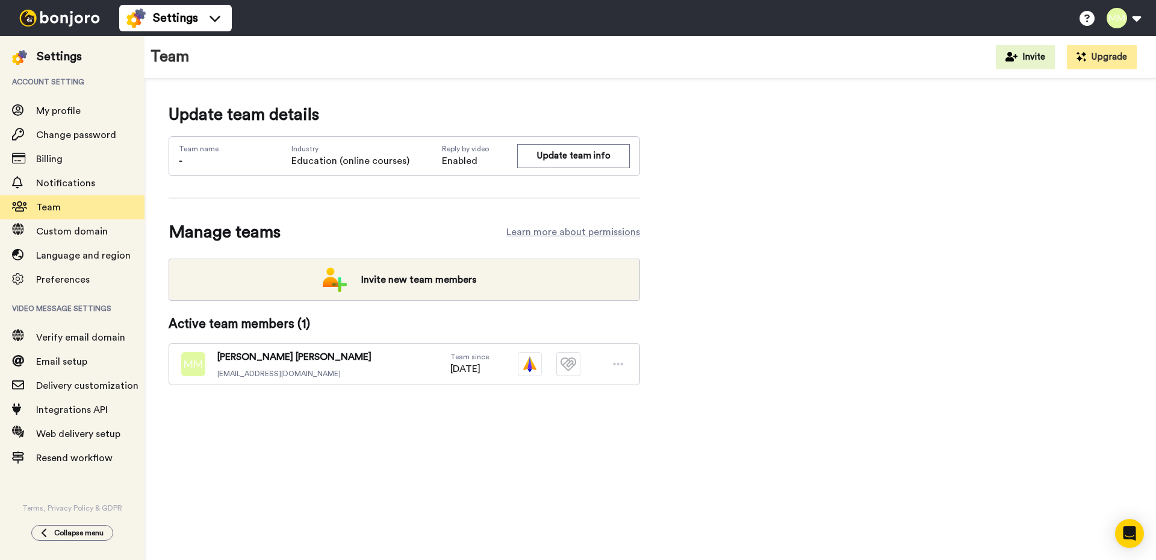
click at [319, 361] on div "Margarete Miller mellowmiller101@gmail.com Team since 08/20/2025" at bounding box center [405, 364] width 472 height 42
click at [619, 363] on icon at bounding box center [619, 364] width 10 height 2
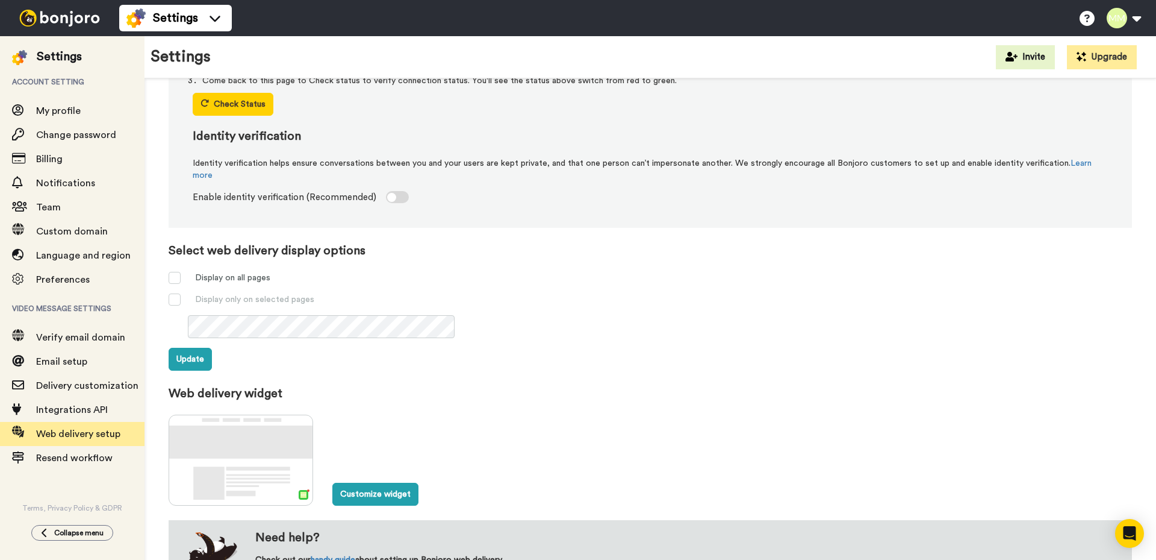
scroll to position [316, 0]
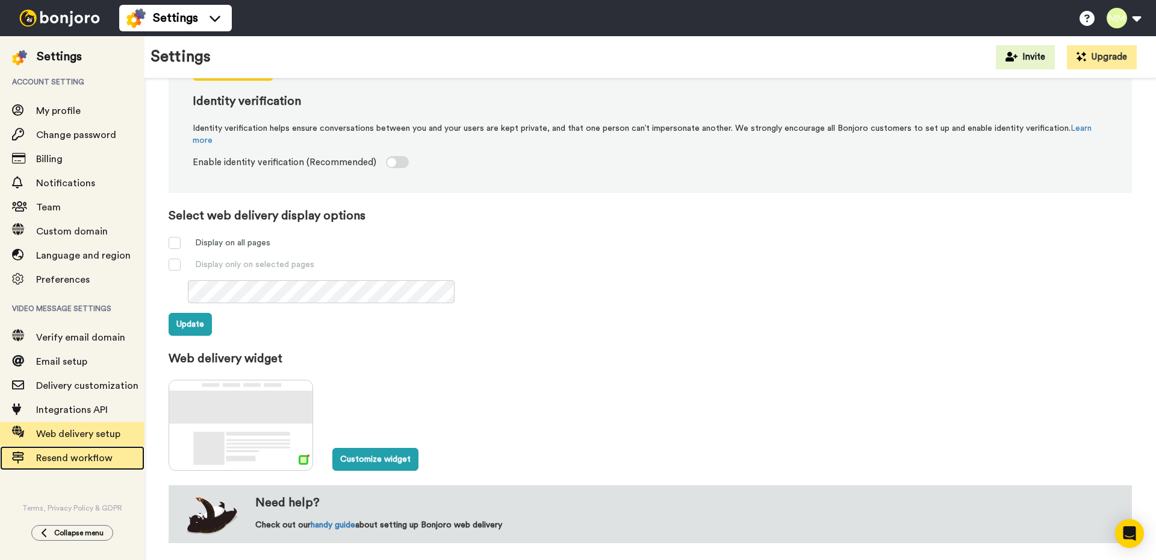
click at [63, 460] on span "Resend workflow" at bounding box center [74, 458] width 76 height 10
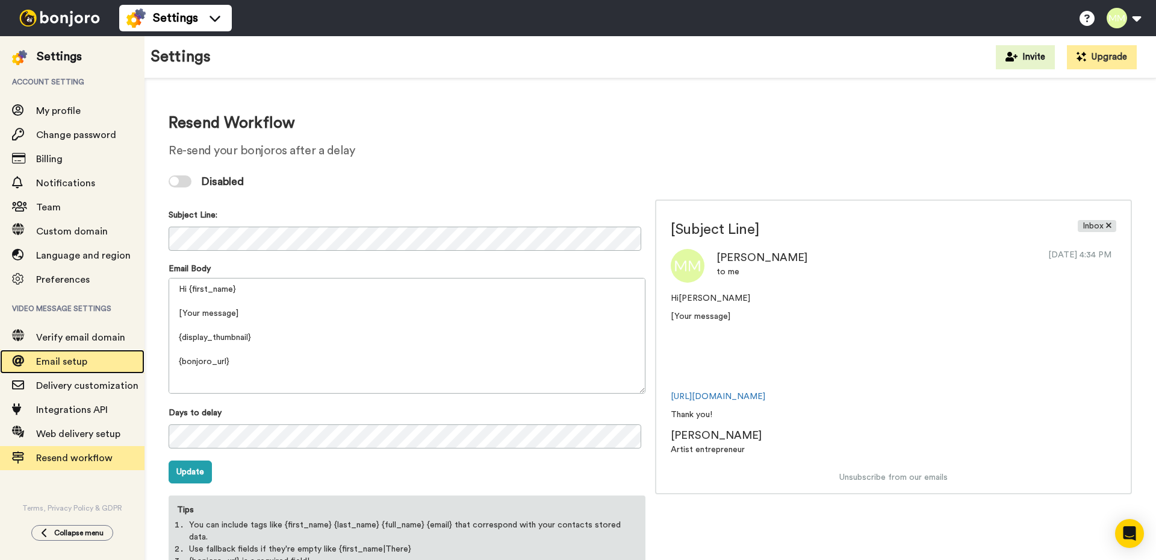
click at [64, 361] on span "Email setup" at bounding box center [61, 362] width 51 height 10
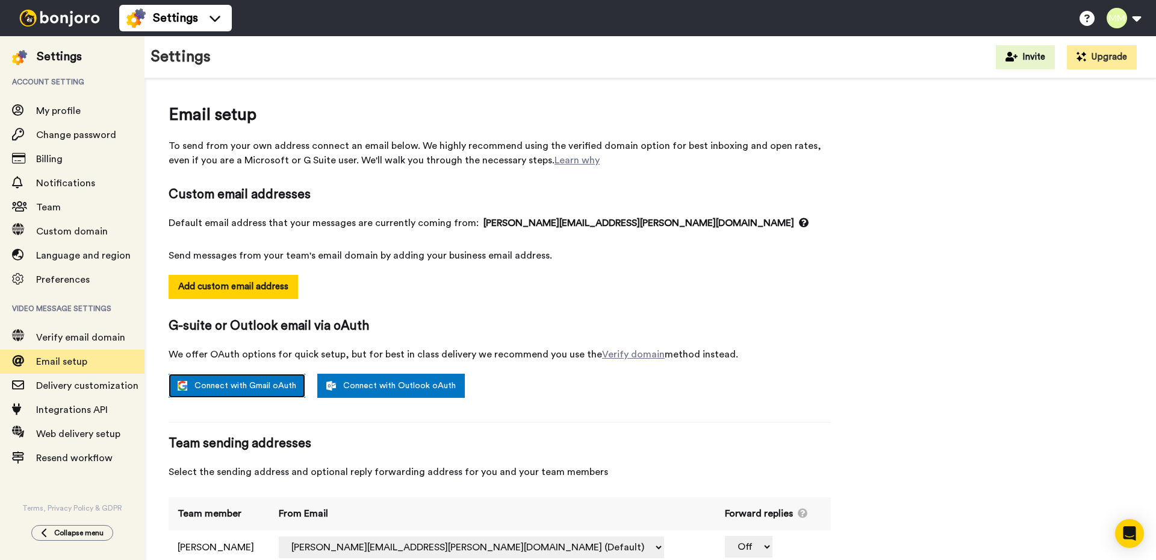
click at [231, 382] on link "Connect with Gmail oAuth" at bounding box center [237, 385] width 137 height 24
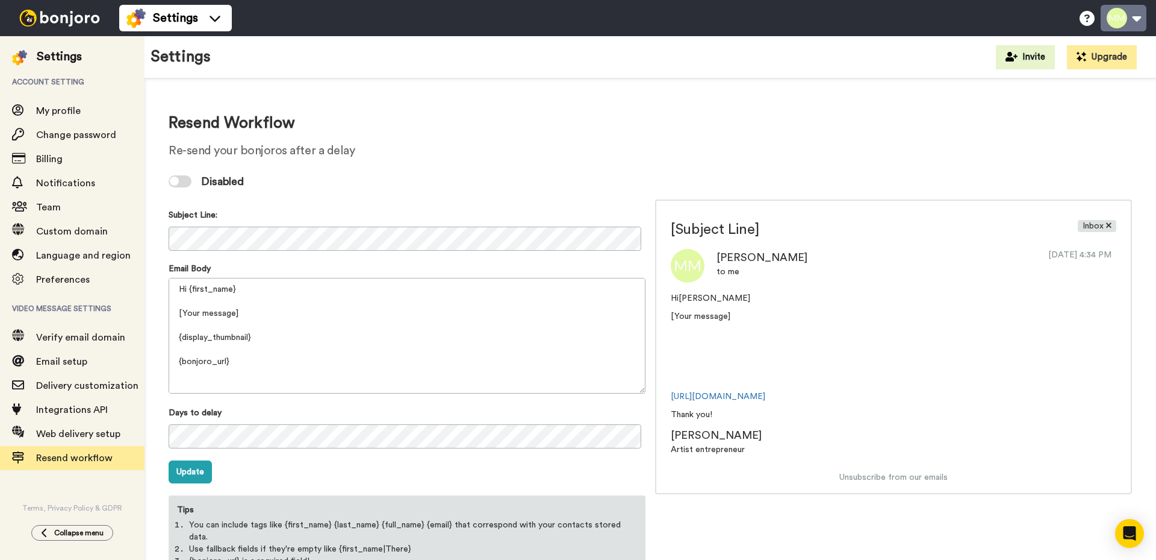
click at [1138, 18] on button at bounding box center [1124, 18] width 46 height 27
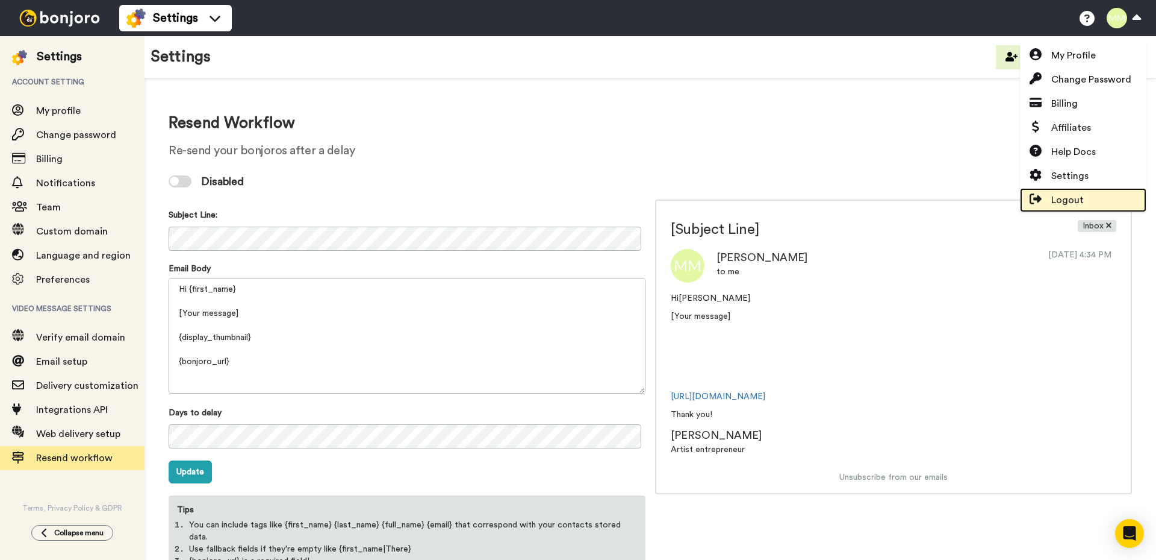
click at [1066, 195] on span "Logout" at bounding box center [1068, 200] width 33 height 14
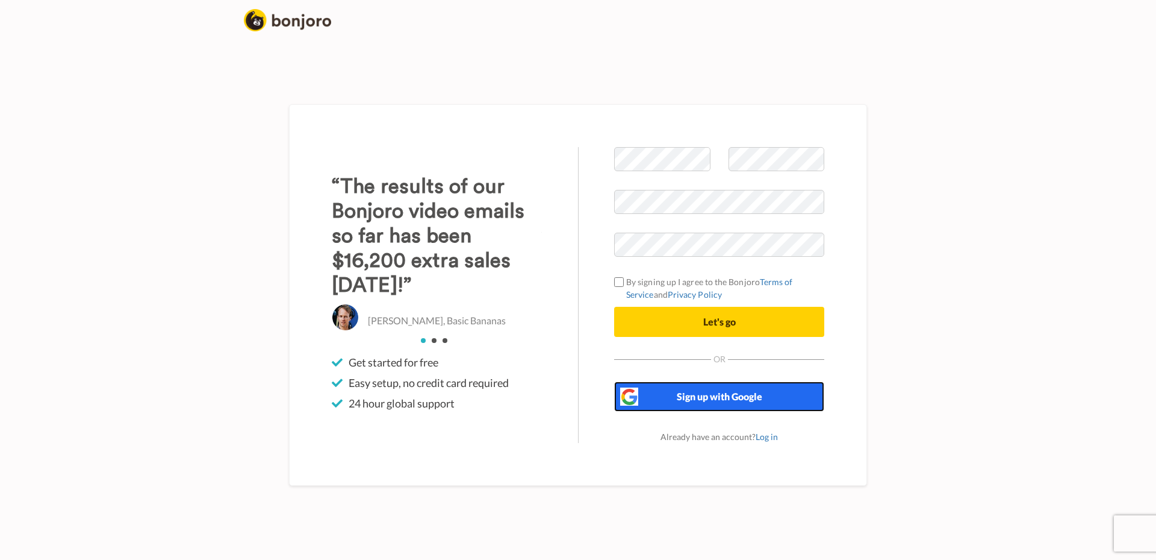
click at [717, 399] on span "Sign up with Google" at bounding box center [720, 395] width 86 height 11
